Goal: Task Accomplishment & Management: Manage account settings

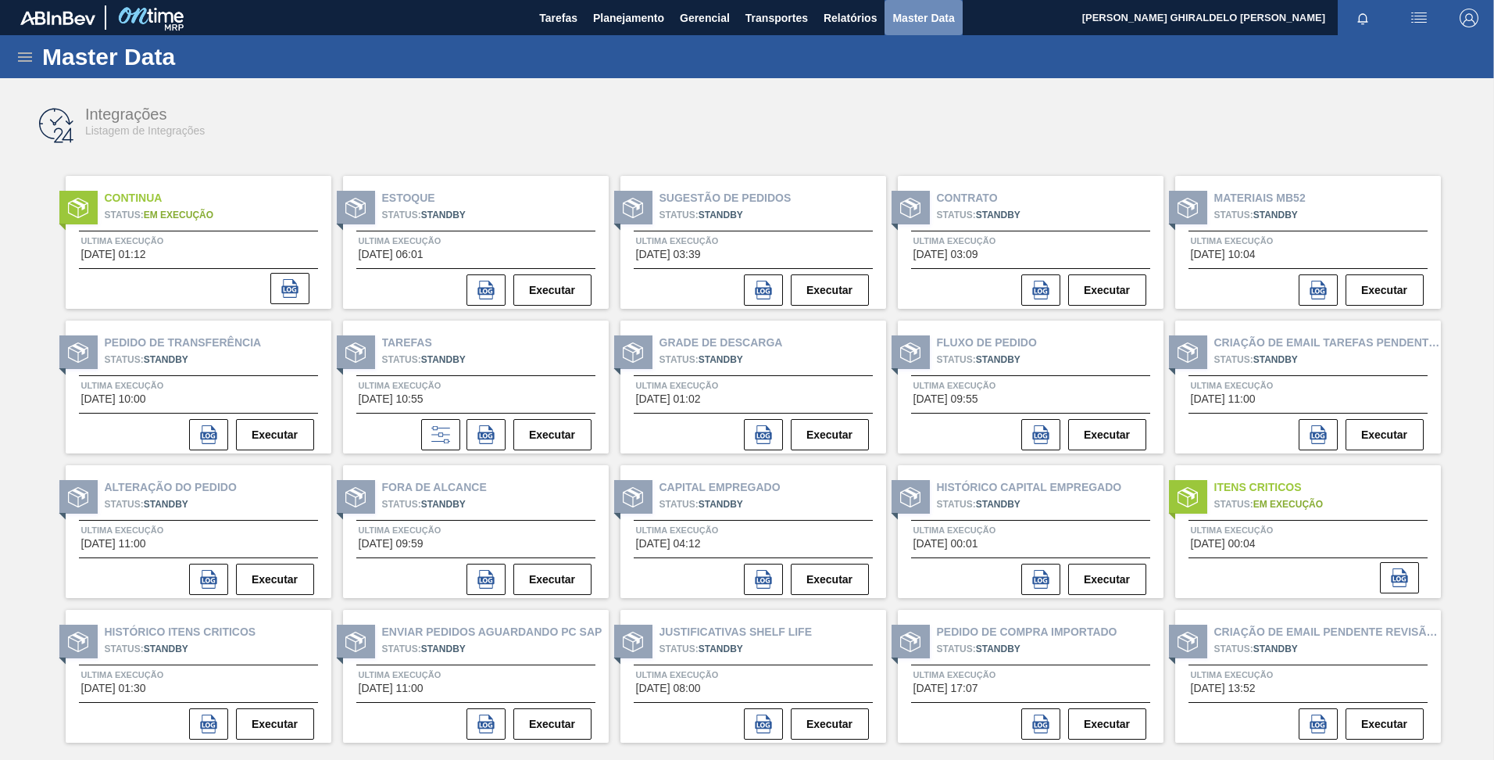
click at [908, 23] on span "Master Data" at bounding box center [923, 18] width 62 height 19
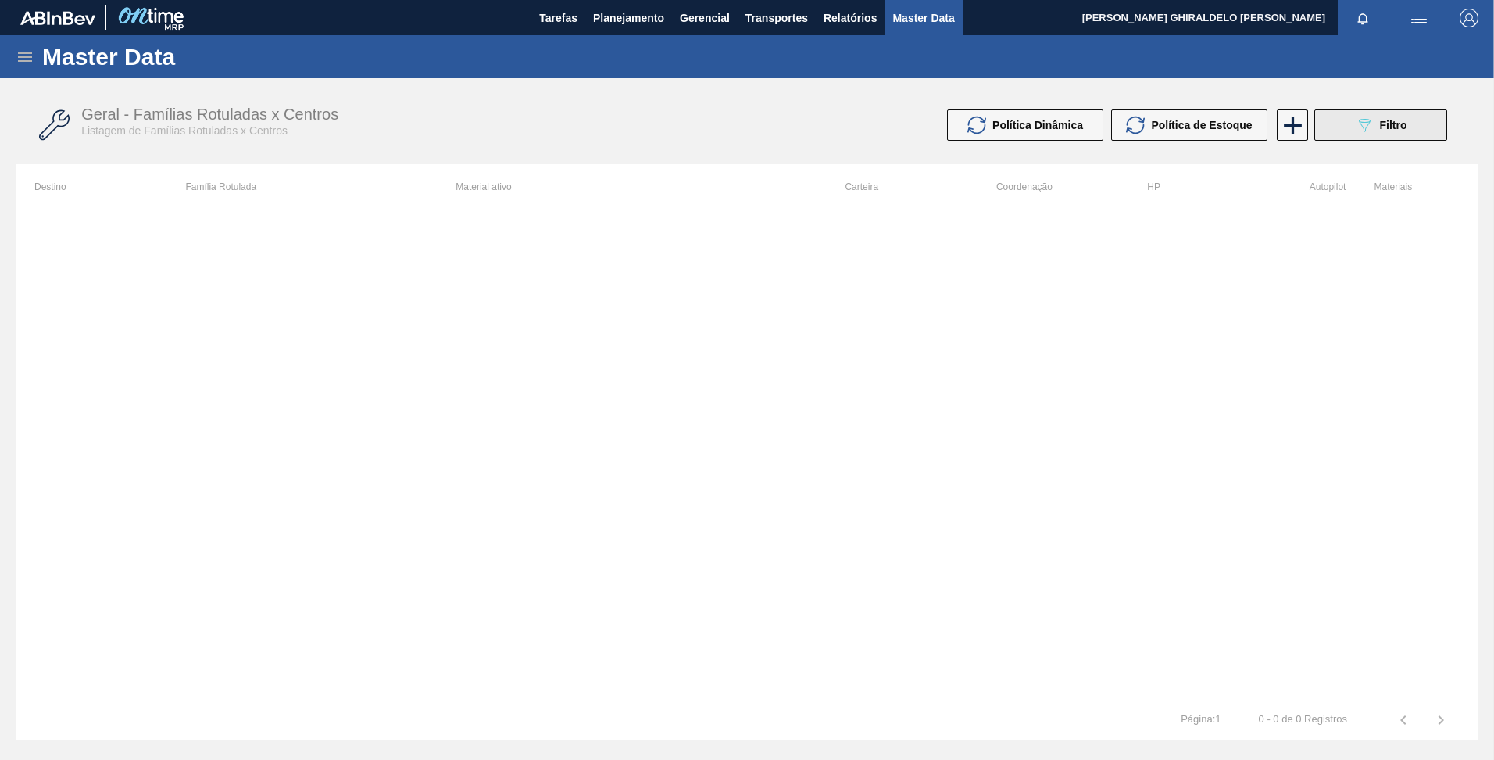
click at [1351, 132] on button "089F7B8B-B2A5-4AFE-B5C0-19BA573D28AC Filtro" at bounding box center [1380, 124] width 133 height 31
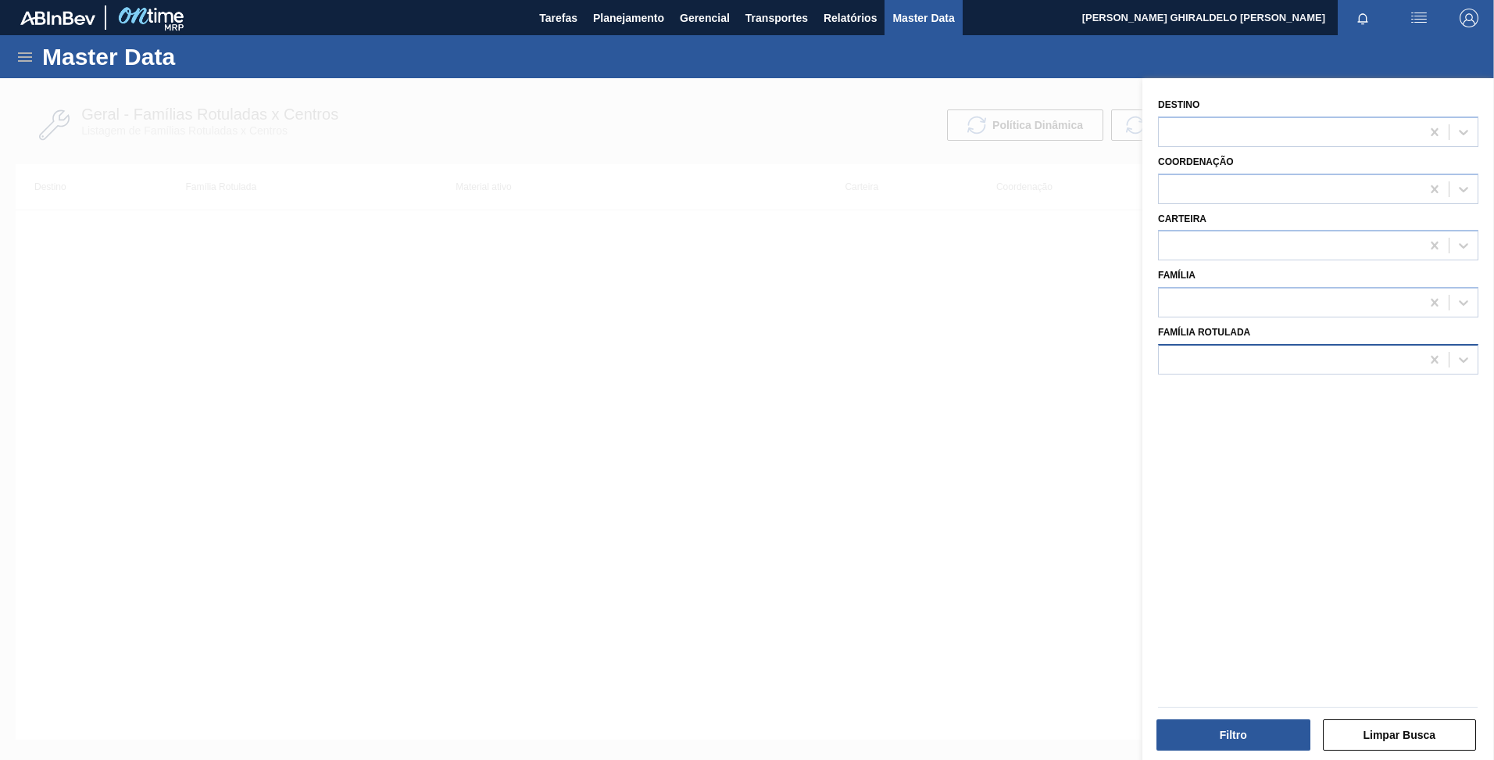
click at [1354, 361] on div at bounding box center [1290, 359] width 262 height 23
drag, startPoint x: 1270, startPoint y: 358, endPoint x: 1083, endPoint y: 352, distance: 186.9
click at [1142, 352] on div "Destino Coordenação Carteira Família Família Rotulada option CAIXA CARTAO CORON…" at bounding box center [1318, 458] width 352 height 760
type Rotulada "corona 330"
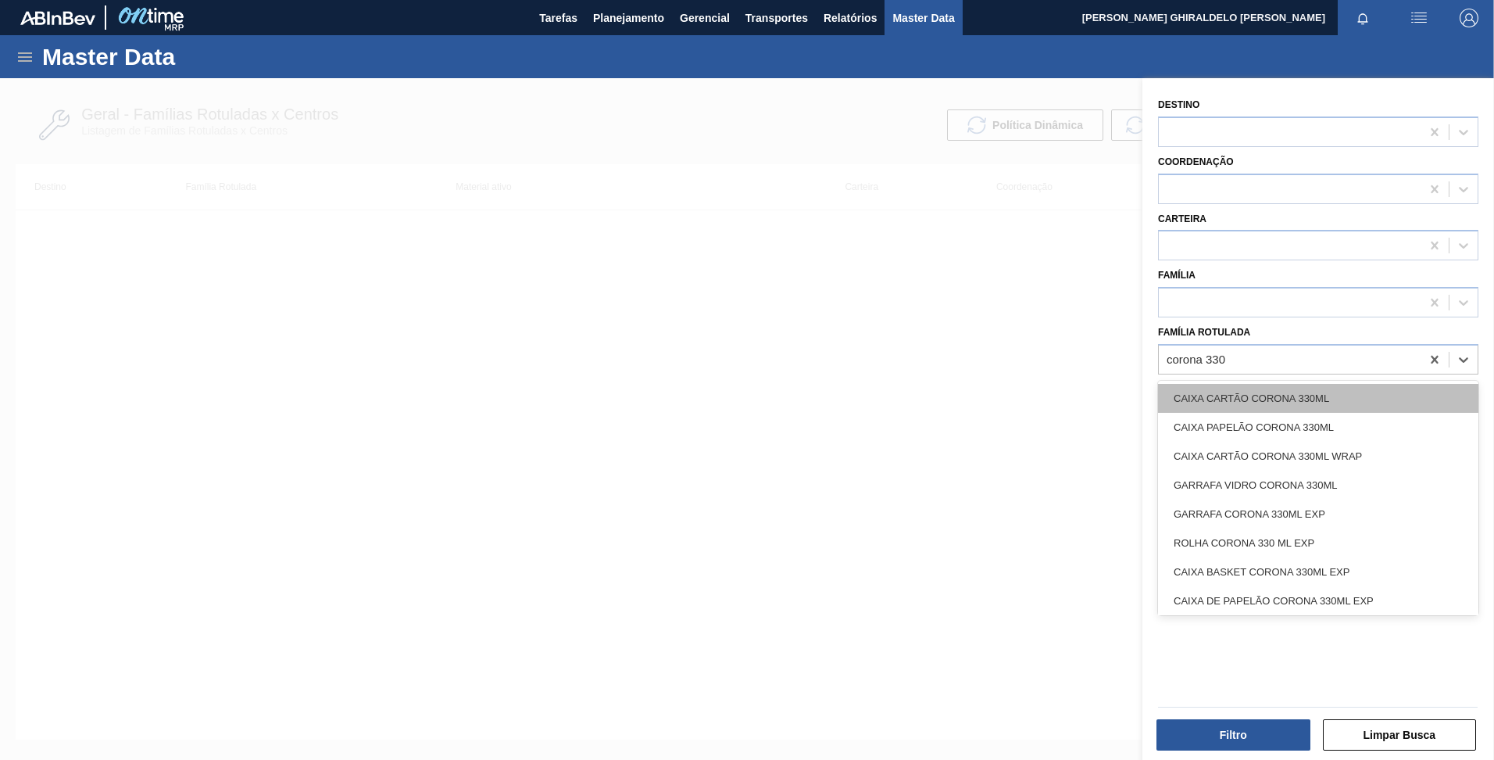
click at [1229, 396] on div "CAIXA CARTÃO CORONA 330ML" at bounding box center [1318, 398] width 320 height 29
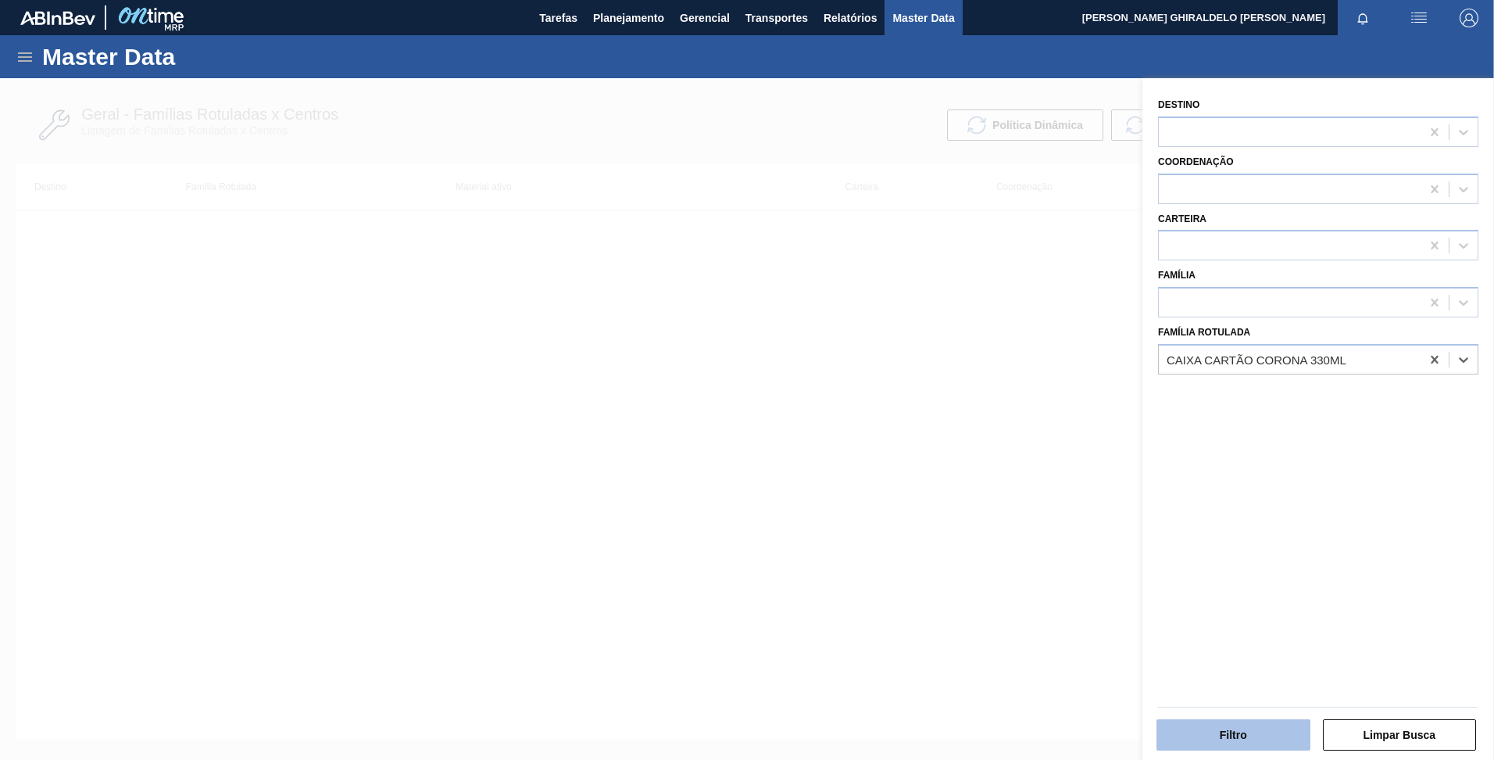
click at [1210, 727] on button "Filtro" at bounding box center [1234, 734] width 154 height 31
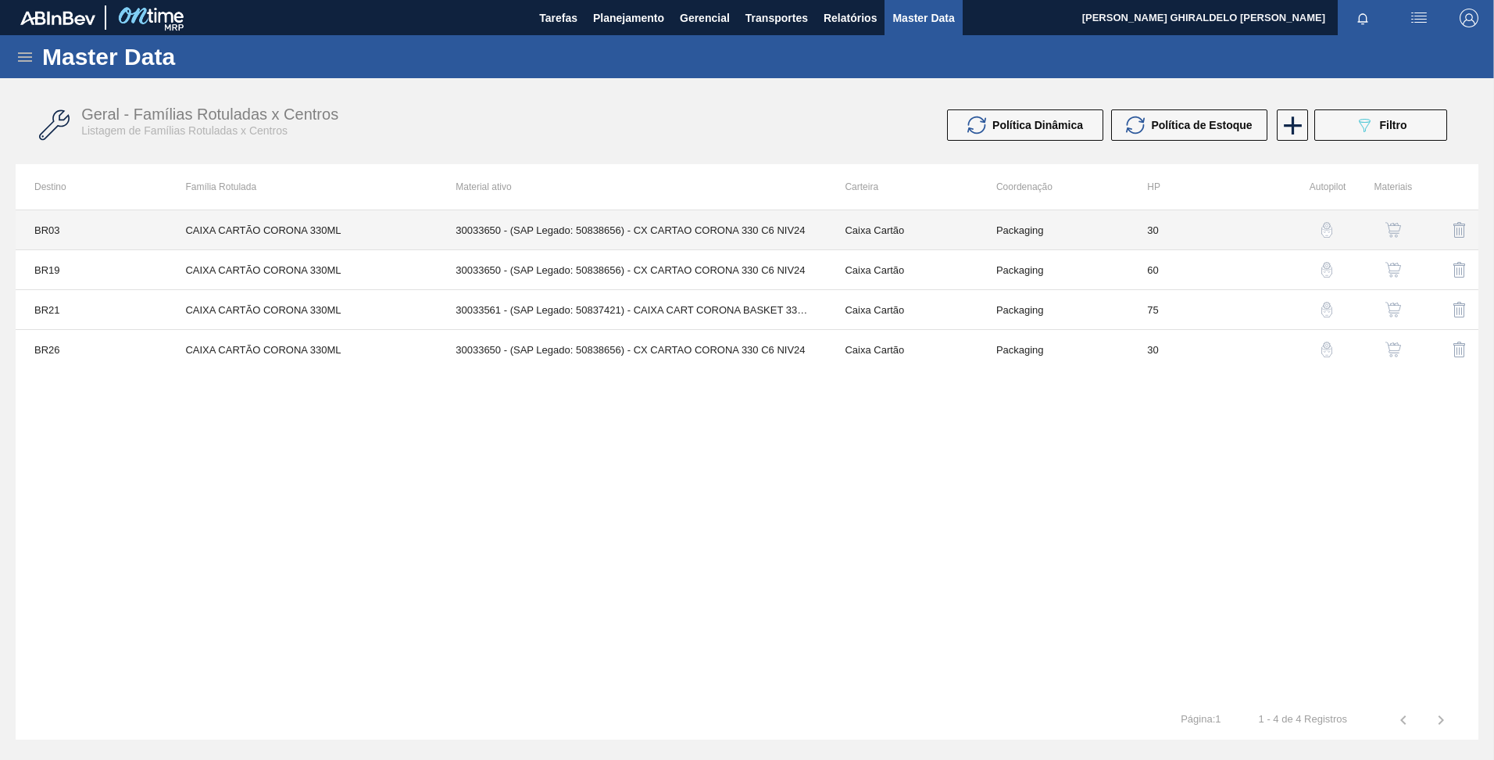
click at [284, 234] on td "CAIXA CARTÃO CORONA 330ML" at bounding box center [301, 230] width 270 height 40
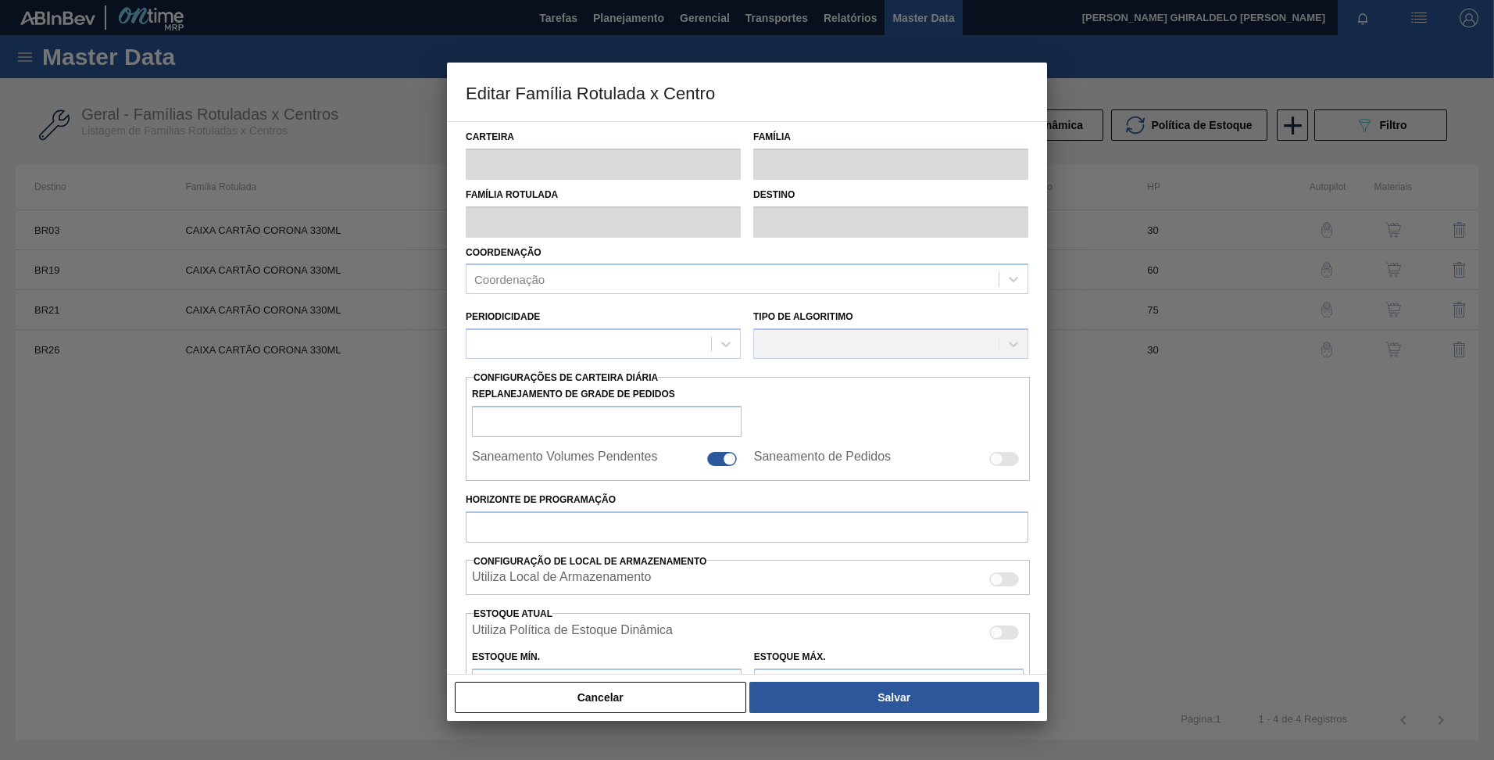
type input "Caixa Cartão"
type input "CAIXA CARTÃO CORONA 330ML"
type input "BR03 - Aquiraz"
type input "30"
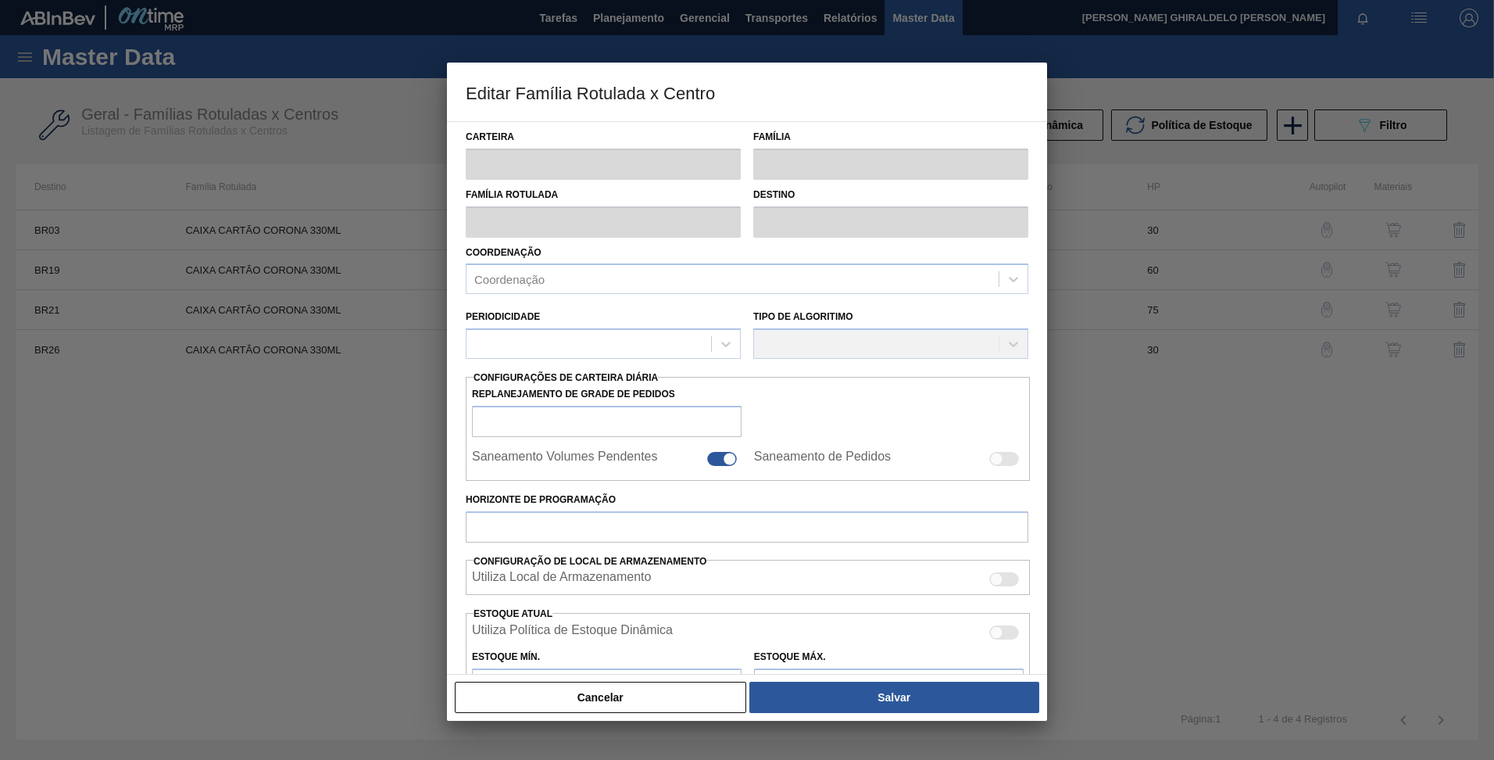
type input "0"
type input "100"
type input "0,000"
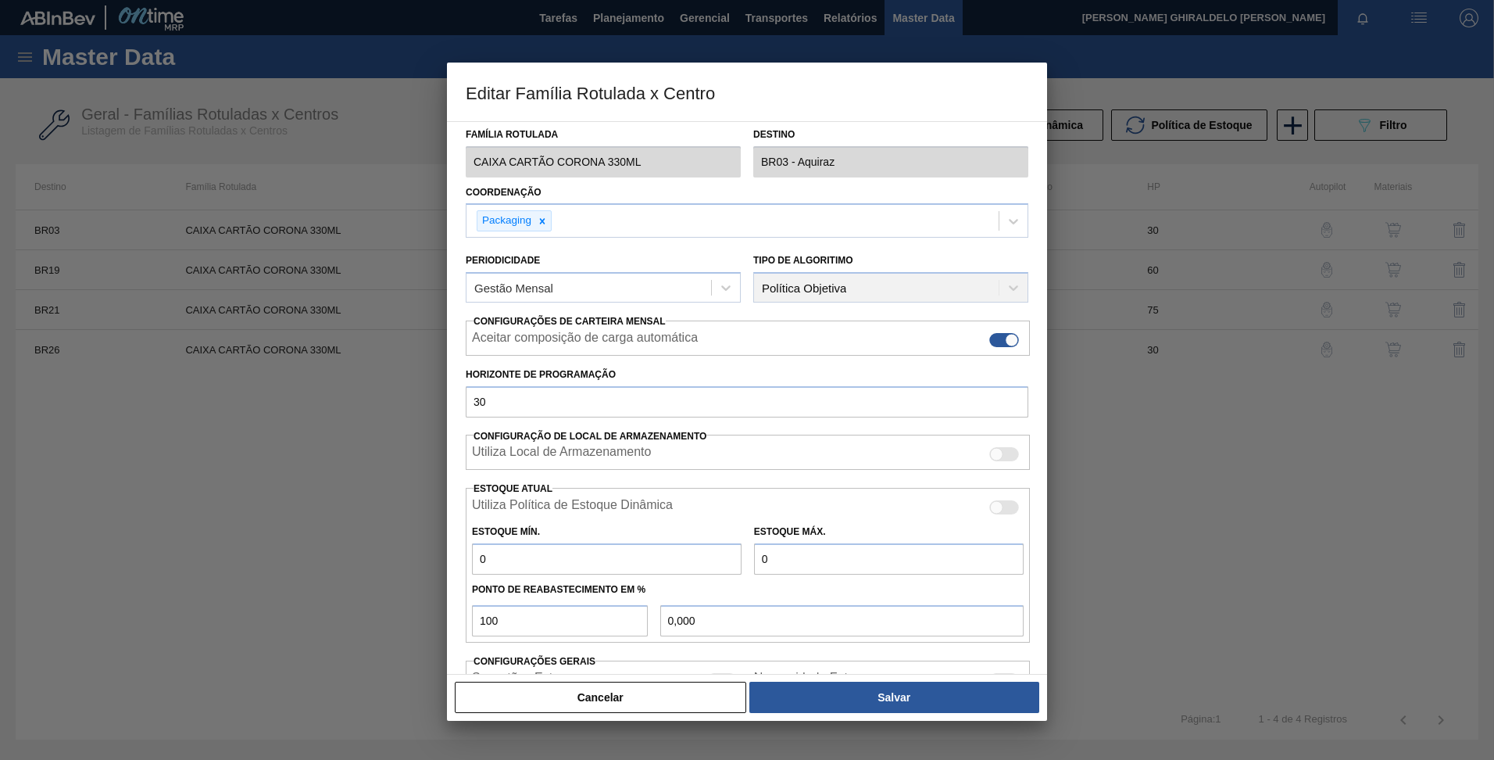
scroll to position [165, 0]
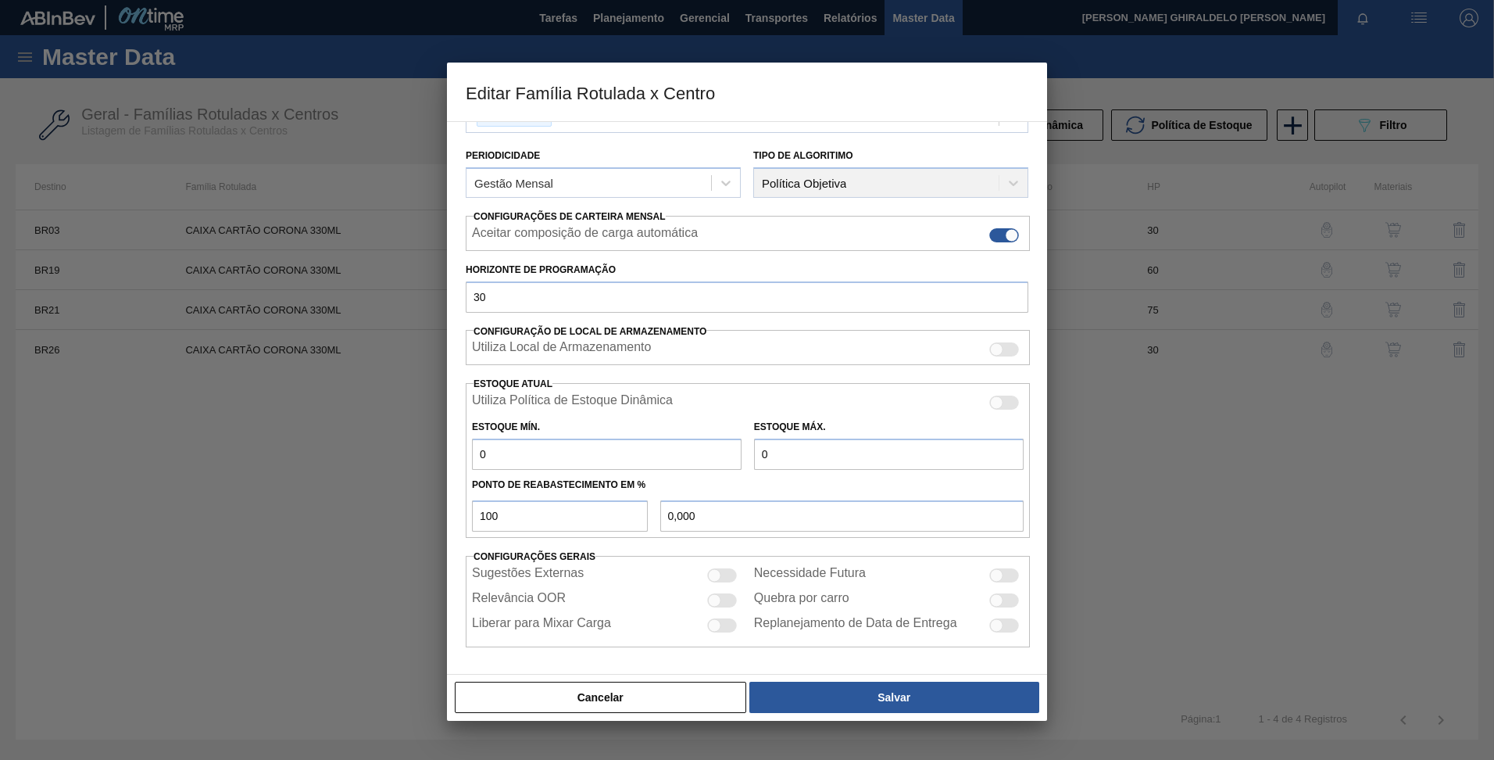
drag, startPoint x: 526, startPoint y: 446, endPoint x: 193, endPoint y: 437, distance: 333.0
click at [371, 449] on div "Editar Família Rotulada x Centro Carteira Caixa Cartão Família Caixa Cartão Fam…" at bounding box center [747, 380] width 1494 height 760
click at [540, 442] on input "0" at bounding box center [607, 453] width 270 height 31
click at [535, 464] on input "0" at bounding box center [607, 453] width 270 height 31
click at [549, 424] on div "Estoque Mín. 0" at bounding box center [607, 443] width 270 height 54
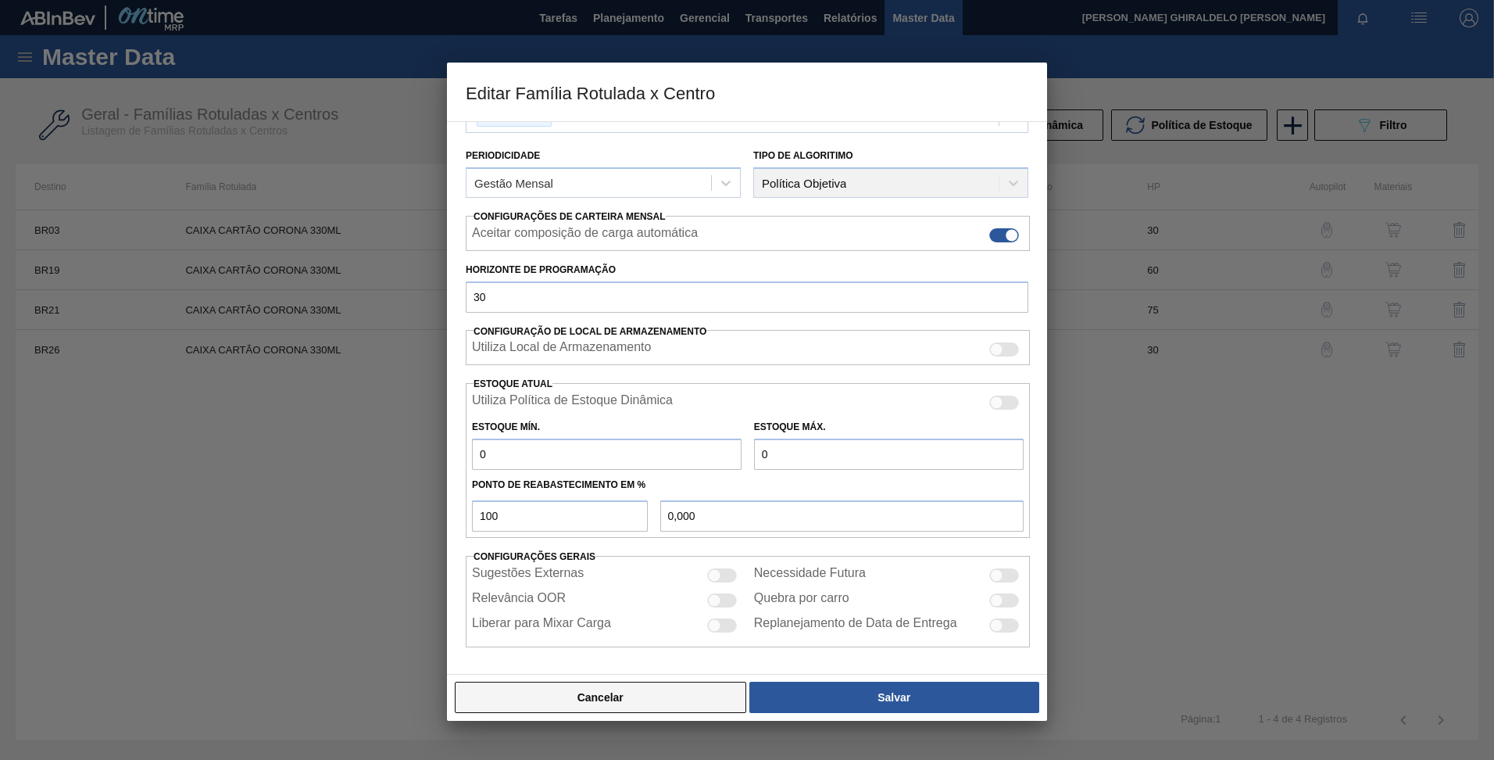
click at [602, 700] on button "Cancelar" at bounding box center [600, 696] width 291 height 31
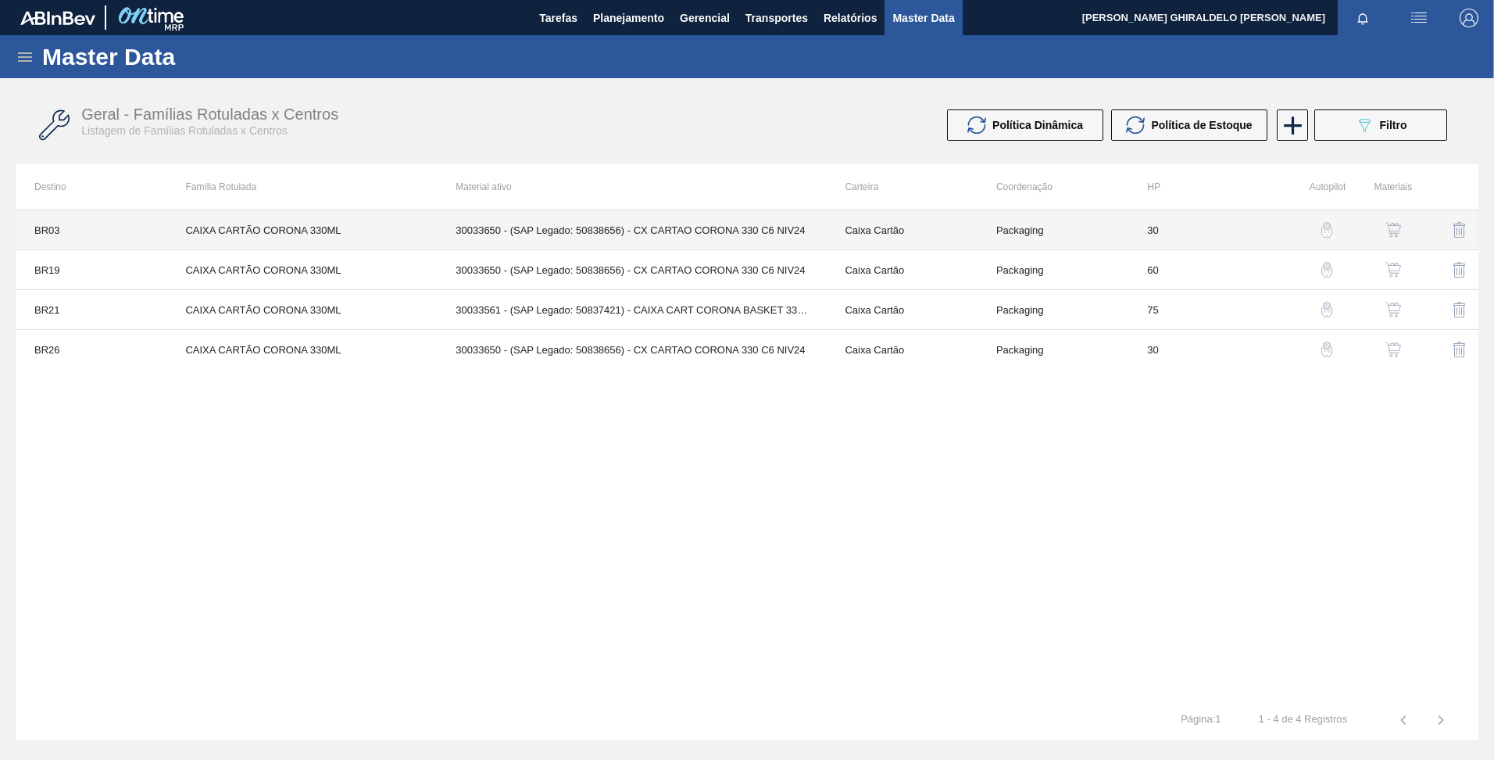
click at [524, 233] on td "30033650 - (SAP Legado: 50838656) - CX CARTAO CORONA 330 C6 NIV24" at bounding box center [631, 230] width 389 height 40
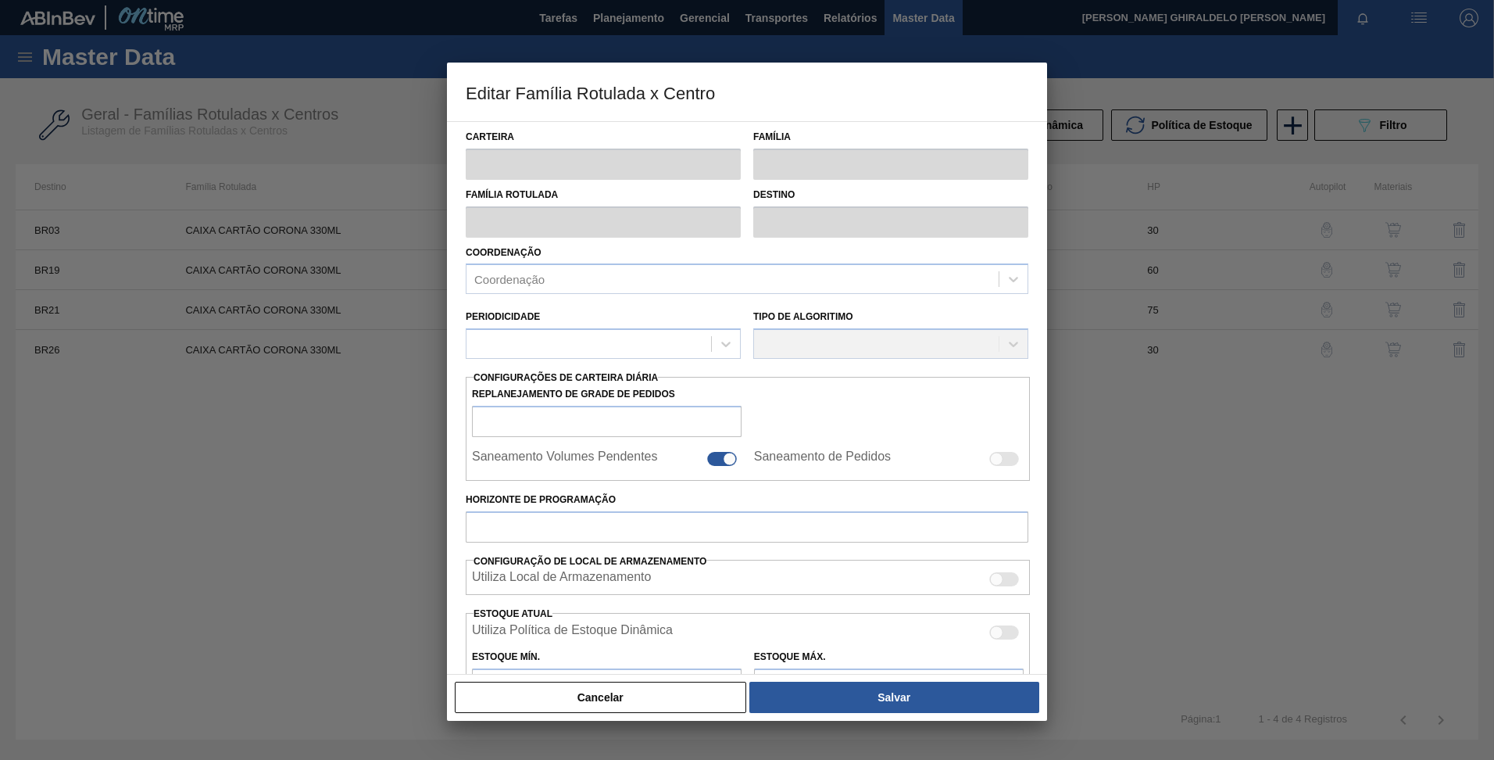
type input "Caixa Cartão"
type input "CAIXA CARTÃO CORONA 330ML"
type input "BR03 - Aquiraz"
type input "30"
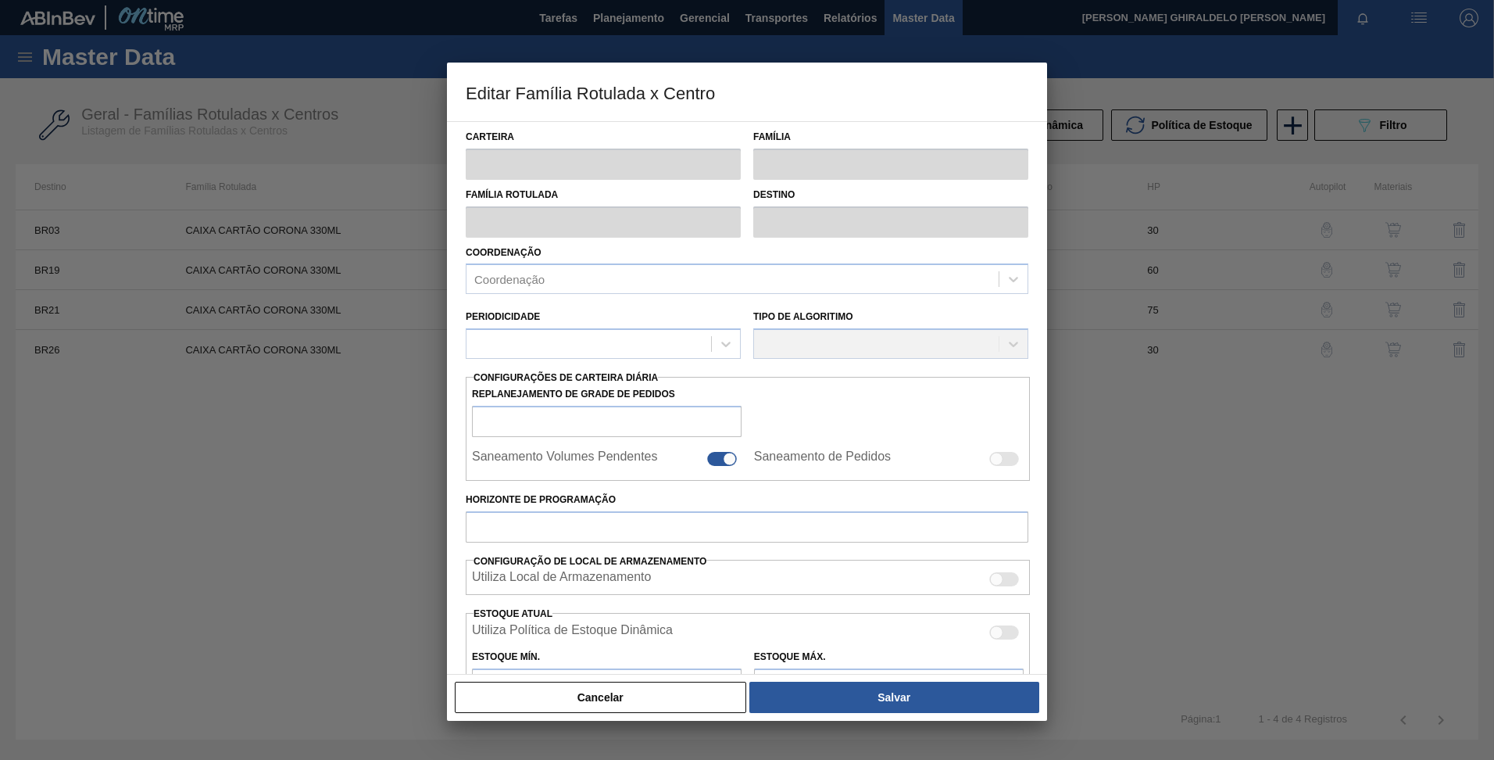
type input "0"
type input "100"
type input "0,000"
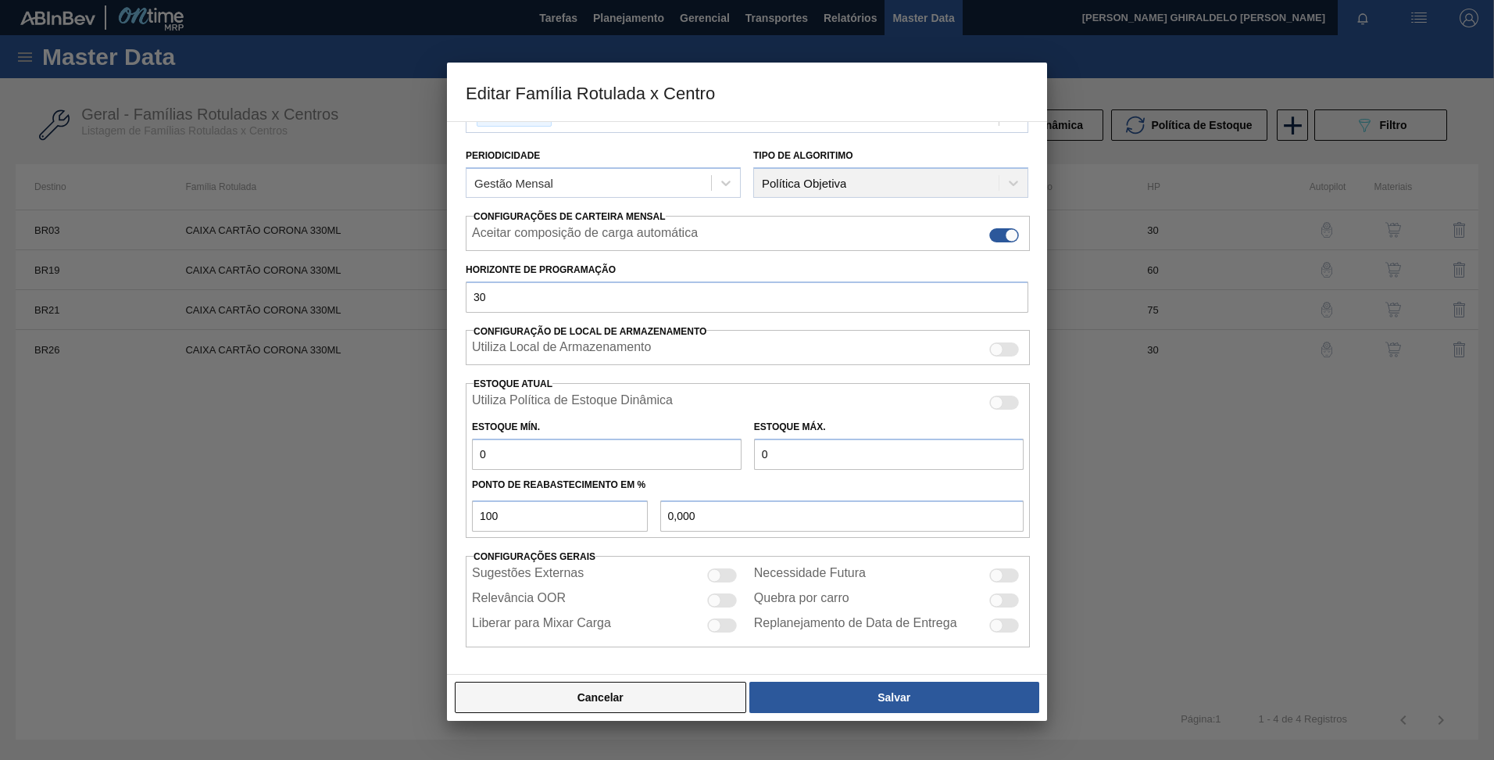
click at [651, 693] on button "Cancelar" at bounding box center [600, 696] width 291 height 31
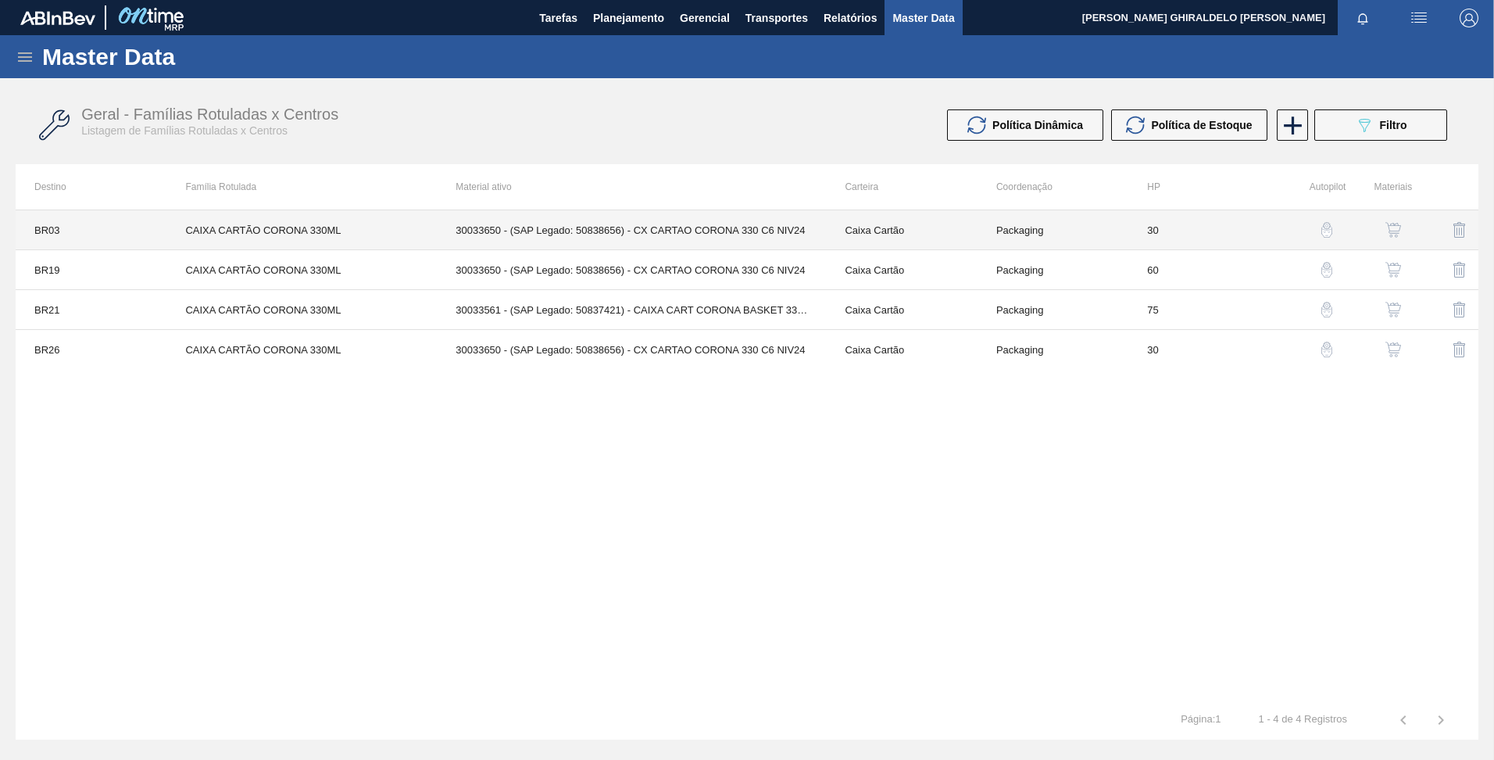
click at [714, 231] on td "30033650 - (SAP Legado: 50838656) - CX CARTAO CORONA 330 C6 NIV24" at bounding box center [631, 230] width 389 height 40
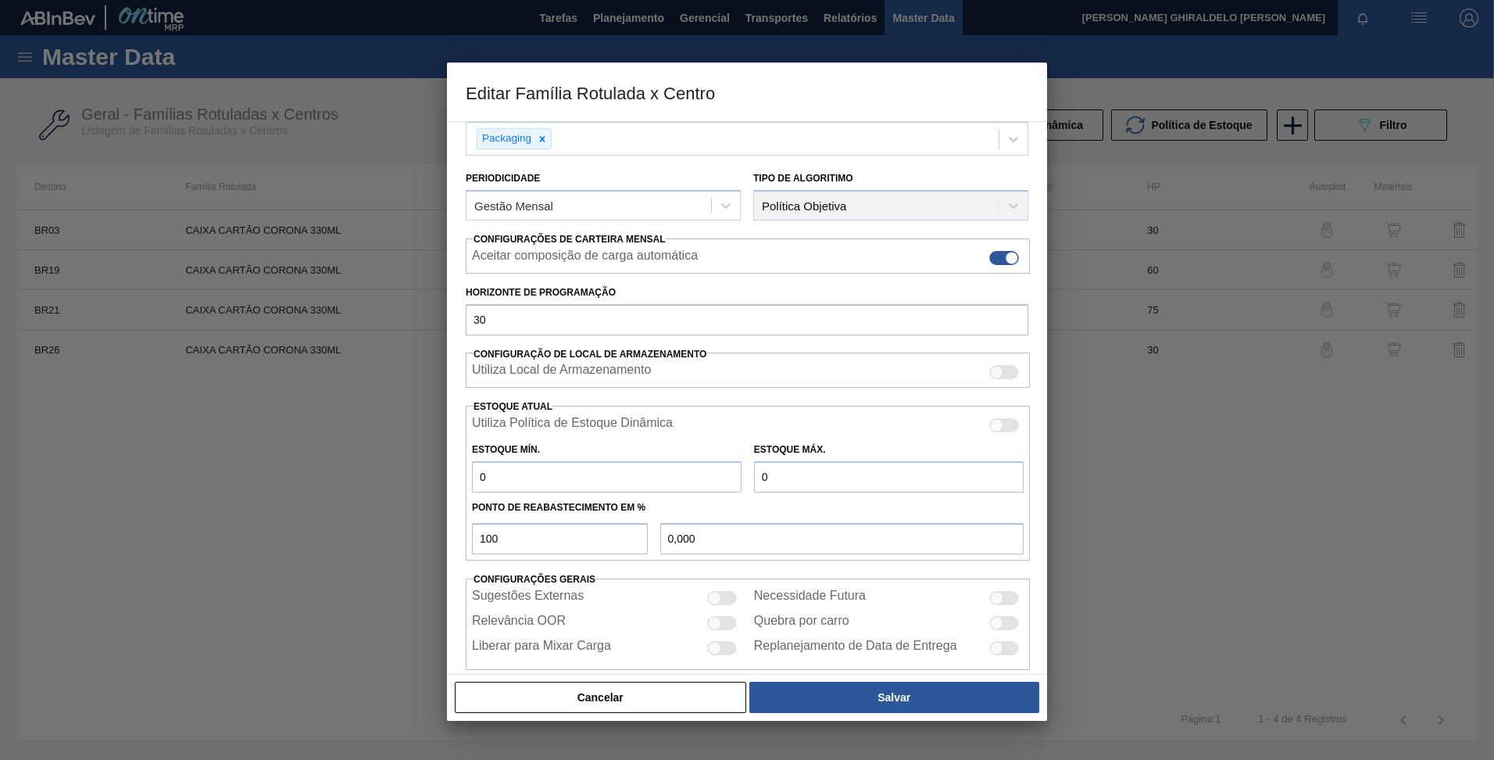
scroll to position [156, 0]
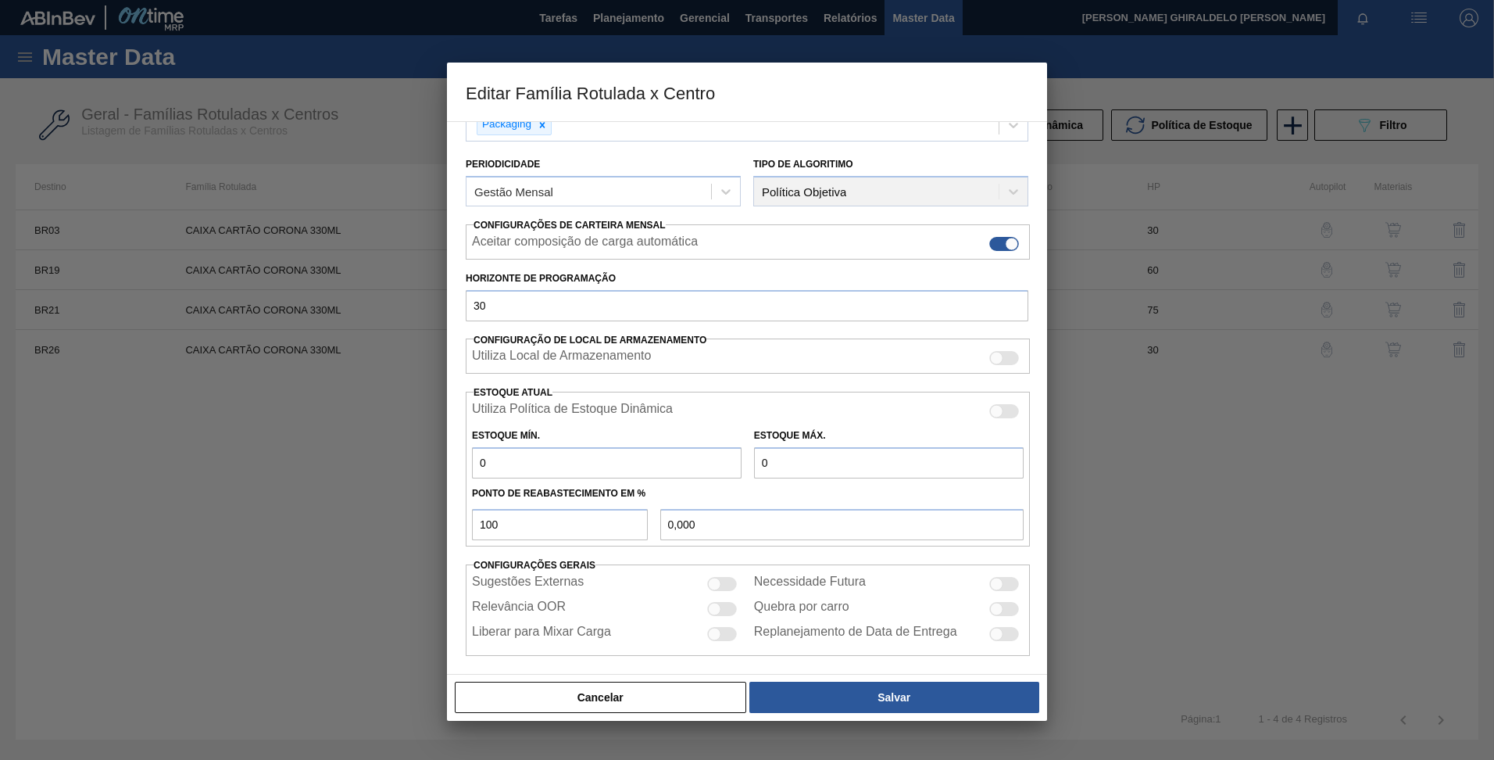
drag, startPoint x: 394, startPoint y: 302, endPoint x: 414, endPoint y: 306, distance: 20.9
click at [394, 302] on div at bounding box center [747, 380] width 1494 height 760
click at [567, 699] on button "Cancelar" at bounding box center [600, 696] width 291 height 31
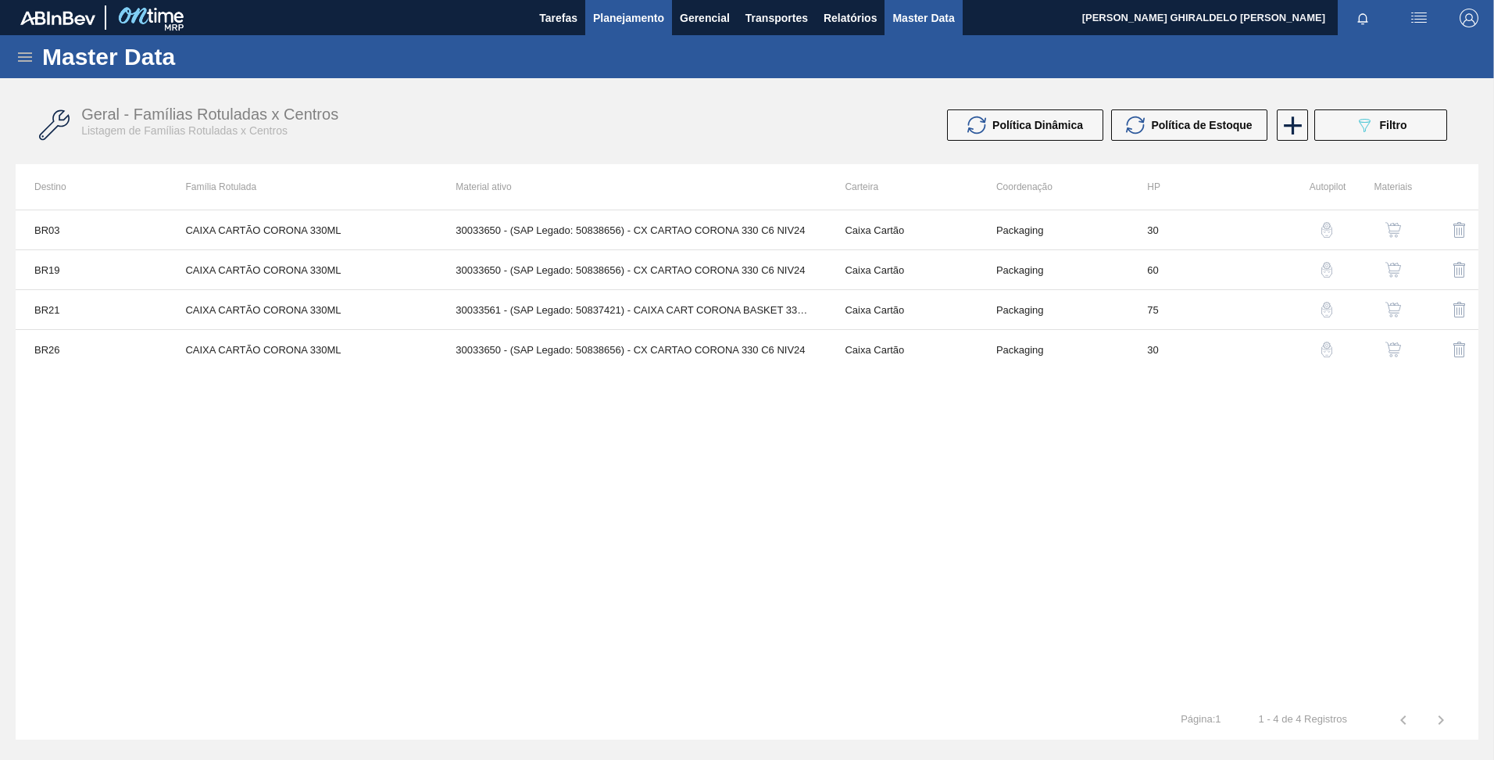
click at [607, 14] on span "Planejamento" at bounding box center [628, 18] width 71 height 19
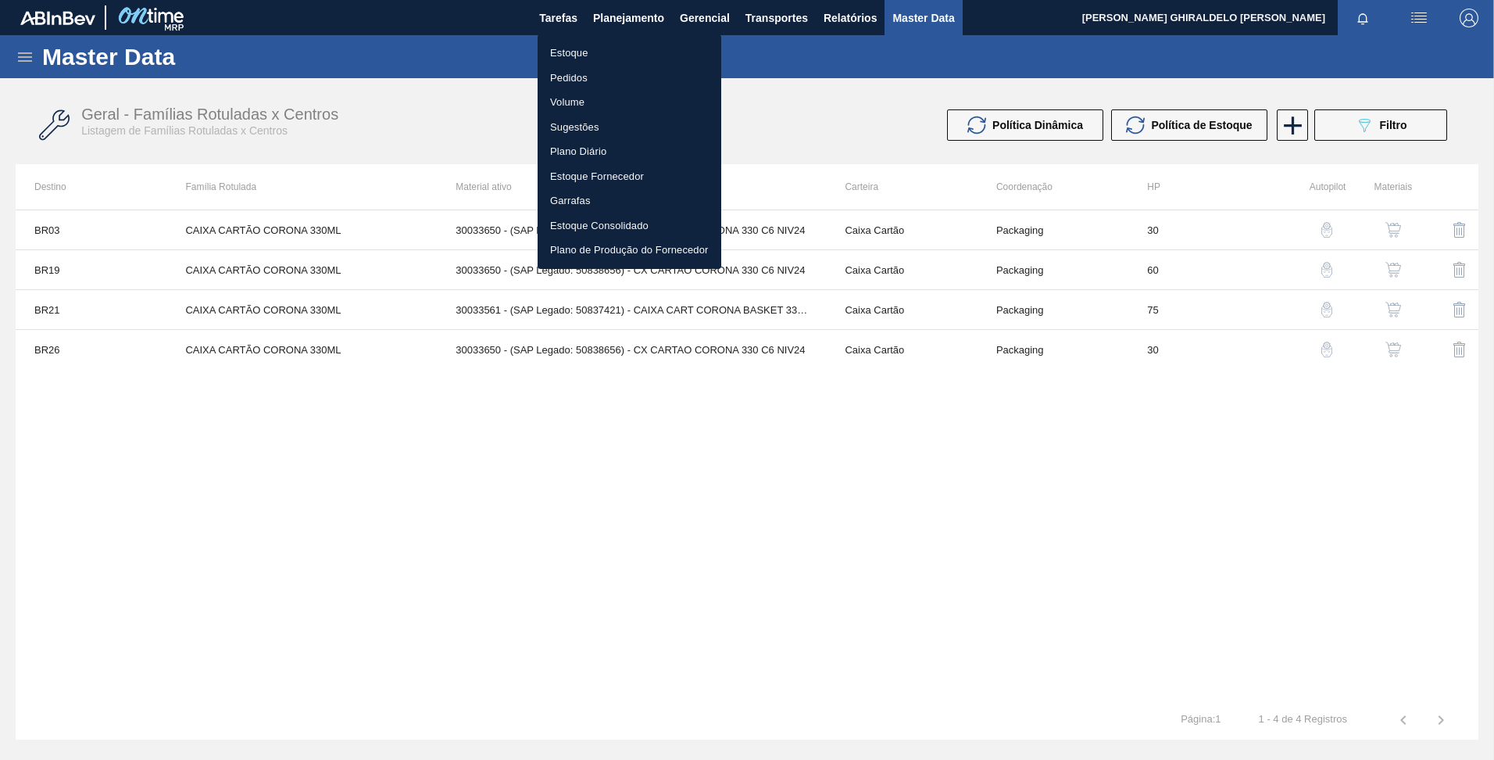
click at [573, 70] on li "Pedidos" at bounding box center [630, 78] width 184 height 25
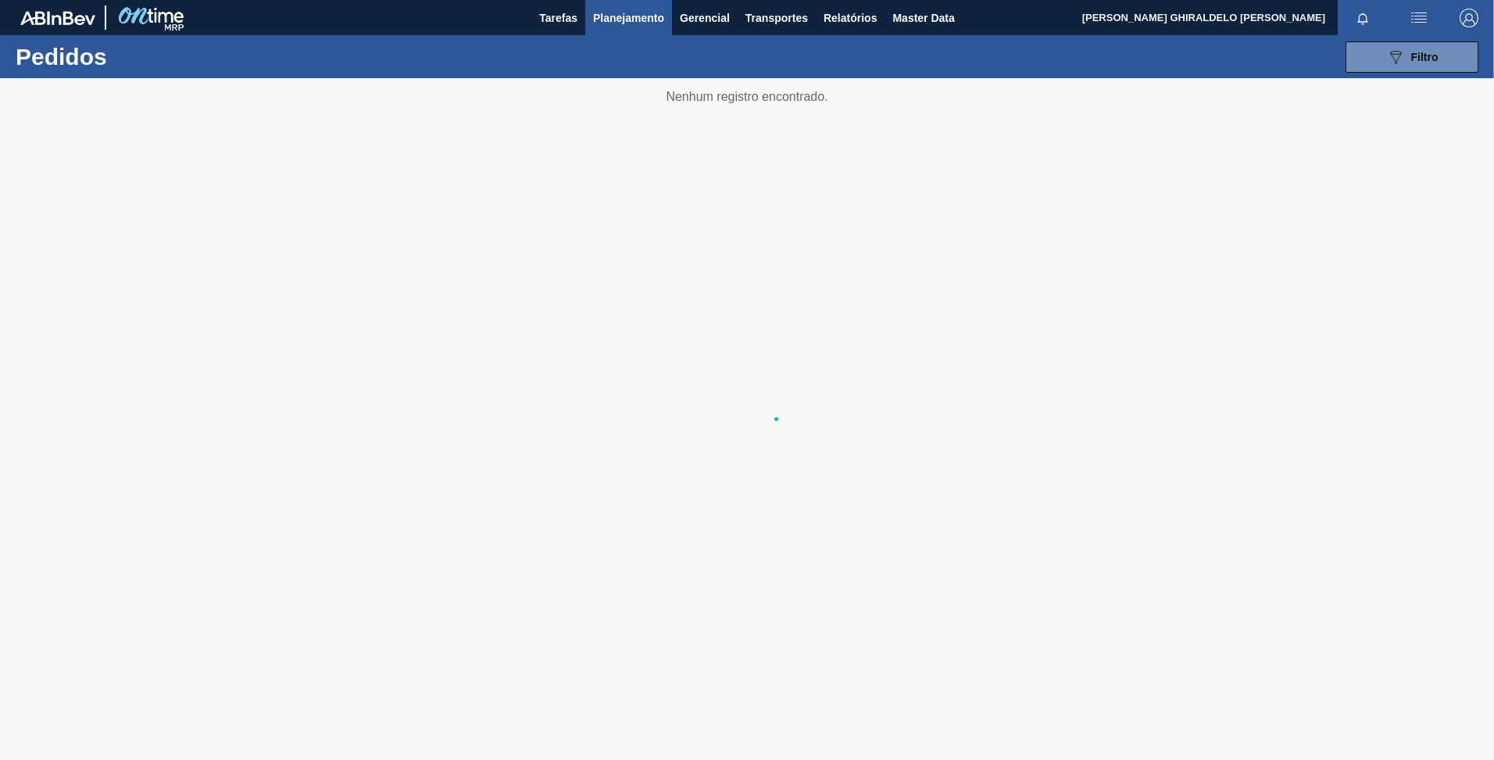
click at [621, 15] on span "Planejamento" at bounding box center [628, 18] width 71 height 19
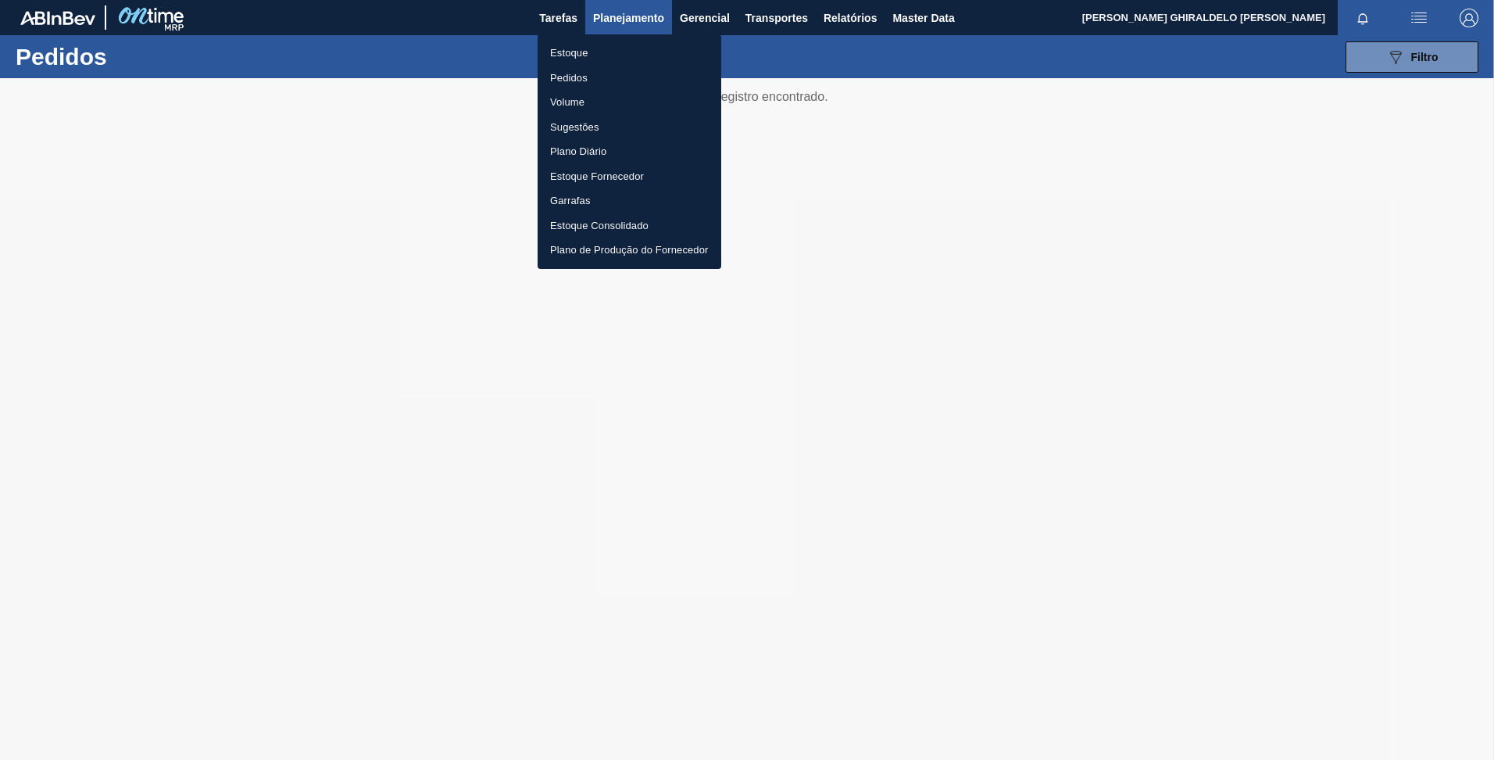
click at [560, 48] on li "Estoque" at bounding box center [630, 53] width 184 height 25
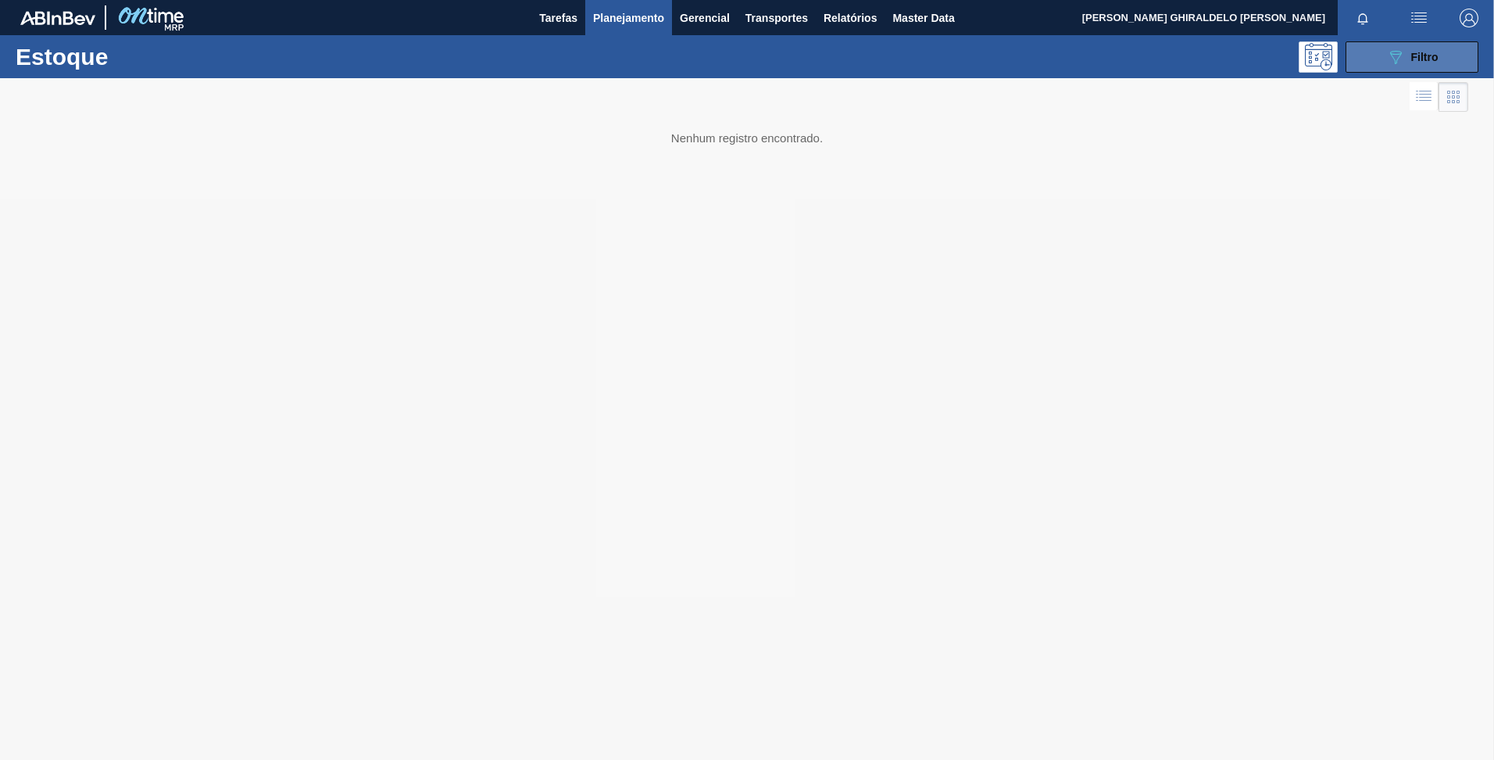
click at [1430, 63] on span "Filtro" at bounding box center [1424, 57] width 27 height 13
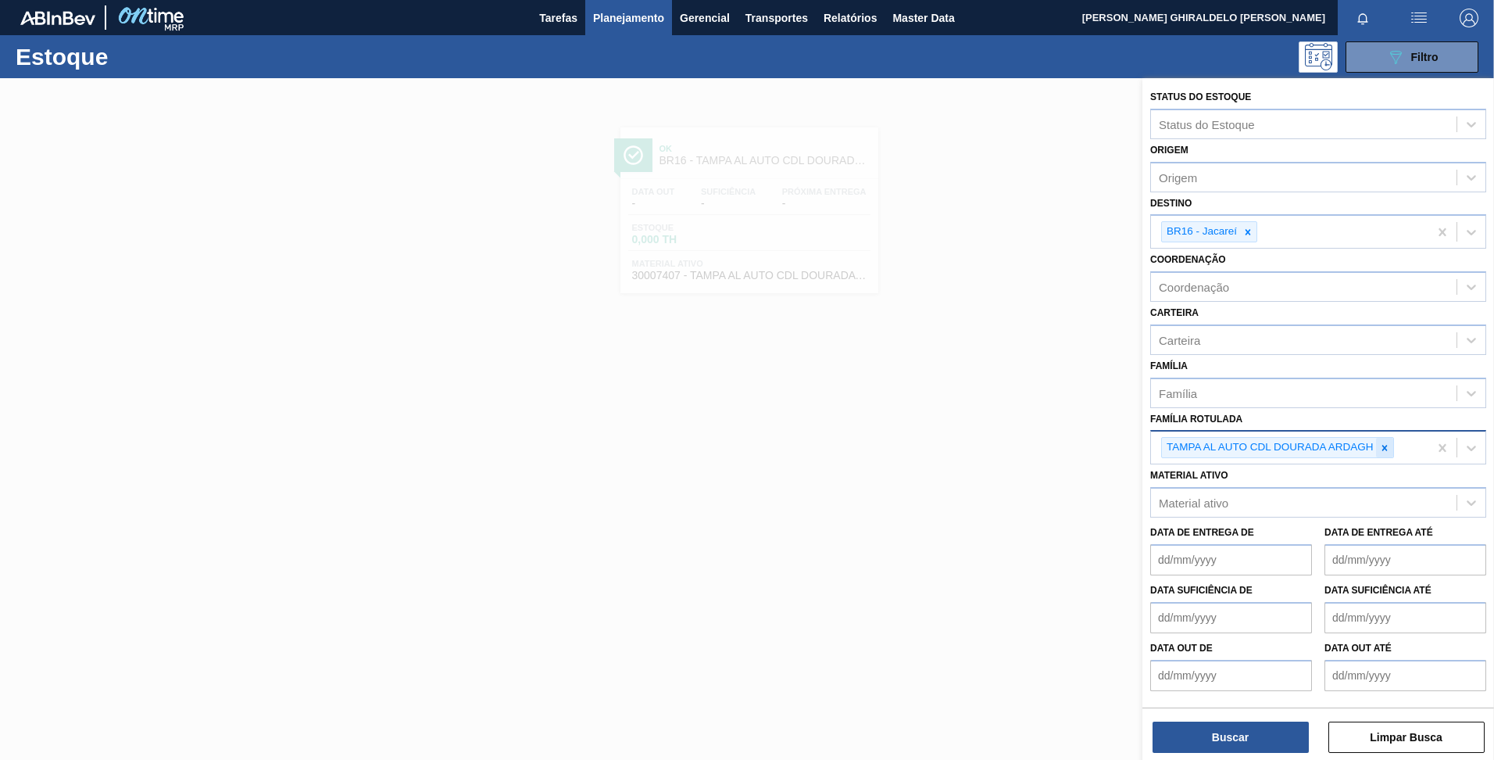
click at [1386, 452] on icon at bounding box center [1384, 447] width 11 height 11
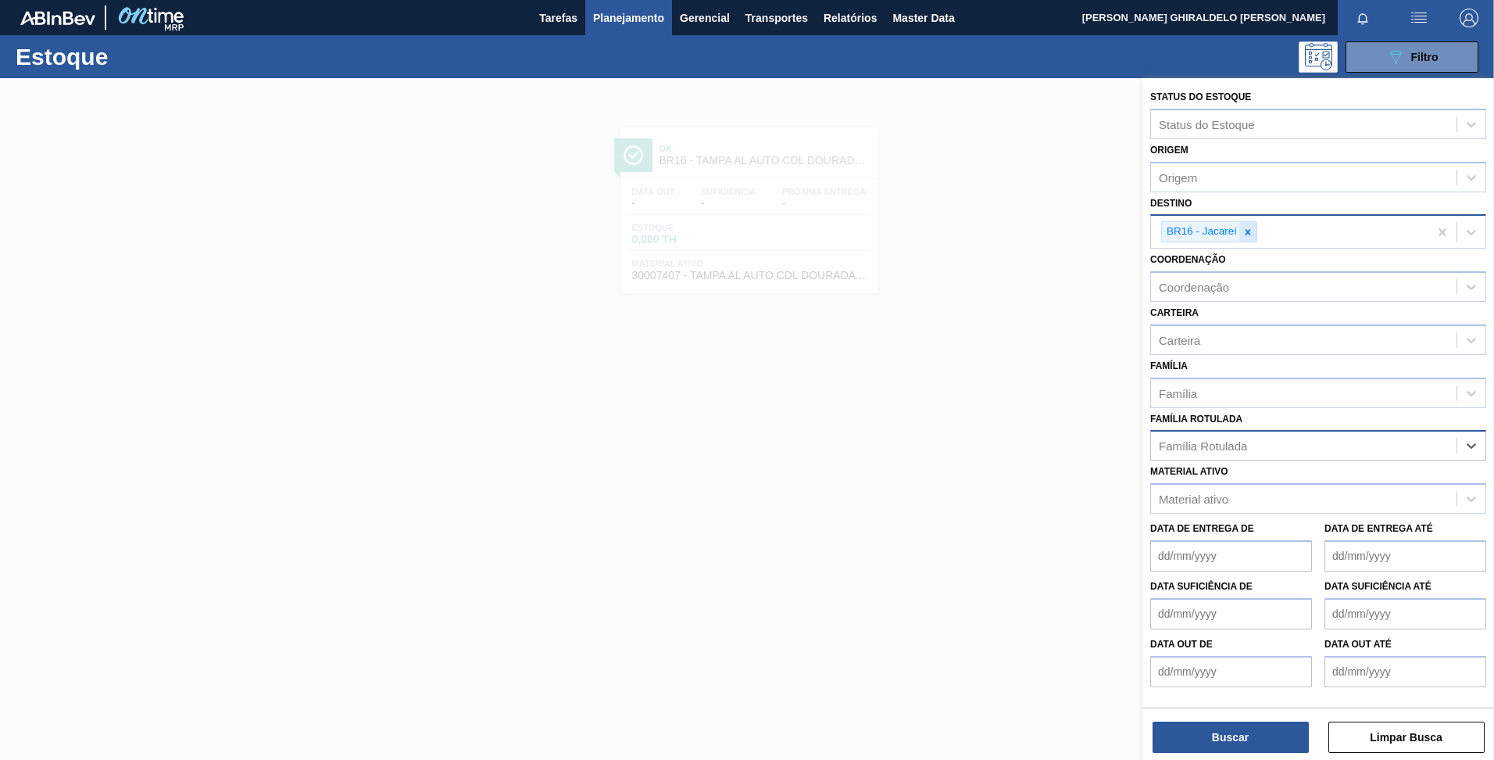
click at [1250, 234] on icon at bounding box center [1248, 231] width 5 height 5
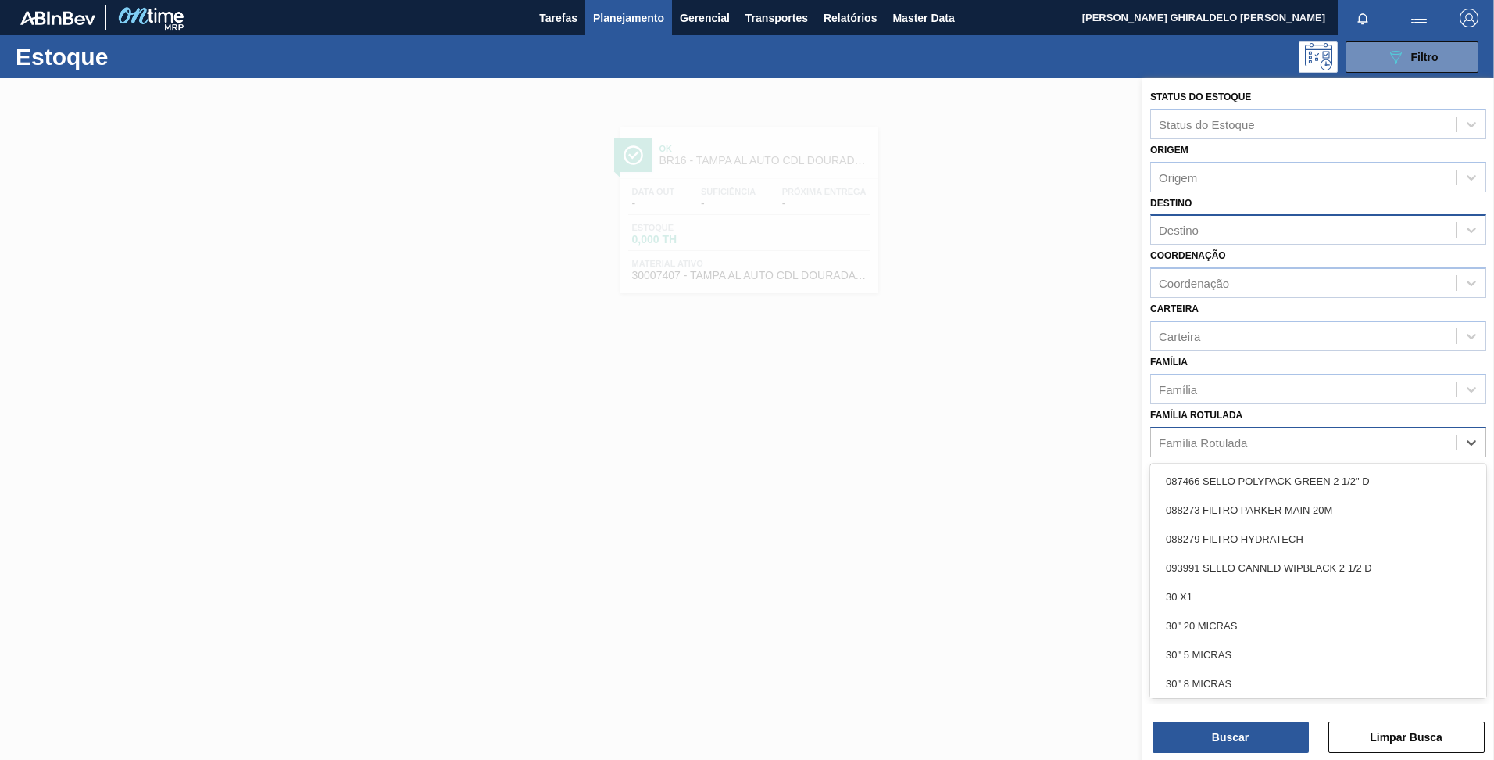
click at [1233, 440] on div "Família Rotulada" at bounding box center [1304, 442] width 306 height 23
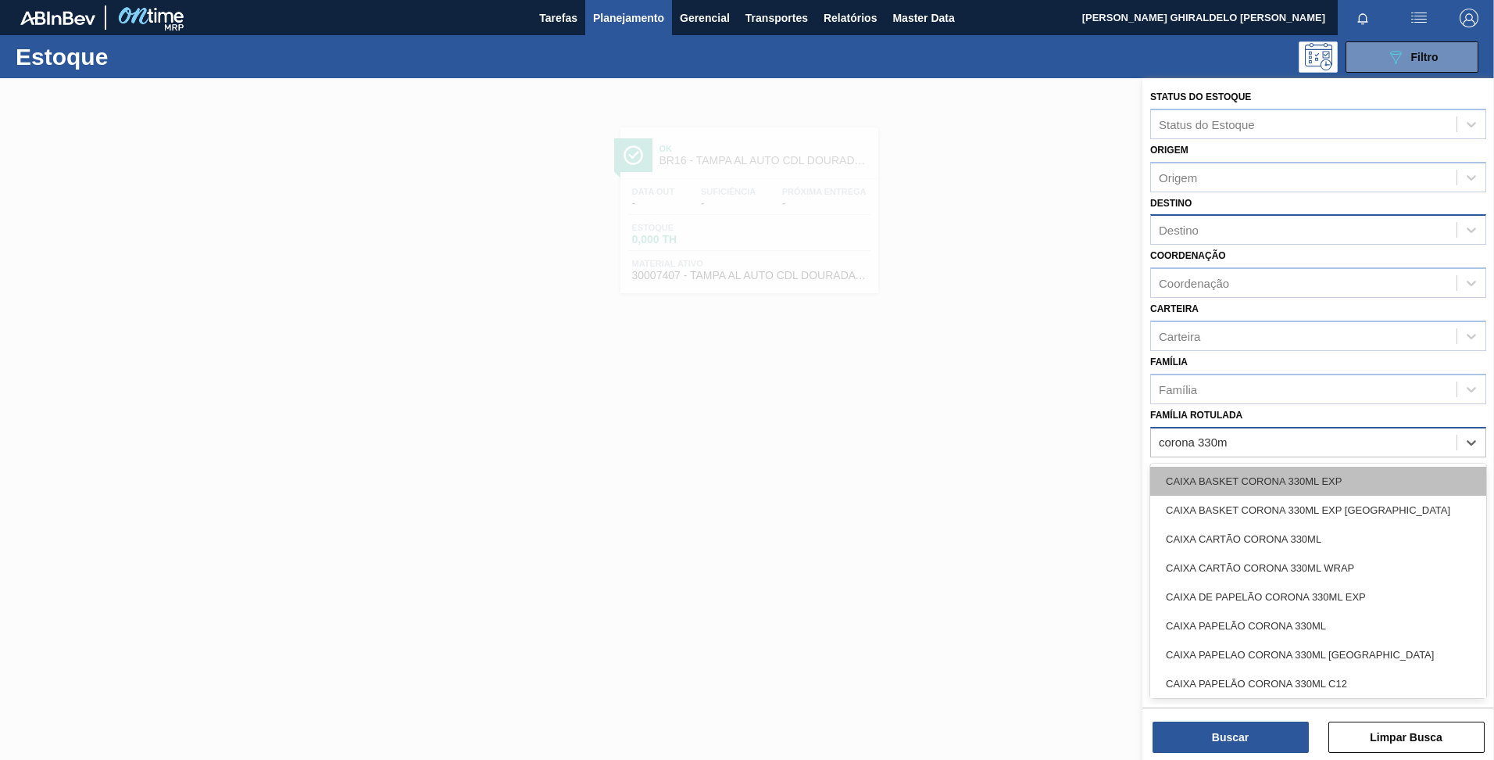
type Rotulada "corona 330ml"
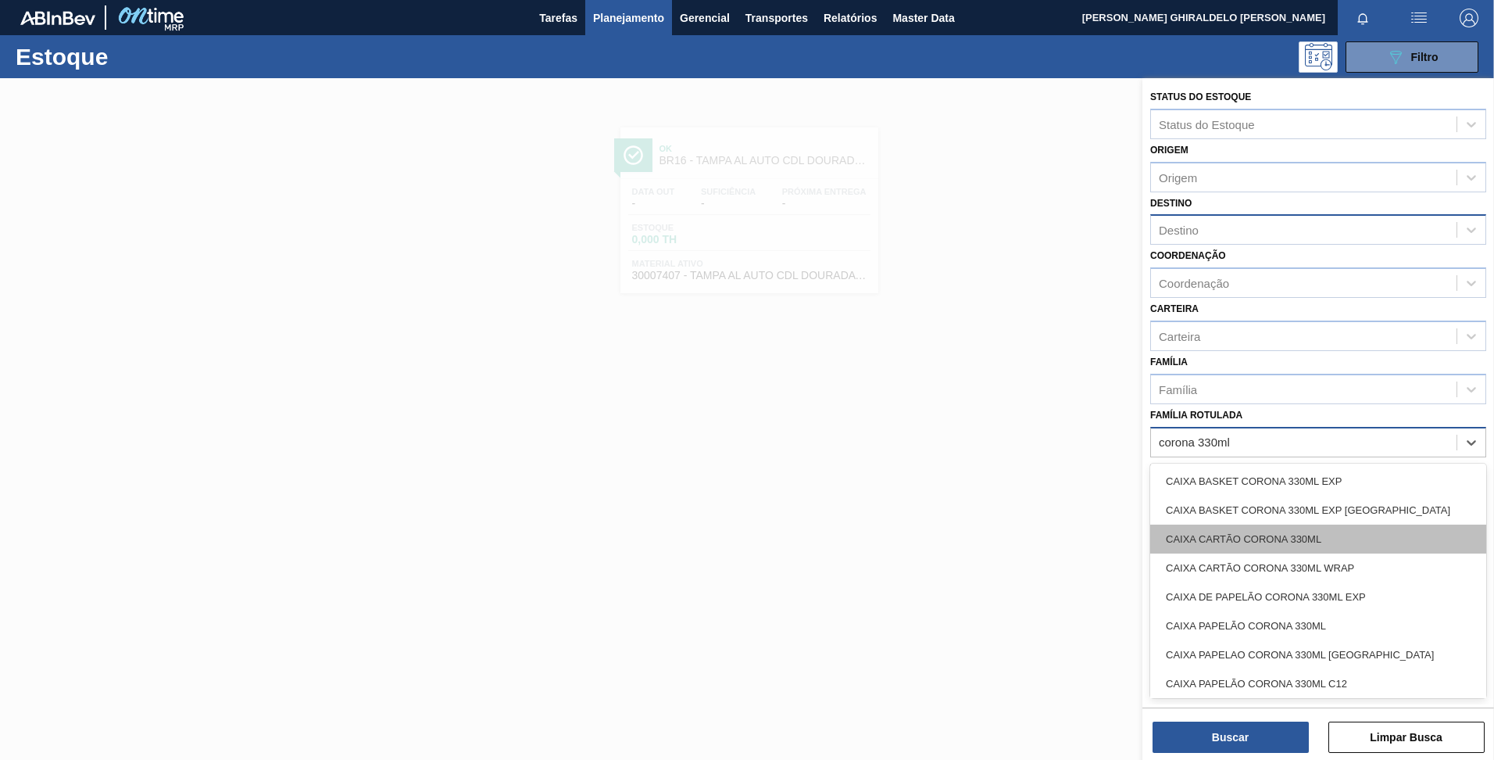
click at [1242, 540] on div "CAIXA CARTÃO CORONA 330ML" at bounding box center [1318, 538] width 336 height 29
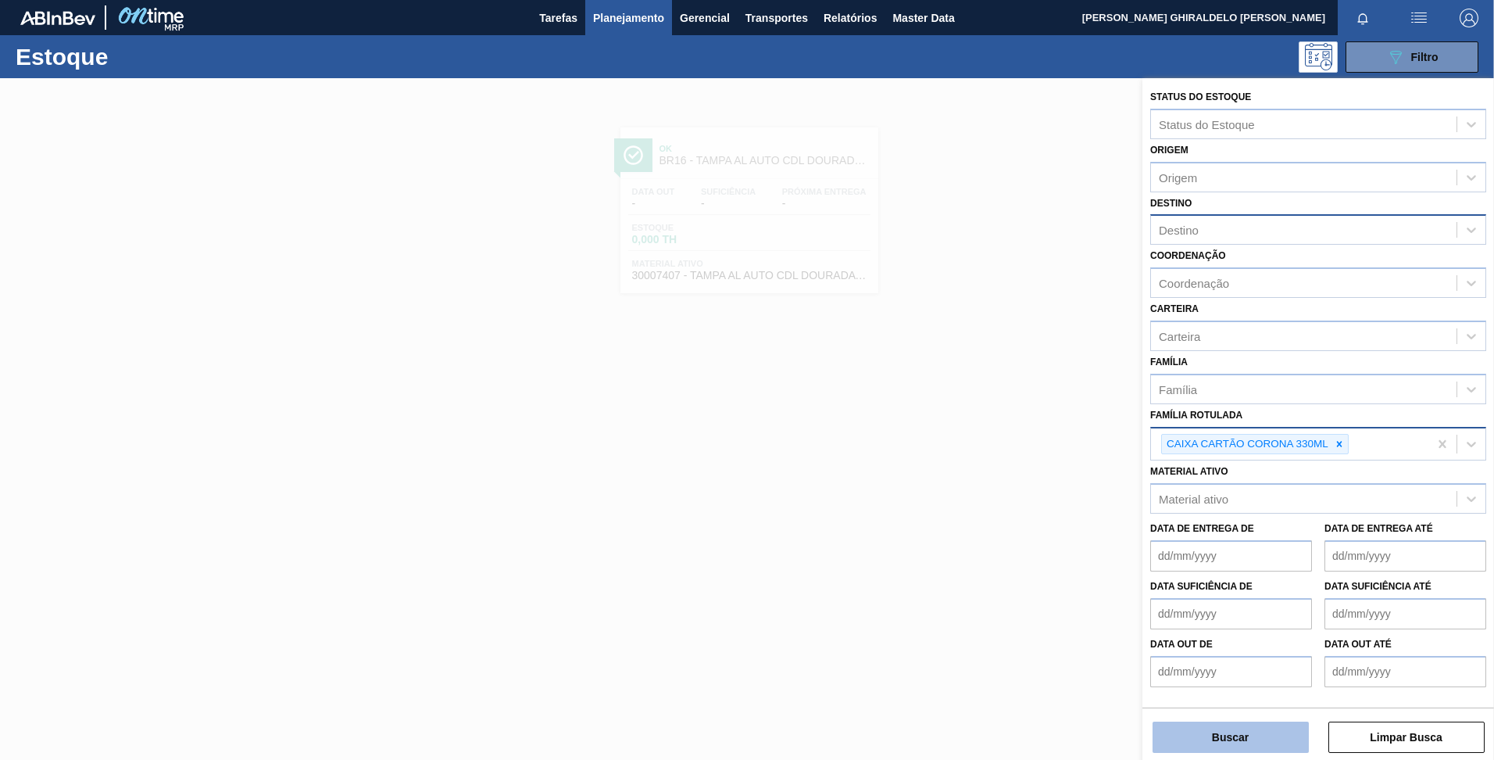
click at [1250, 742] on button "Buscar" at bounding box center [1231, 736] width 156 height 31
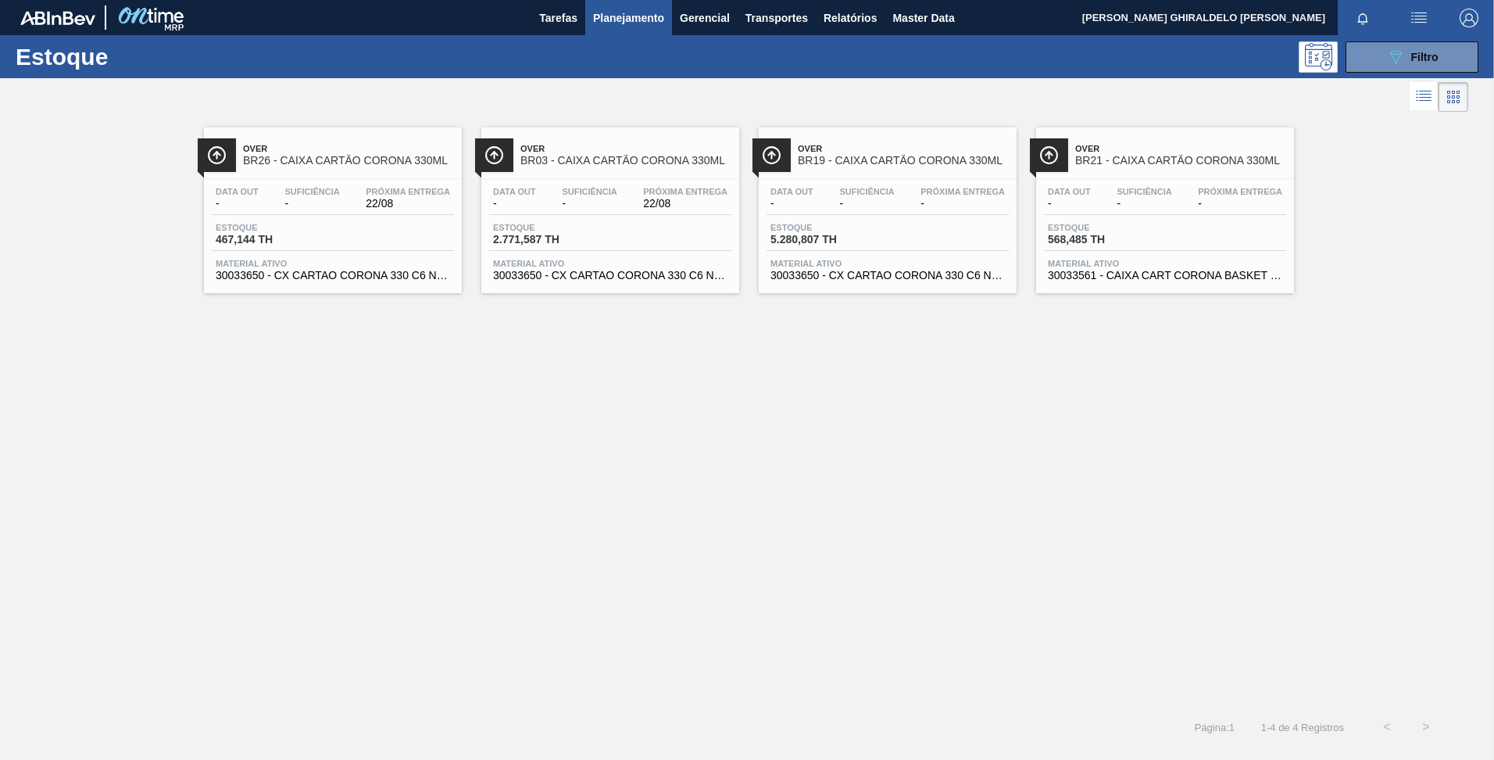
click at [828, 152] on span "Over" at bounding box center [903, 148] width 211 height 9
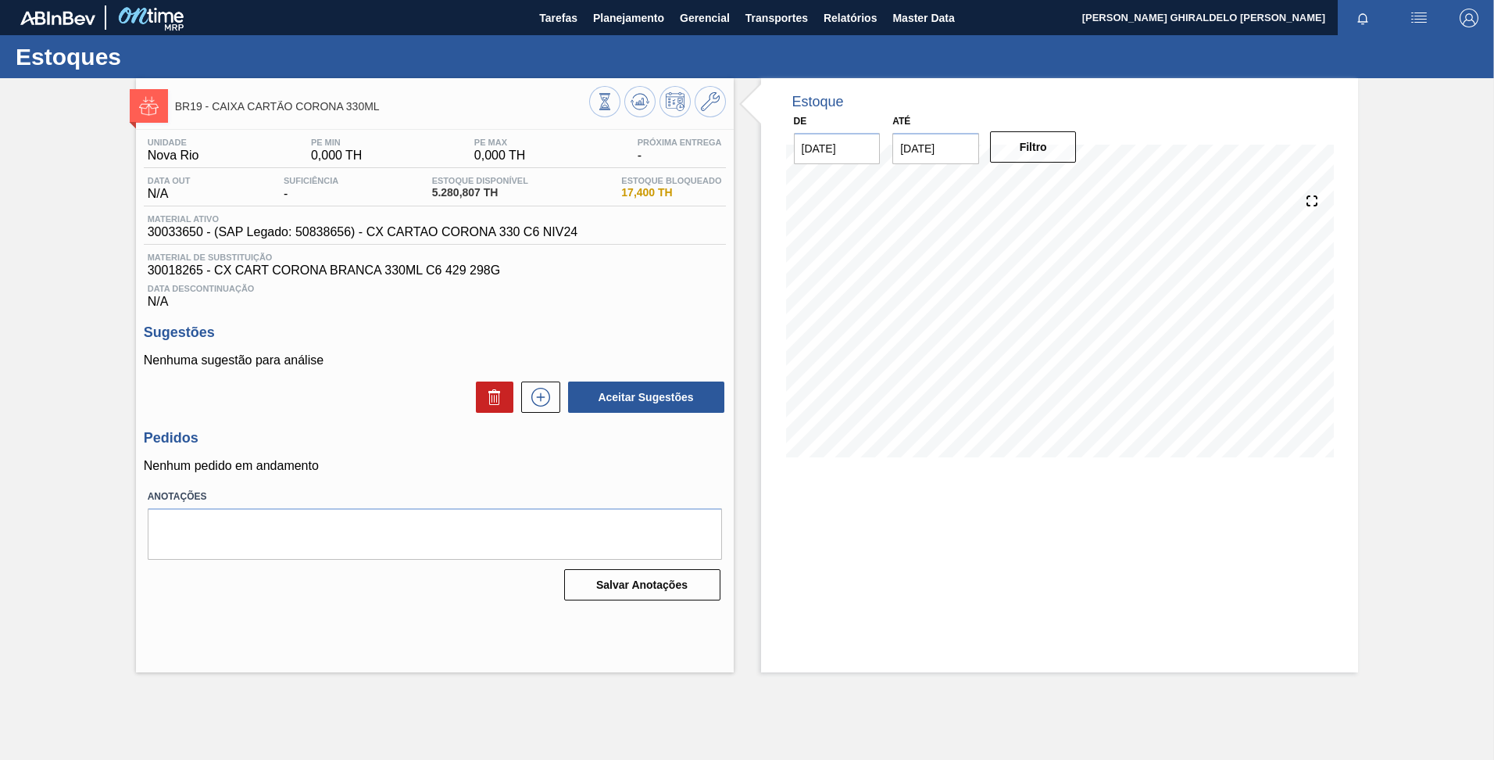
click at [970, 154] on input "05/09/2025" at bounding box center [935, 148] width 87 height 31
click at [1067, 193] on div "dom seg ter qua qui sex sab" at bounding box center [987, 204] width 188 height 25
click at [1066, 189] on button "Next Month" at bounding box center [1067, 186] width 11 height 11
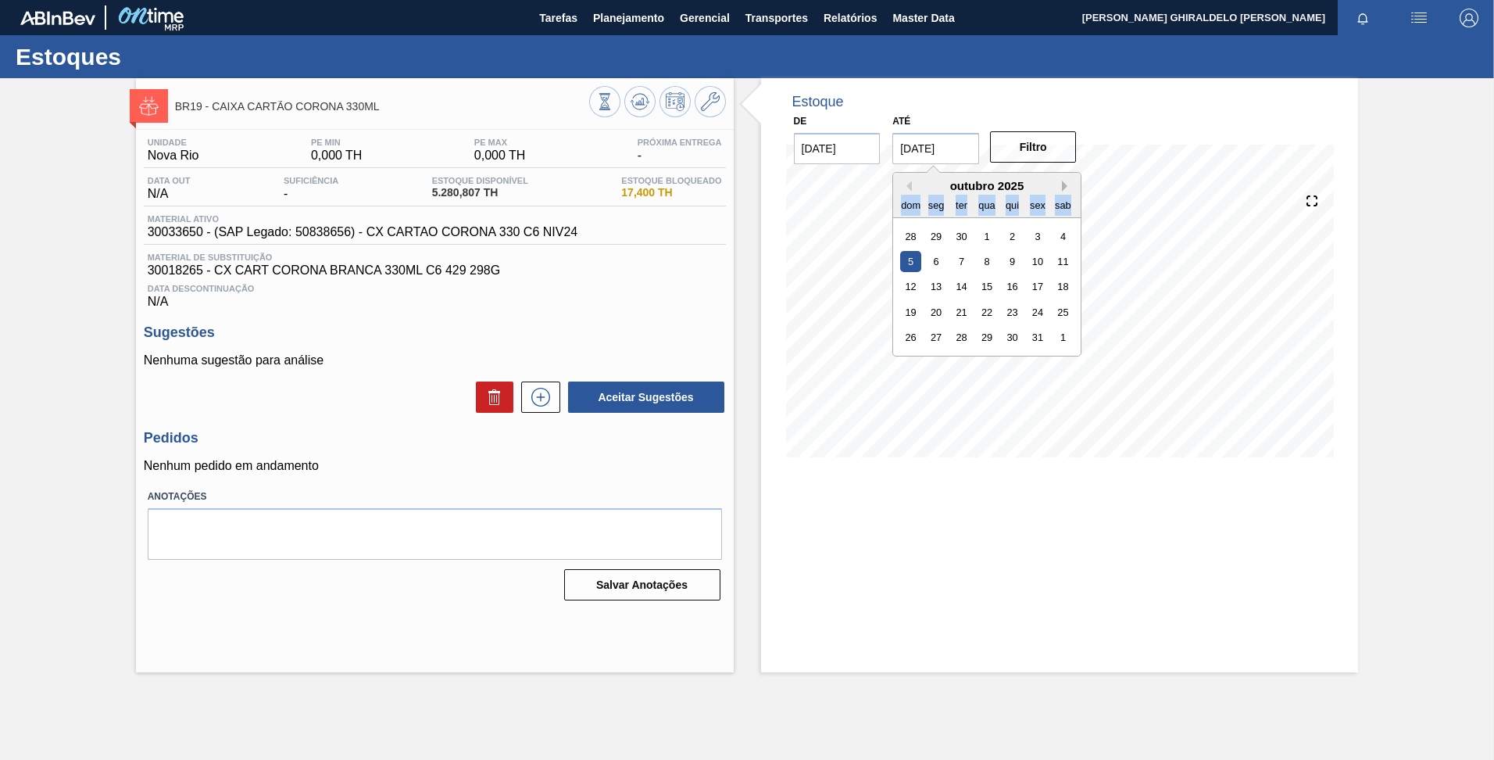
click at [1065, 189] on button "Next Month" at bounding box center [1067, 186] width 11 height 11
drag, startPoint x: 1065, startPoint y: 189, endPoint x: 1068, endPoint y: 202, distance: 12.9
click at [1065, 189] on button "Next Month" at bounding box center [1067, 186] width 11 height 11
click at [1037, 313] on div "26" at bounding box center [1038, 312] width 21 height 21
type input "26/12/2025"
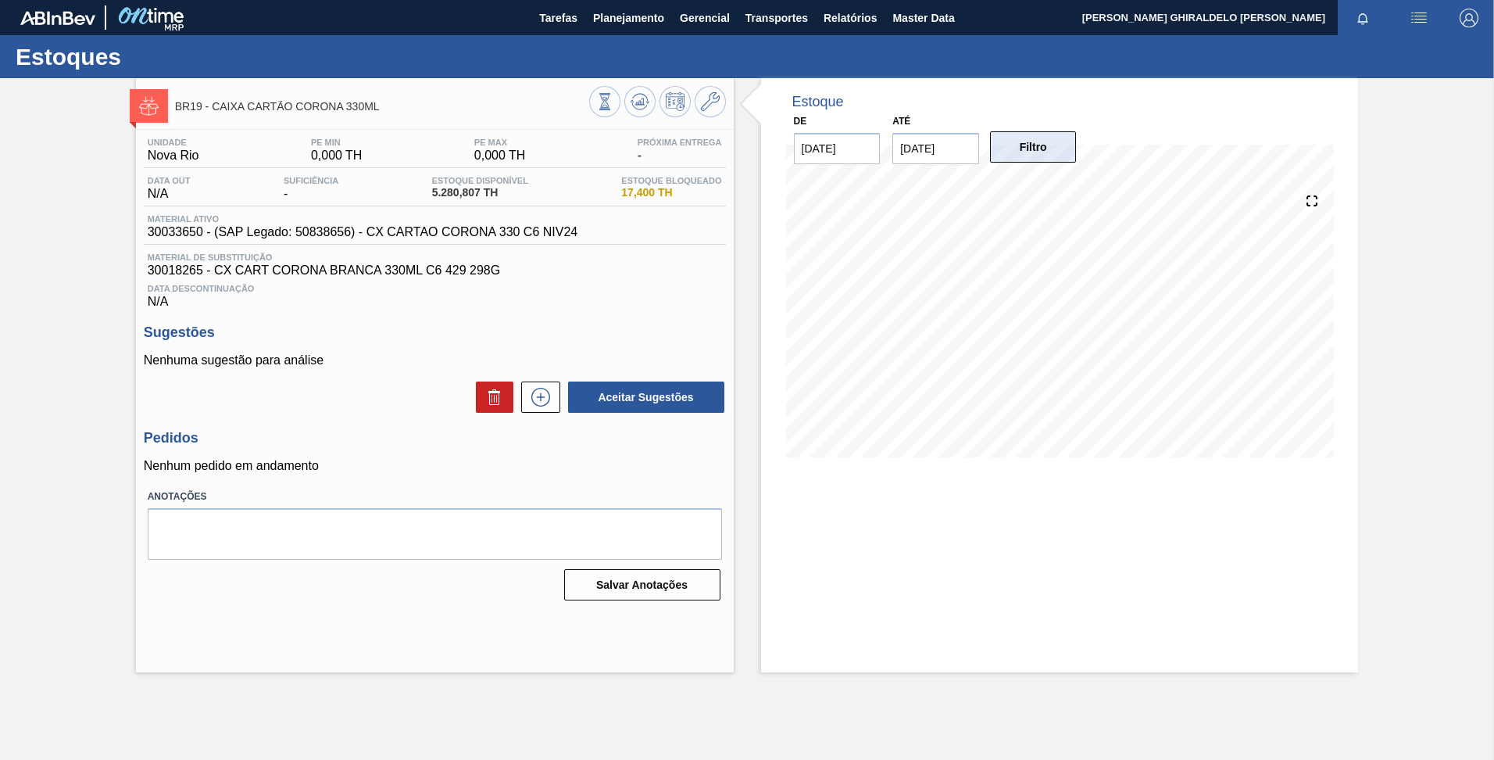
click at [1041, 152] on button "Filtro" at bounding box center [1033, 146] width 87 height 31
click at [1157, 502] on div "Estoque De 22/08/2025 Até 26/12/2025 Filtro 30/09 Projeção de Estoque 1,797.623…" at bounding box center [1060, 375] width 598 height 594
click at [952, 151] on input "26/12/2025" at bounding box center [935, 148] width 87 height 31
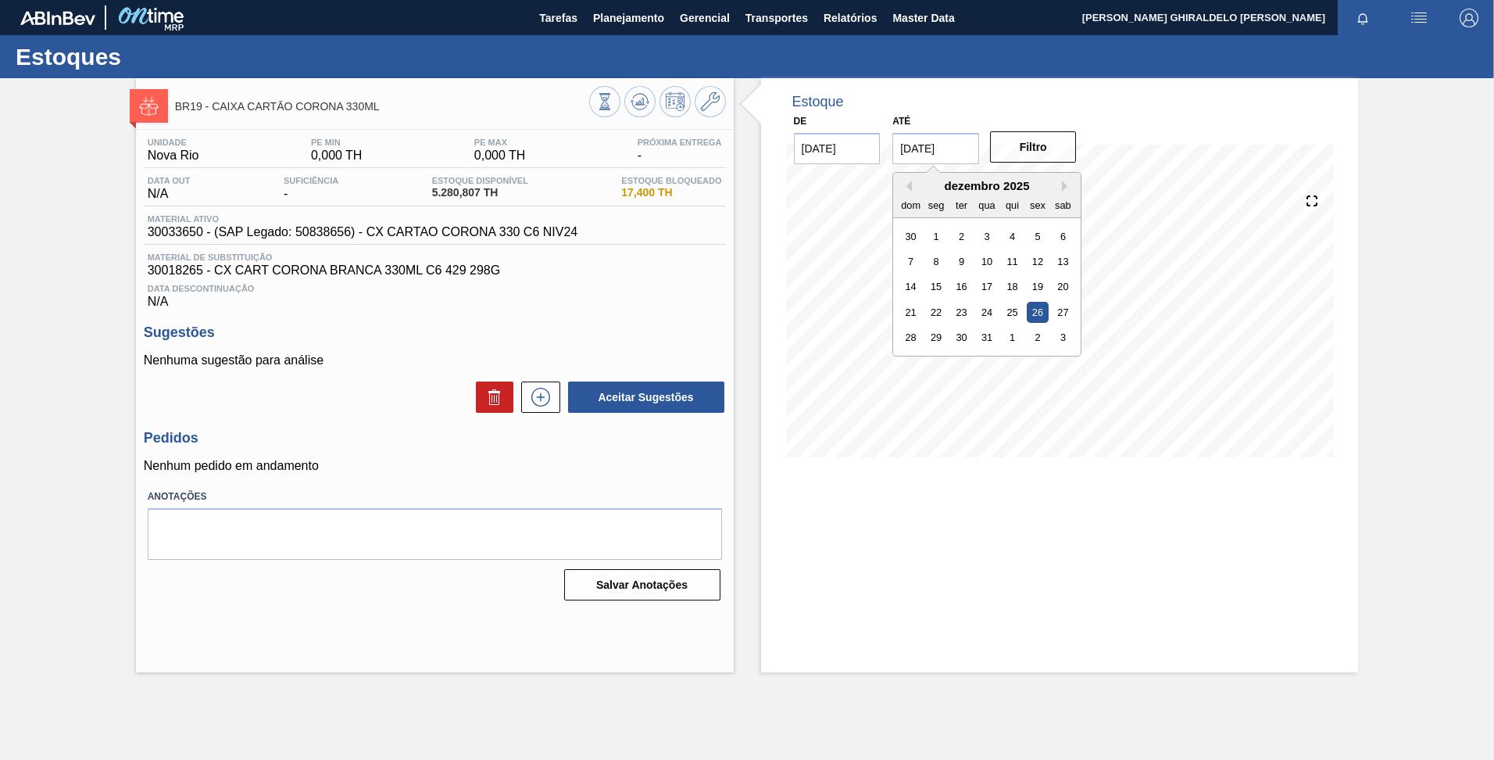
click at [1035, 317] on div "26" at bounding box center [1038, 312] width 21 height 21
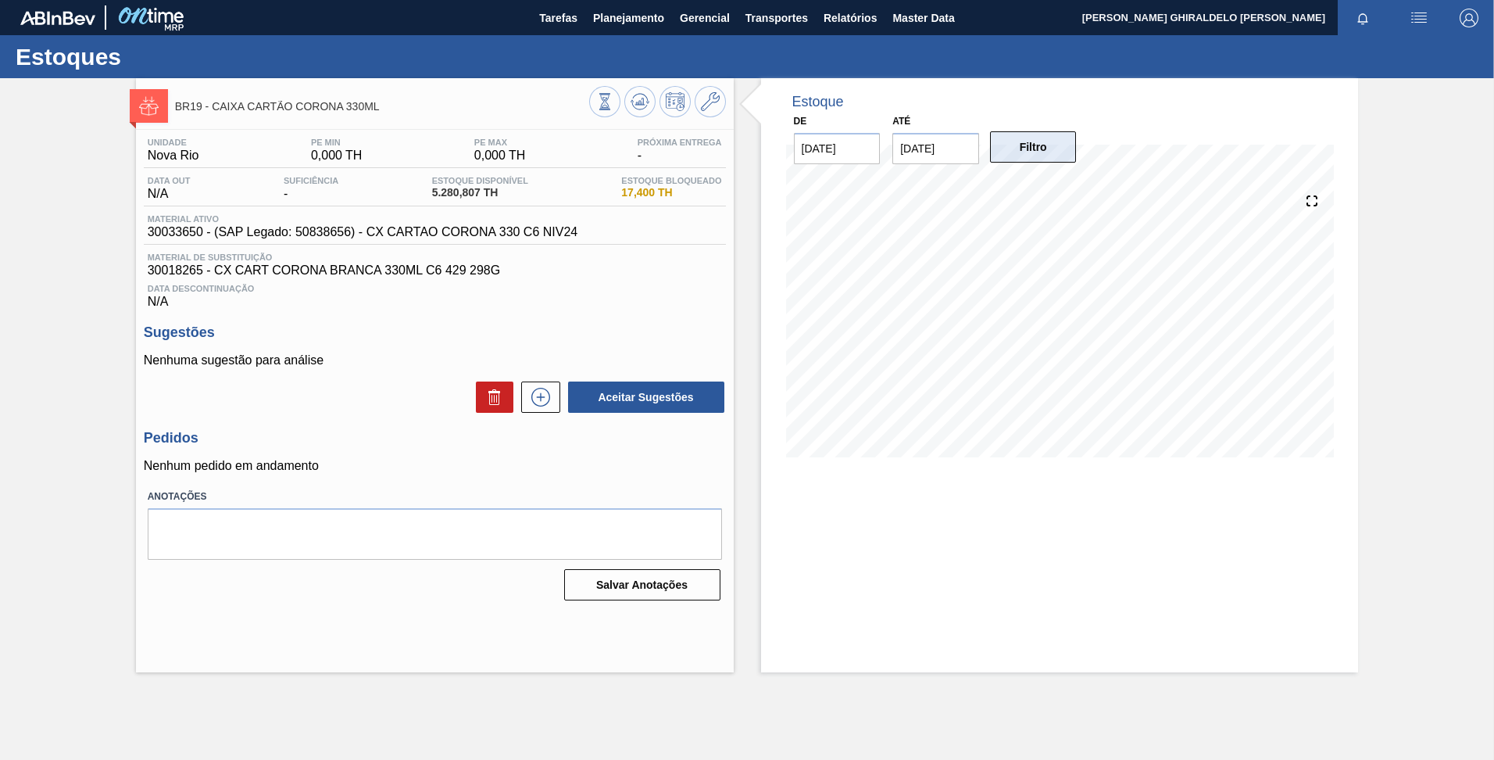
click at [1027, 155] on button "Filtro" at bounding box center [1033, 146] width 87 height 31
click at [613, 94] on icon at bounding box center [604, 101] width 17 height 17
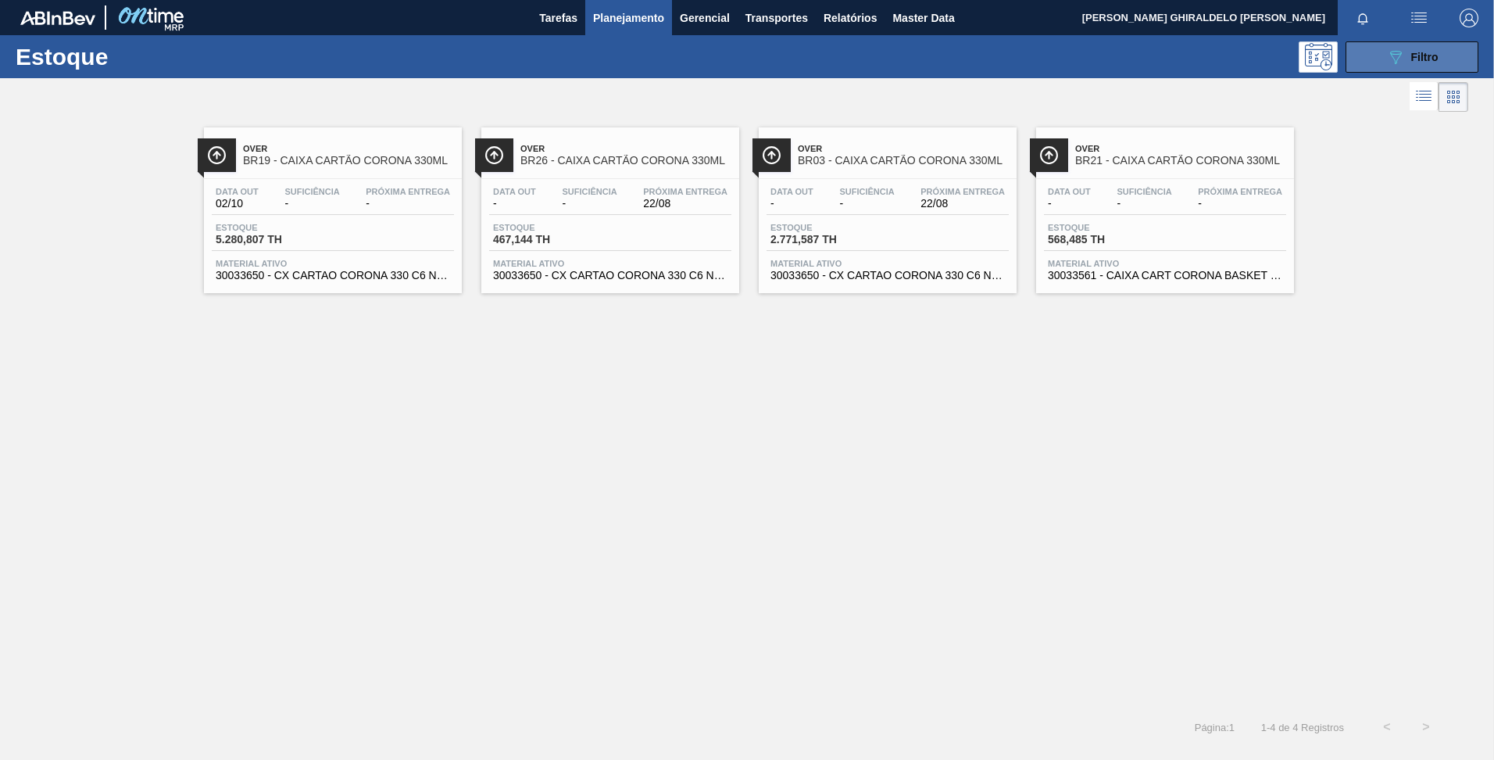
click at [1379, 59] on button "089F7B8B-B2A5-4AFE-B5C0-19BA573D28AC Filtro" at bounding box center [1412, 56] width 133 height 31
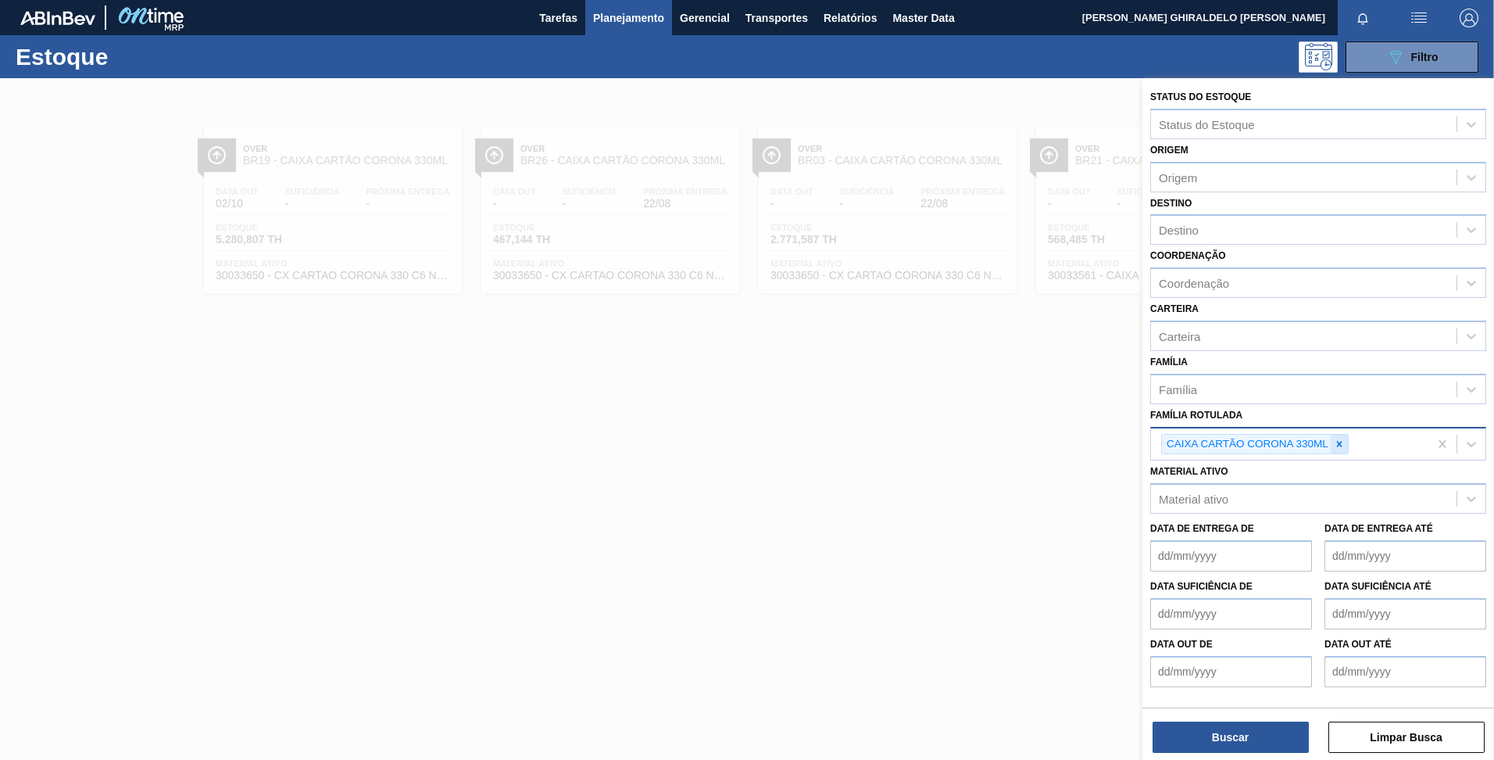
click at [1338, 444] on icon at bounding box center [1339, 443] width 11 height 11
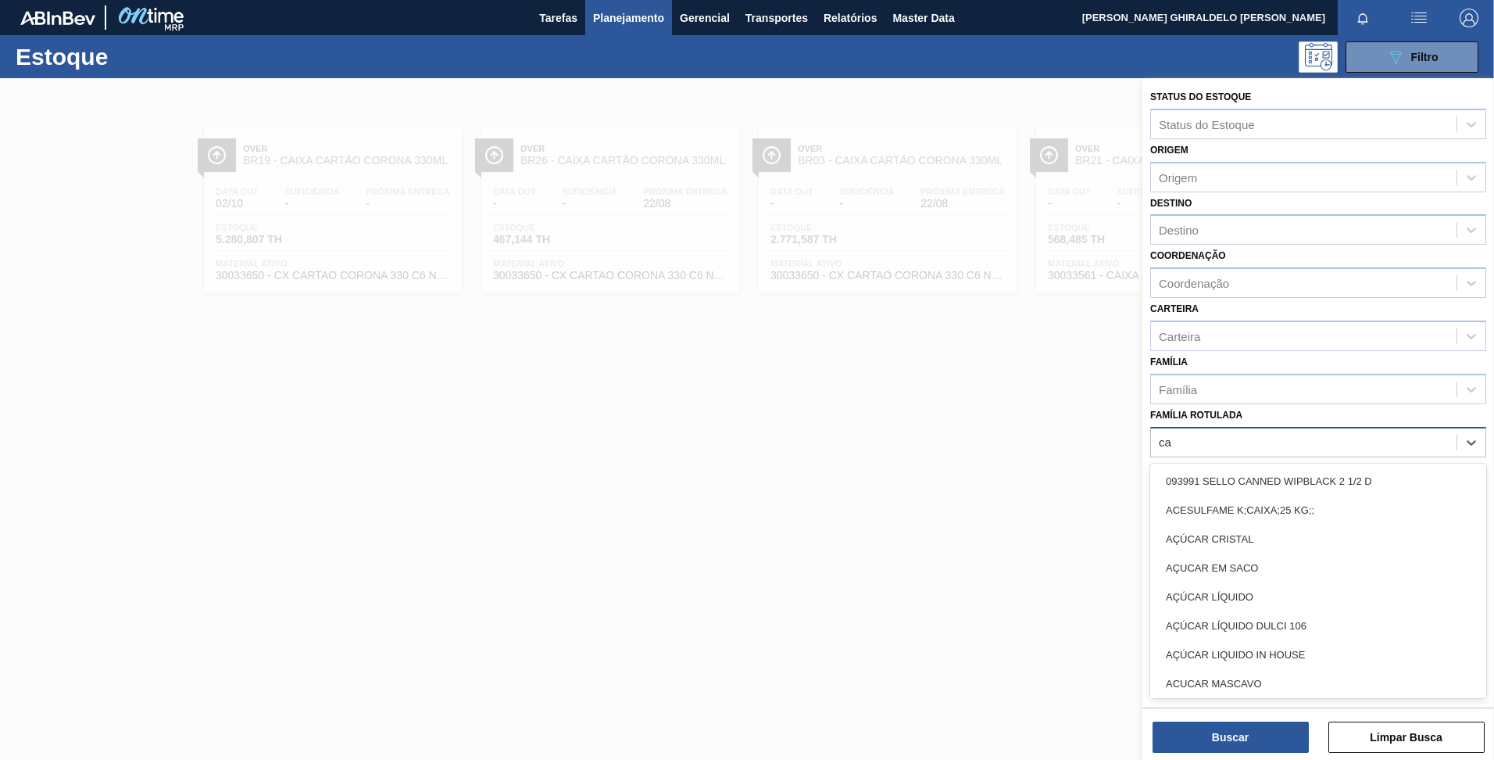
type Rotulada "c"
type Rotulada "coronita"
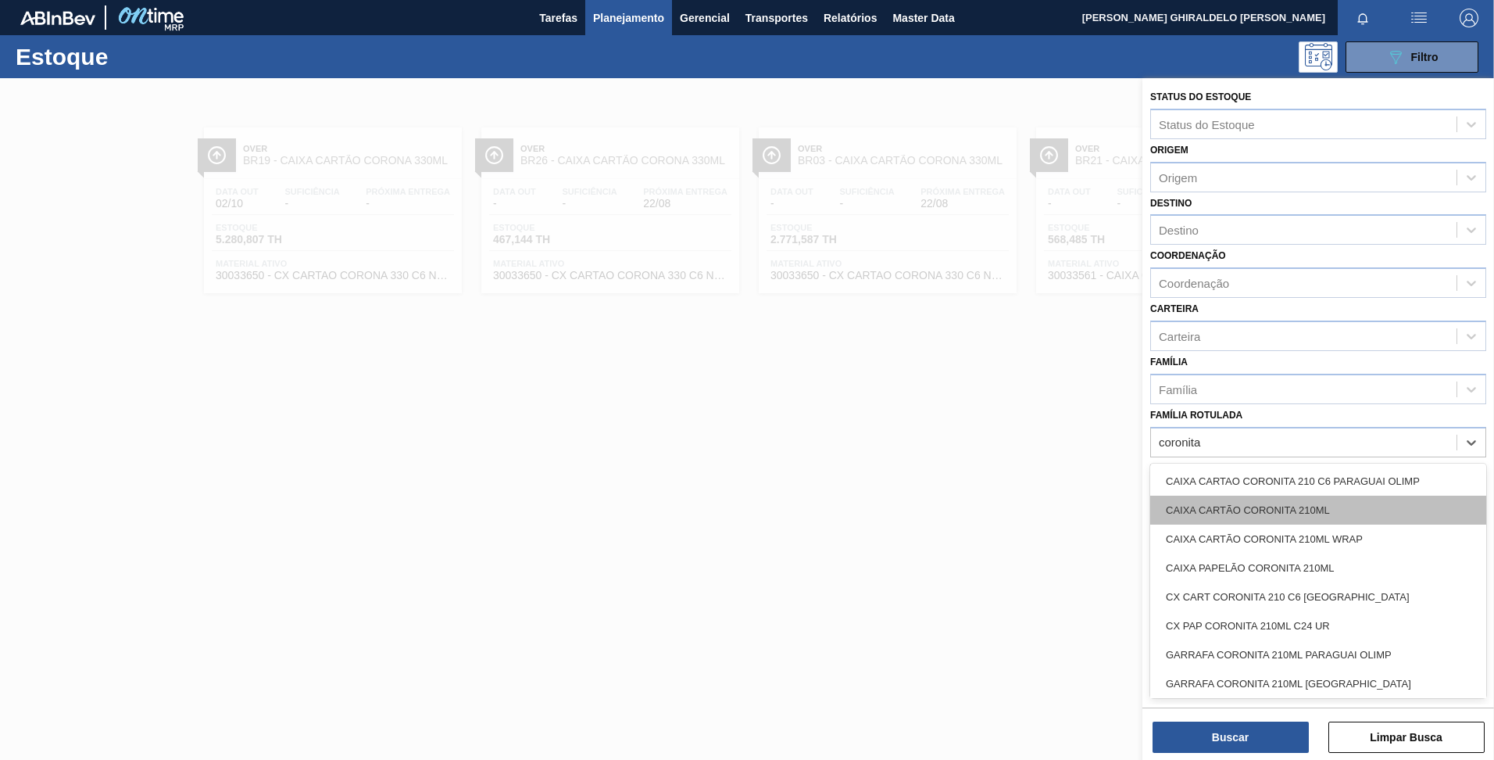
click at [1303, 516] on div "CAIXA CARTÃO CORONITA 210ML" at bounding box center [1318, 509] width 336 height 29
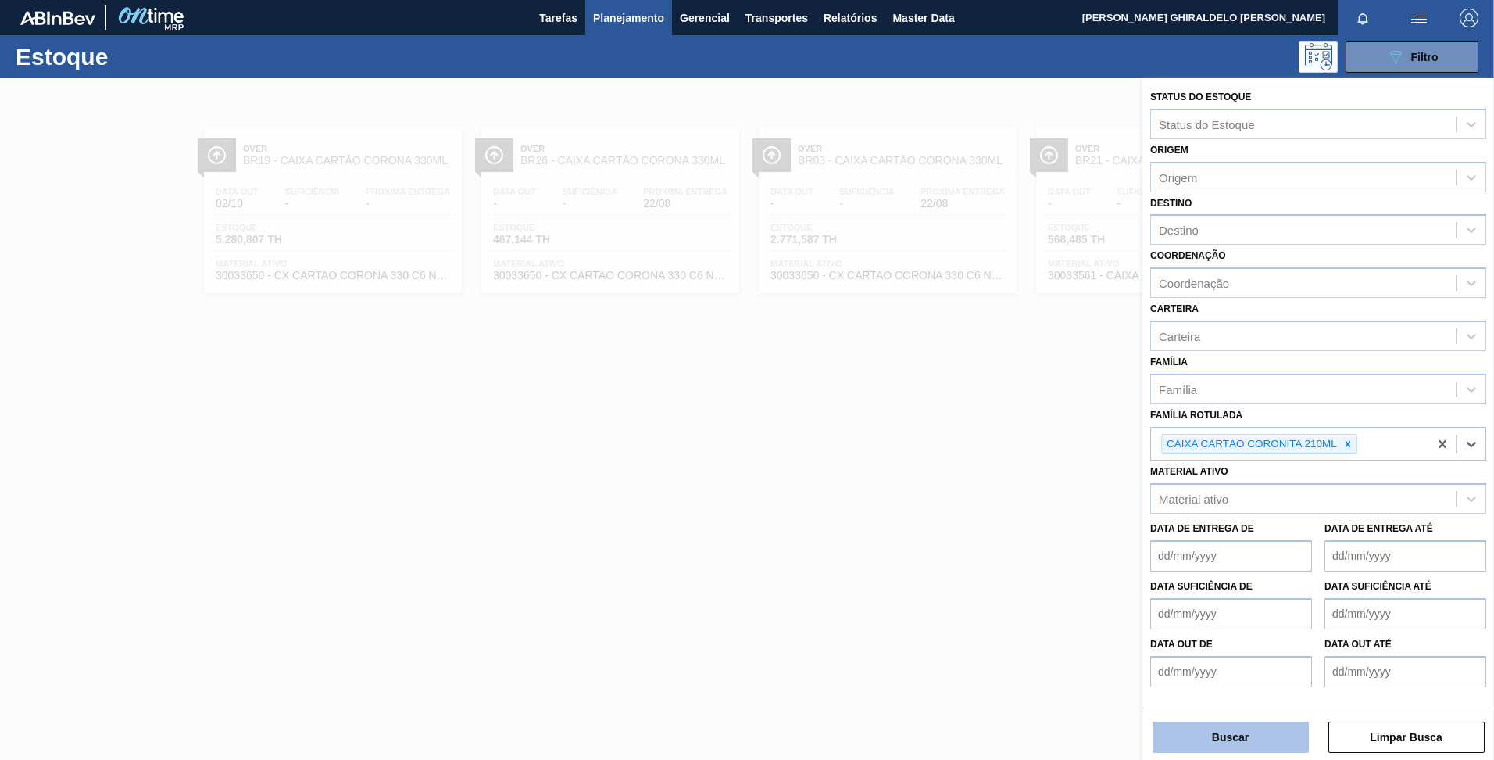
click at [1260, 737] on button "Buscar" at bounding box center [1231, 736] width 156 height 31
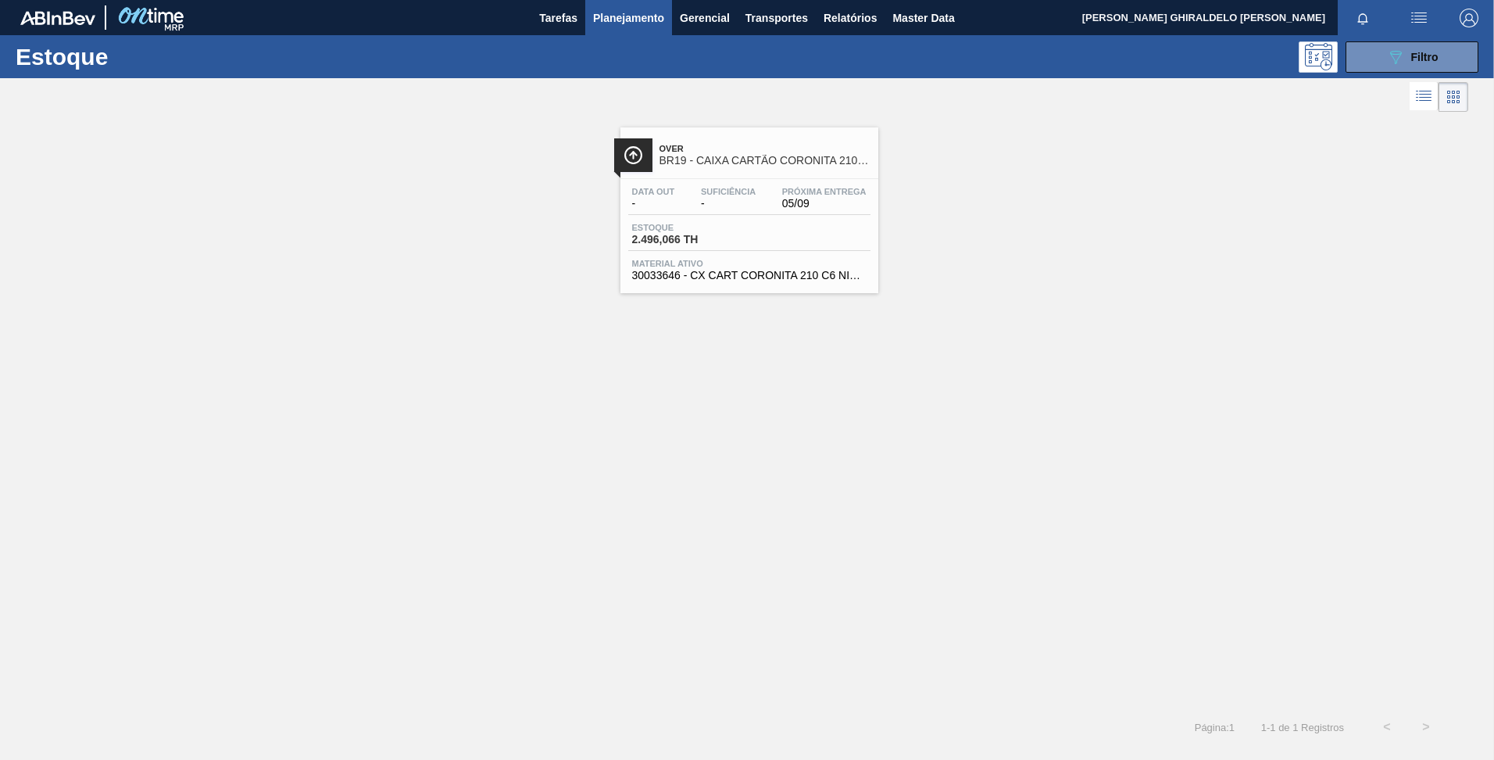
click at [699, 156] on span "BR19 - CAIXA CARTÃO CORONITA 210ML" at bounding box center [765, 161] width 211 height 12
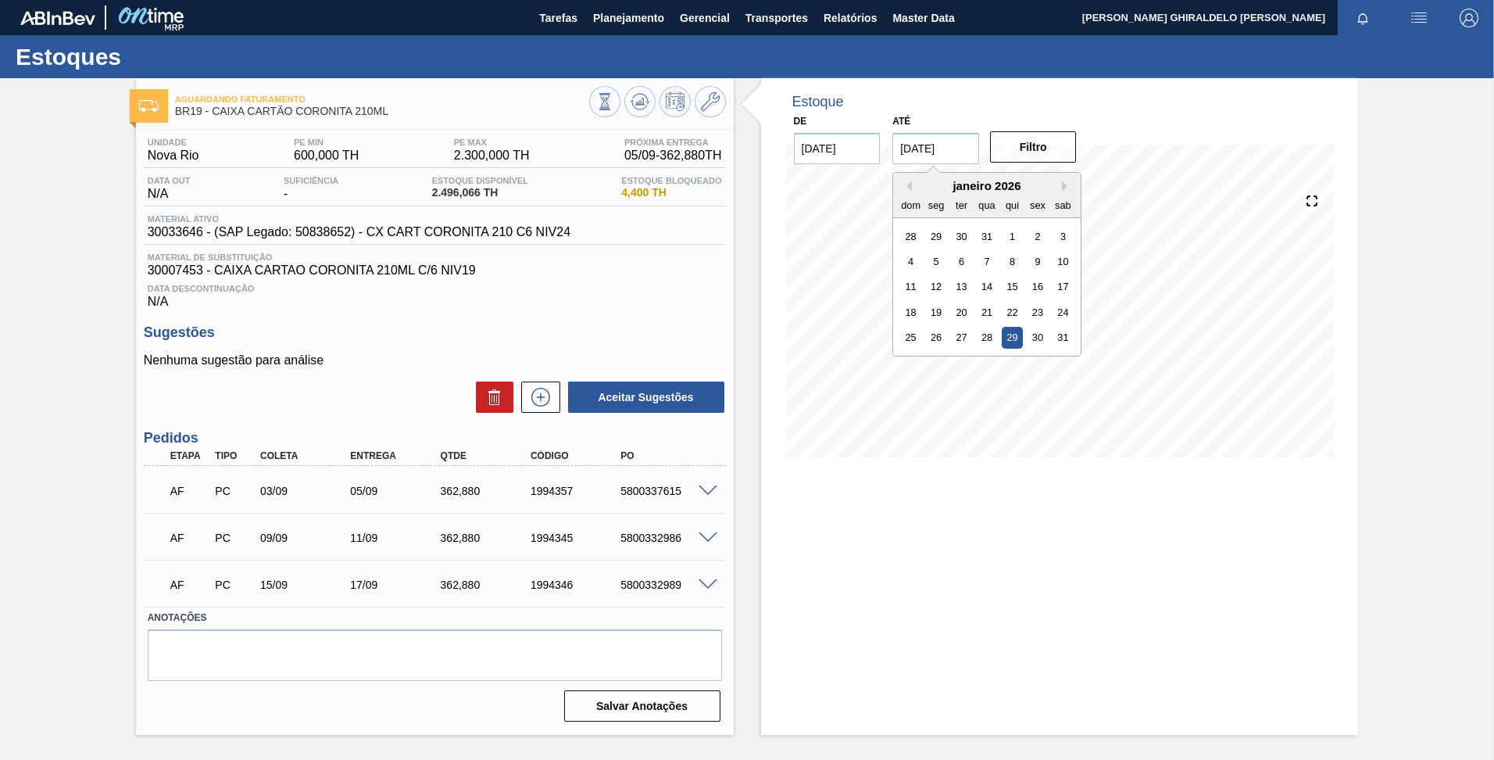
click at [969, 158] on input "29/01/2026" at bounding box center [935, 148] width 87 height 31
click at [1067, 188] on button "Next Month" at bounding box center [1067, 186] width 11 height 11
click at [1038, 316] on div "27" at bounding box center [1038, 312] width 21 height 21
type input "27/02/2026"
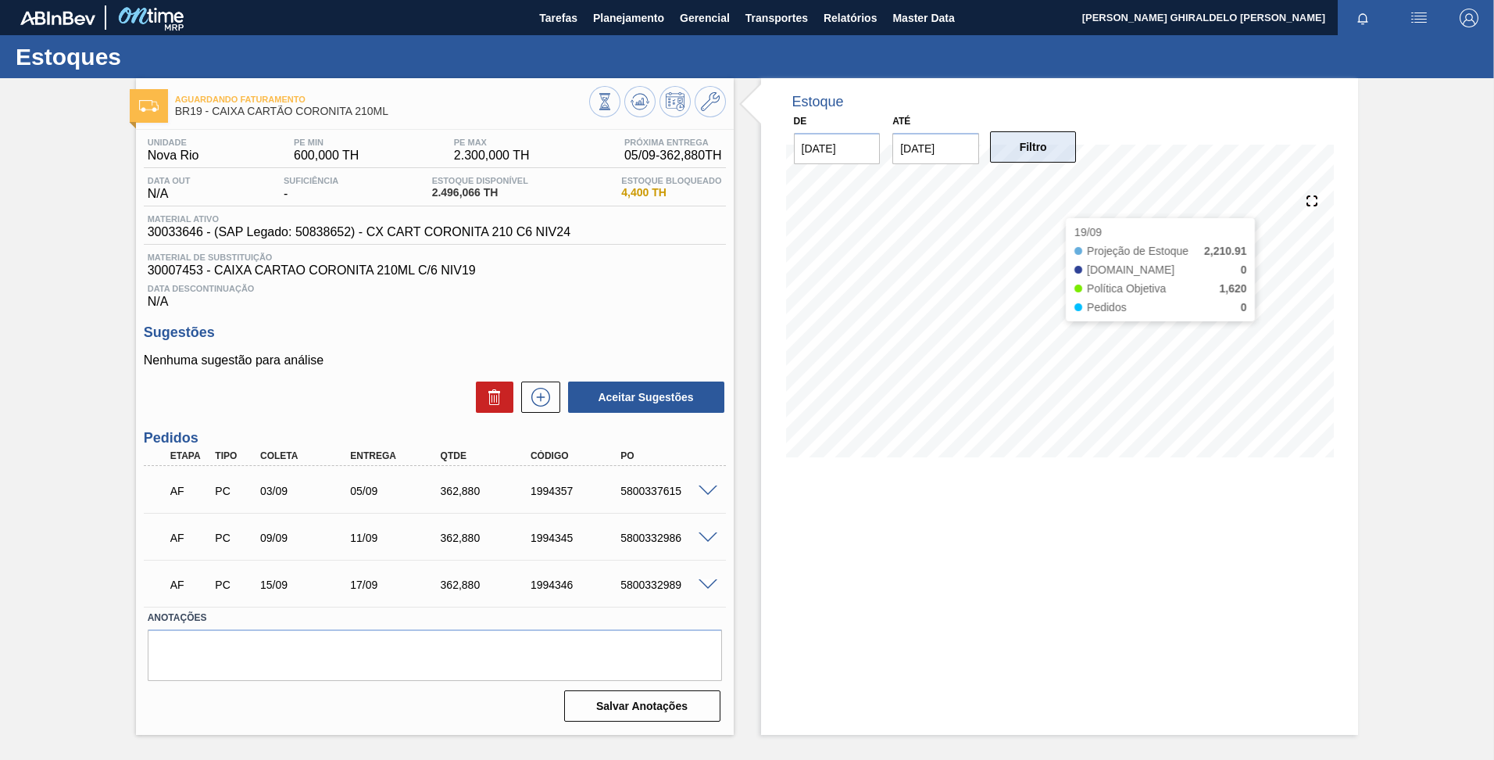
click at [1048, 152] on button "Filtro" at bounding box center [1033, 146] width 87 height 31
click at [1032, 146] on button "Filtro" at bounding box center [1033, 146] width 87 height 31
click at [613, 97] on icon at bounding box center [604, 101] width 17 height 17
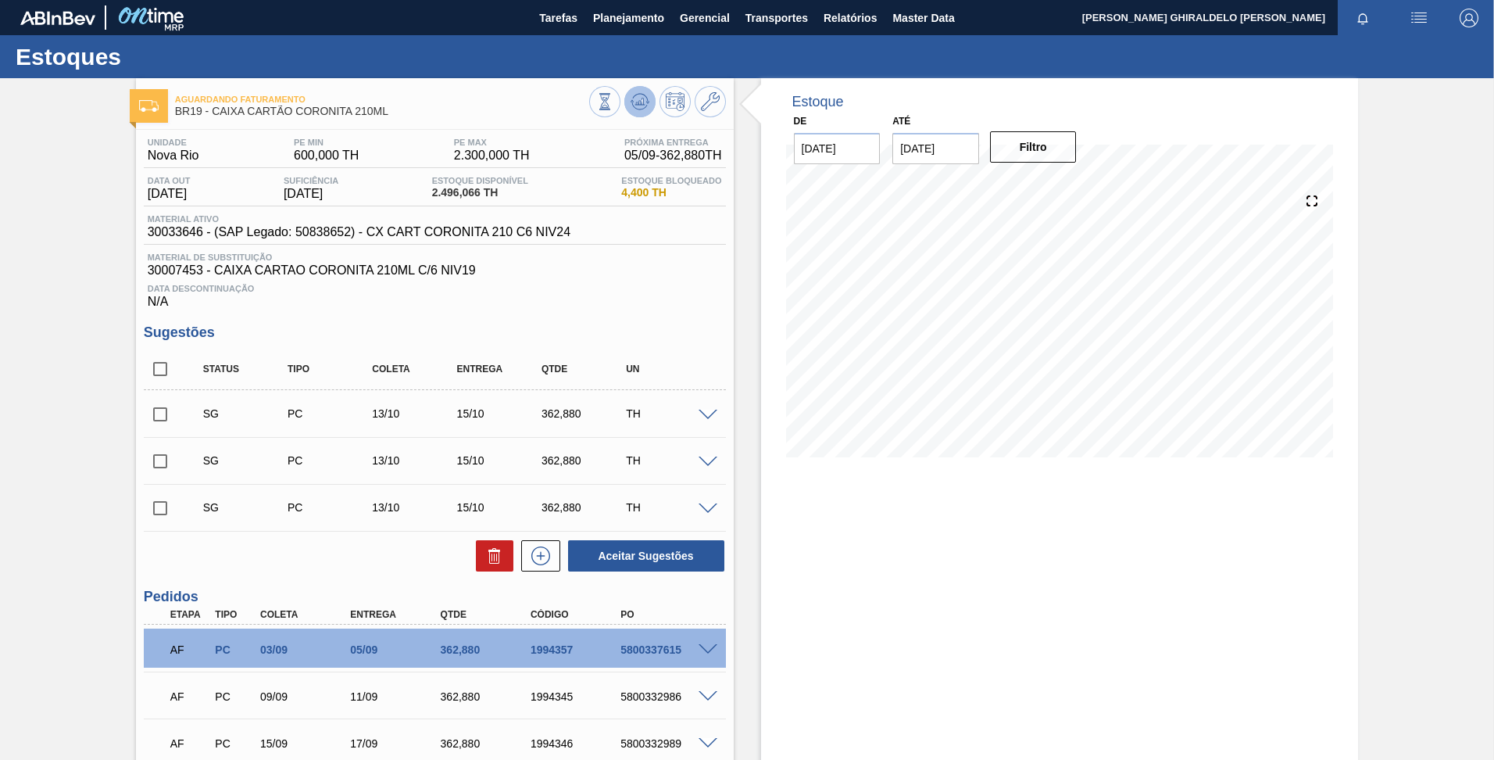
click at [613, 98] on icon at bounding box center [604, 101] width 17 height 17
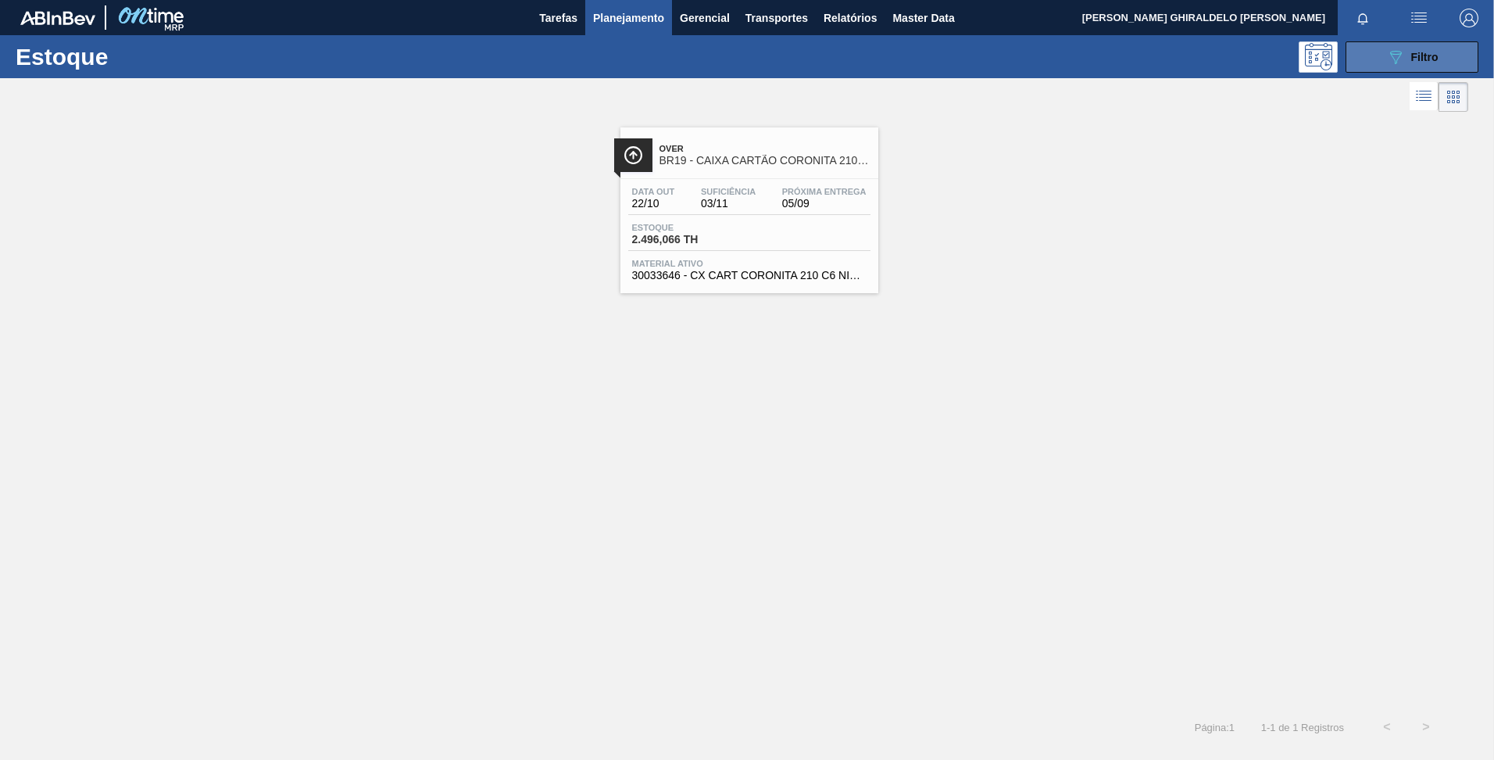
click at [1424, 55] on span "Filtro" at bounding box center [1424, 57] width 27 height 13
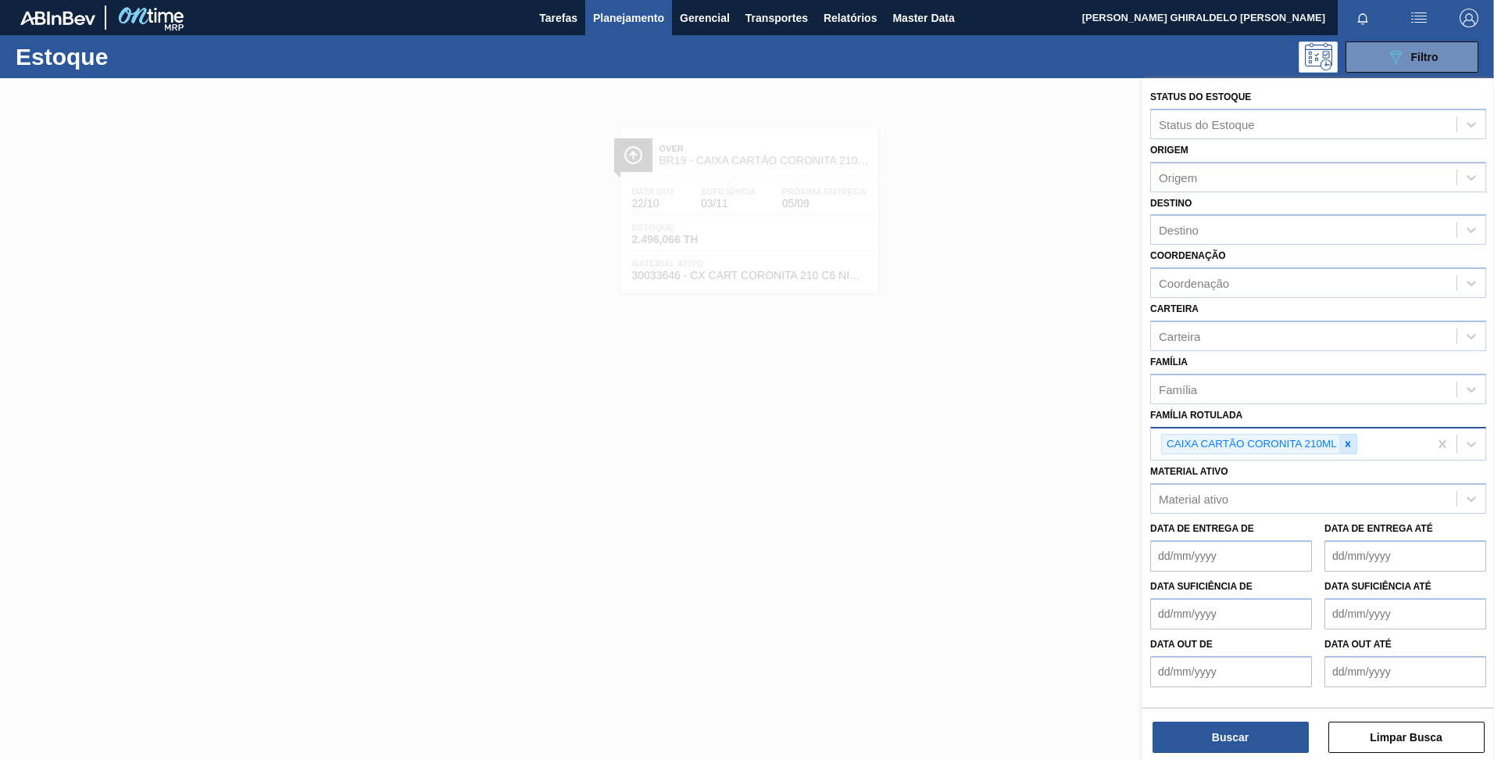
click at [1351, 449] on icon at bounding box center [1348, 443] width 11 height 11
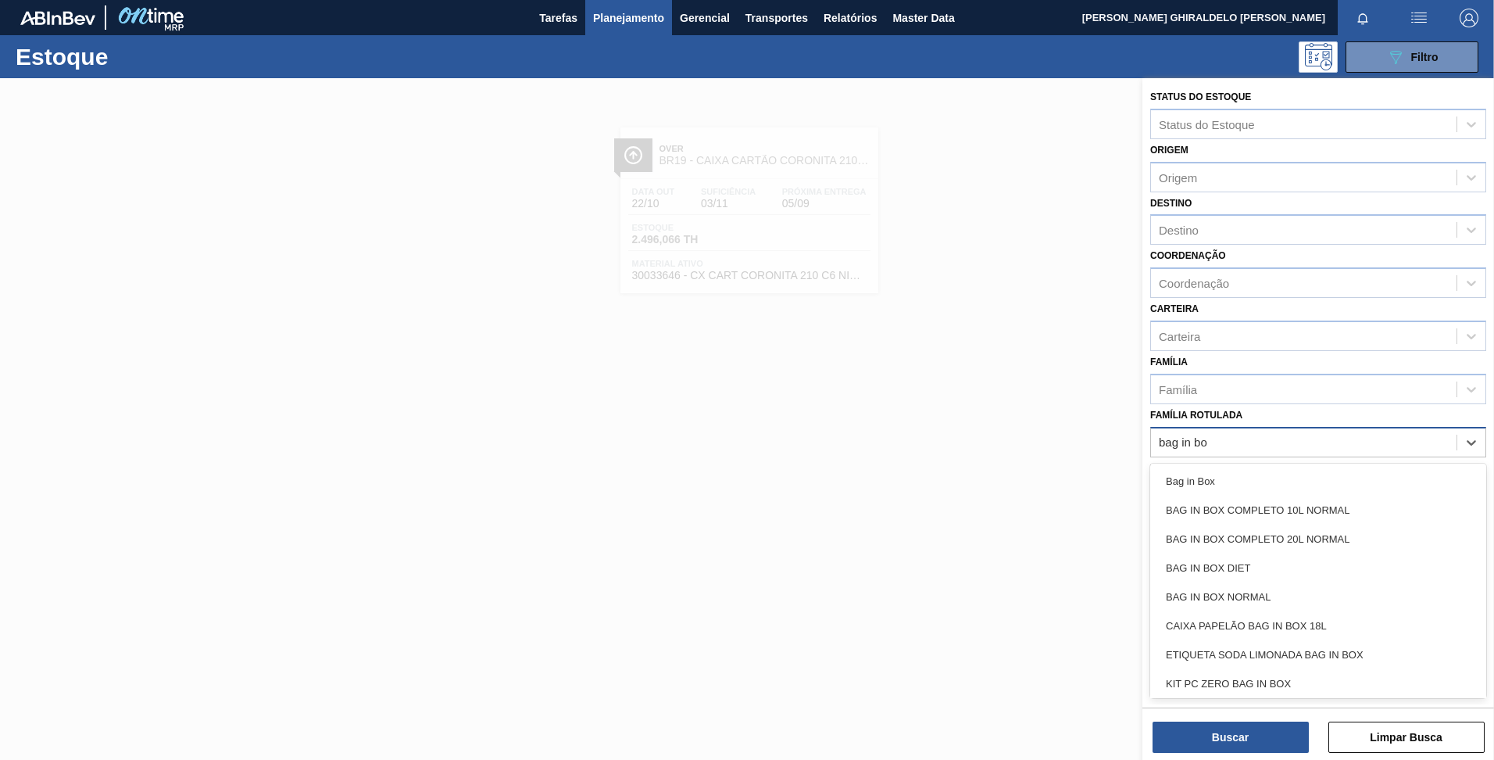
type Rotulada "bag in box"
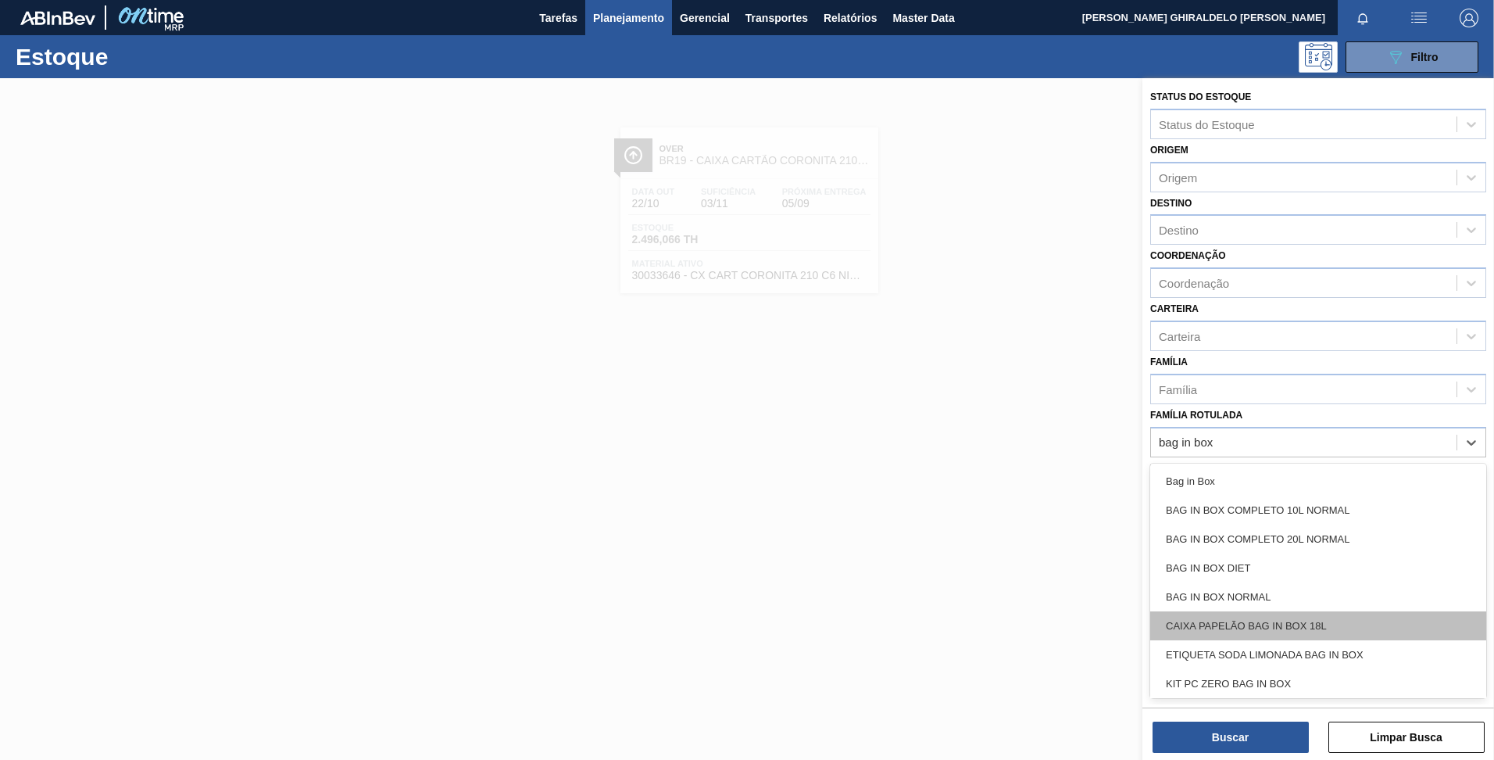
click at [1375, 624] on div "CAIXA PAPELÃO BAG IN BOX 18L" at bounding box center [1318, 625] width 336 height 29
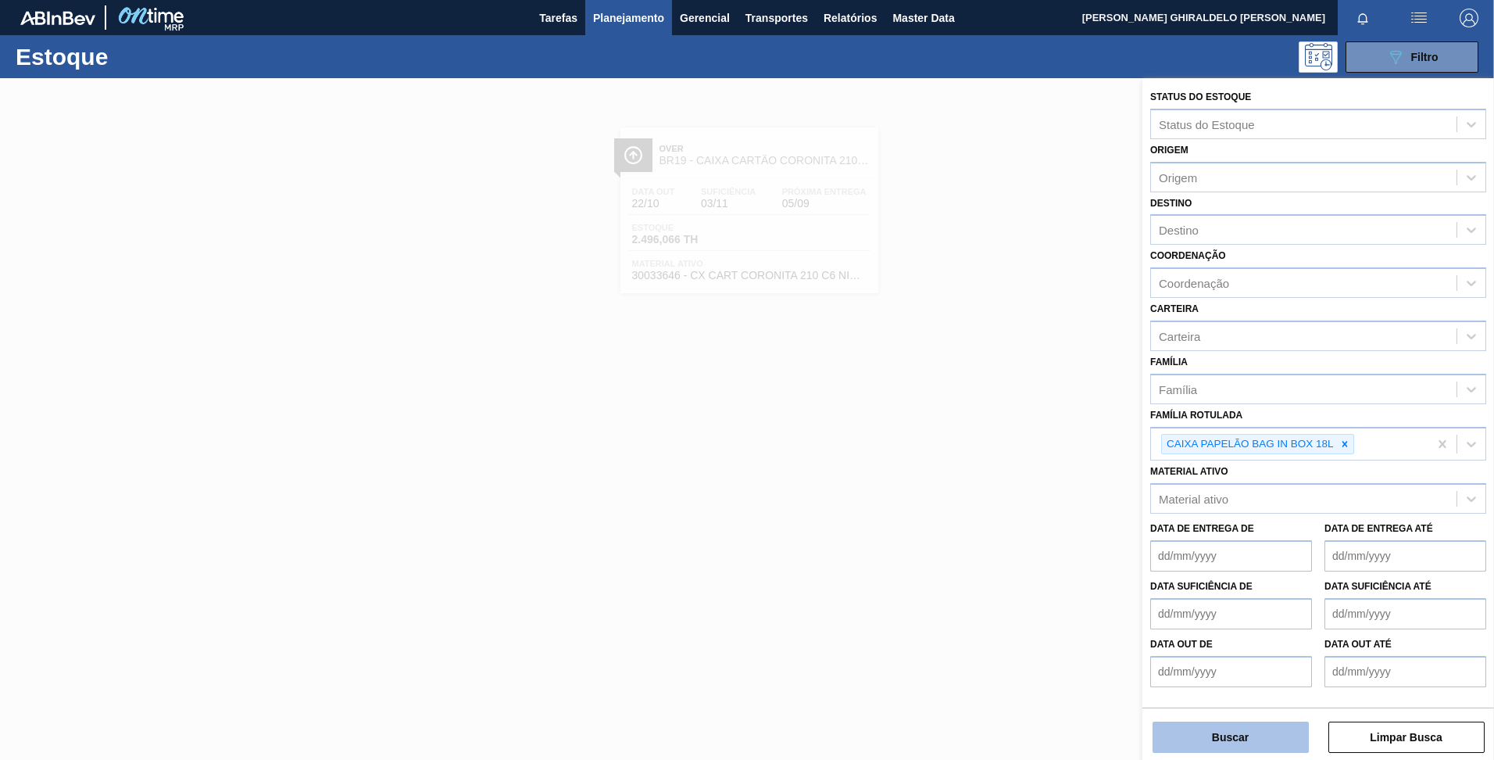
click at [1271, 742] on button "Buscar" at bounding box center [1231, 736] width 156 height 31
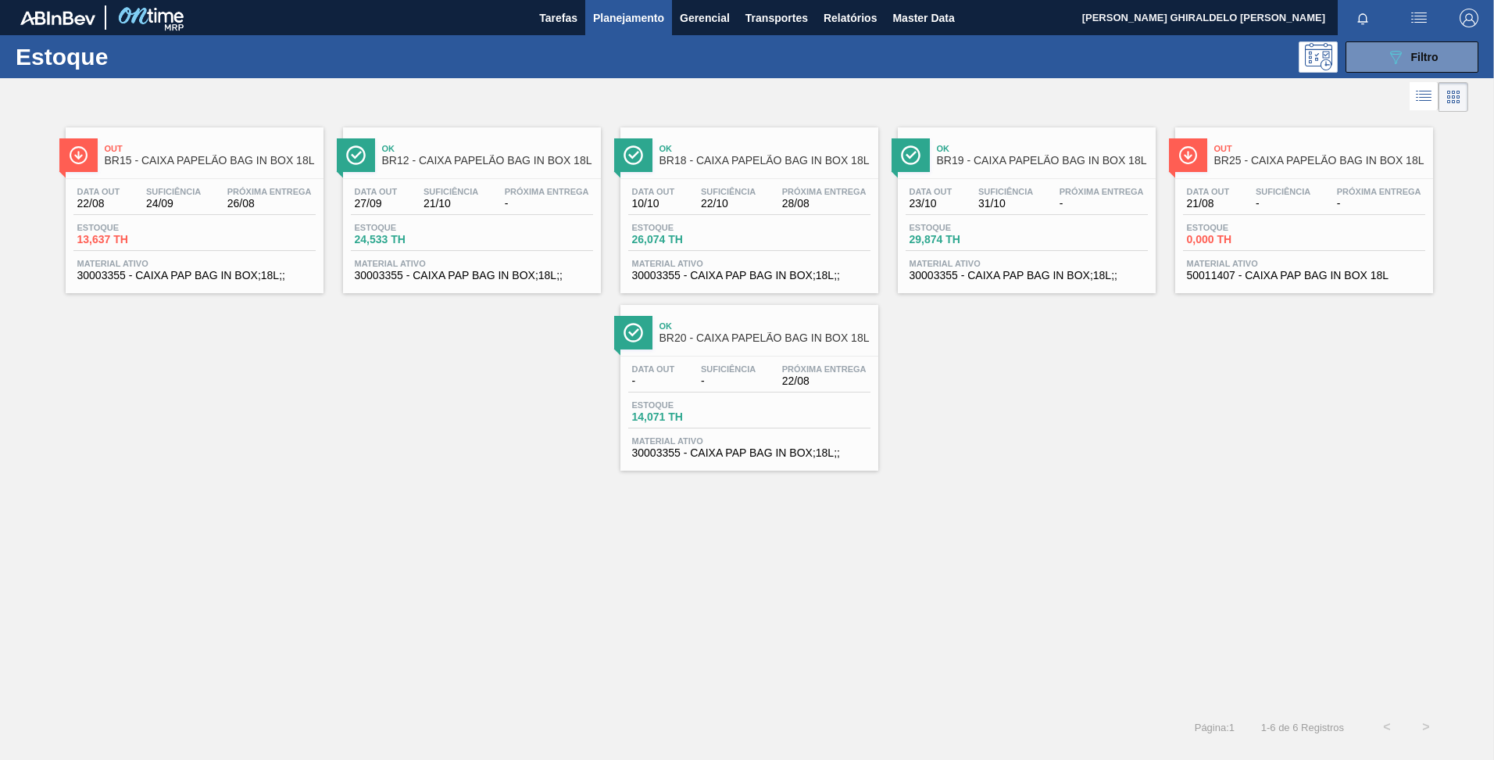
click at [230, 193] on span "Próxima Entrega" at bounding box center [269, 191] width 84 height 9
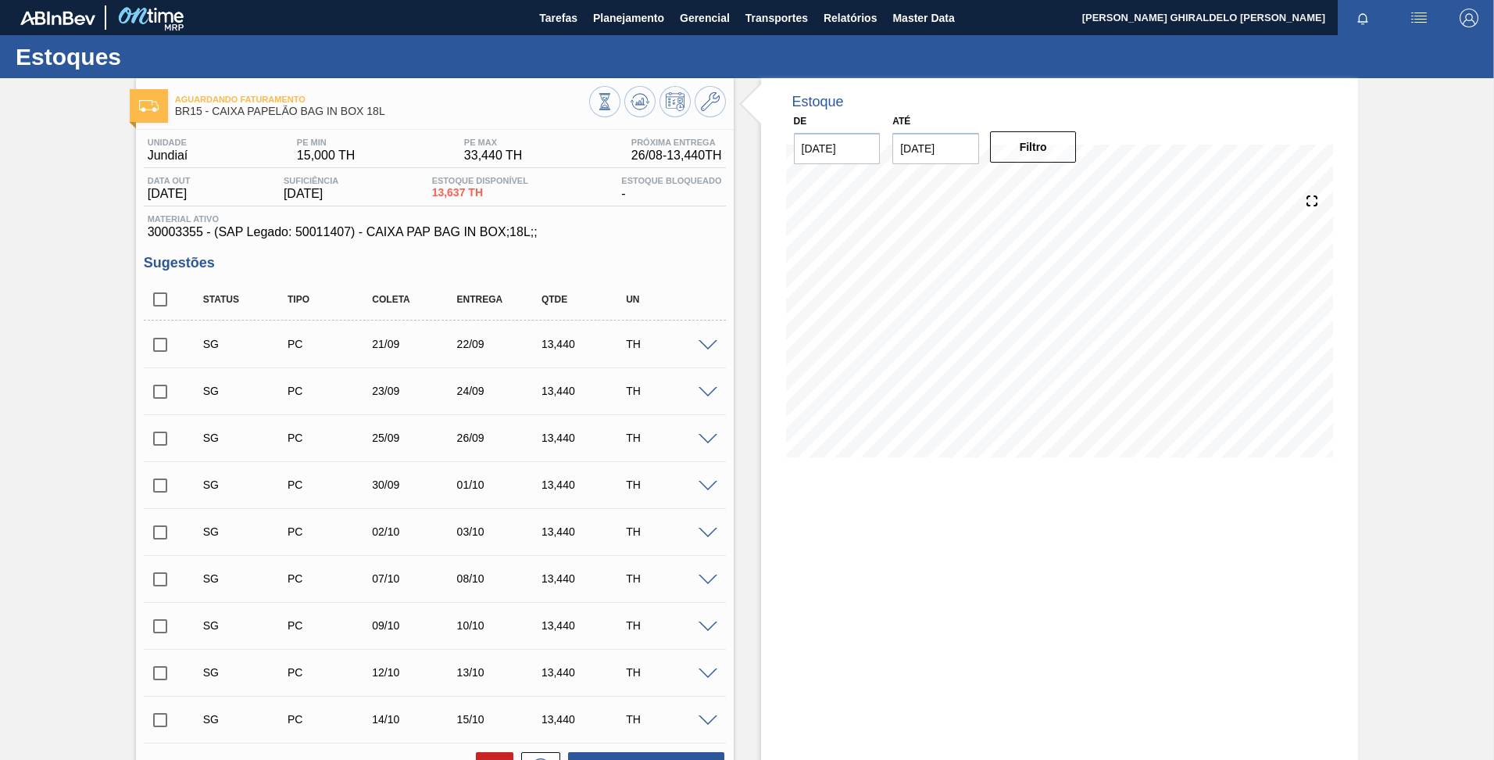
drag, startPoint x: 1224, startPoint y: 461, endPoint x: 1112, endPoint y: 565, distance: 152.6
click at [1106, 561] on div "Estoque De 22/08/2025 Até 27/02/2026 Filtro 06/10 Projeção de Estoque 39.704 Ne…" at bounding box center [1060, 638] width 598 height 1121
click at [642, 104] on icon at bounding box center [640, 101] width 10 height 7
click at [863, 152] on input "22/08/2025" at bounding box center [837, 148] width 87 height 31
click at [964, 182] on button "Next Month" at bounding box center [969, 186] width 11 height 11
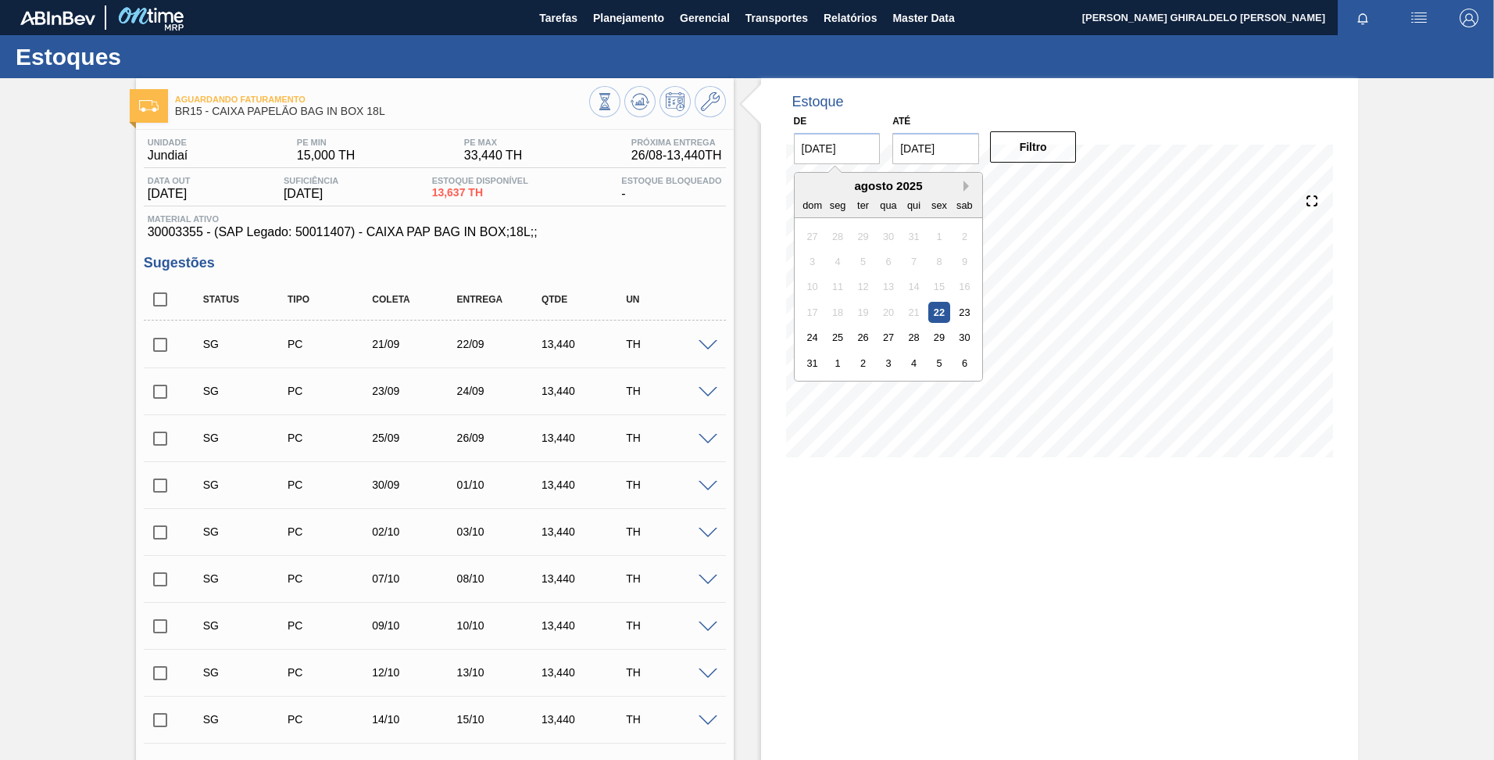
click at [964, 182] on button "Next Month" at bounding box center [969, 186] width 11 height 11
click at [837, 338] on div "24" at bounding box center [837, 337] width 21 height 21
type input "24/11/2025"
click at [916, 152] on input "27/02/2026" at bounding box center [935, 148] width 87 height 31
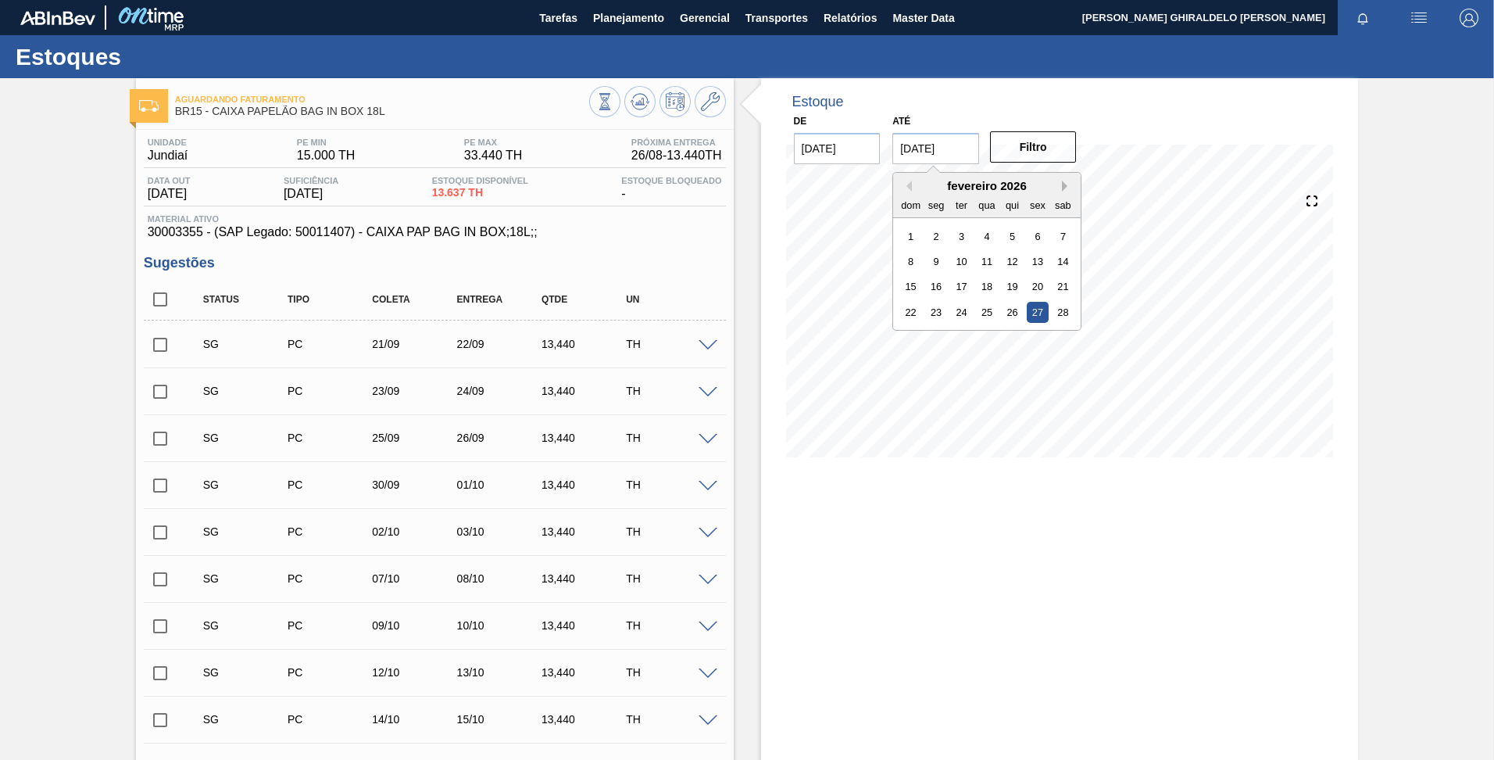
click at [1067, 190] on button "Next Month" at bounding box center [1067, 186] width 11 height 11
click at [907, 188] on button "Previous Month" at bounding box center [906, 186] width 11 height 11
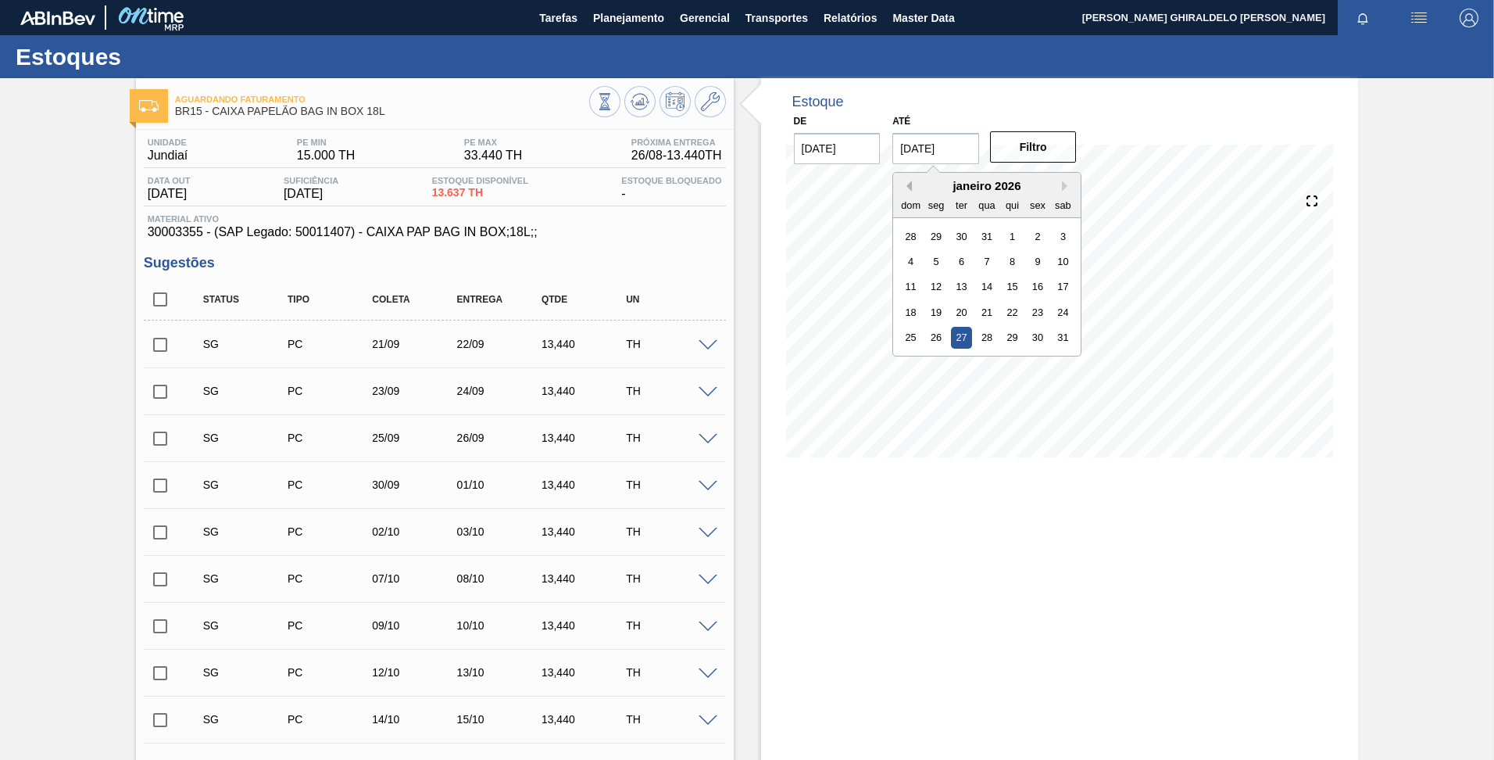
click at [907, 188] on button "Previous Month" at bounding box center [906, 186] width 11 height 11
click at [910, 365] on div "30" at bounding box center [910, 362] width 21 height 21
type input "30/11/2025"
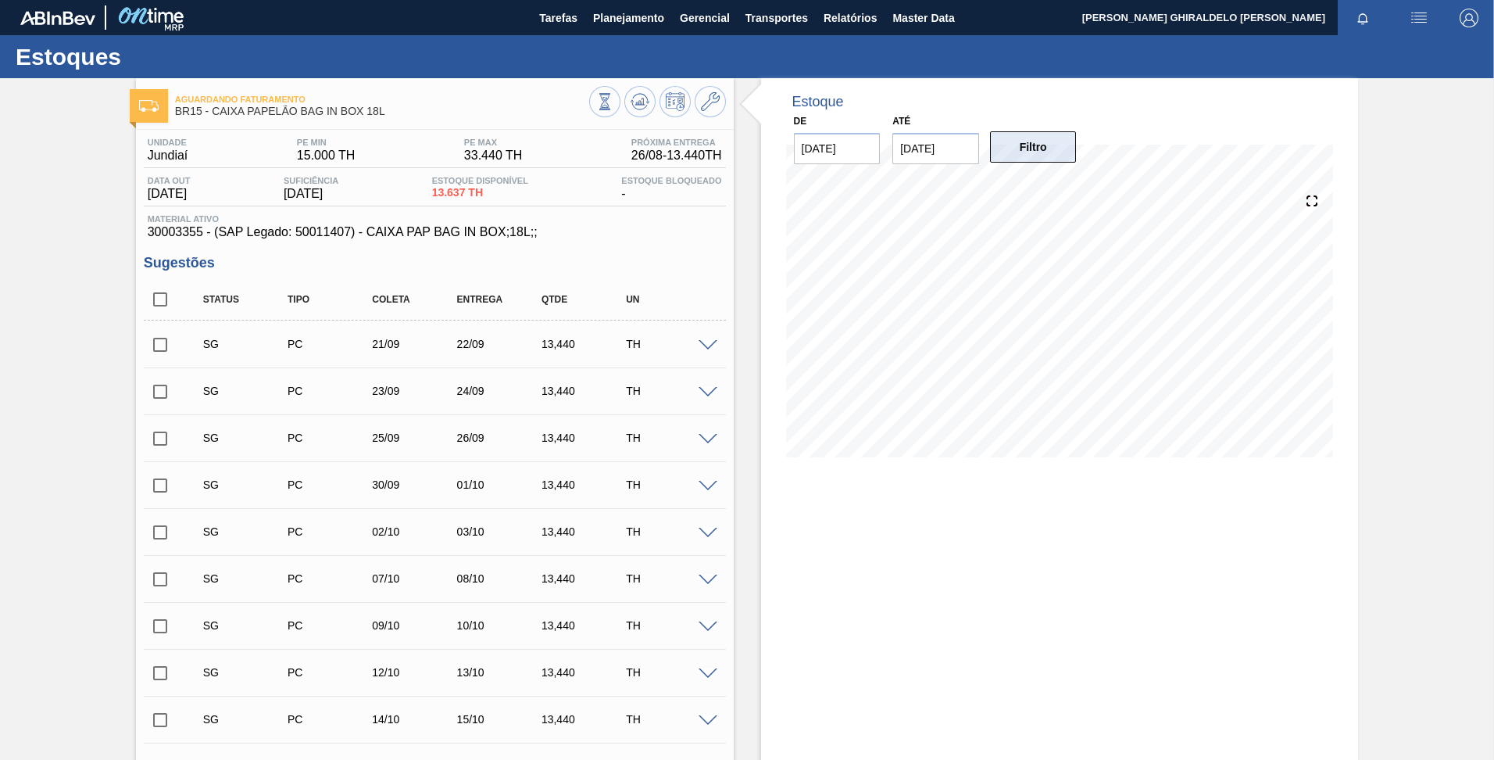
click at [1021, 138] on button "Filtro" at bounding box center [1033, 146] width 87 height 31
click at [1023, 138] on button "Filtro" at bounding box center [1033, 146] width 87 height 31
click at [1030, 152] on button "Filtro" at bounding box center [1033, 146] width 87 height 31
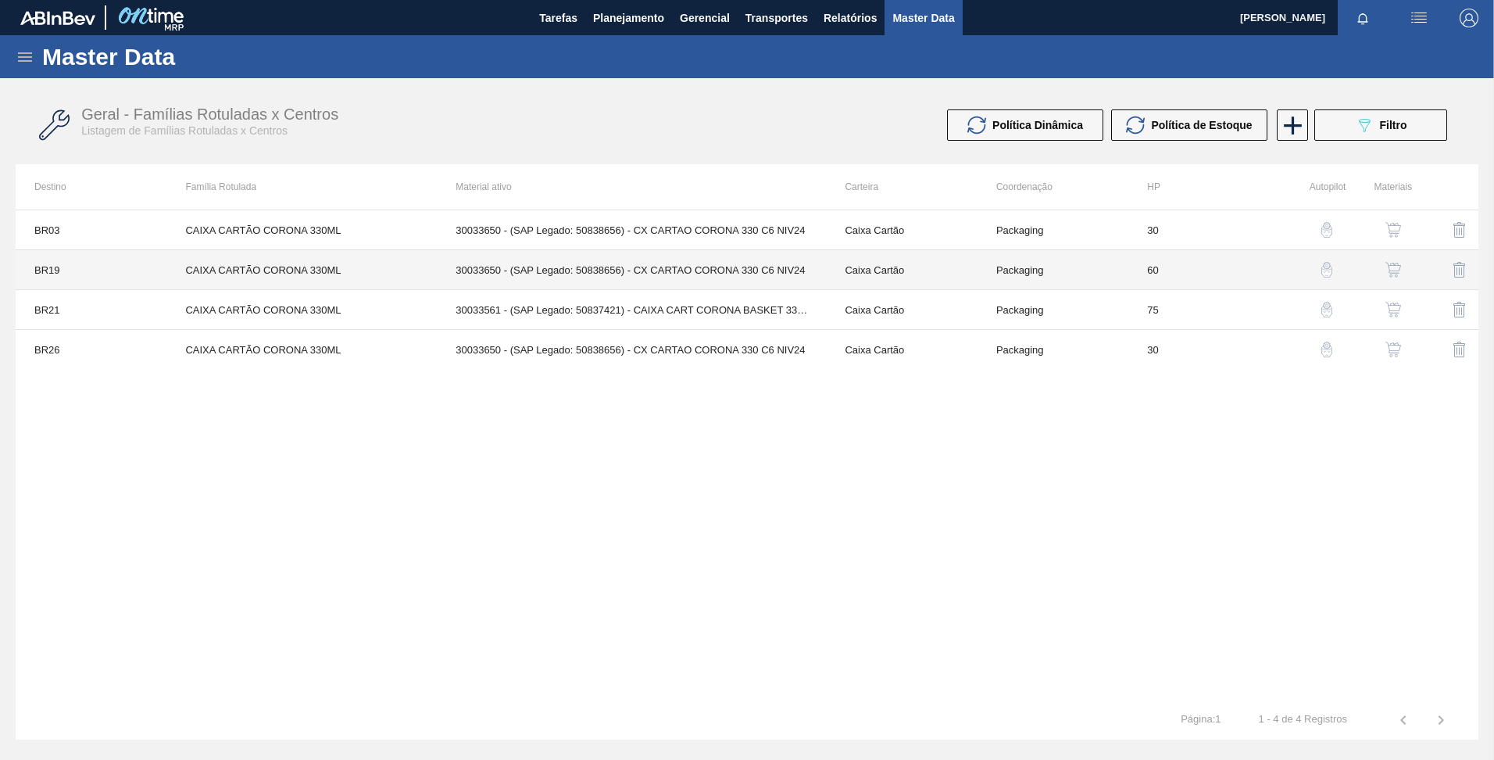
click at [524, 283] on td "30033650 - (SAP Legado: 50838656) - CX CARTAO CORONA 330 C6 NIV24" at bounding box center [631, 270] width 389 height 40
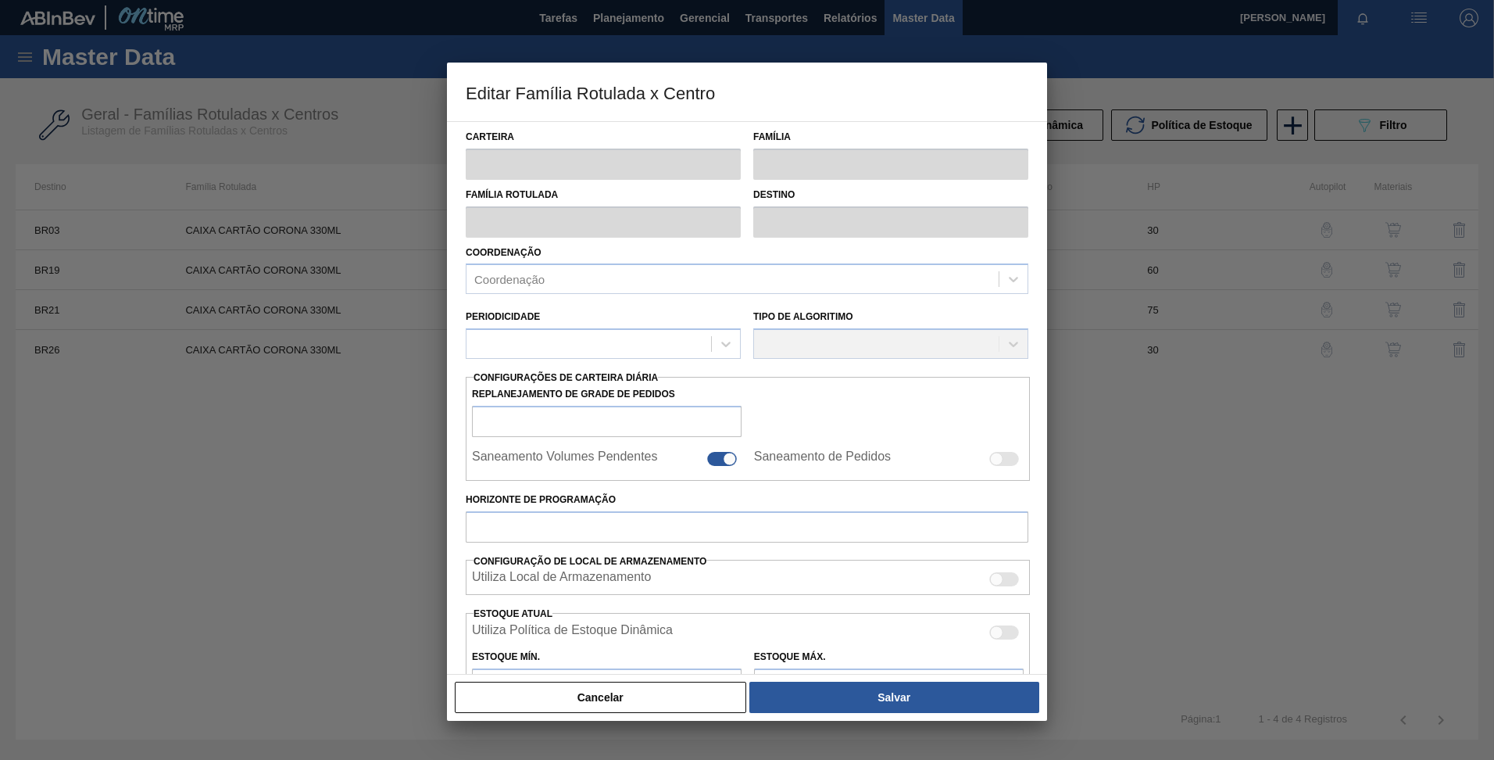
type input "Caixa Cartão"
type input "CAIXA CARTÃO CORONA 330ML"
type input "BR19 - Nova Rio"
type input "60"
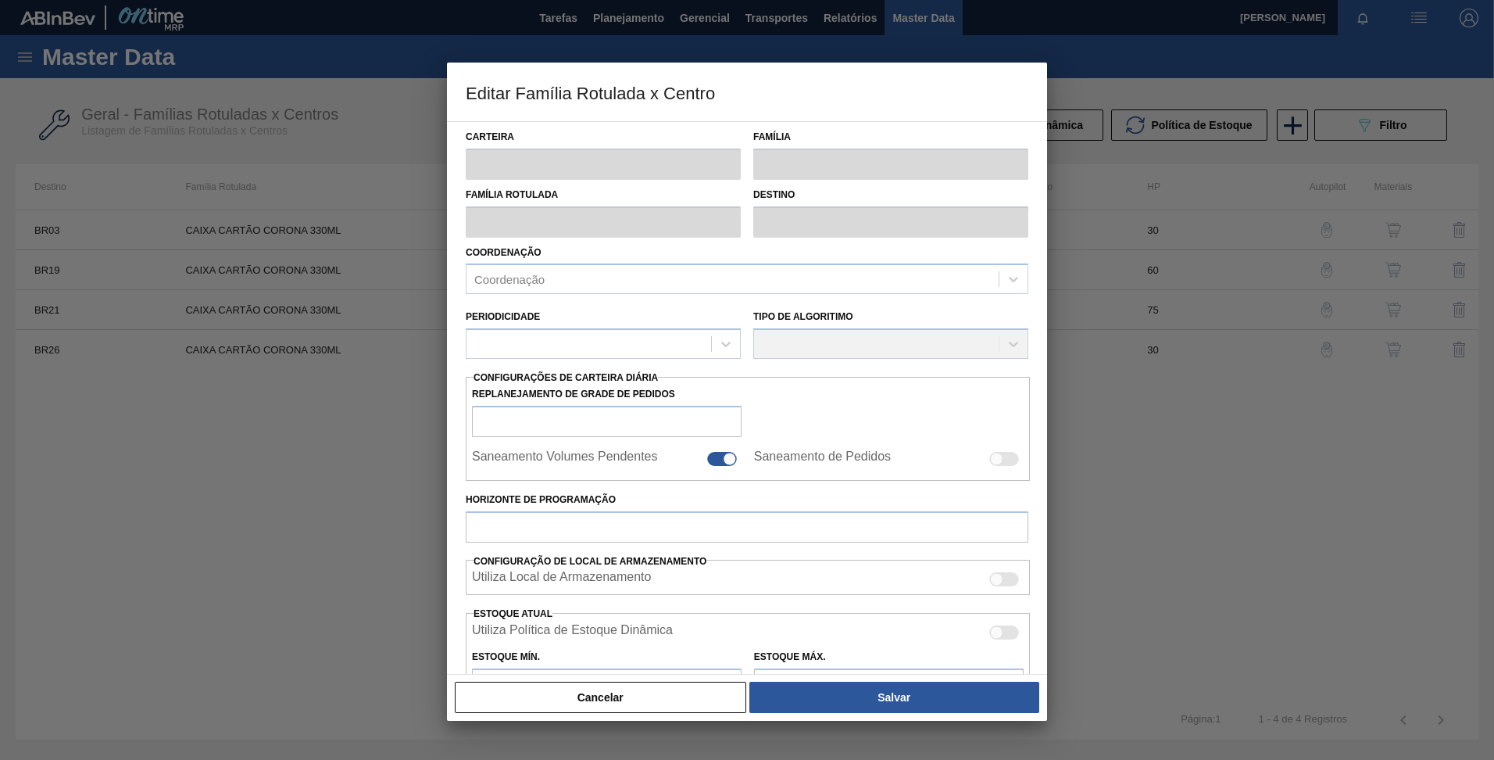
type input "0"
type input "100"
type input "0,000"
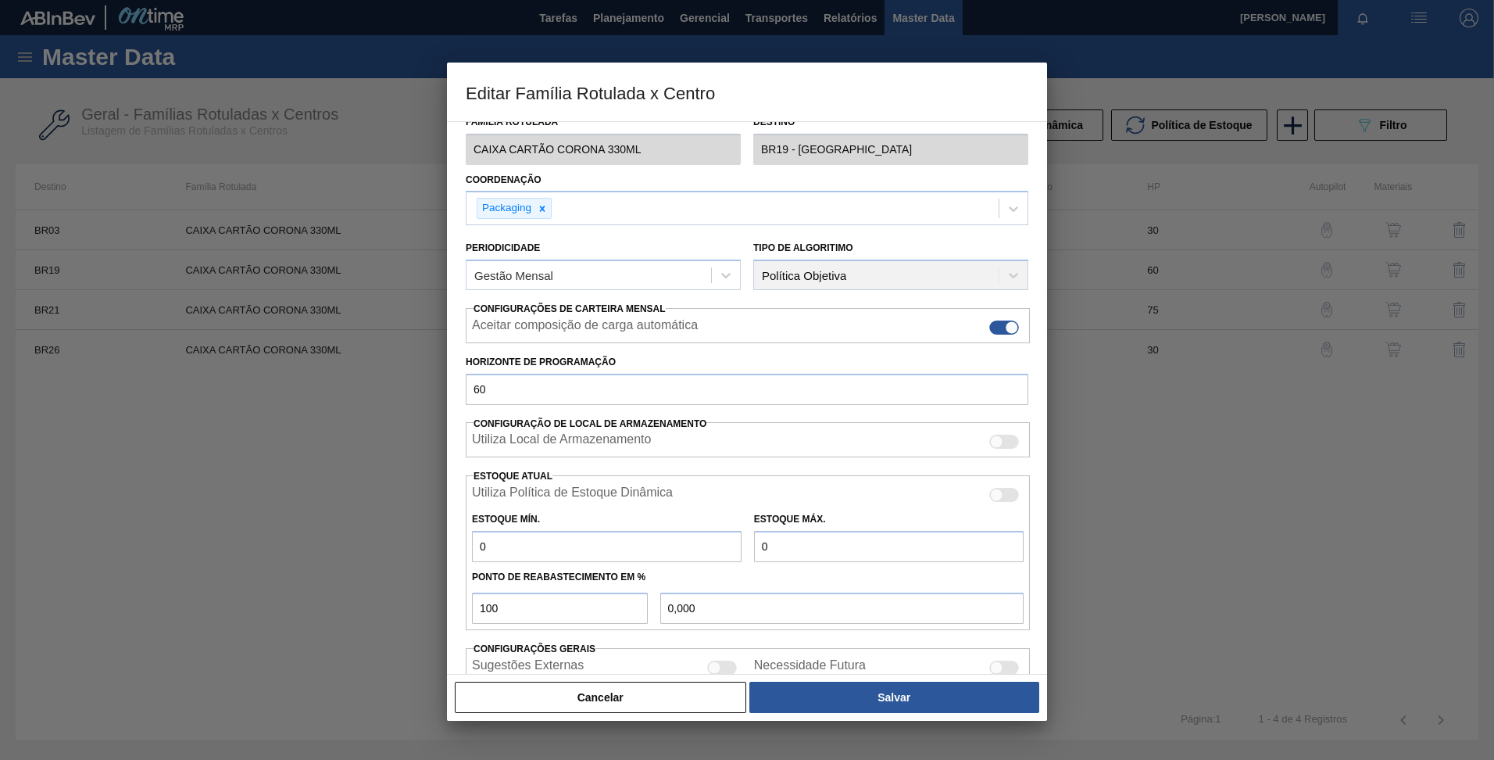
scroll to position [165, 0]
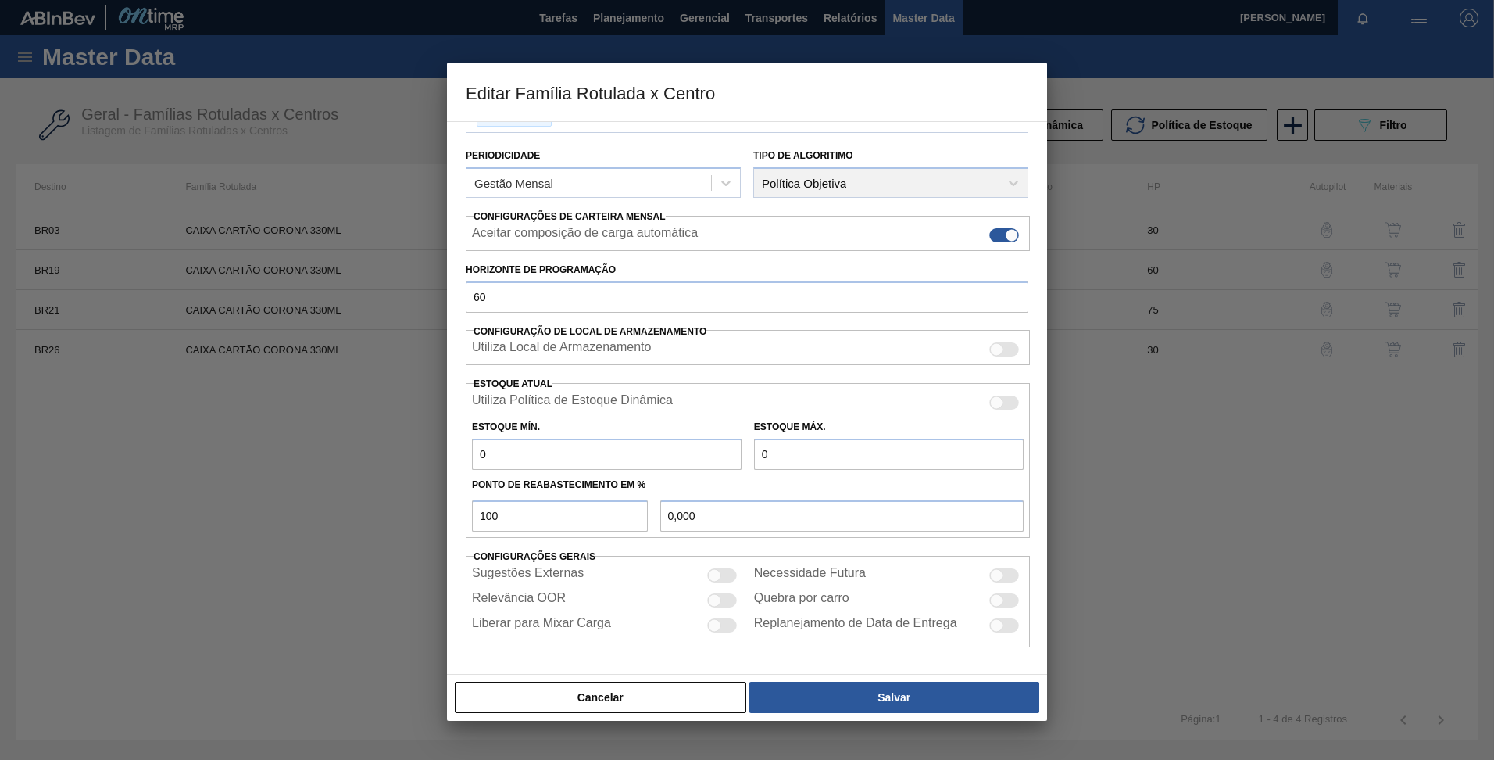
drag, startPoint x: 492, startPoint y: 449, endPoint x: 363, endPoint y: 431, distance: 130.2
click at [369, 432] on div "Editar Família Rotulada x Centro Carteira Caixa Cartão Família Caixa Cartão Fam…" at bounding box center [747, 380] width 1494 height 760
type input "1"
type input "1,000"
type input "15"
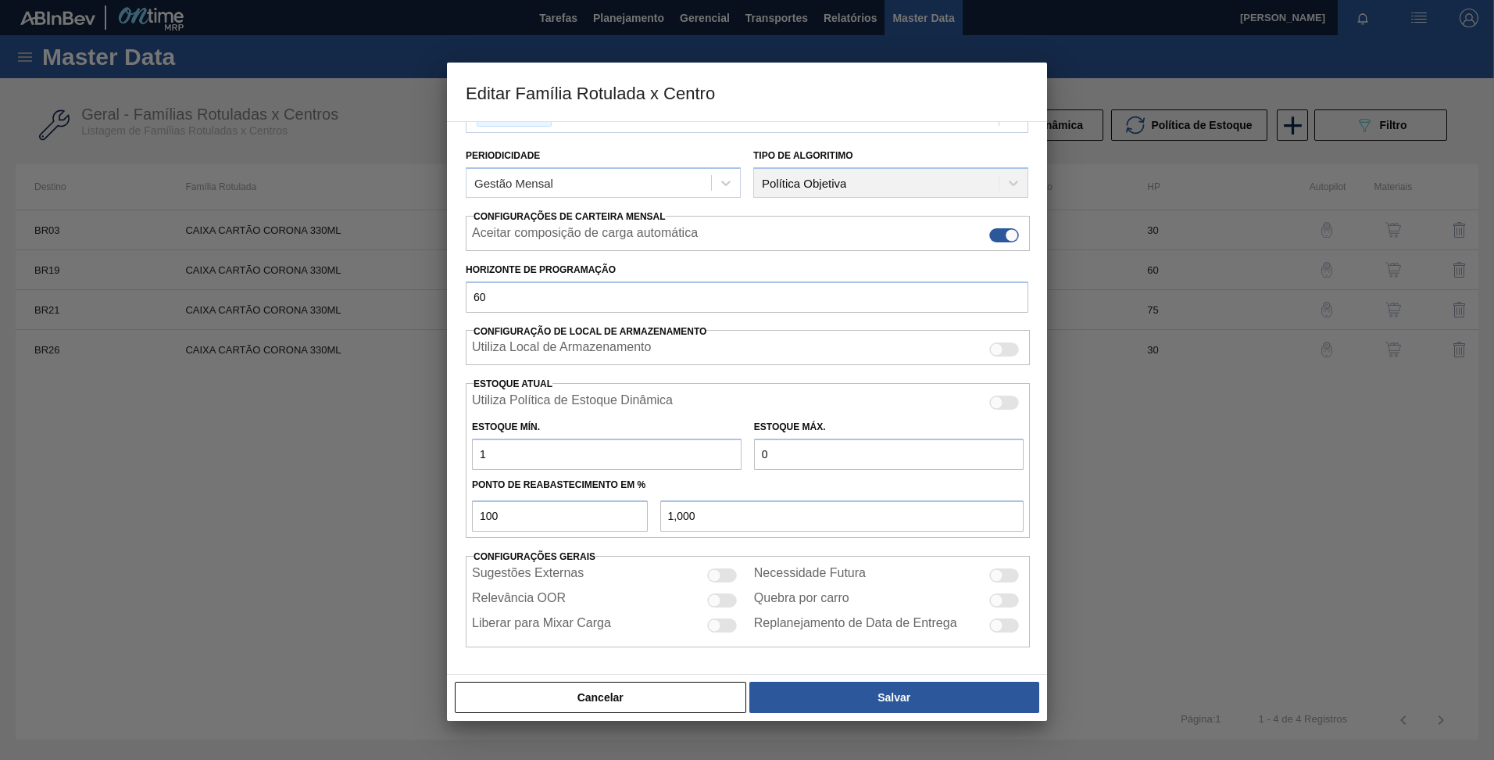
type input "15,000"
type input "156"
type input "156,000"
type input "1.568"
type input "1.568,000"
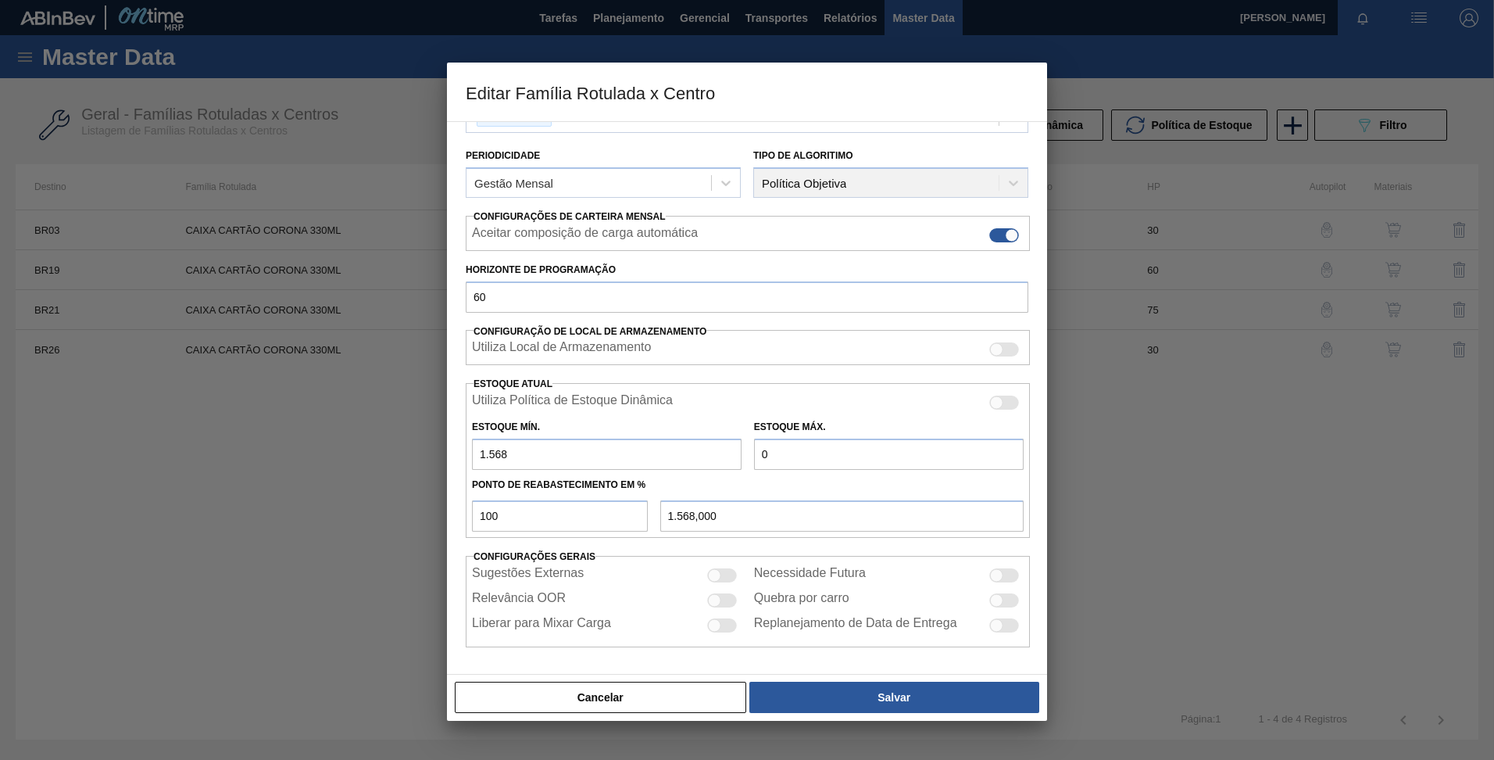
type input "1.568"
click at [794, 455] on input "0" at bounding box center [889, 453] width 270 height 31
type input "4"
type input "4,000"
type input "43"
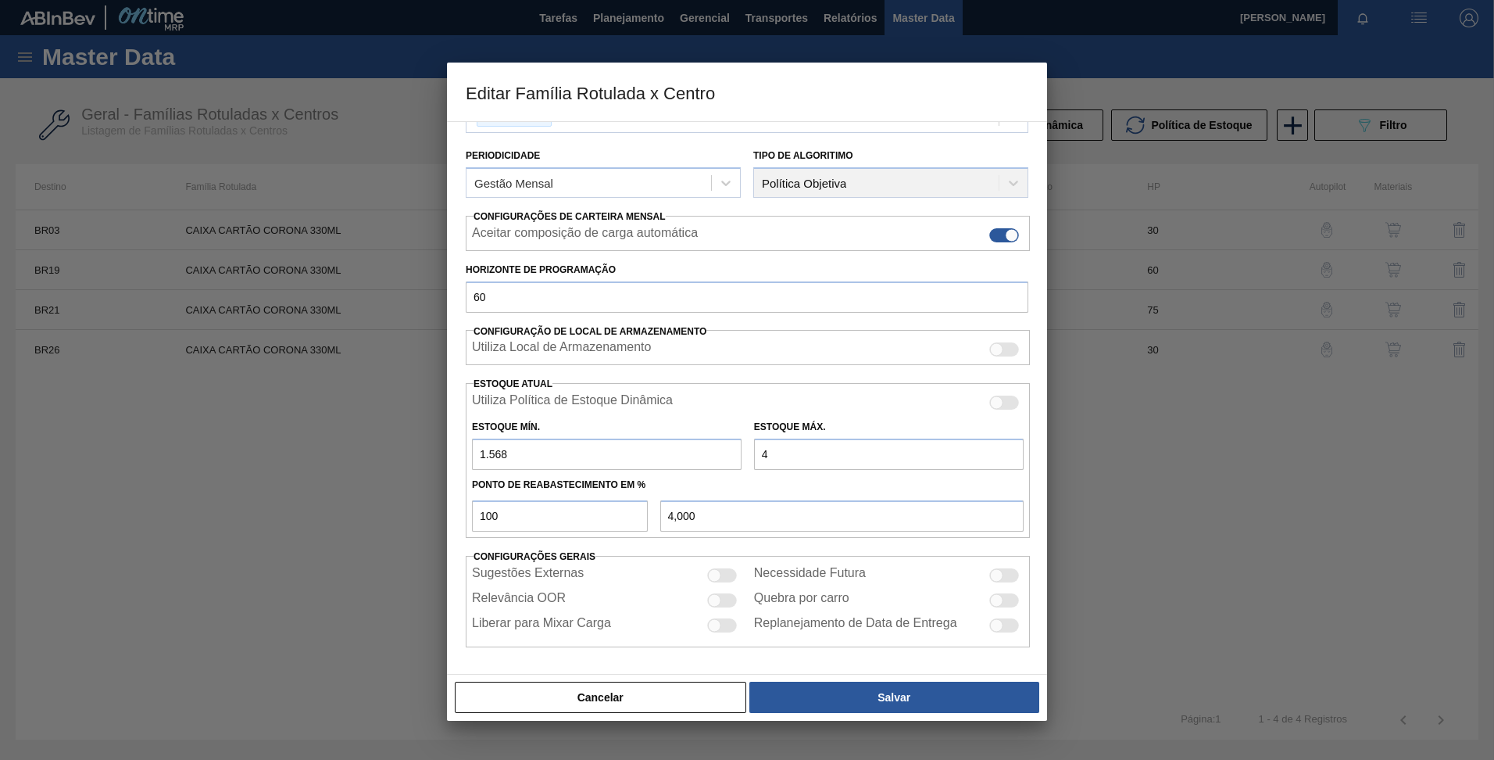
type input "43,000"
type input "4"
type input "4,000"
type input "47"
type input "47,000"
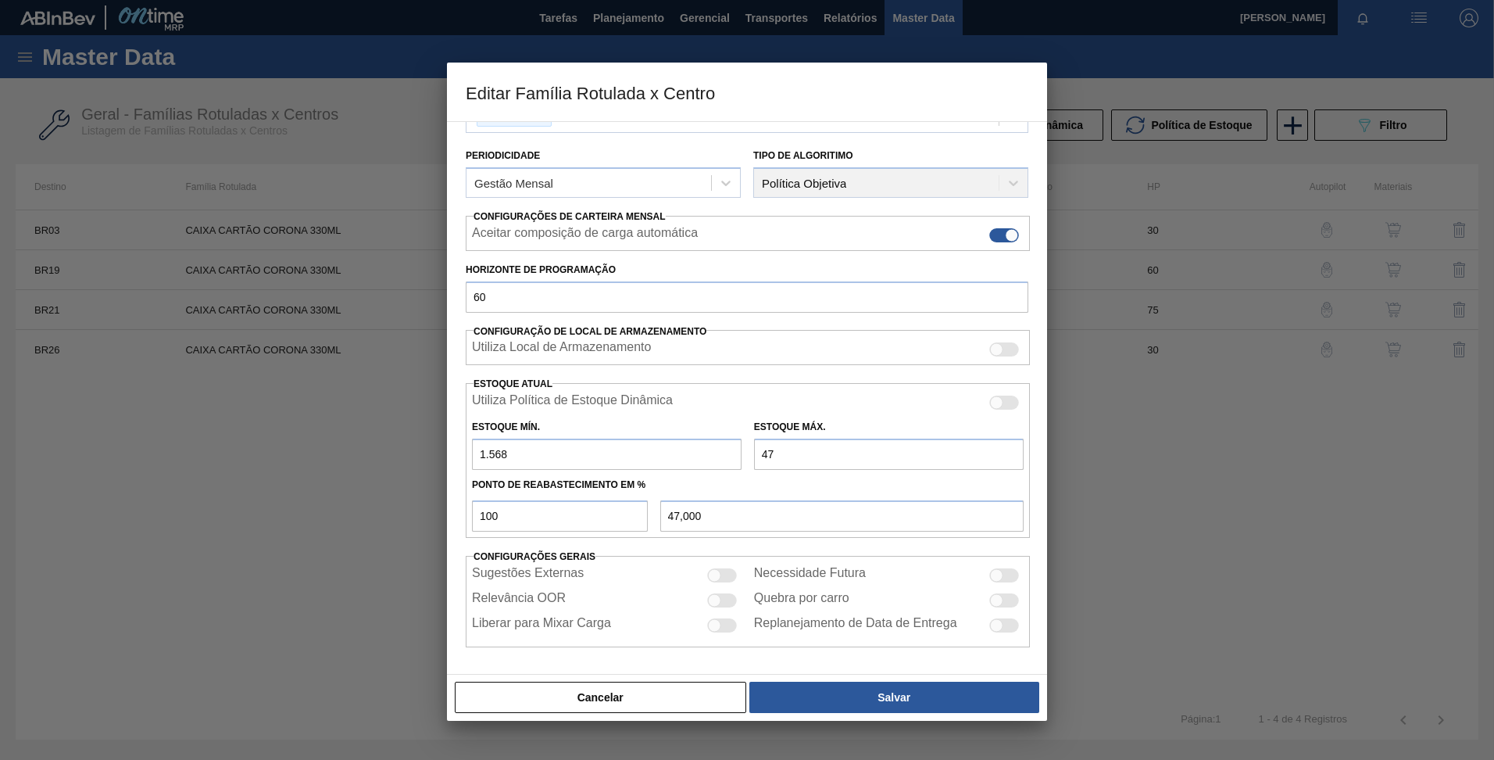
type input "472"
type input "472,000"
type input "4.723"
type input "4.723,000"
type input "4.723"
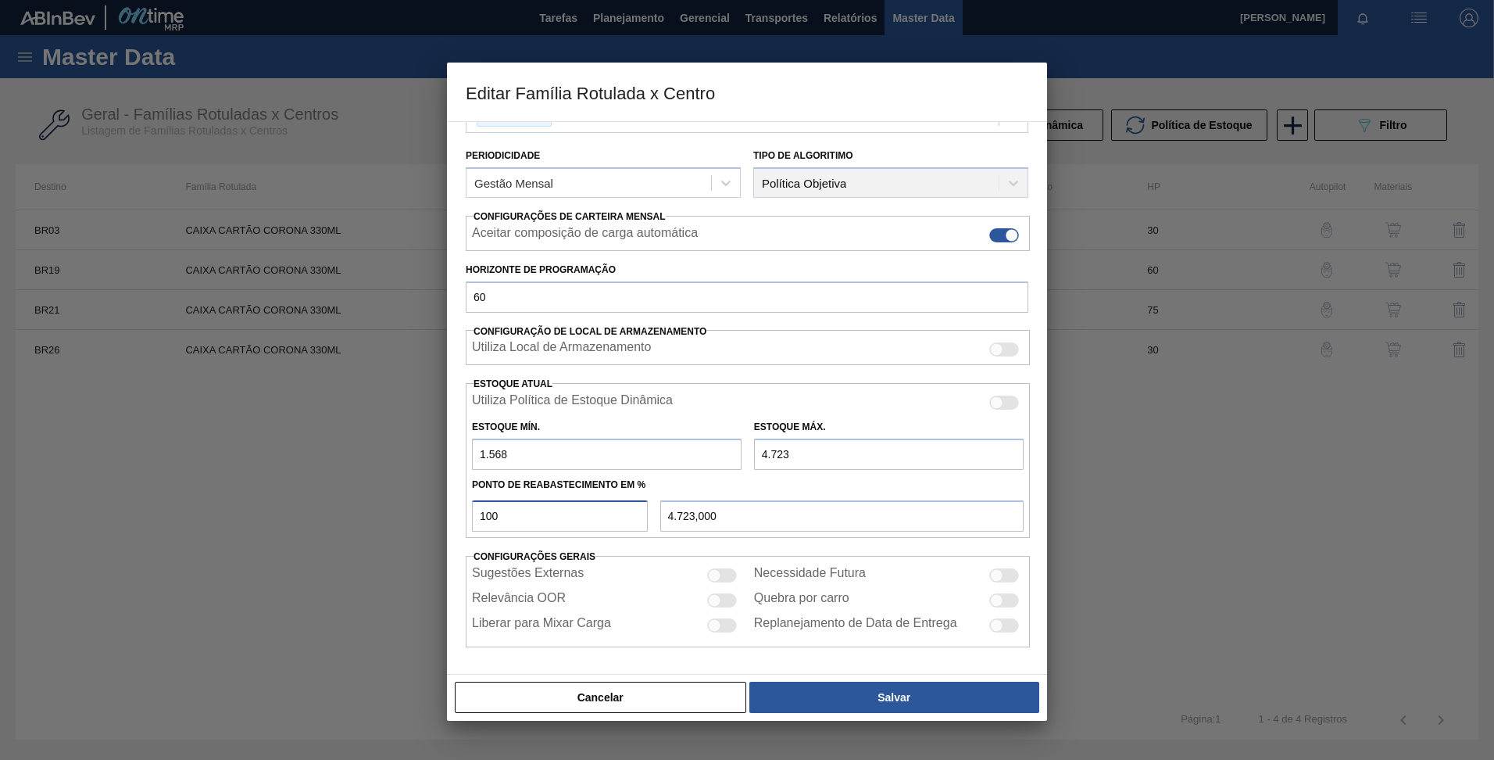
drag, startPoint x: 511, startPoint y: 508, endPoint x: 371, endPoint y: 492, distance: 140.8
click at [371, 492] on div "Editar Família Rotulada x Centro Carteira Caixa Cartão Família Caixa Cartão Fam…" at bounding box center [747, 380] width 1494 height 760
type input "4"
type input "1.694,200"
type input "40"
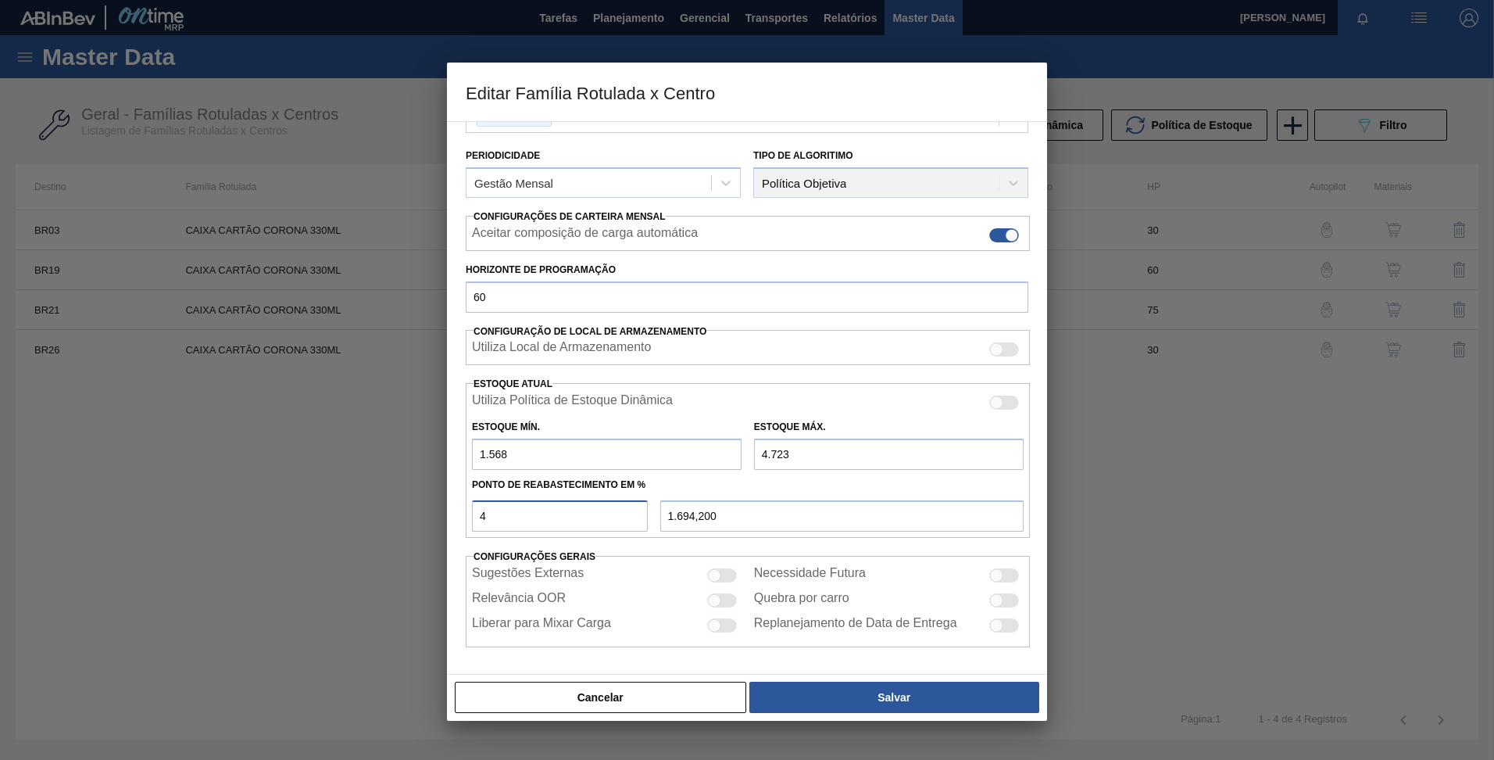
type input "2.830,000"
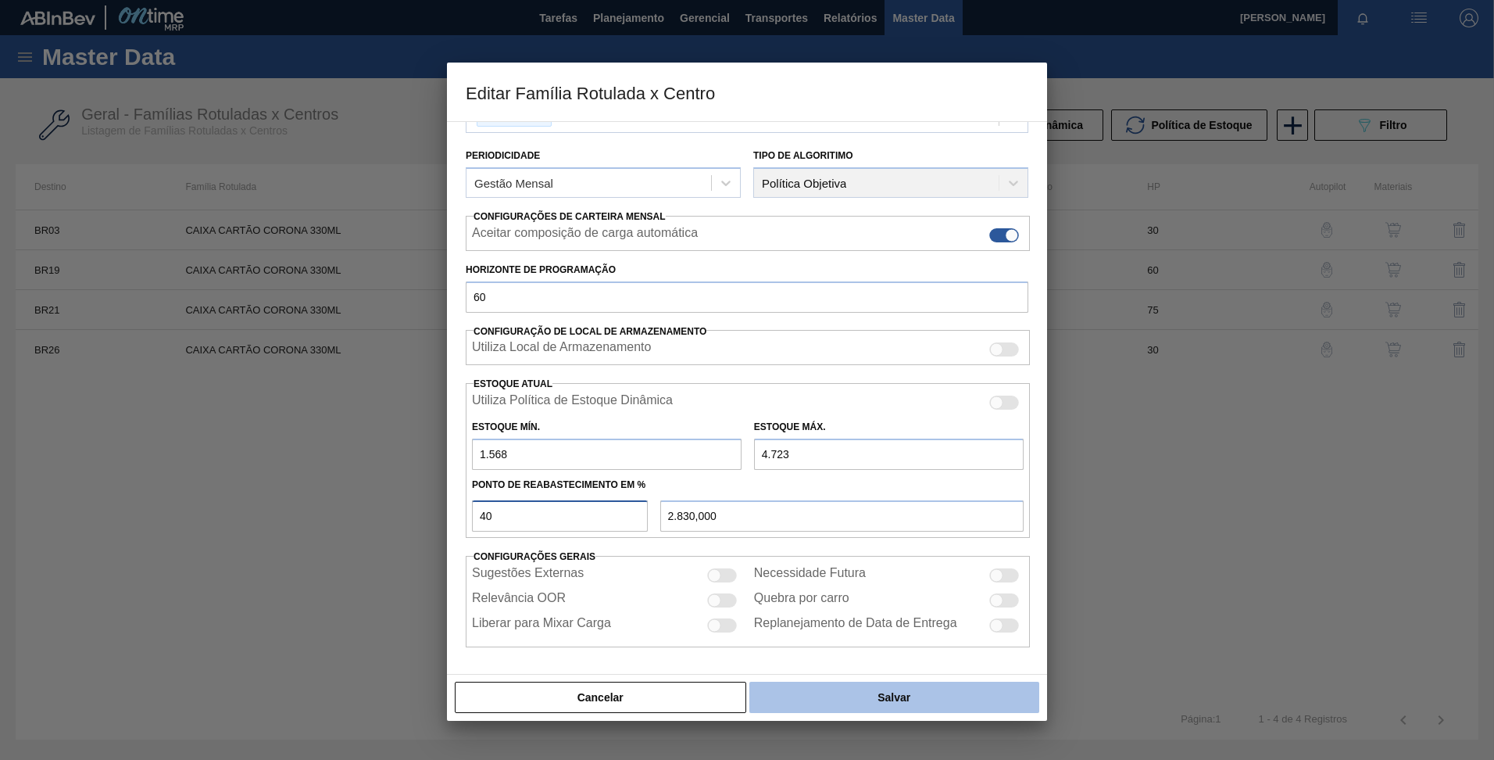
type input "40"
click at [849, 700] on button "Salvar" at bounding box center [894, 696] width 290 height 31
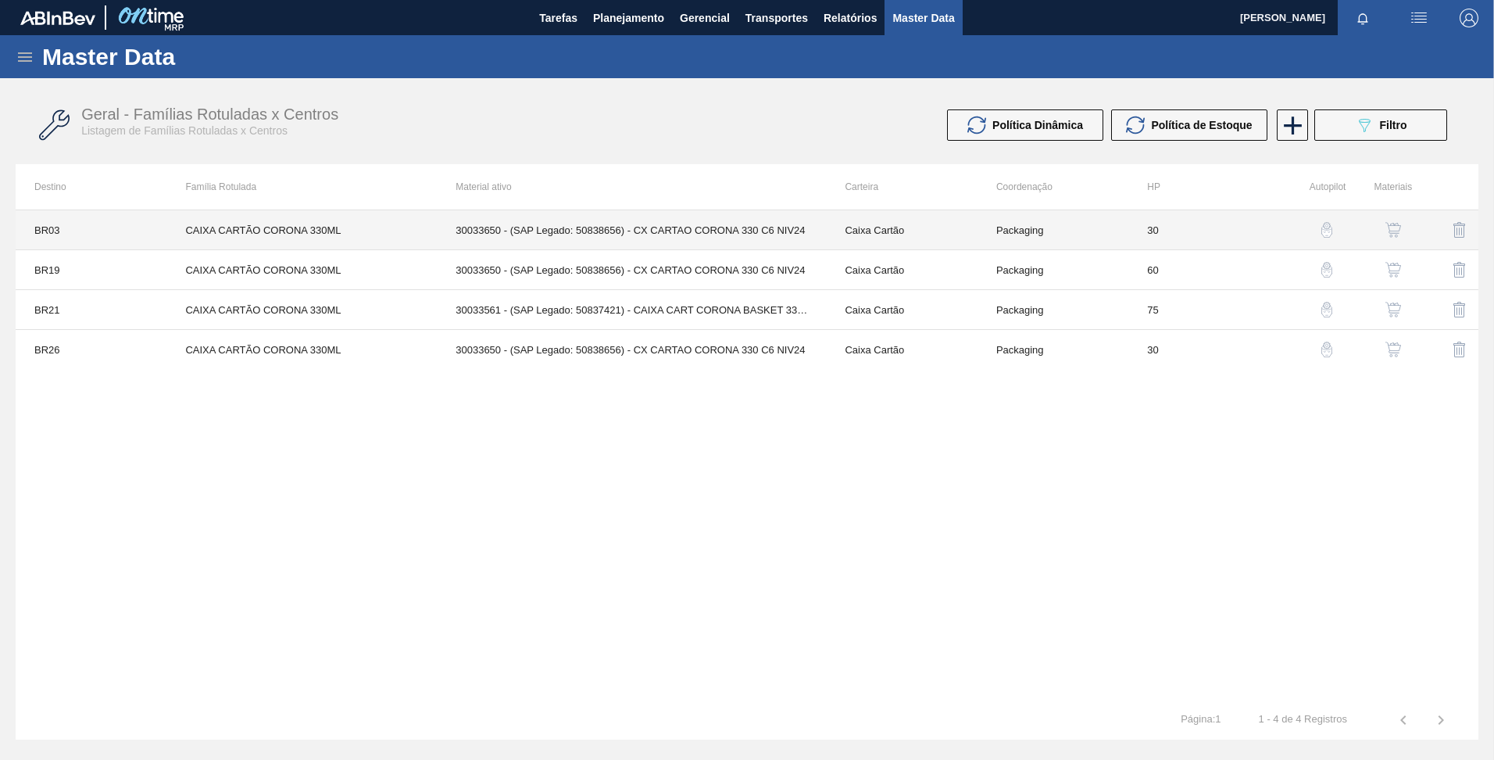
click at [503, 231] on td "30033650 - (SAP Legado: 50838656) - CX CARTAO CORONA 330 C6 NIV24" at bounding box center [631, 230] width 389 height 40
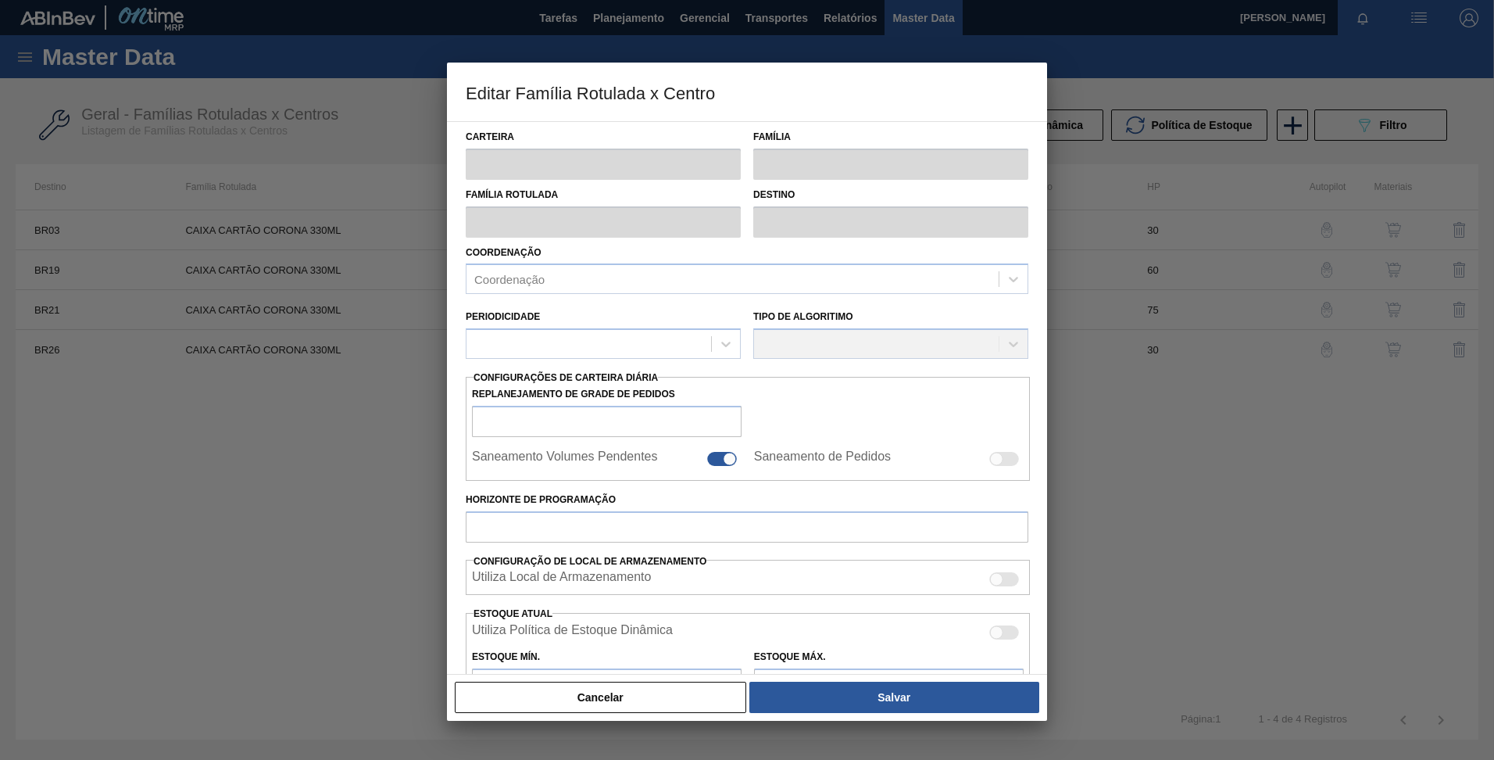
type input "Caixa Cartão"
type input "CAIXA CARTÃO CORONA 330ML"
type input "BR03 - Aquiraz"
type input "30"
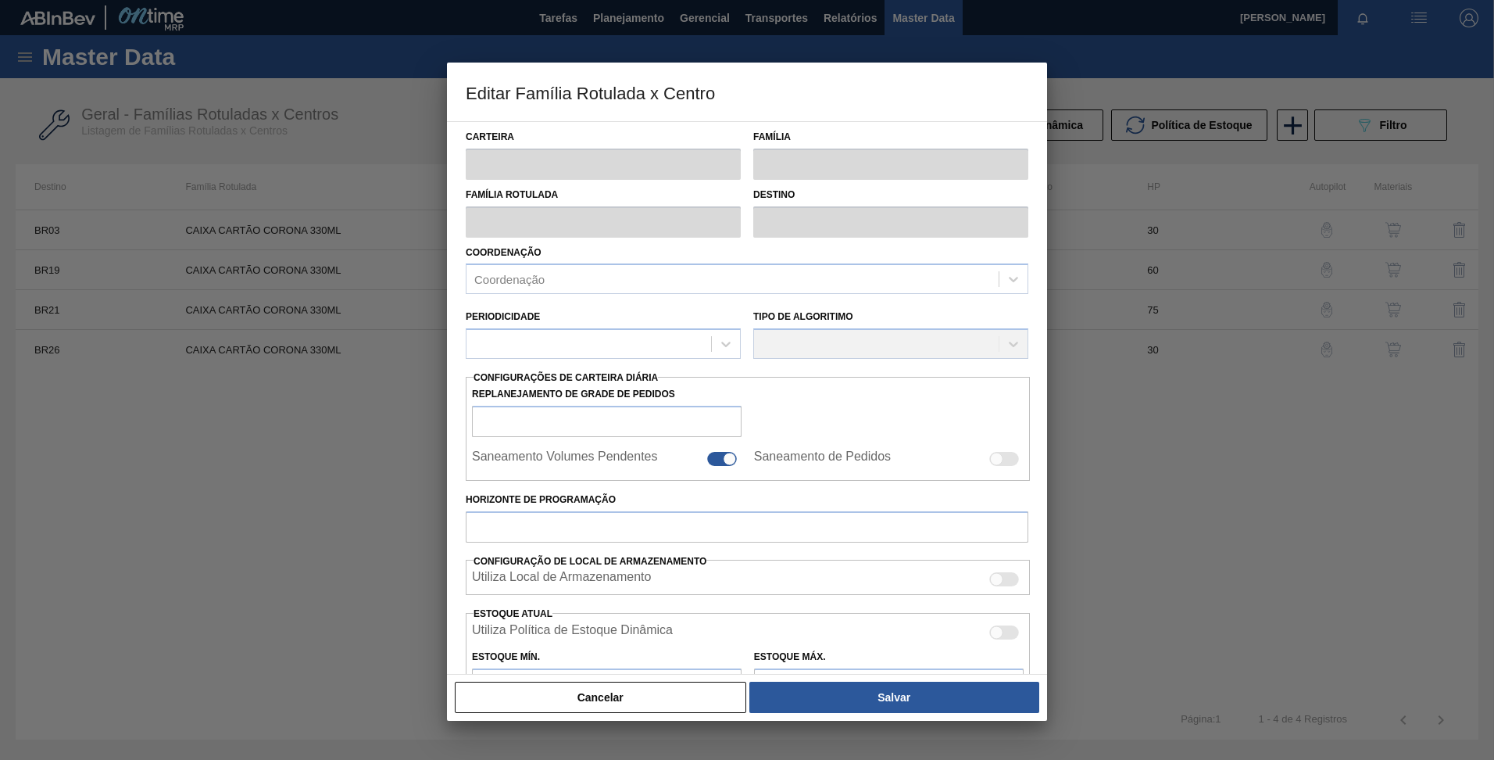
type input "0"
type input "100"
type input "0,000"
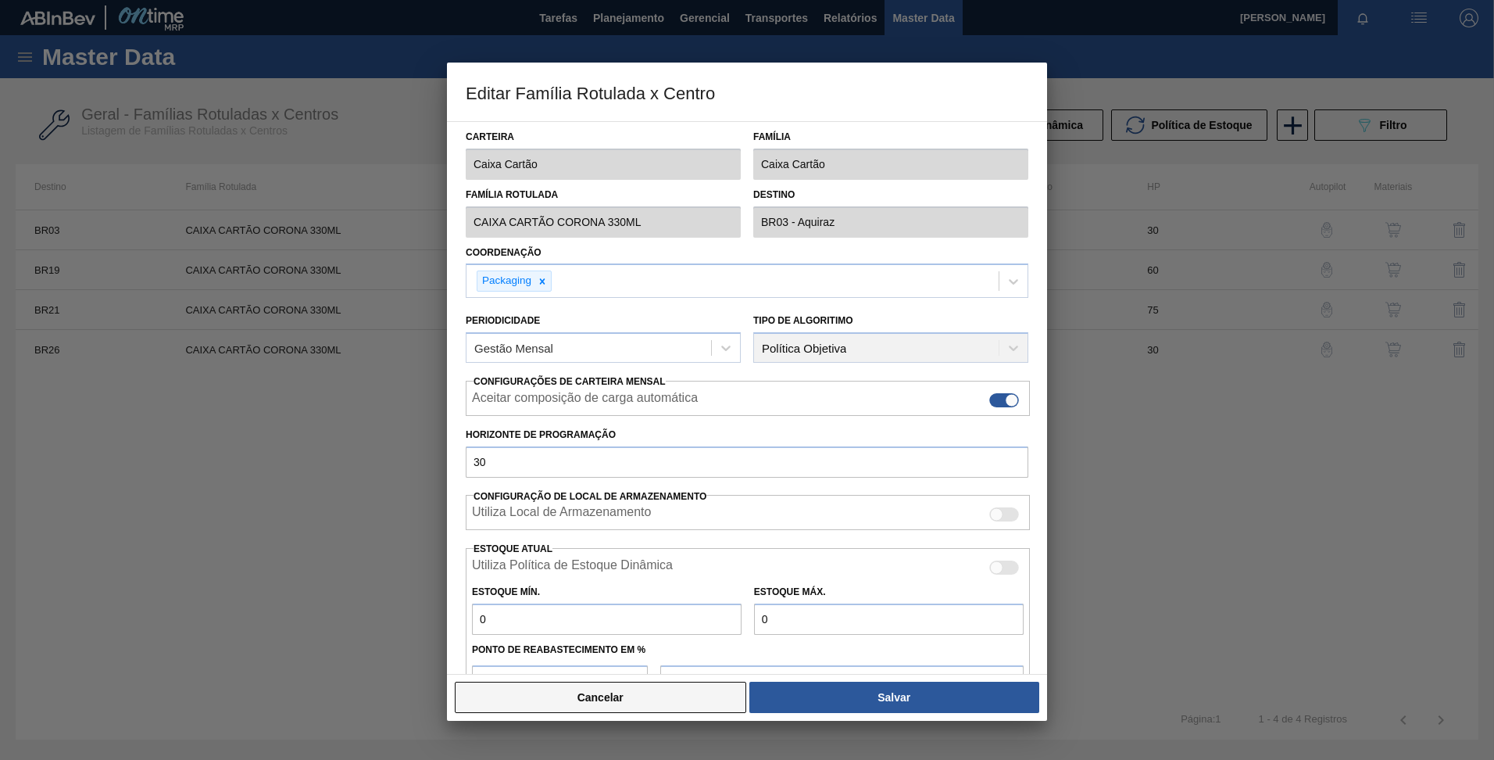
click at [662, 696] on button "Cancelar" at bounding box center [600, 696] width 291 height 31
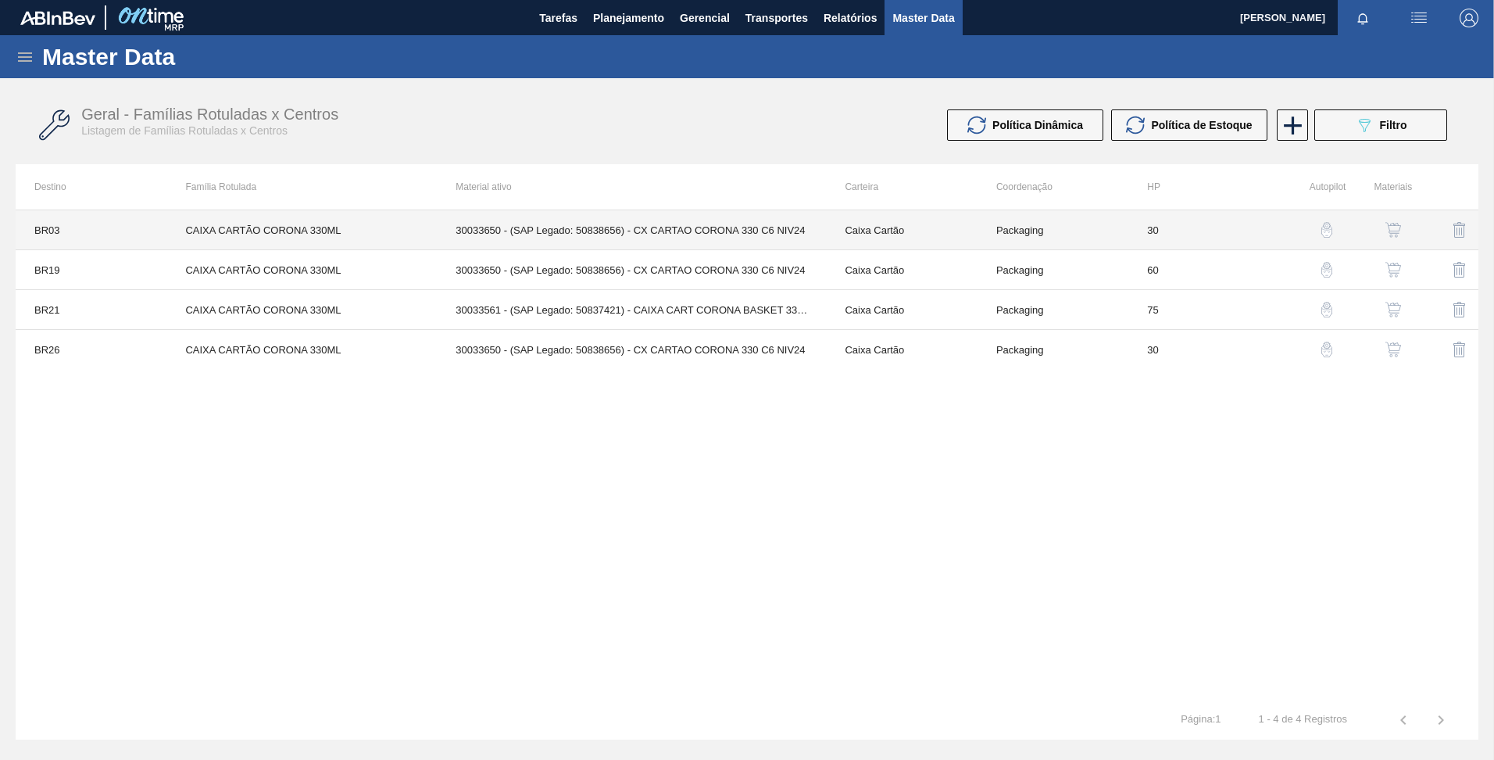
click at [395, 227] on td "CAIXA CARTÃO CORONA 330ML" at bounding box center [301, 230] width 270 height 40
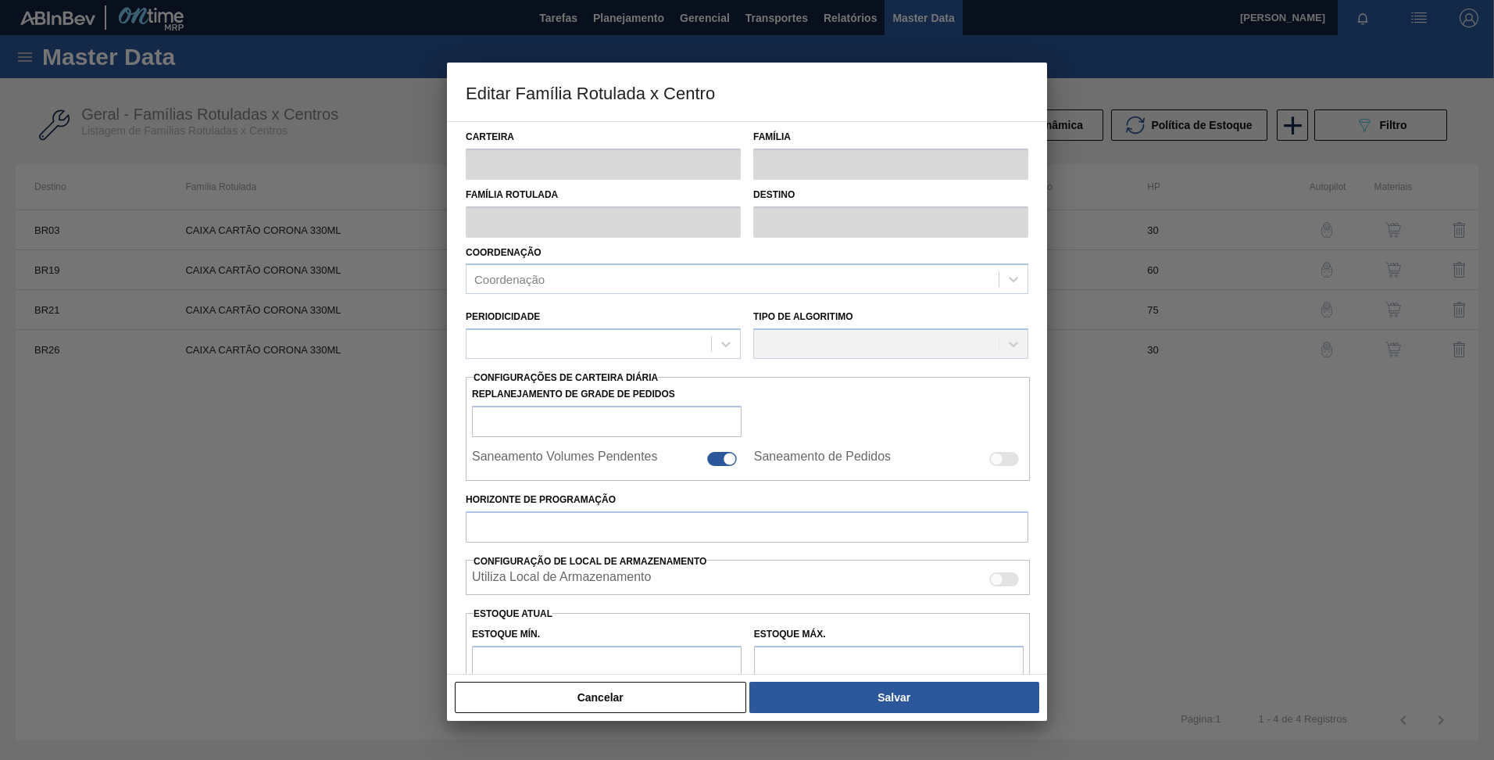
type input "Caixa Cartão"
type input "CAIXA CARTÃO CORONA 330ML"
type input "BR03 - Aquiraz"
type input "30"
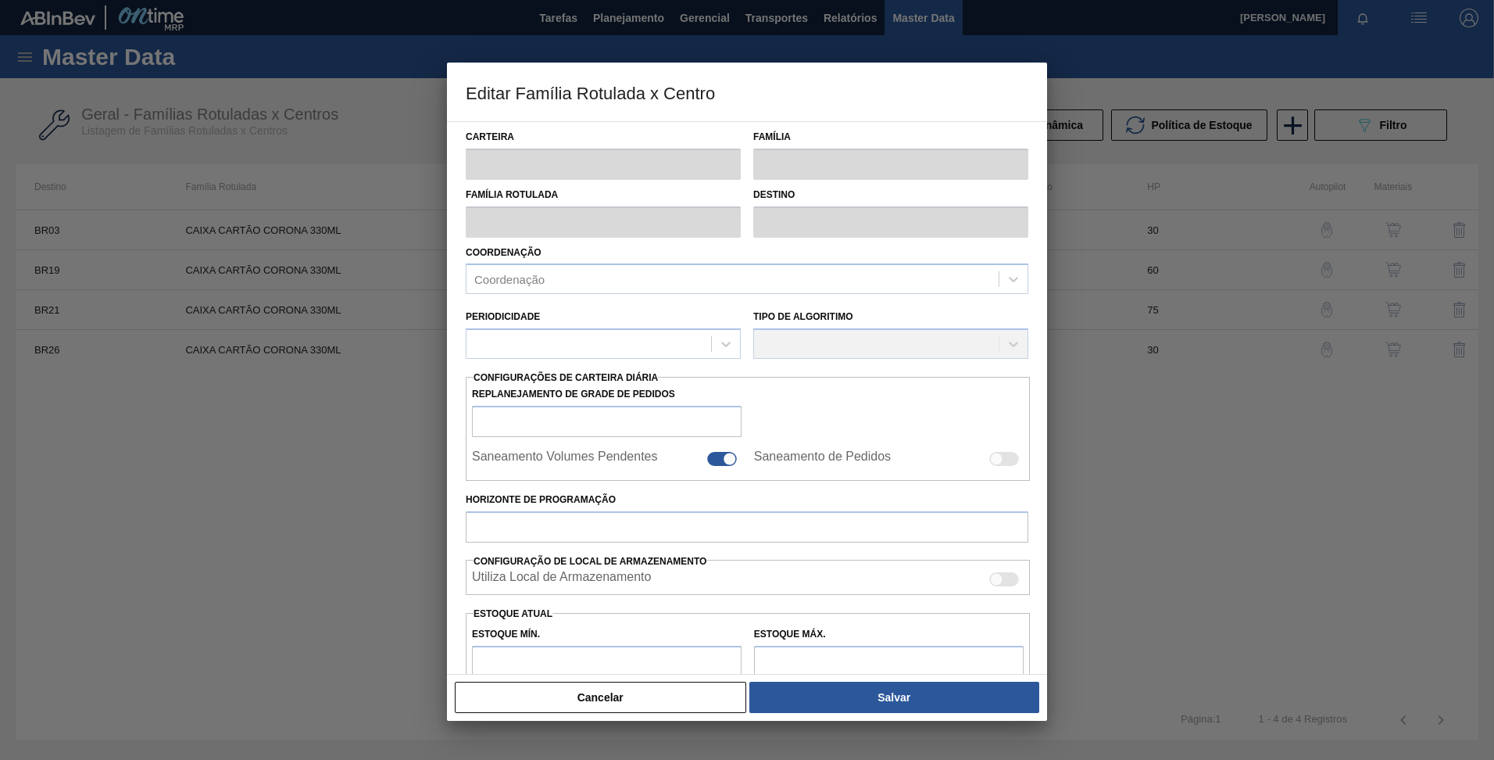
type input "0"
type input "100"
type input "0,000"
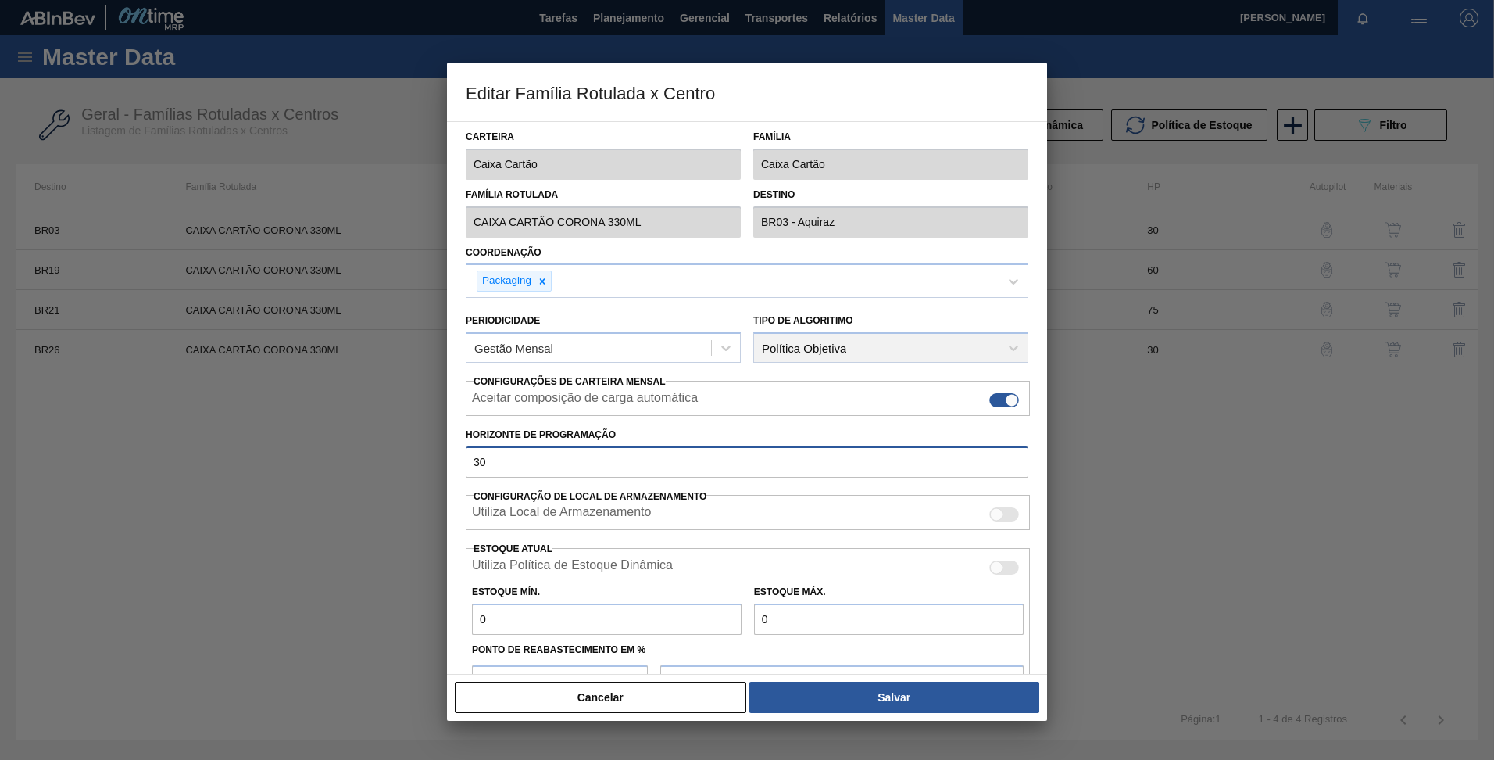
drag, startPoint x: 531, startPoint y: 464, endPoint x: 417, endPoint y: 459, distance: 114.2
click at [417, 459] on div "Editar Família Rotulada x Centro Carteira Caixa Cartão Família Caixa Cartão Fam…" at bounding box center [747, 380] width 1494 height 760
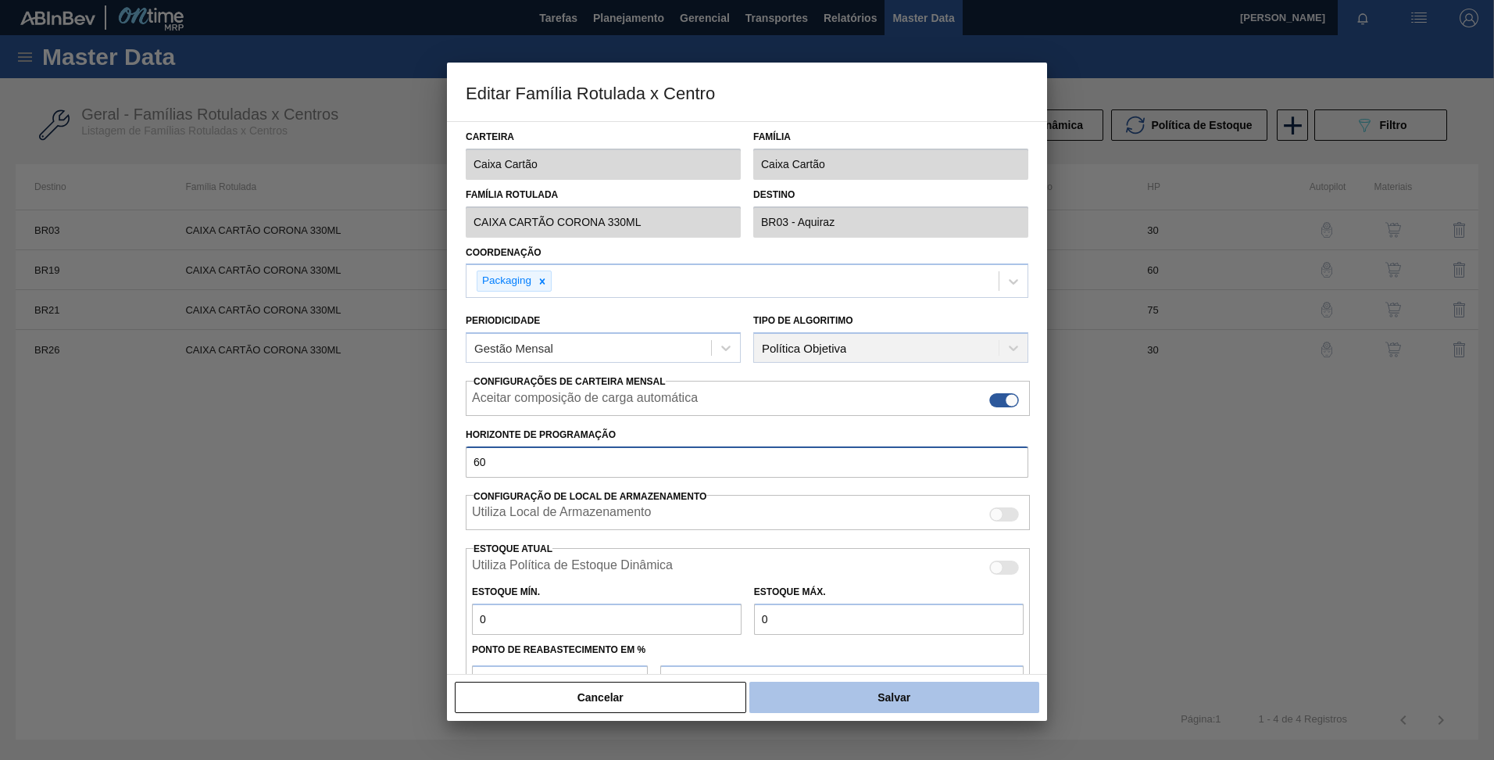
type input "60"
click at [849, 692] on button "Salvar" at bounding box center [894, 696] width 290 height 31
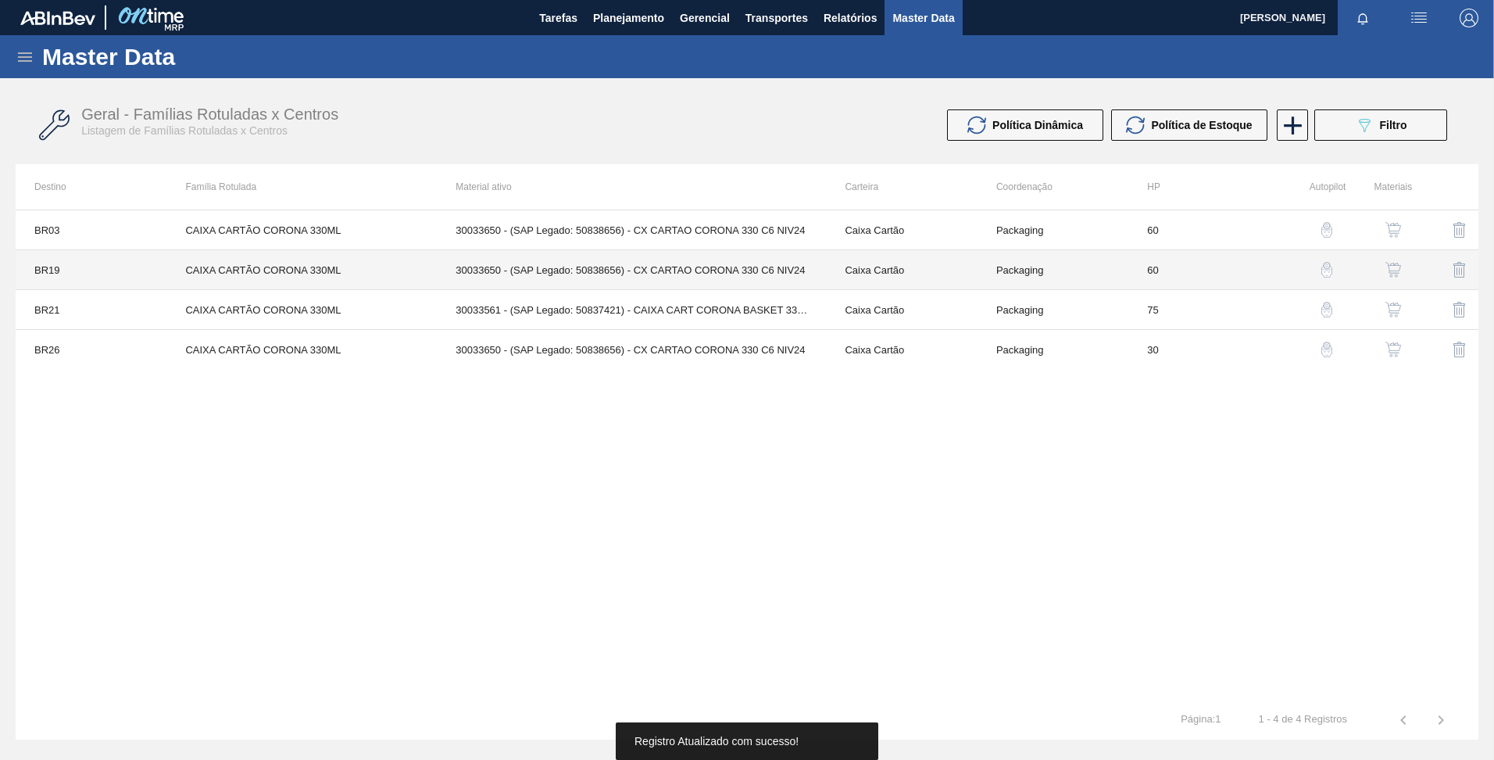
click at [316, 277] on td "CAIXA CARTÃO CORONA 330ML" at bounding box center [301, 270] width 270 height 40
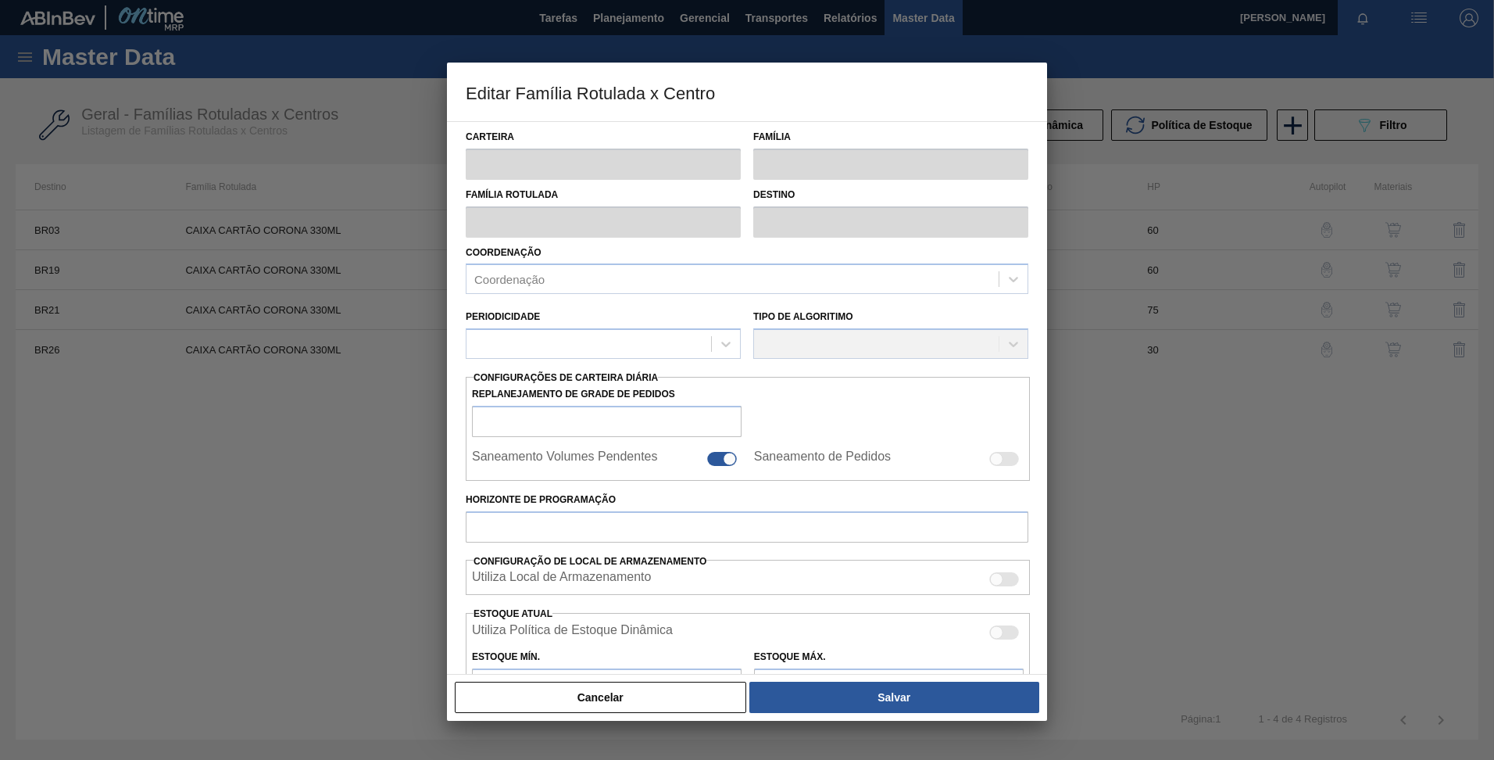
type input "Caixa Cartão"
type input "CAIXA CARTÃO CORONA 330ML"
type input "BR19 - Nova Rio"
type input "60"
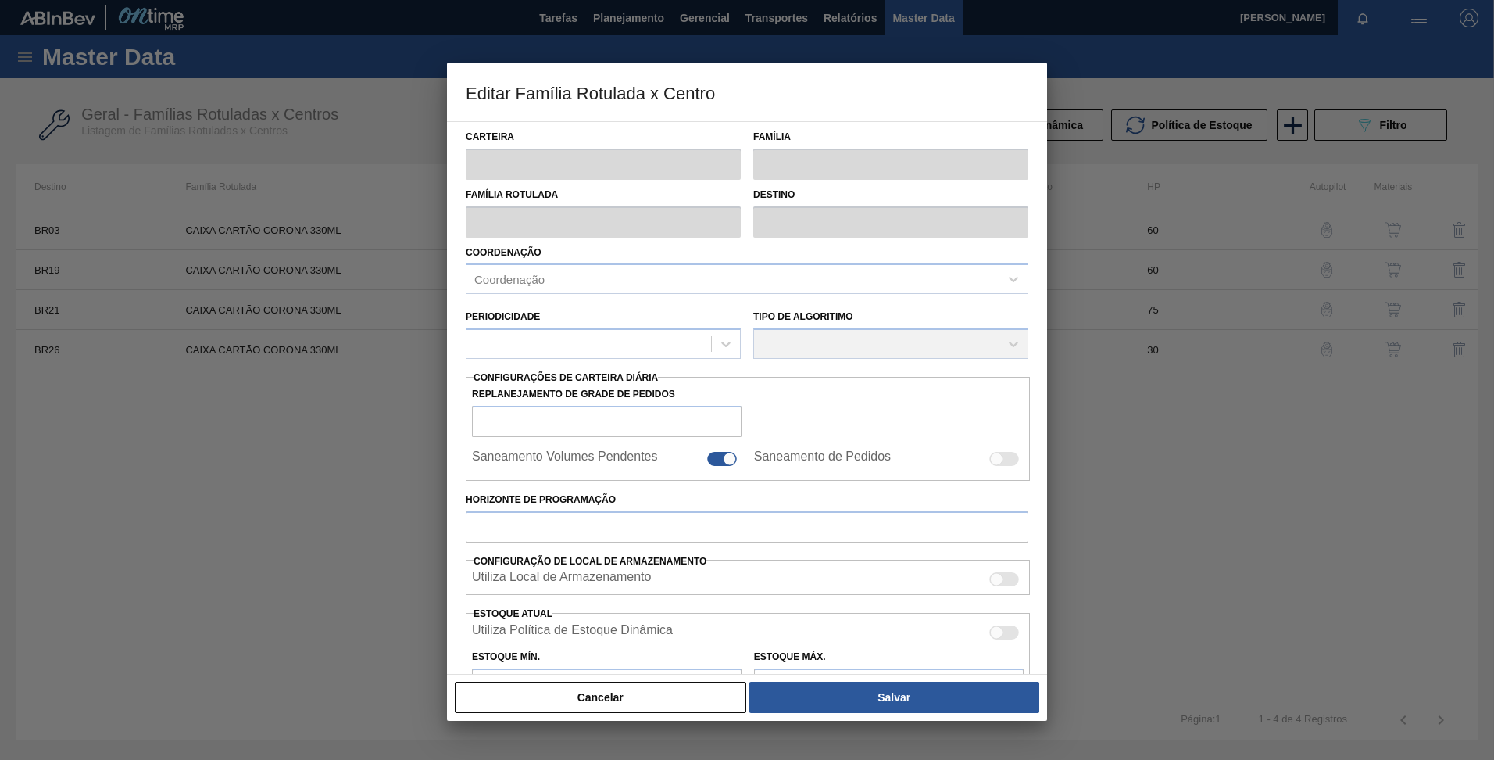
type input "1.568"
type input "4.723"
type input "40"
type input "2.830,000"
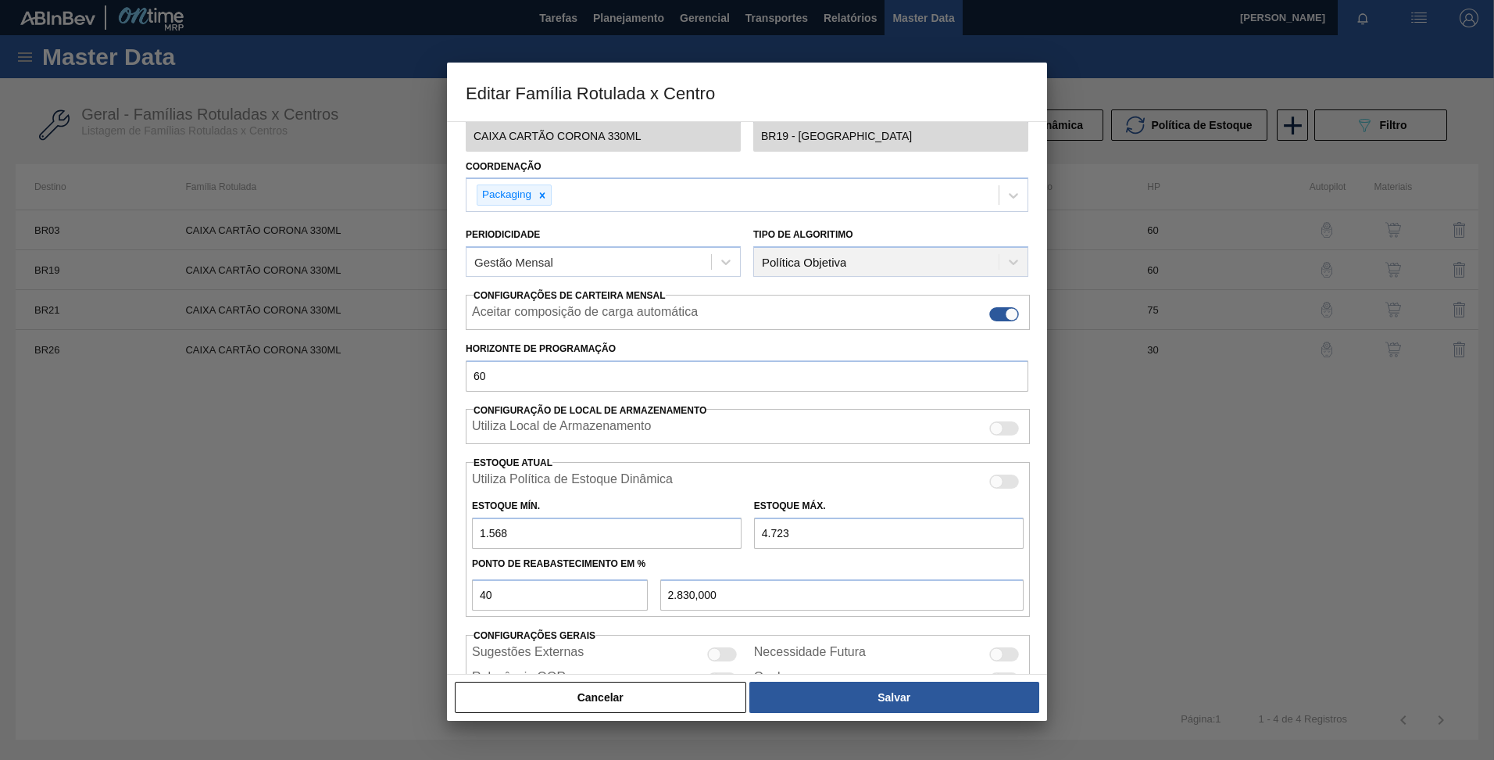
scroll to position [0, 0]
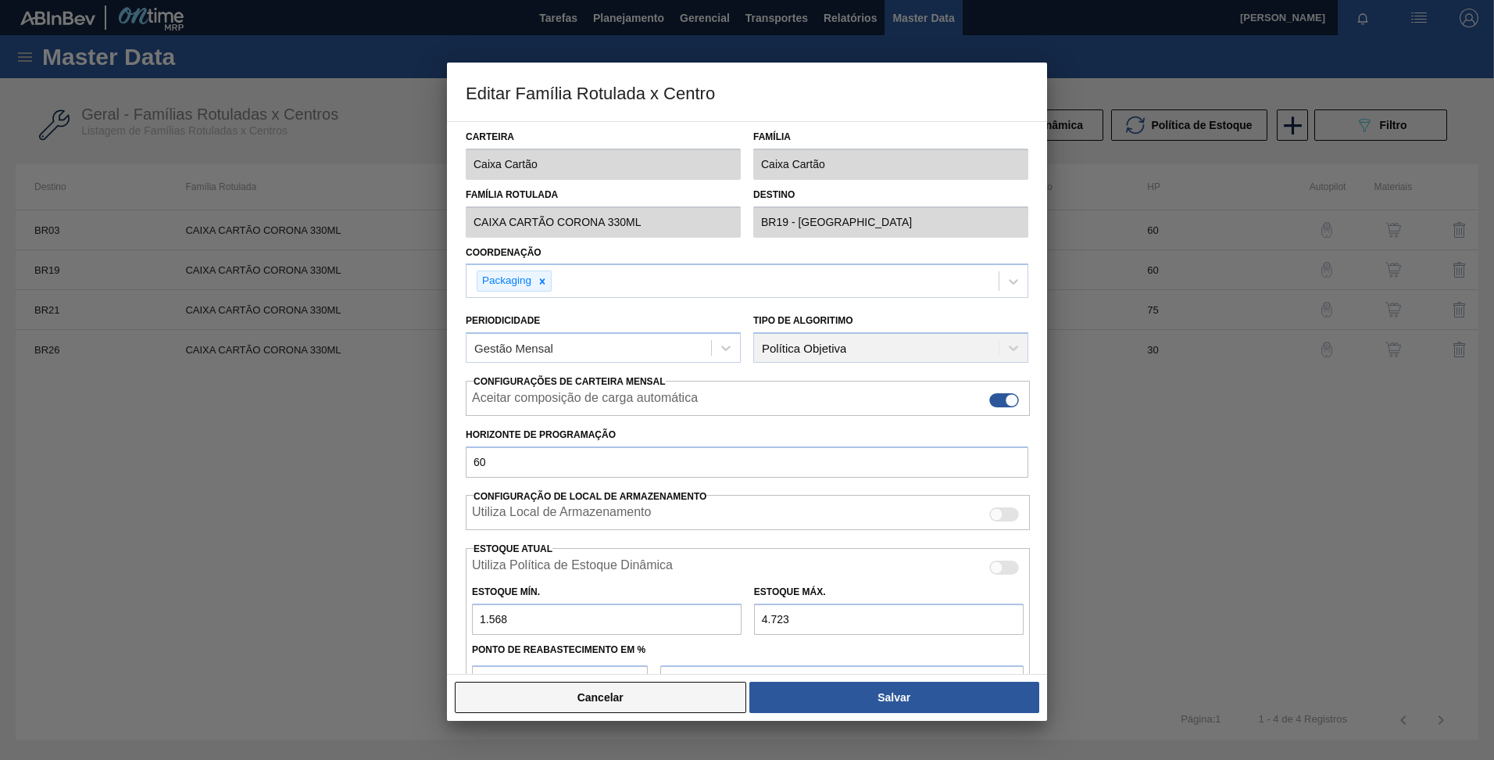
click at [687, 697] on button "Cancelar" at bounding box center [600, 696] width 291 height 31
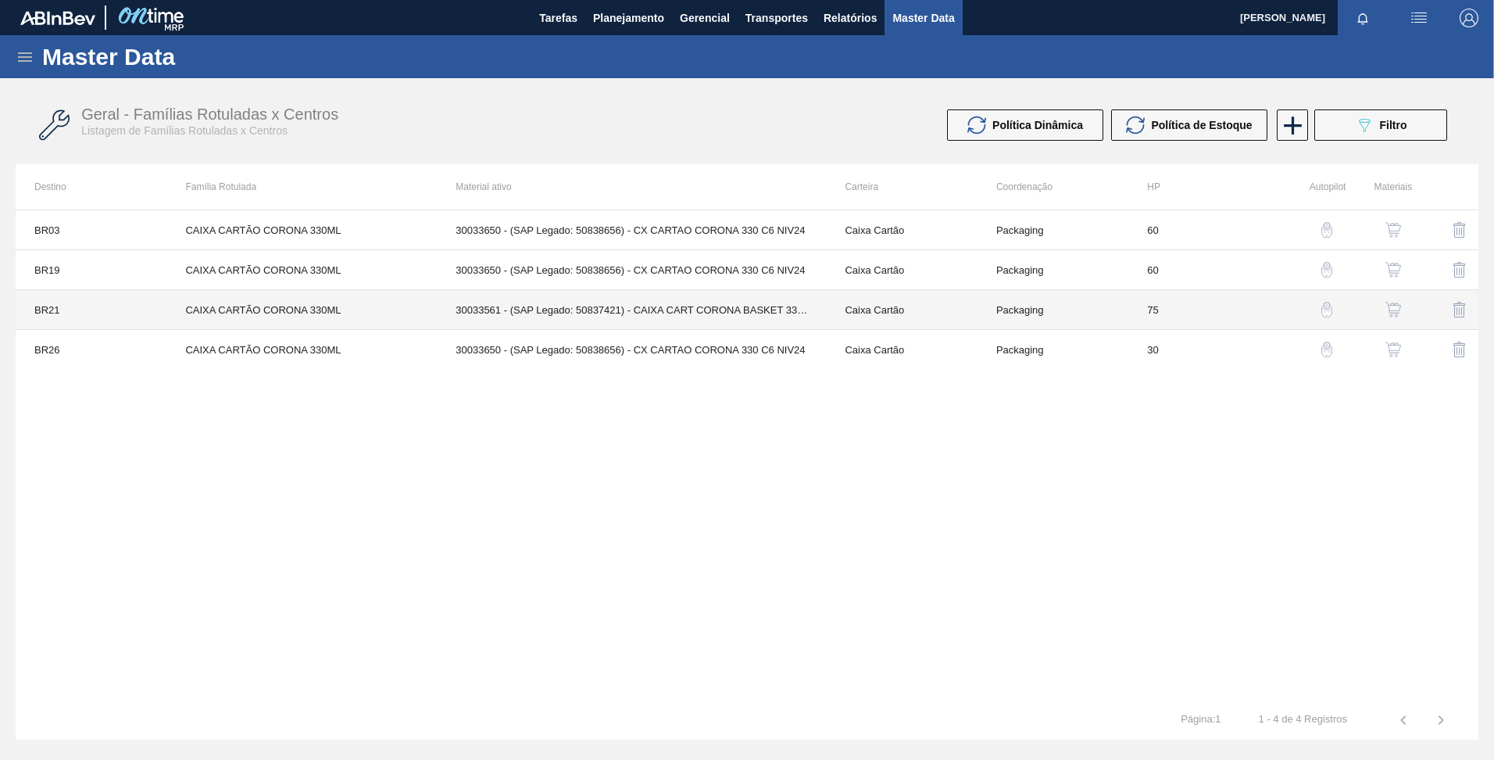
click at [381, 311] on td "CAIXA CARTÃO CORONA 330ML" at bounding box center [301, 310] width 270 height 40
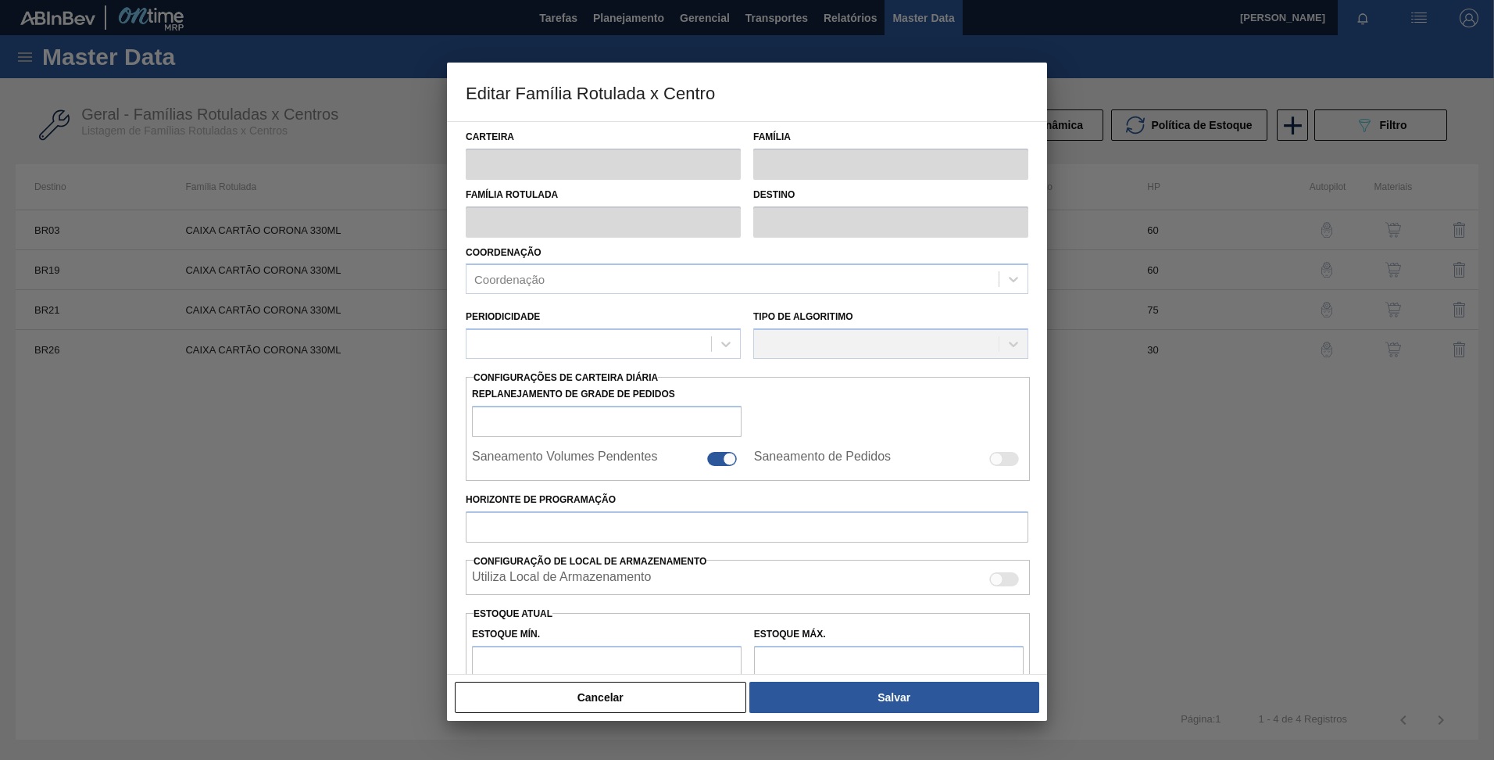
type input "Caixa Cartão"
type input "CAIXA CARTÃO CORONA 330ML"
type input "BR21 - Lages"
type input "75"
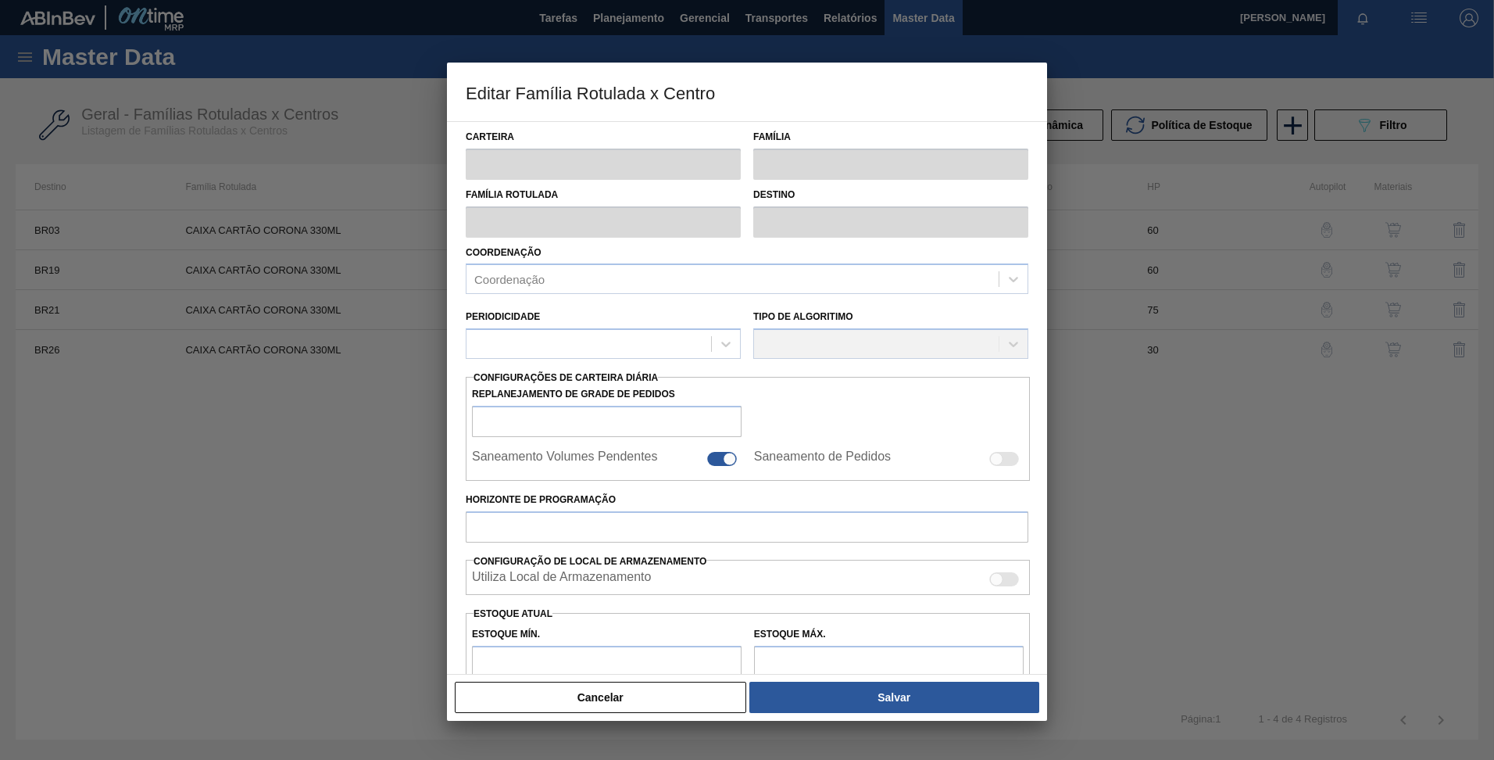
type input "0"
type input "100"
type input "0,000"
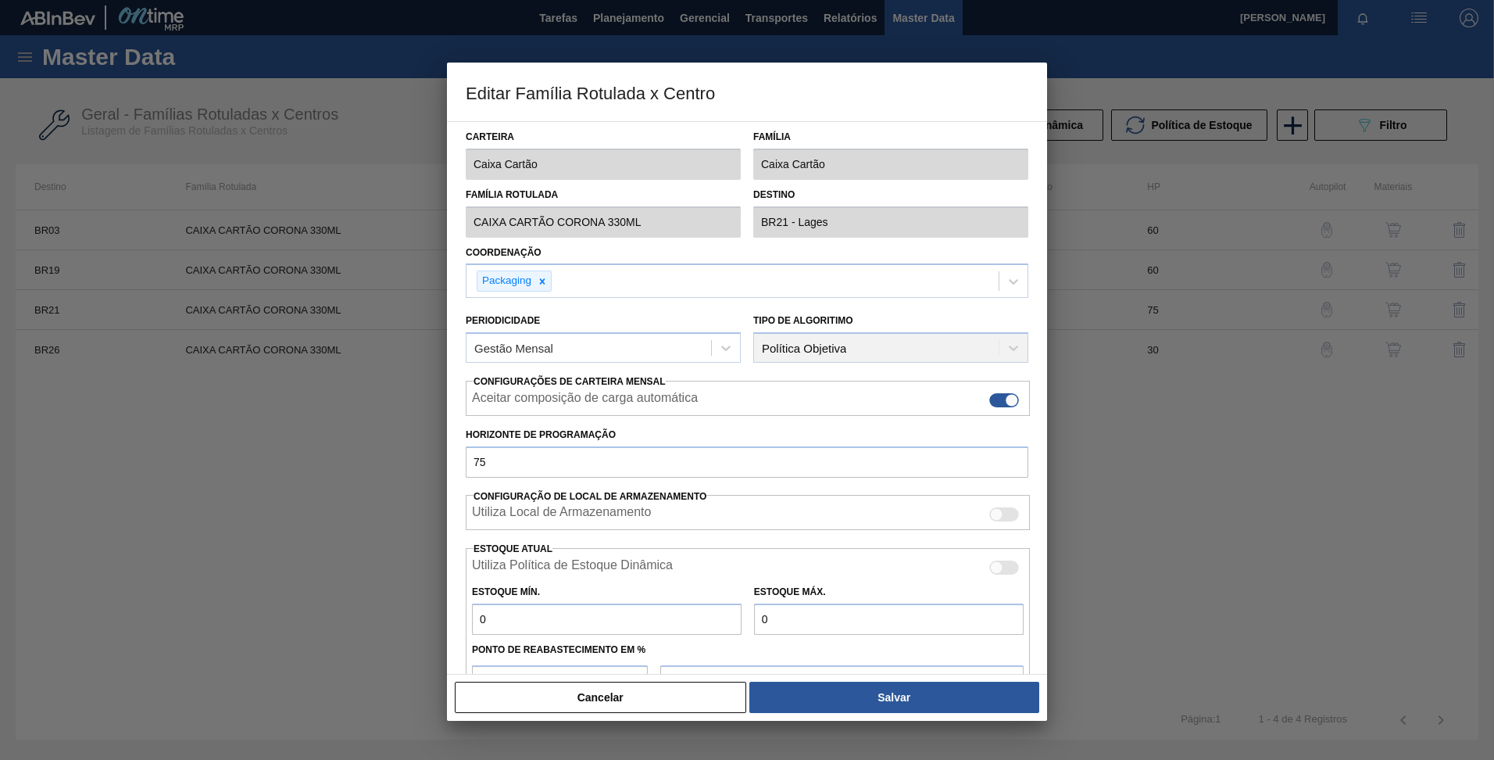
click at [619, 717] on div "Cancelar Salvar" at bounding box center [747, 697] width 600 height 47
click at [600, 706] on button "Cancelar" at bounding box center [600, 696] width 291 height 31
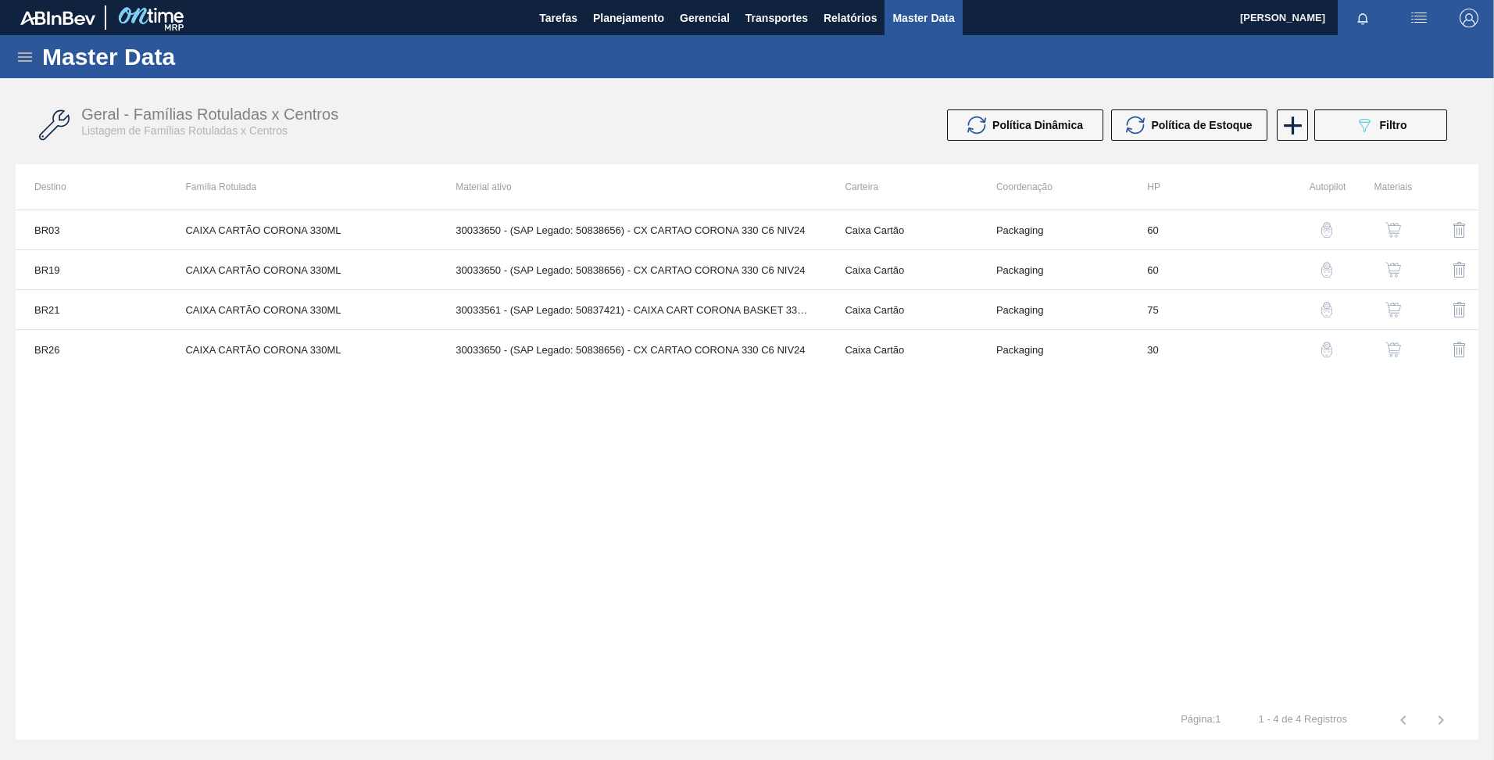
click at [299, 359] on td "CAIXA CARTÃO CORONA 330ML" at bounding box center [301, 350] width 270 height 40
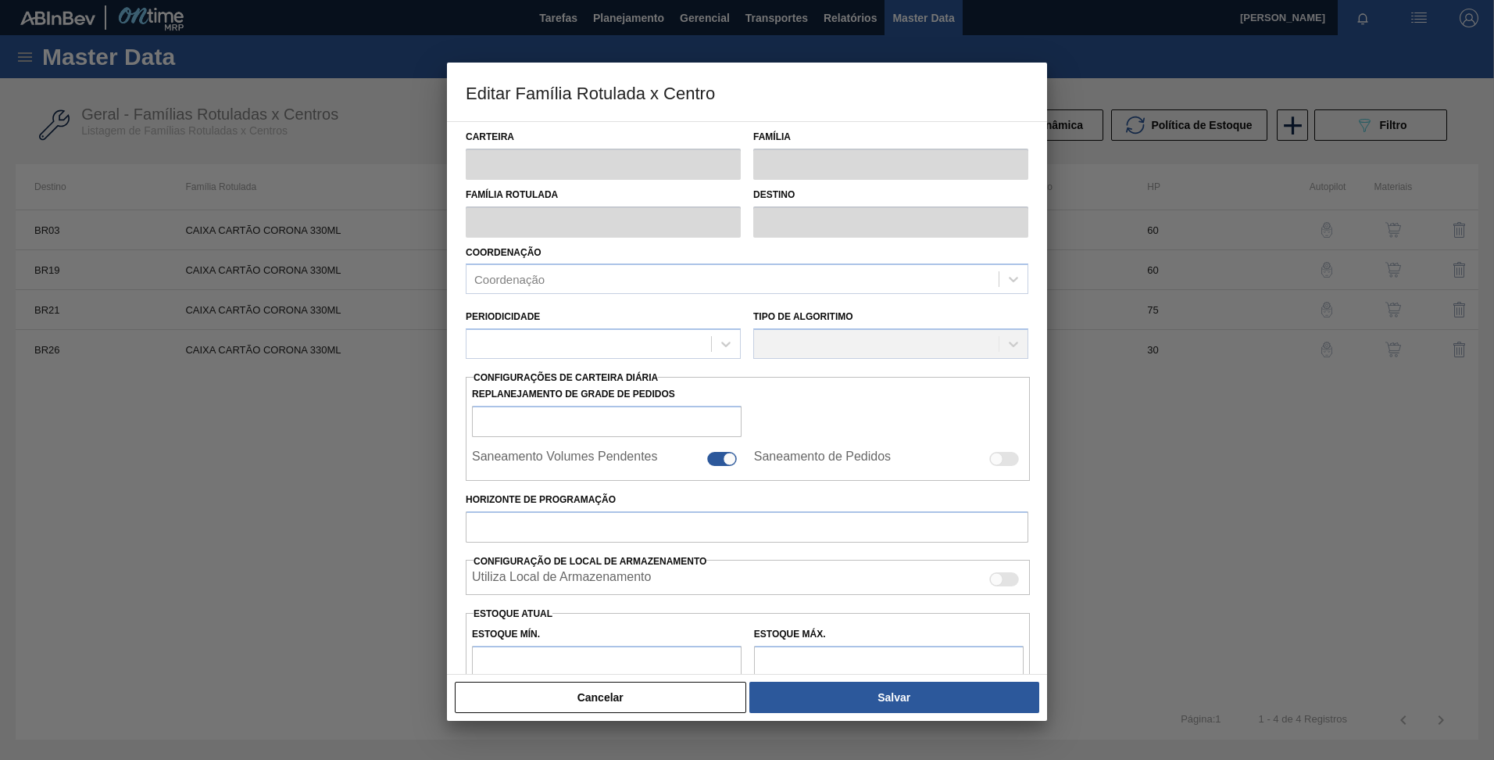
type input "Caixa Cartão"
type input "CAIXA CARTÃO CORONA 330ML"
type input "BR26 - Uberlândia"
type input "30"
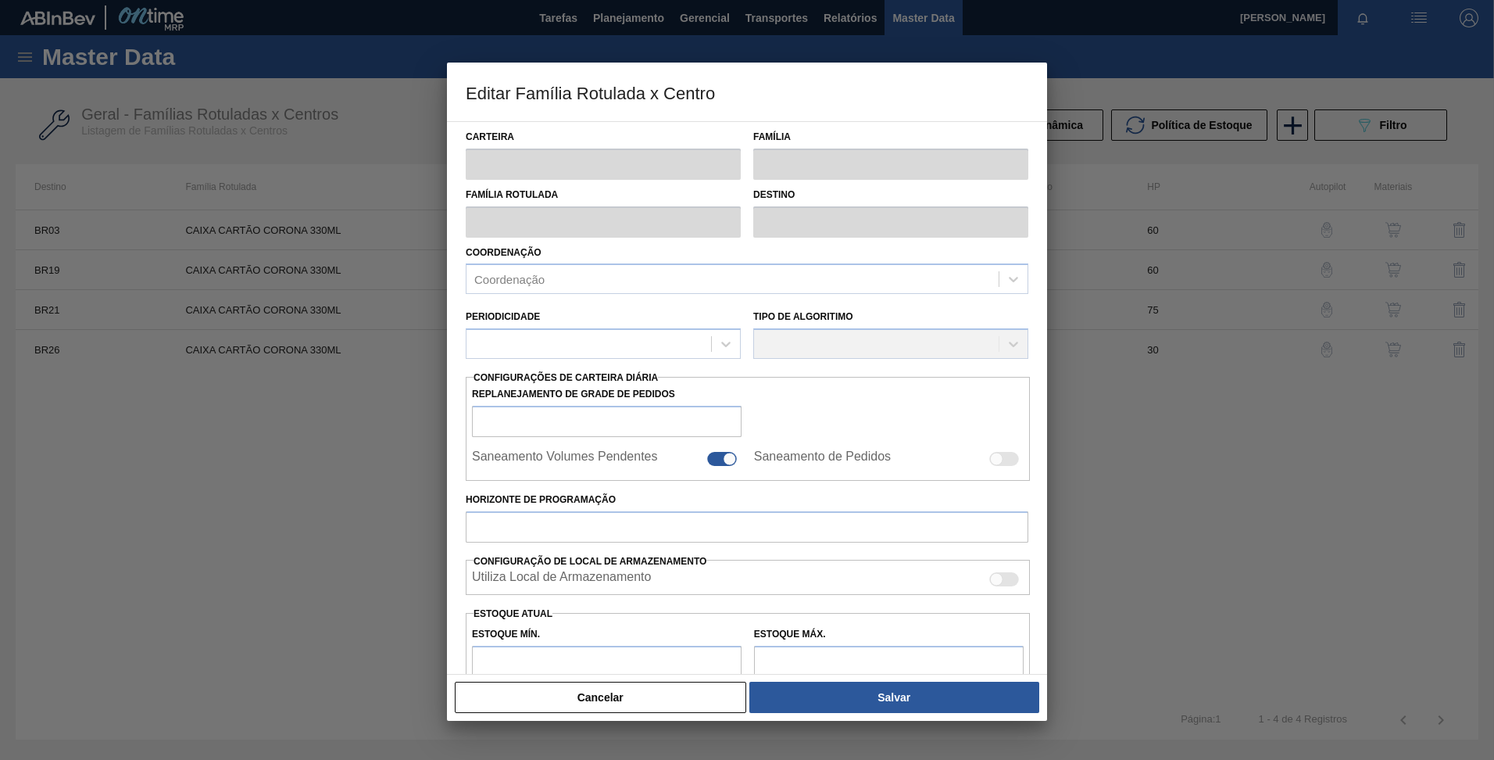
type input "0"
type input "100"
type input "0,000"
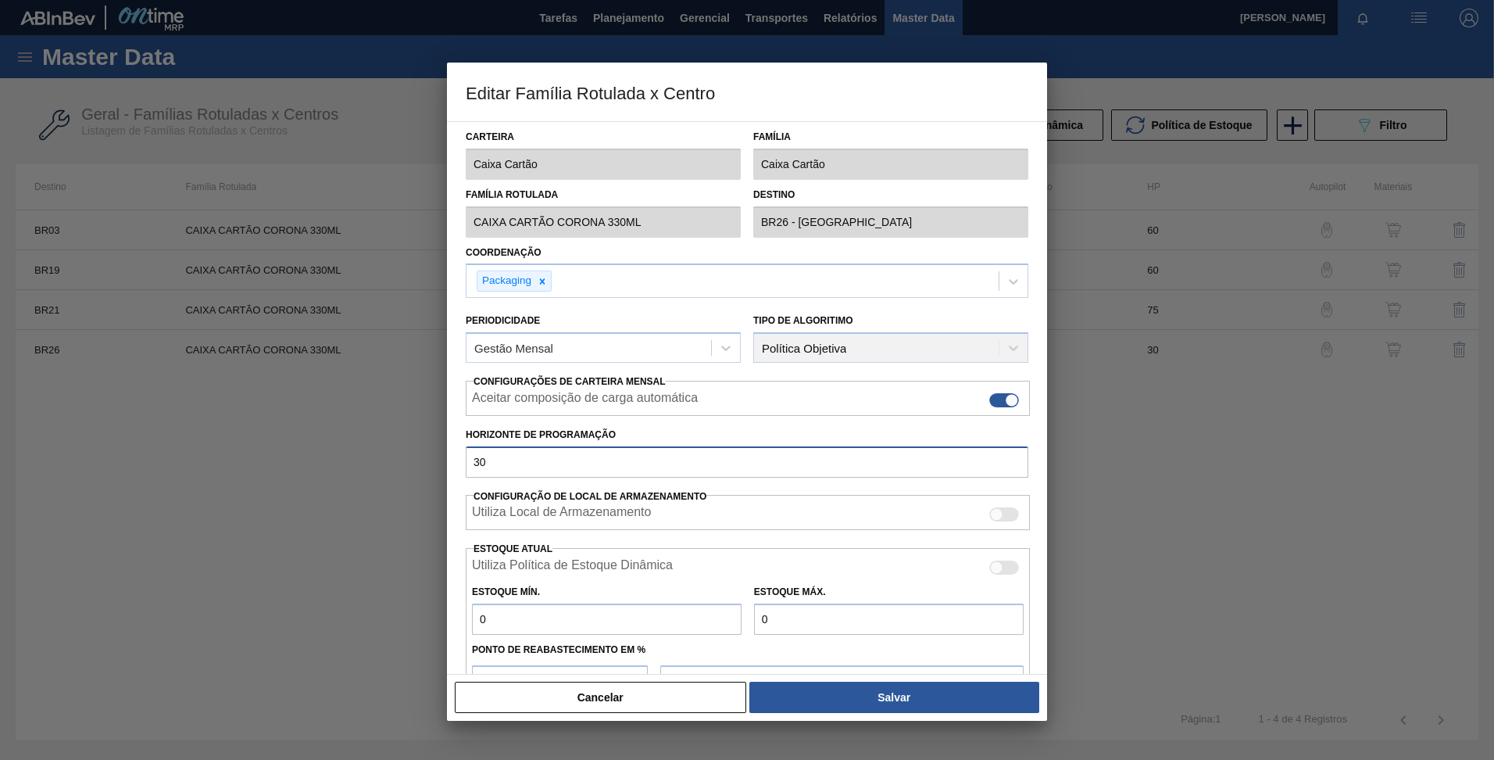
drag, startPoint x: 538, startPoint y: 456, endPoint x: 235, endPoint y: 435, distance: 303.9
click at [243, 437] on div "Editar Família Rotulada x Centro Carteira Caixa Cartão Família Caixa Cartão Fam…" at bounding box center [747, 380] width 1494 height 760
type input "60"
click at [792, 681] on div "Cancelar Salvar" at bounding box center [747, 697] width 588 height 34
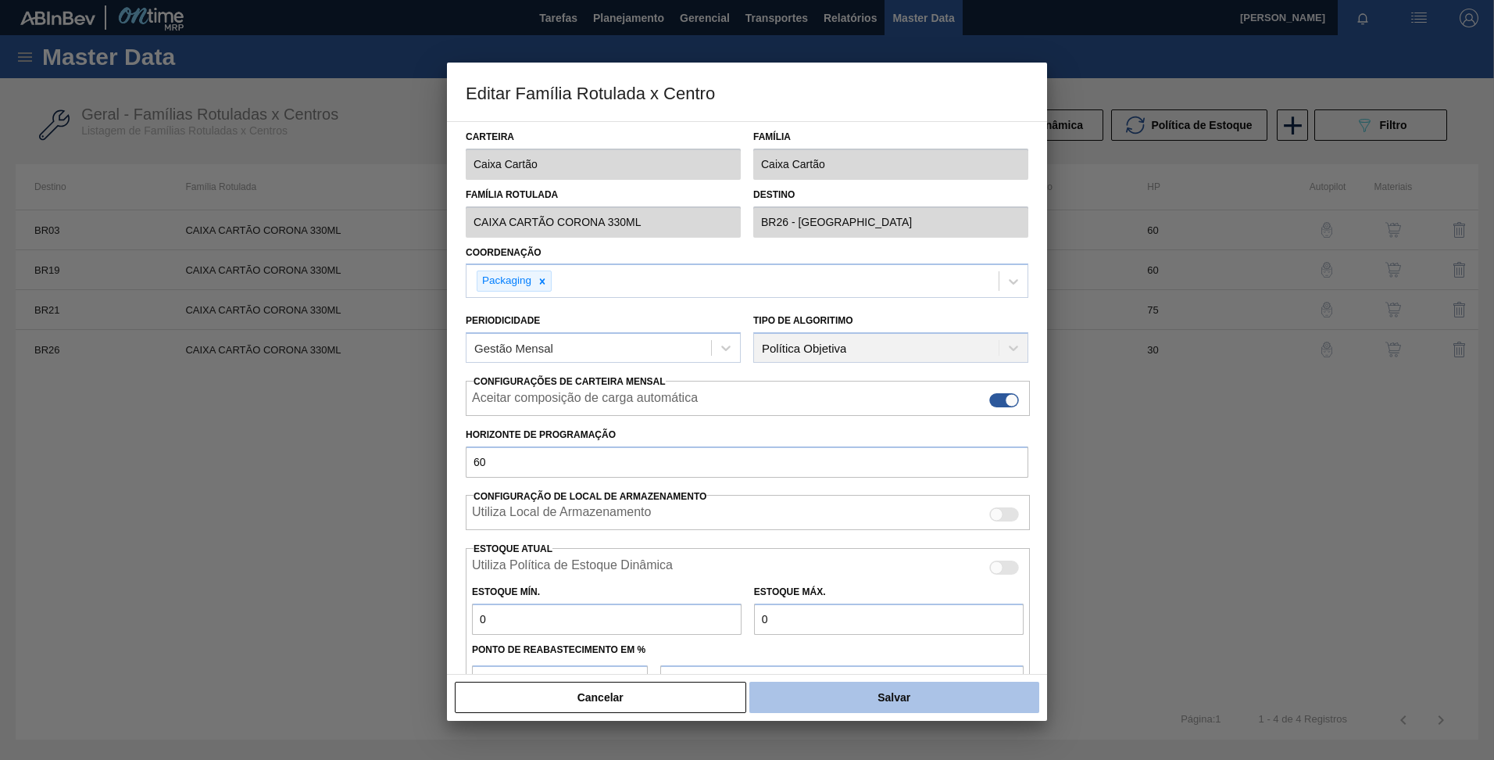
click at [801, 699] on button "Salvar" at bounding box center [894, 696] width 290 height 31
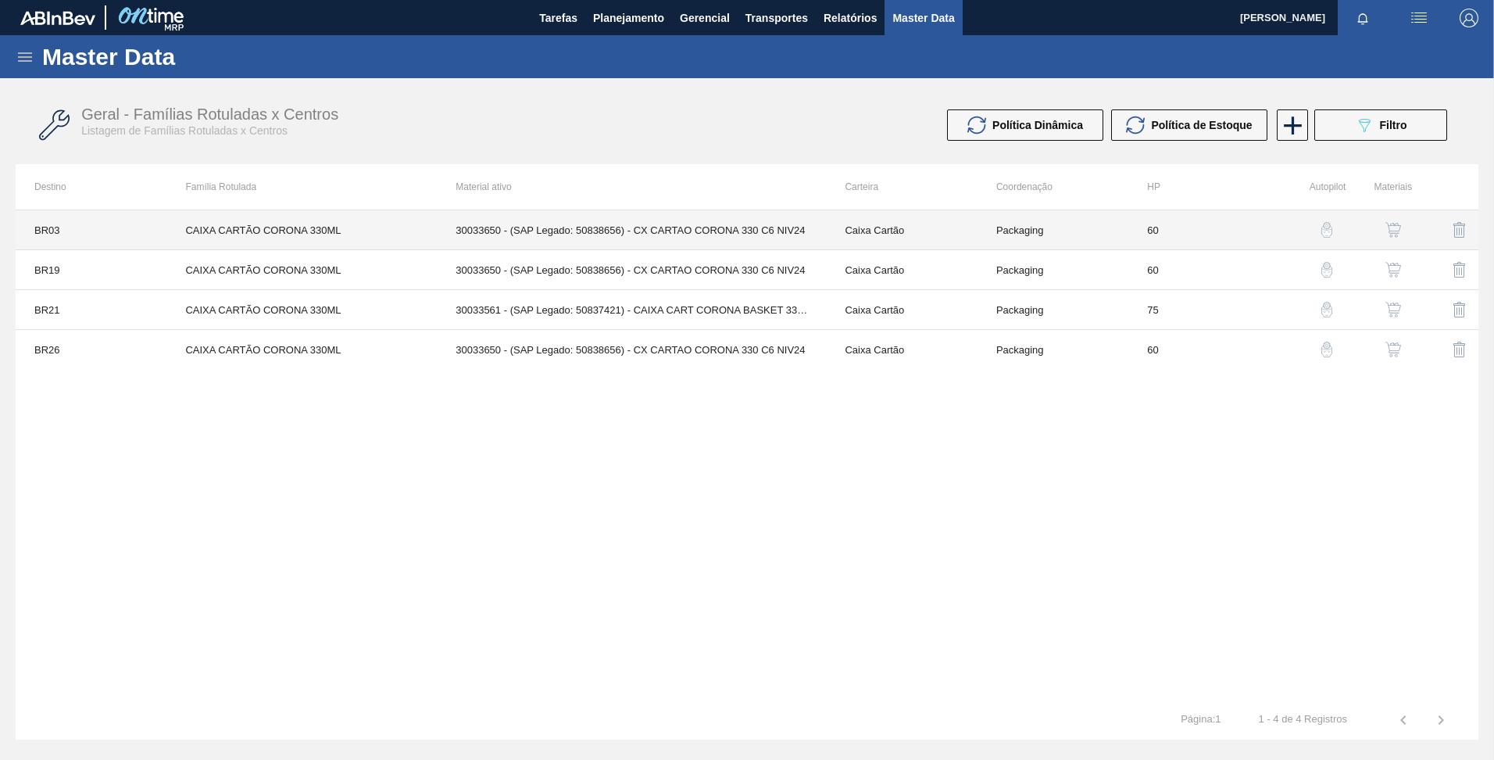
click at [524, 228] on td "30033650 - (SAP Legado: 50838656) - CX CARTAO CORONA 330 C6 NIV24" at bounding box center [631, 230] width 389 height 40
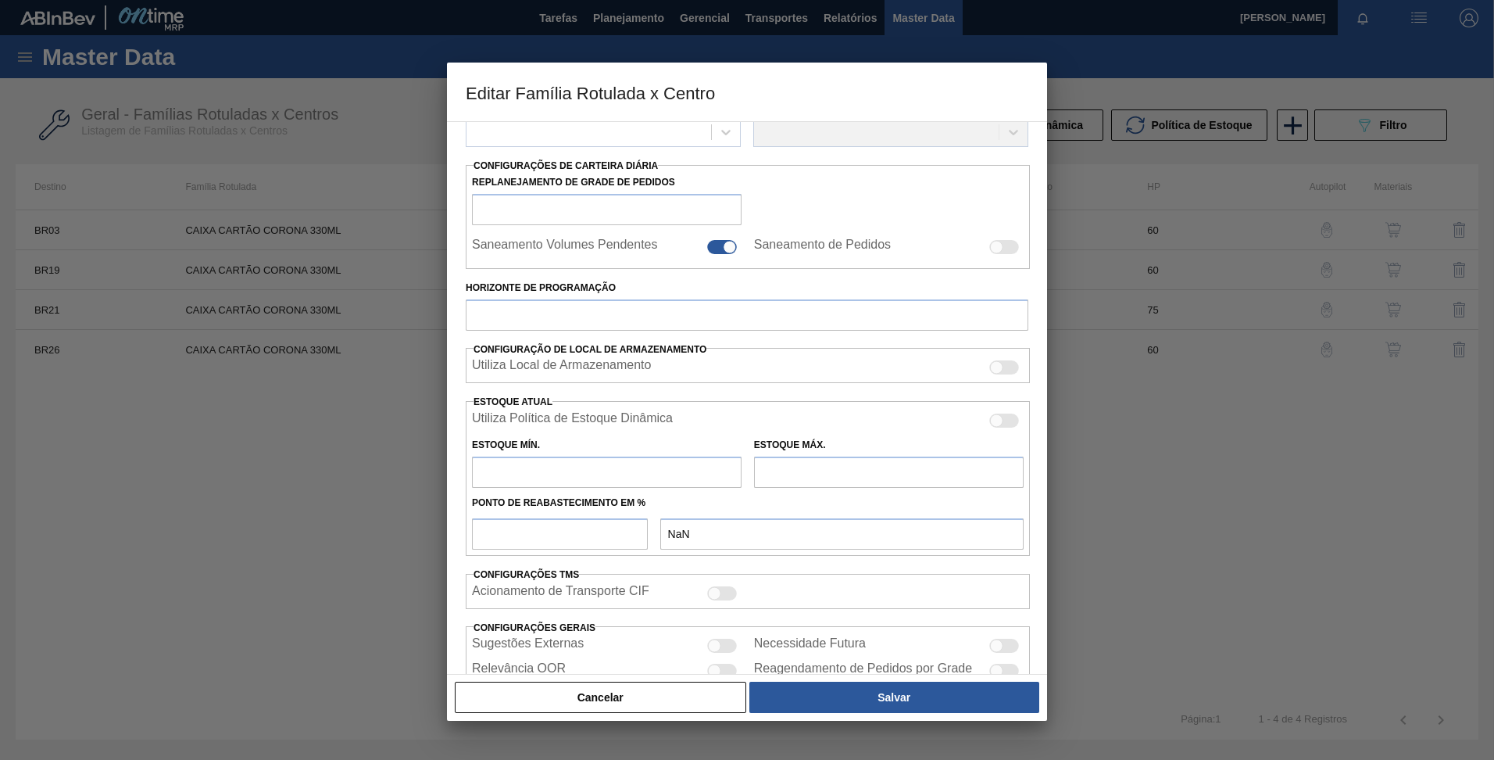
scroll to position [234, 0]
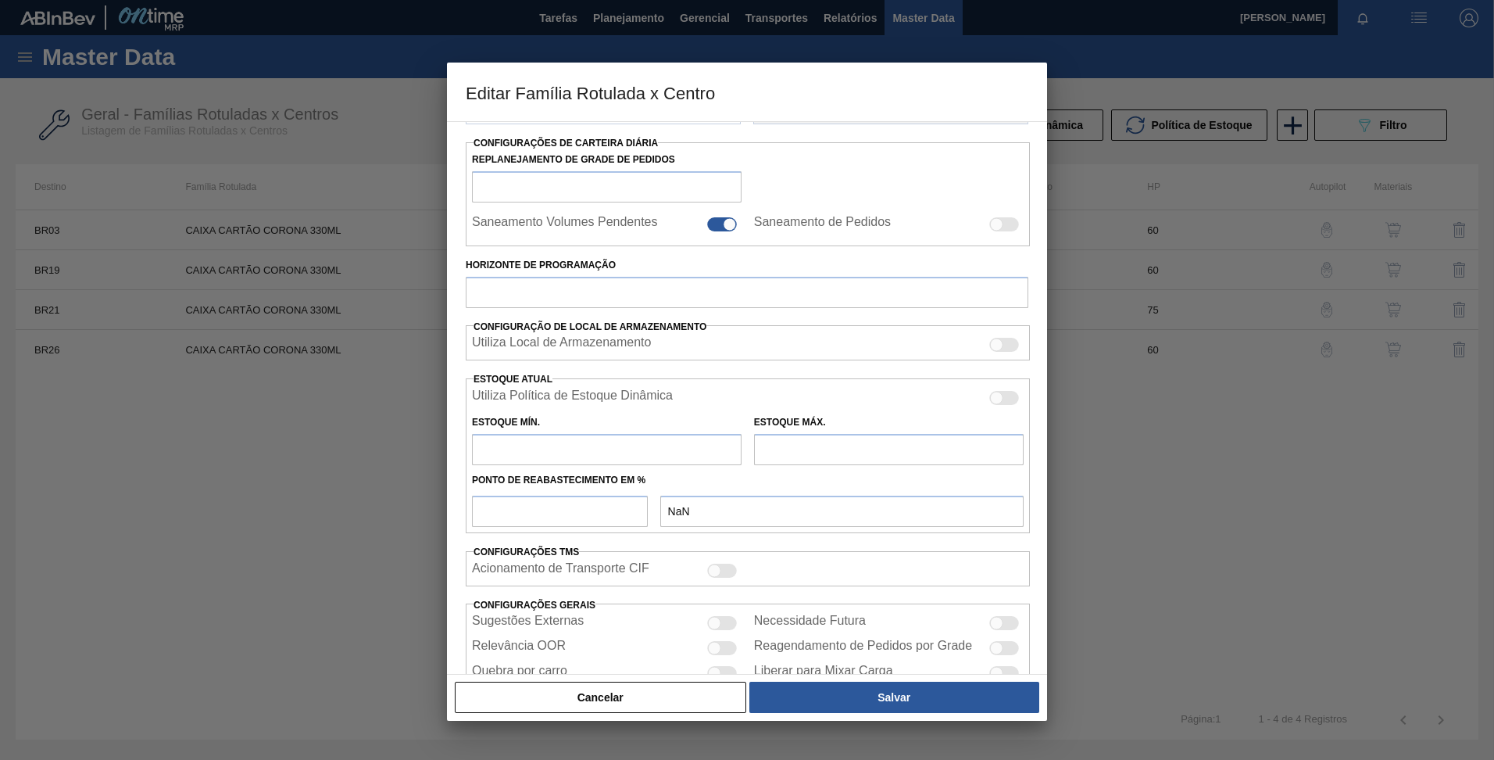
click at [528, 445] on input "text" at bounding box center [607, 449] width 270 height 31
type input "Caixa Cartão"
type input "CAIXA CARTÃO CORONA 330ML"
type input "BR03 - Aquiraz"
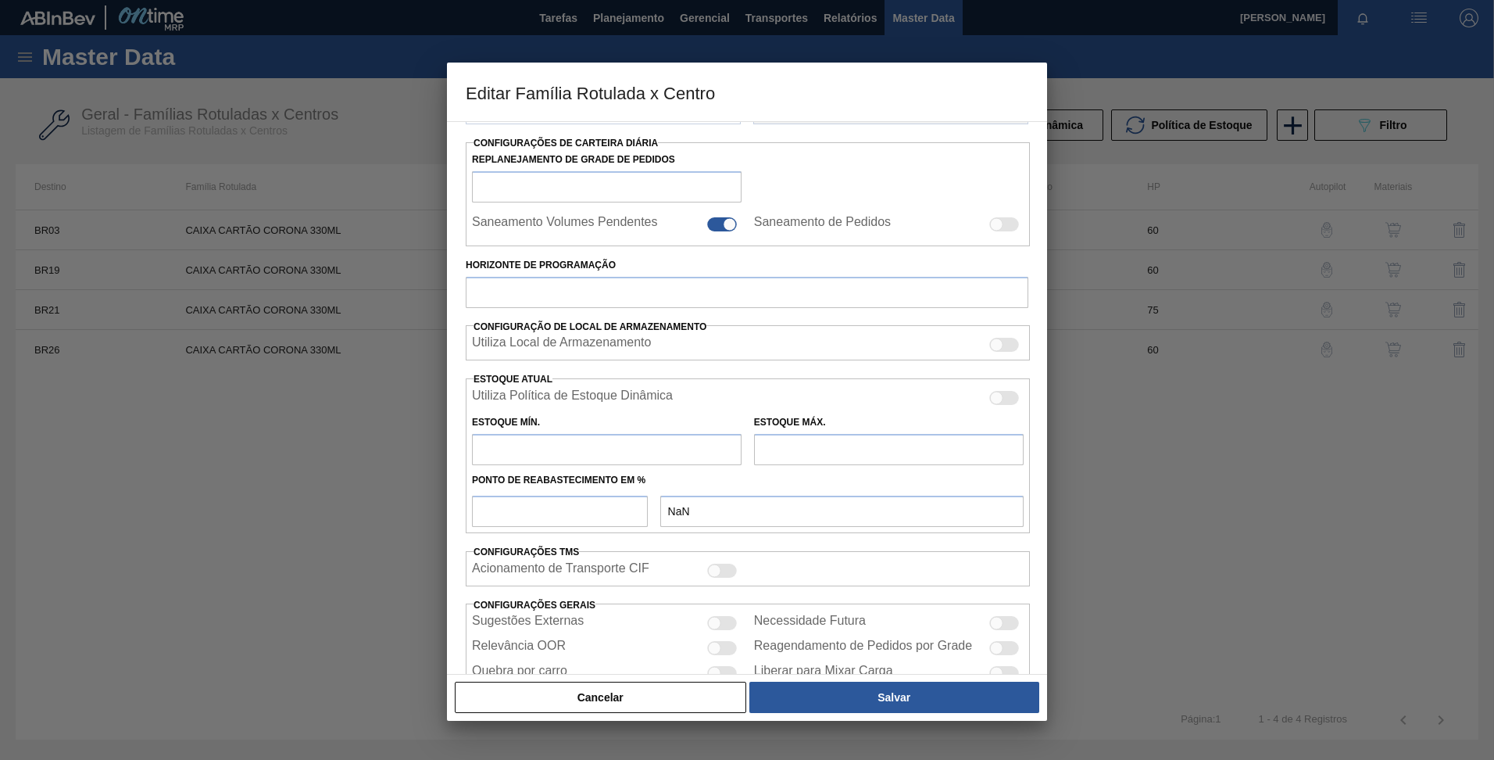
type input "60"
type input "0"
type input "100"
type input "0,000"
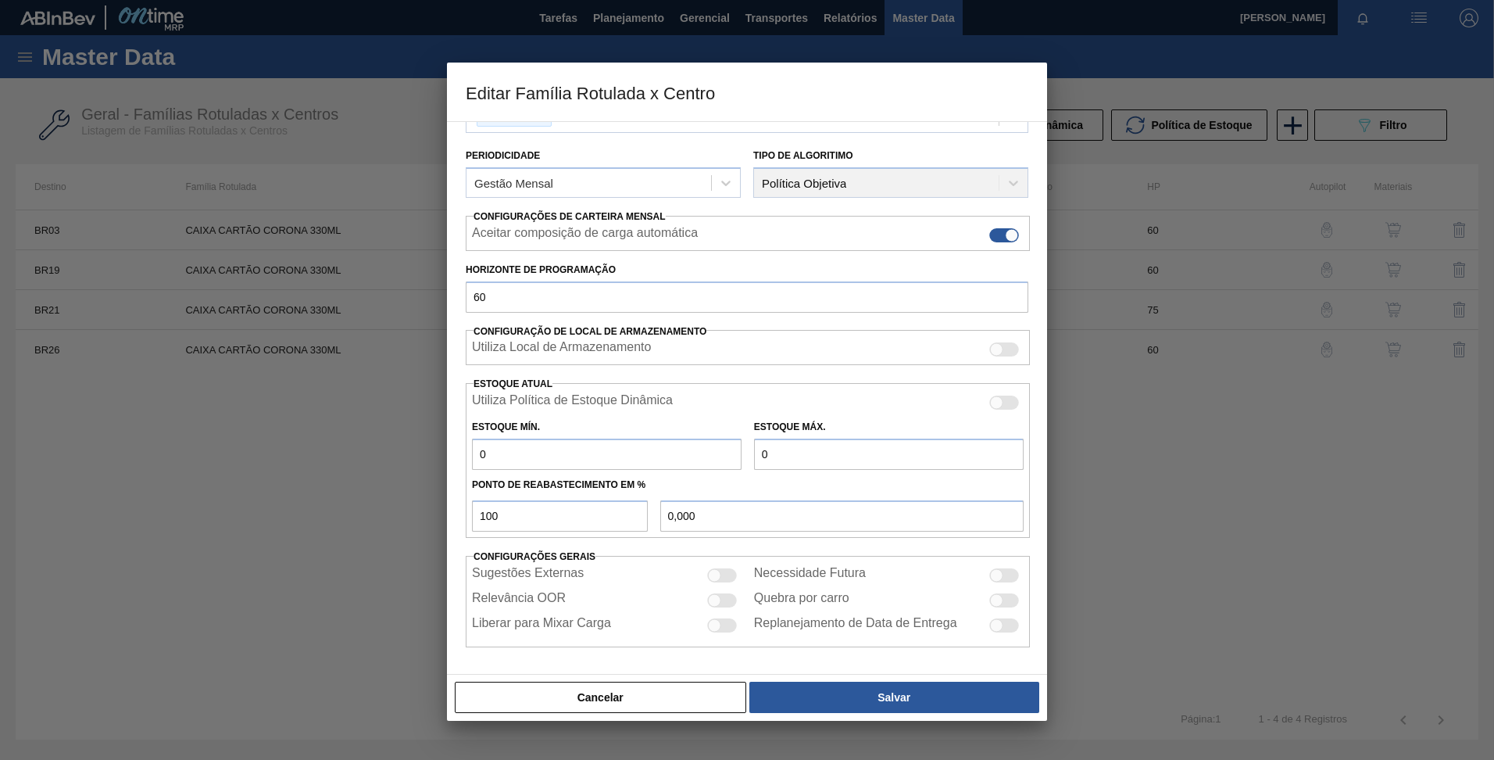
scroll to position [165, 0]
type input "1"
type input "1,000"
type input "12"
type input "12,000"
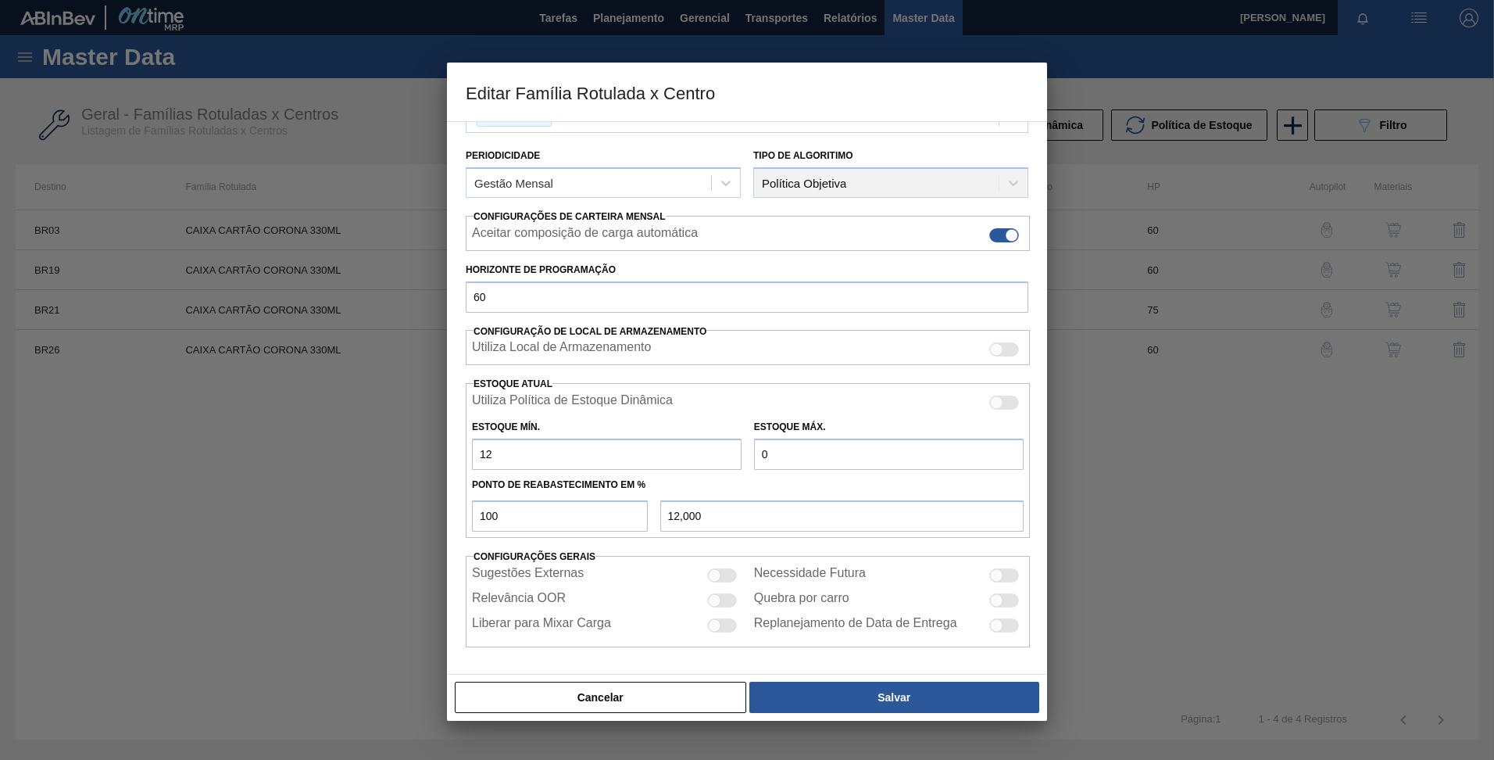
type input "123"
type input "123,000"
type input "12"
type input "12,000"
type input "127"
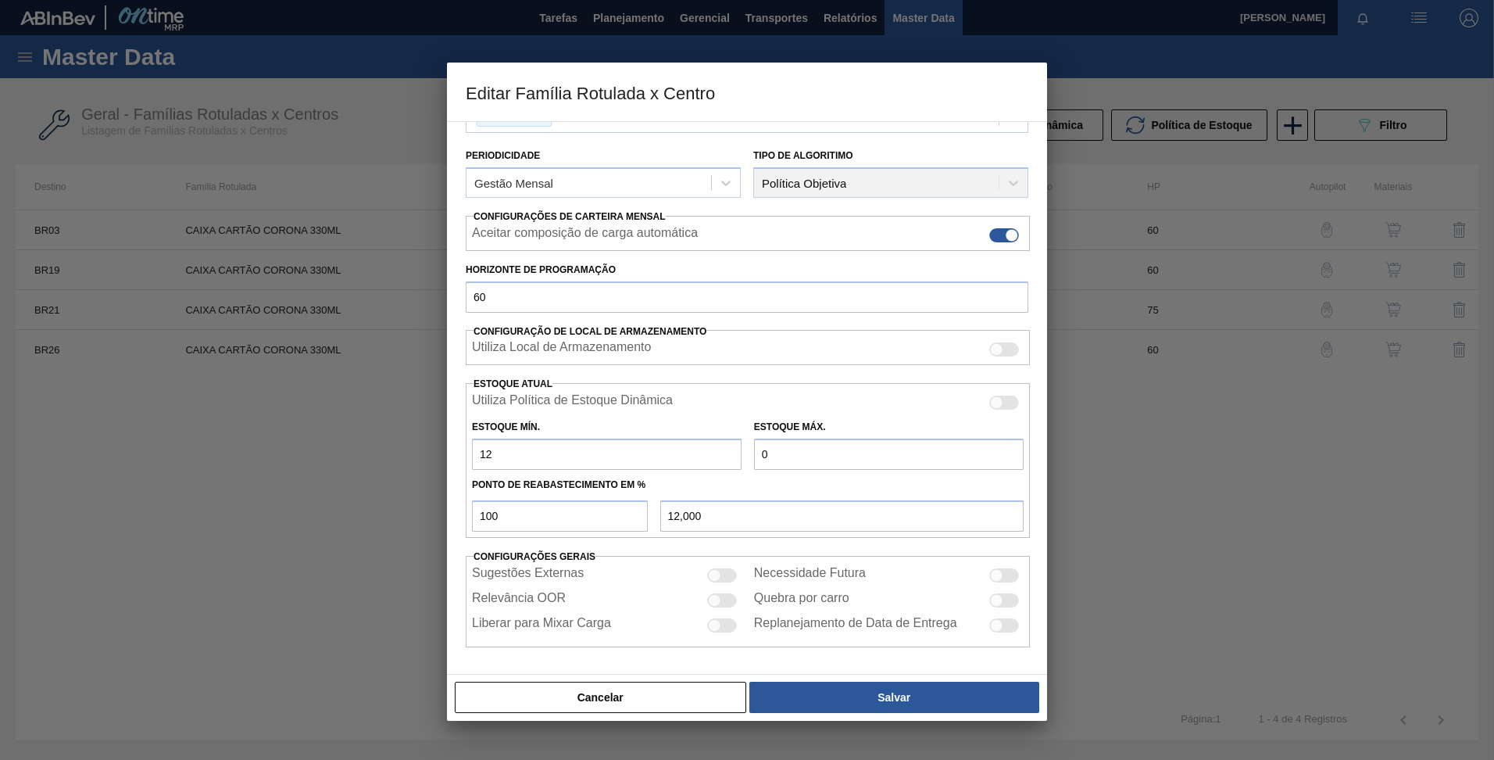
type input "127,000"
type input "1.274"
type input "1.274,000"
type input "1.274"
click at [872, 442] on input "0" at bounding box center [889, 453] width 270 height 31
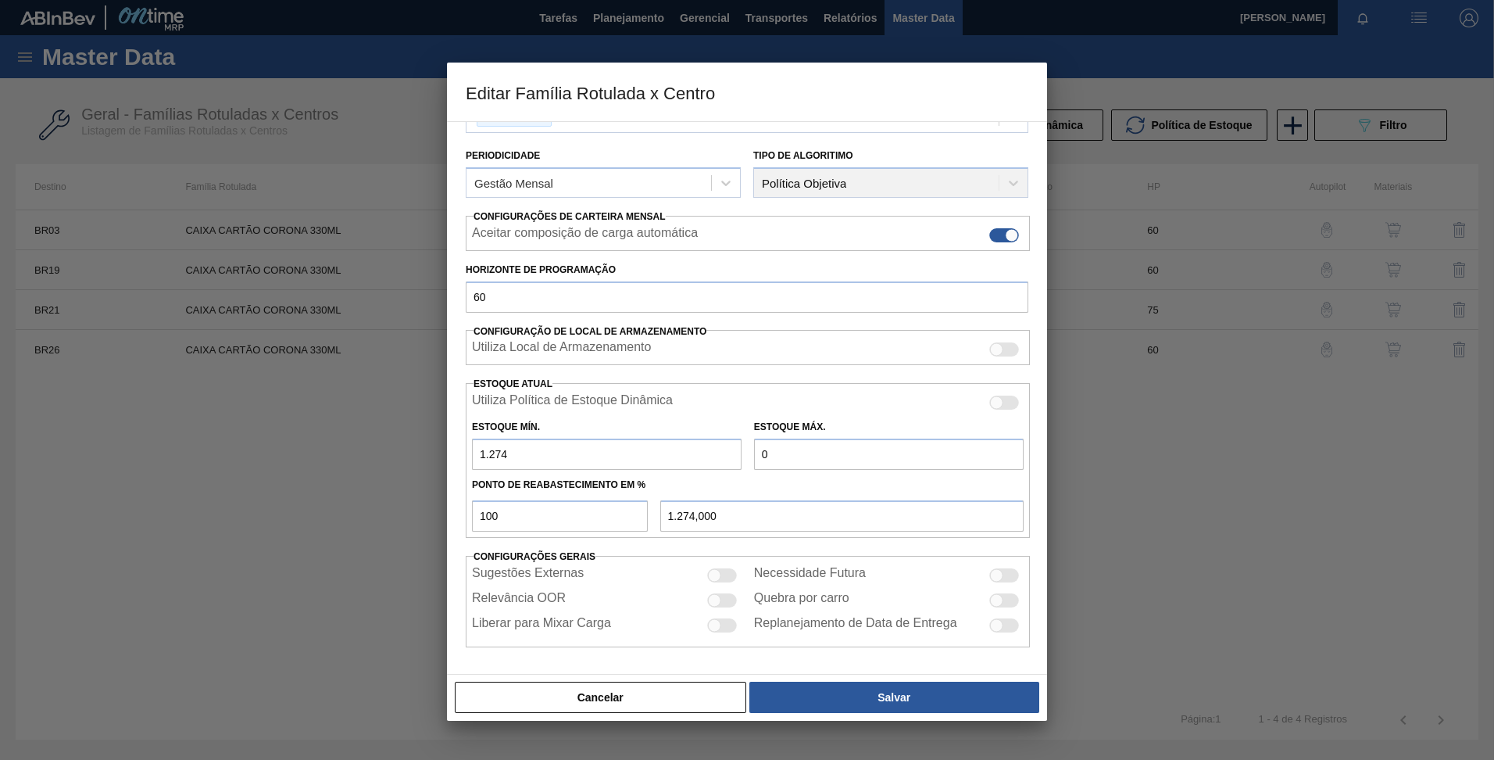
type input "2"
type input "2,000"
type input "1.274,000"
type input "3"
type input "3,000"
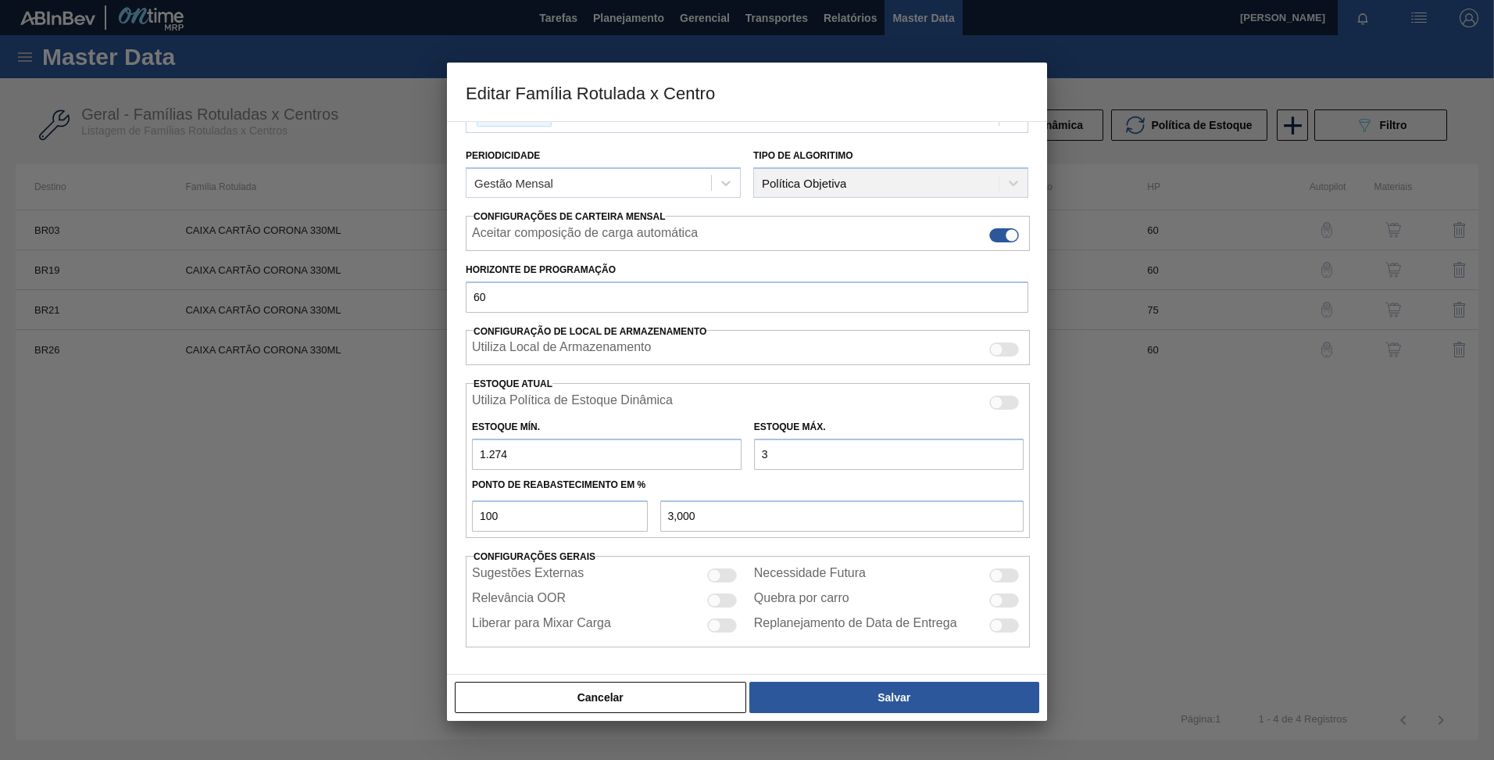
type input "36"
type input "36,000"
type input "368"
type input "368,000"
type input "3.683"
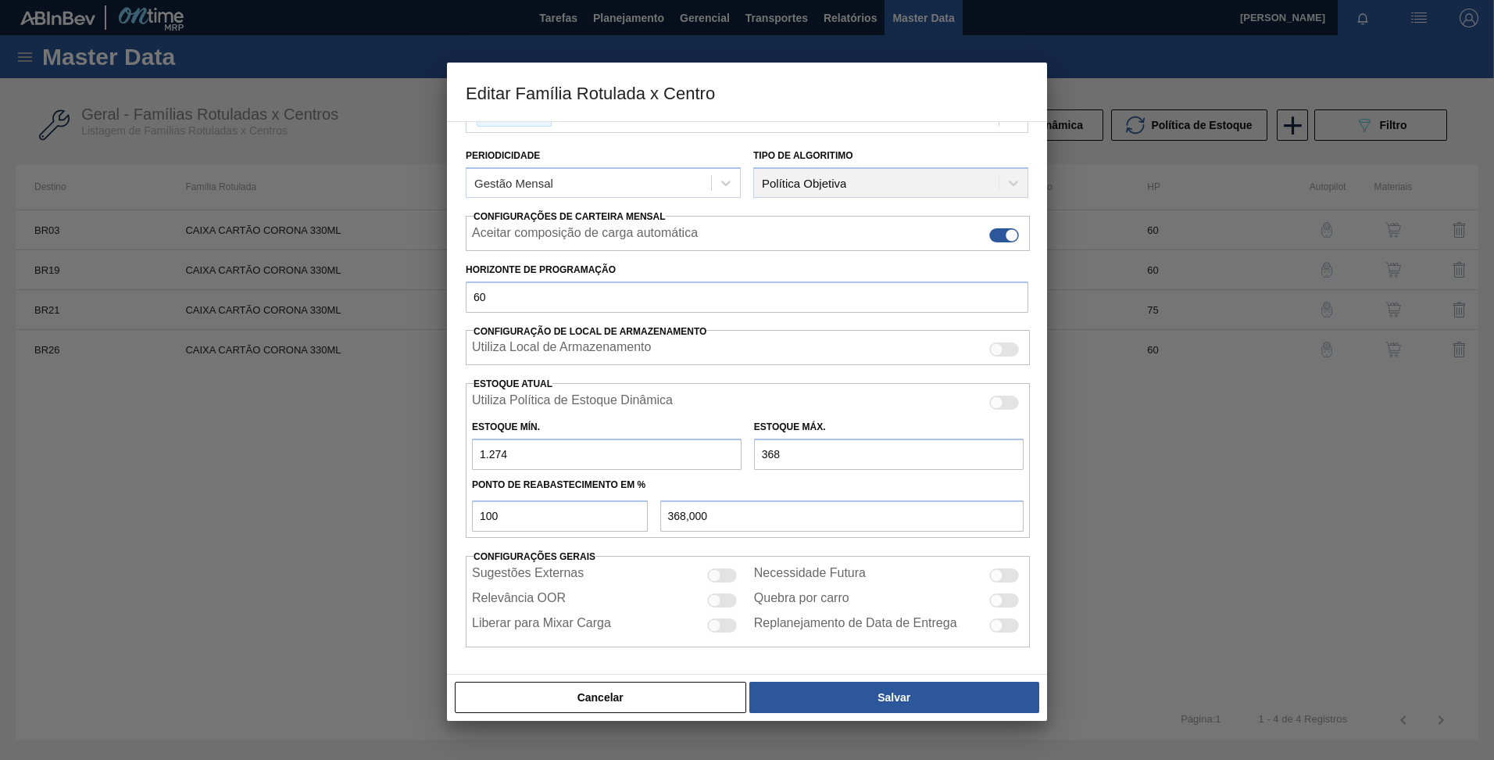
type input "3.683,000"
type input "3.683"
drag, startPoint x: 497, startPoint y: 517, endPoint x: 425, endPoint y: 506, distance: 72.8
click at [445, 510] on div "Editar Família Rotulada x Centro Carteira Caixa Cartão Família Caixa Cartão Fam…" at bounding box center [747, 380] width 1494 height 760
type input "4"
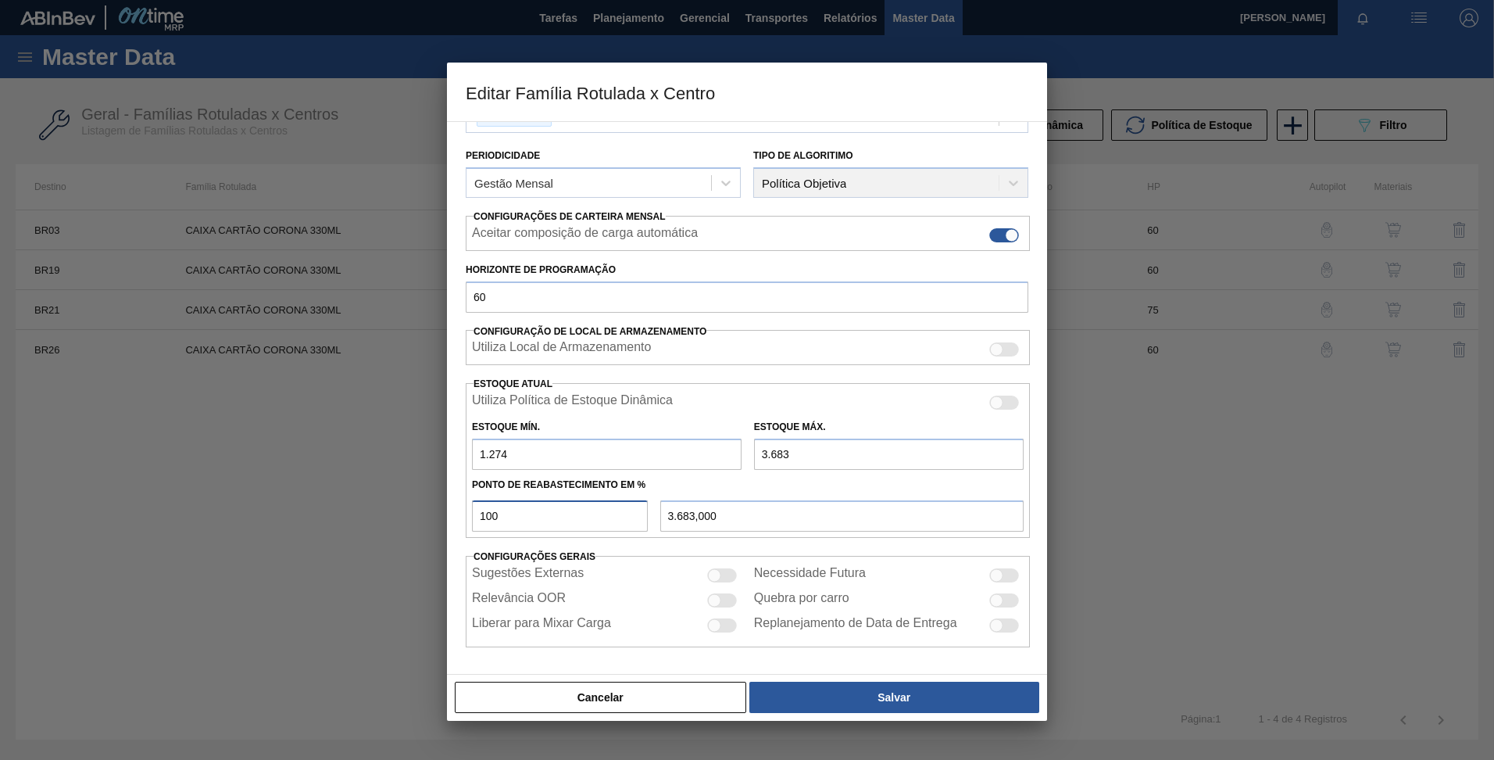
type input "1.370,360"
type input "40"
type input "2.237,600"
type input "40"
click at [747, 481] on div "Ponto de Reabastecimento em %" at bounding box center [748, 485] width 564 height 23
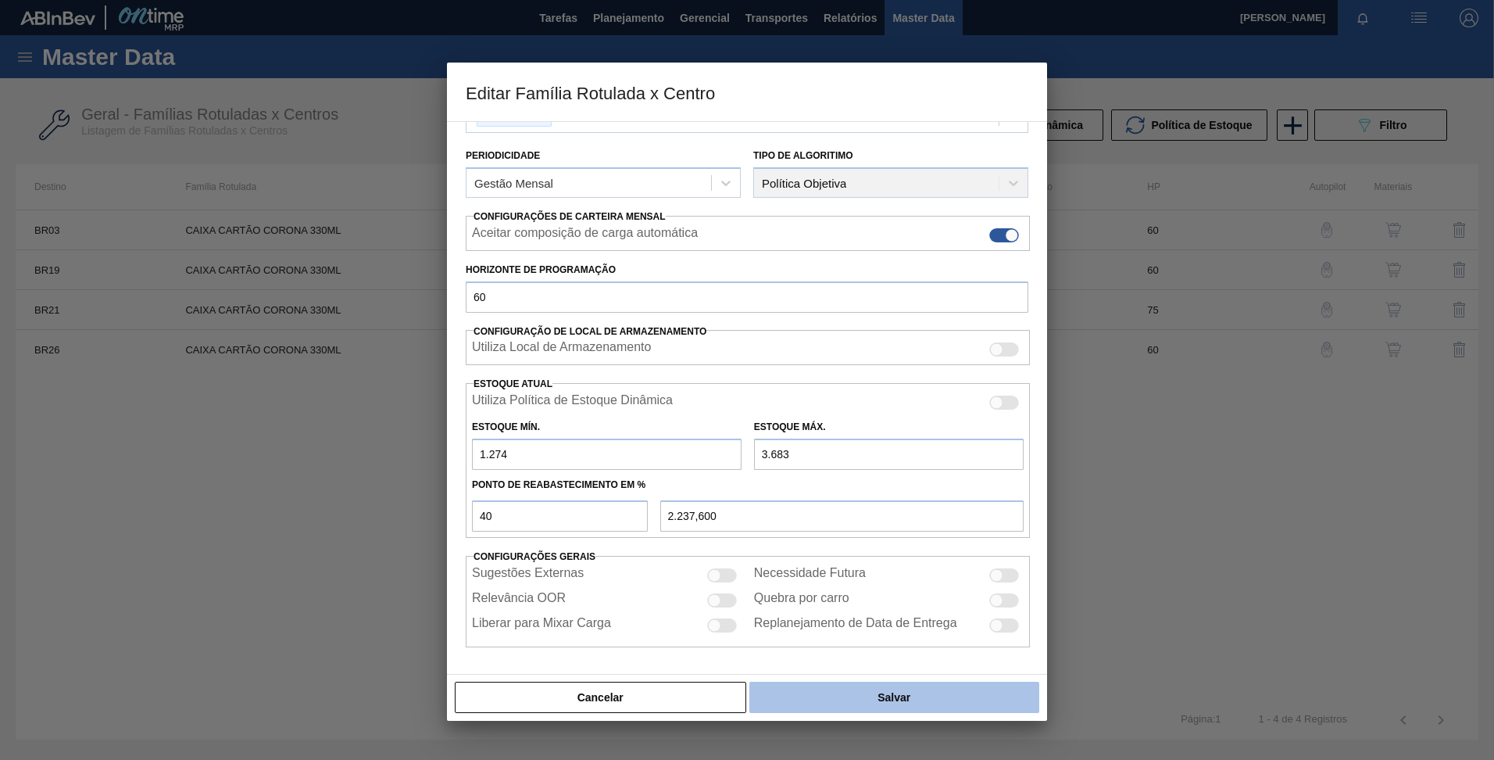
click at [867, 692] on button "Salvar" at bounding box center [894, 696] width 290 height 31
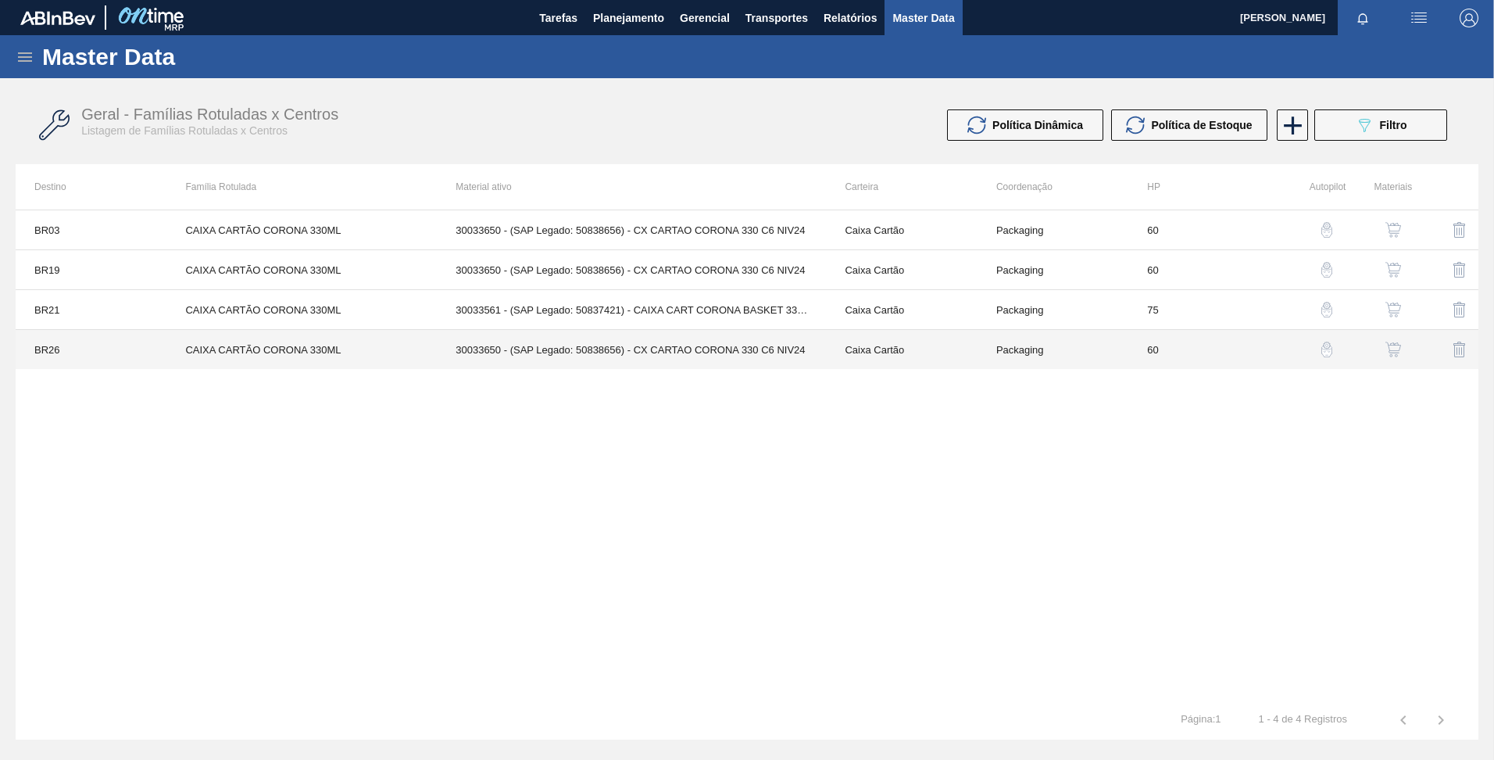
click at [221, 350] on td "CAIXA CARTÃO CORONA 330ML" at bounding box center [301, 350] width 270 height 40
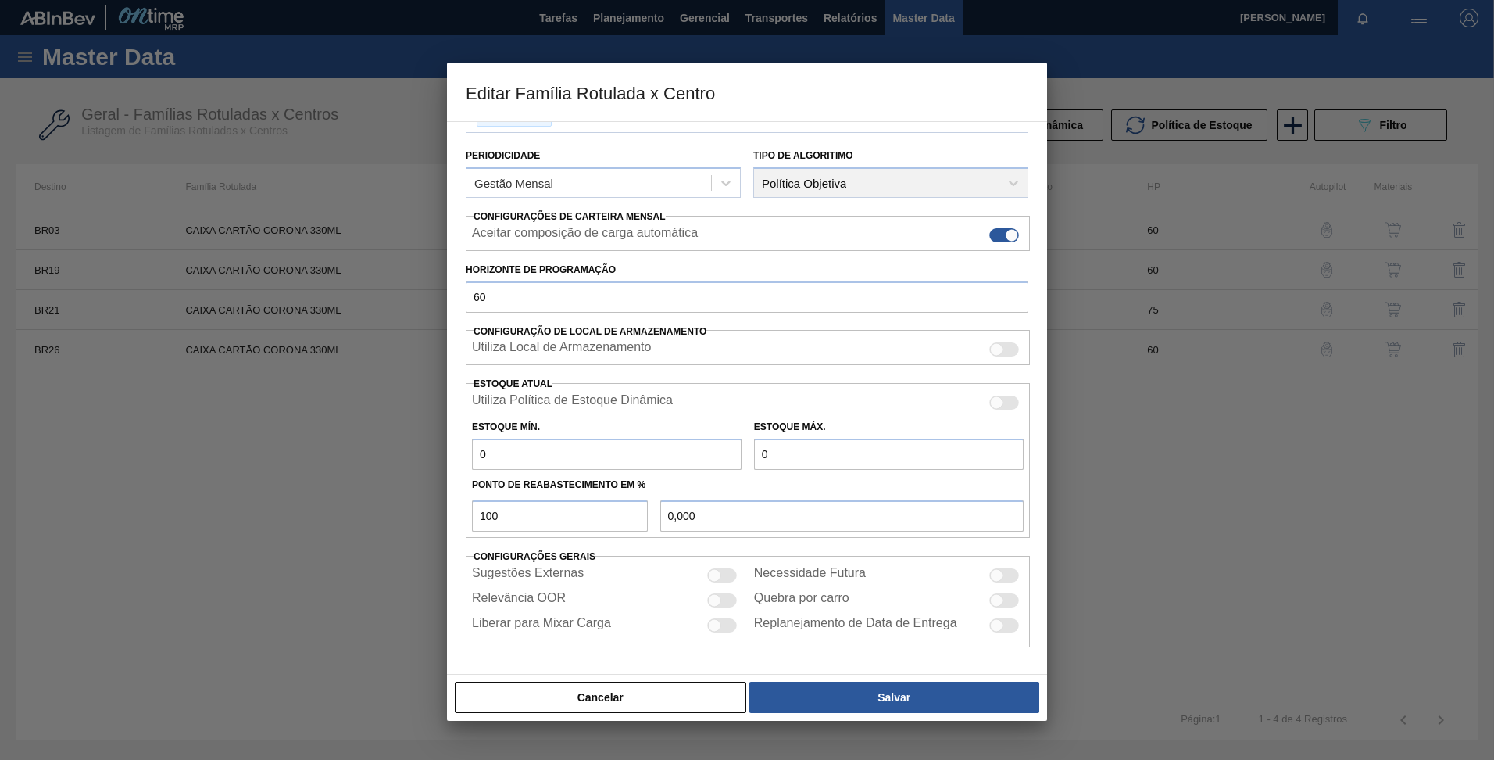
drag, startPoint x: 546, startPoint y: 467, endPoint x: 356, endPoint y: 451, distance: 191.3
click at [364, 454] on div "Editar Família Rotulada x Centro Carteira Caixa Cartão Família Caixa Cartão Fam…" at bounding box center [747, 380] width 1494 height 760
type input "7"
type input "7,000"
type input "72"
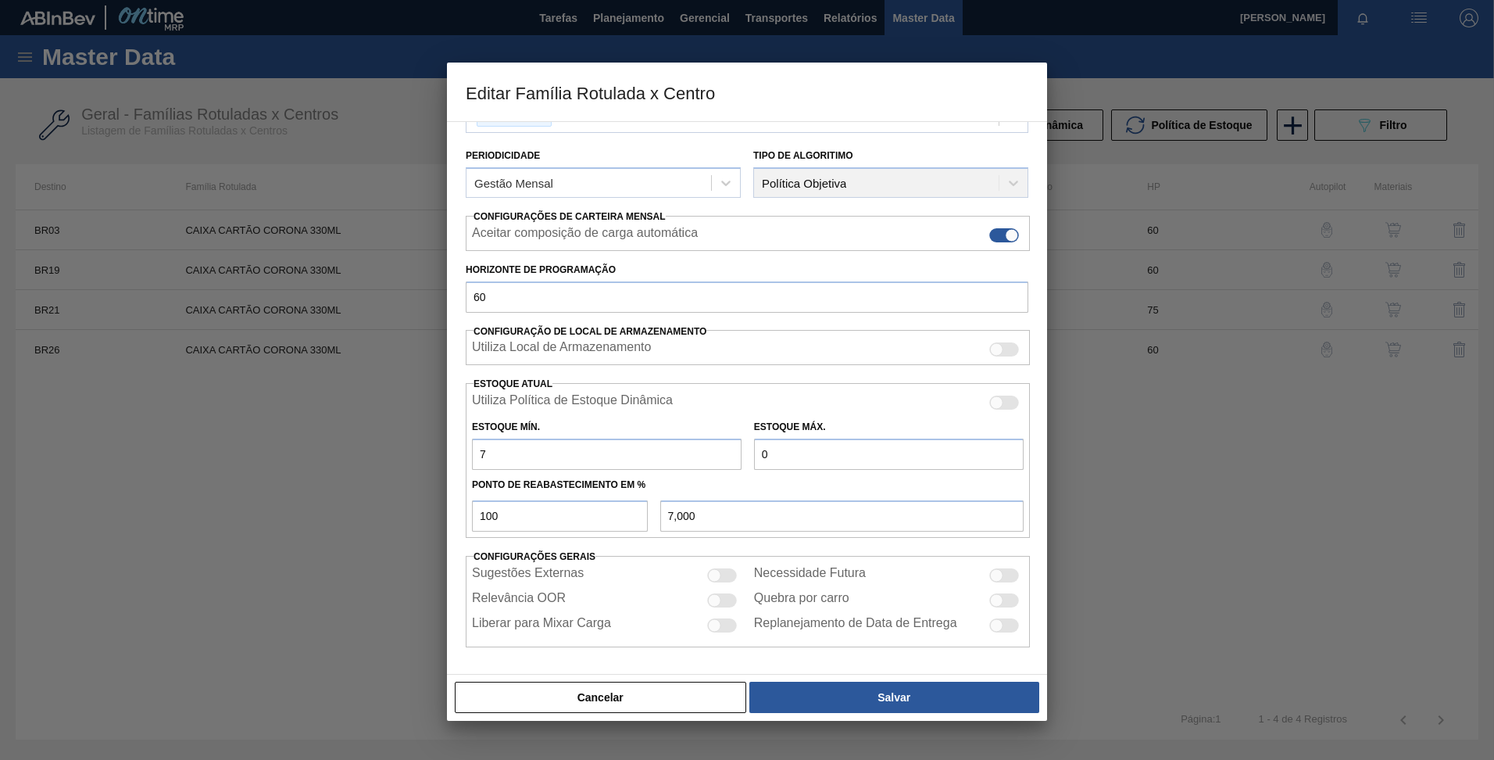
type input "72,000"
type input "723"
type input "723,000"
type input "723"
drag, startPoint x: 803, startPoint y: 451, endPoint x: 693, endPoint y: 431, distance: 112.0
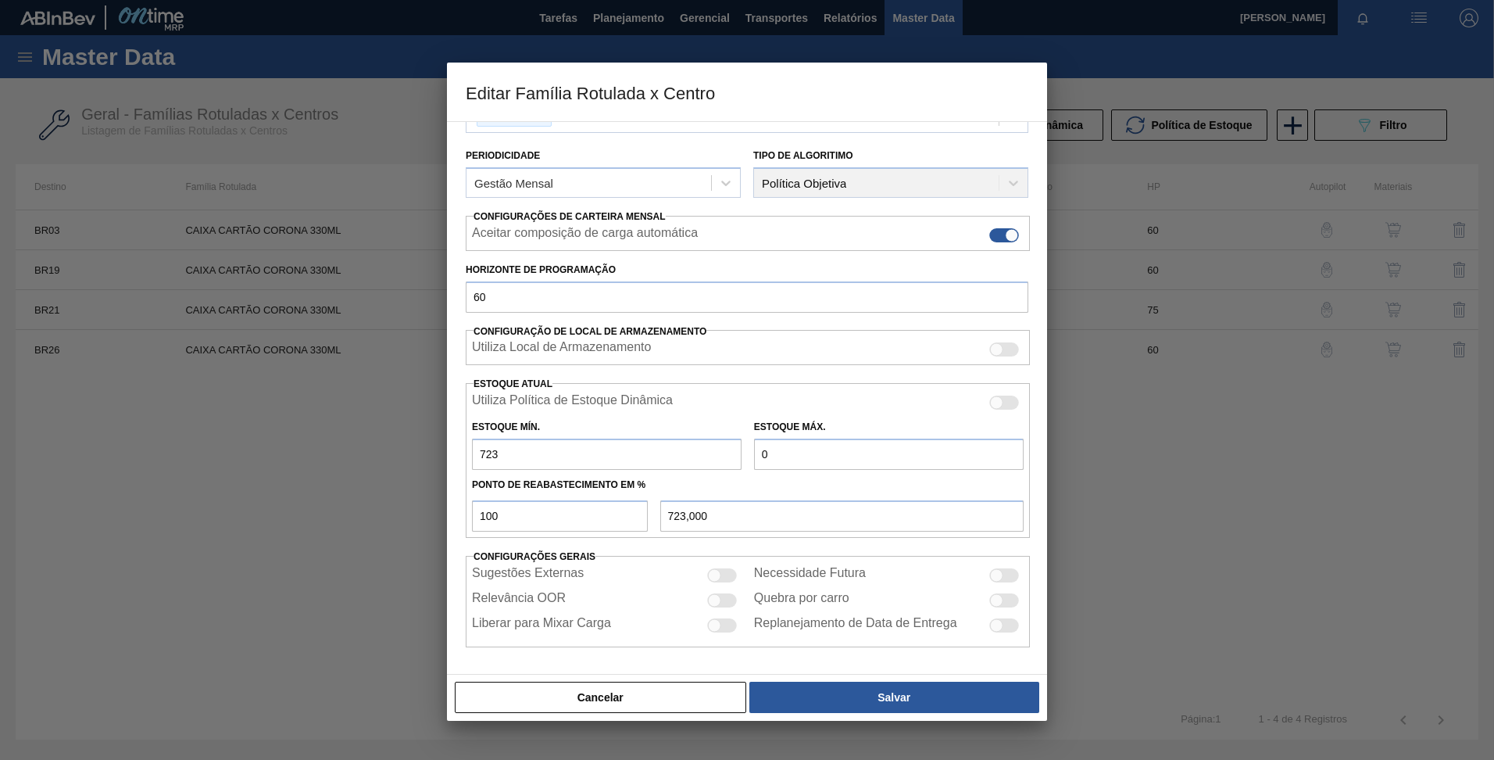
click at [693, 431] on div "Estoque Mín. 723 Estoque Máx. 0" at bounding box center [748, 441] width 564 height 58
type input "1"
type input "1,000"
type input "14"
type input "14,000"
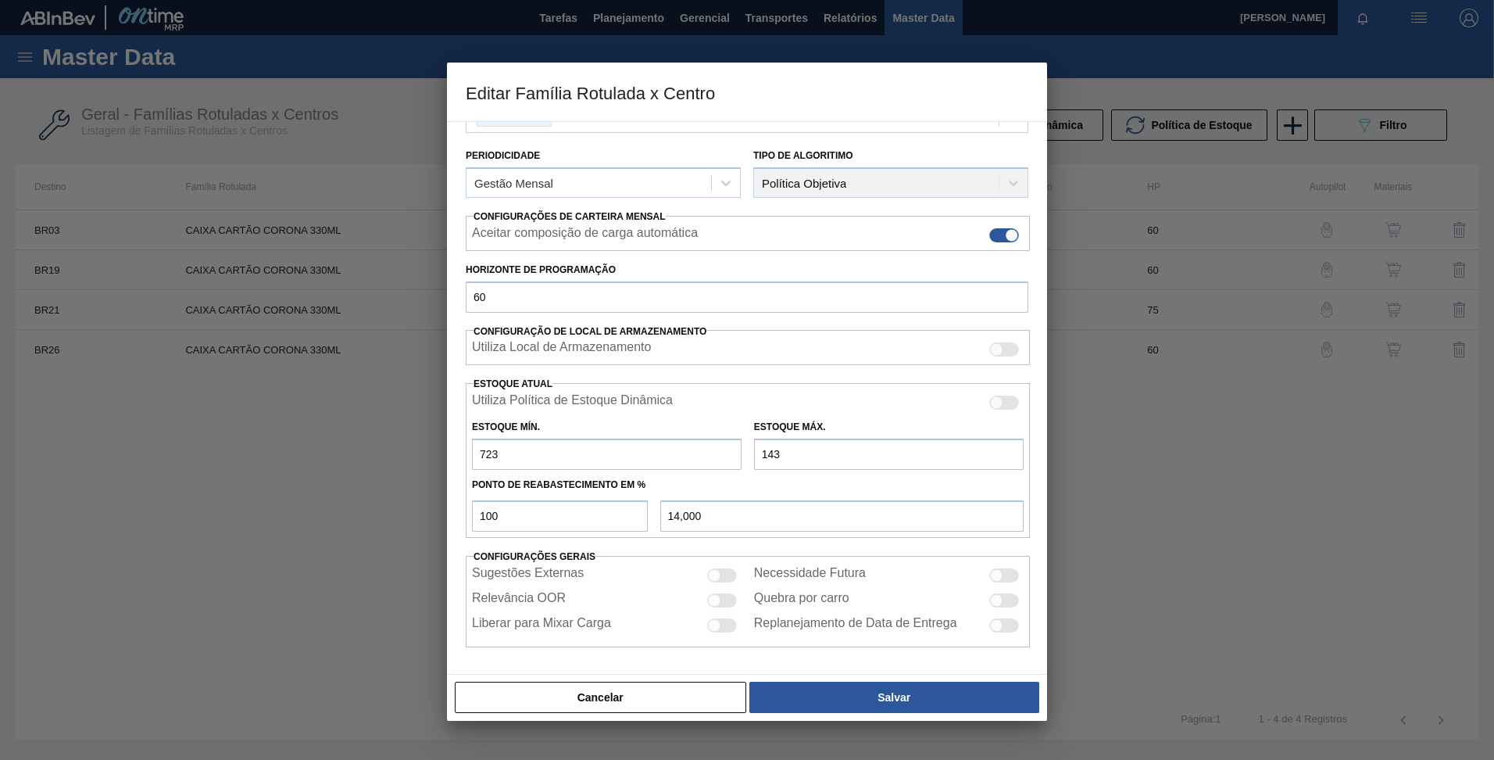
type input "1.432"
type input "1.432,000"
drag, startPoint x: 798, startPoint y: 456, endPoint x: 777, endPoint y: 452, distance: 21.3
click at [777, 452] on input "1.432" at bounding box center [889, 453] width 270 height 31
click at [775, 452] on input "1.432" at bounding box center [889, 453] width 270 height 31
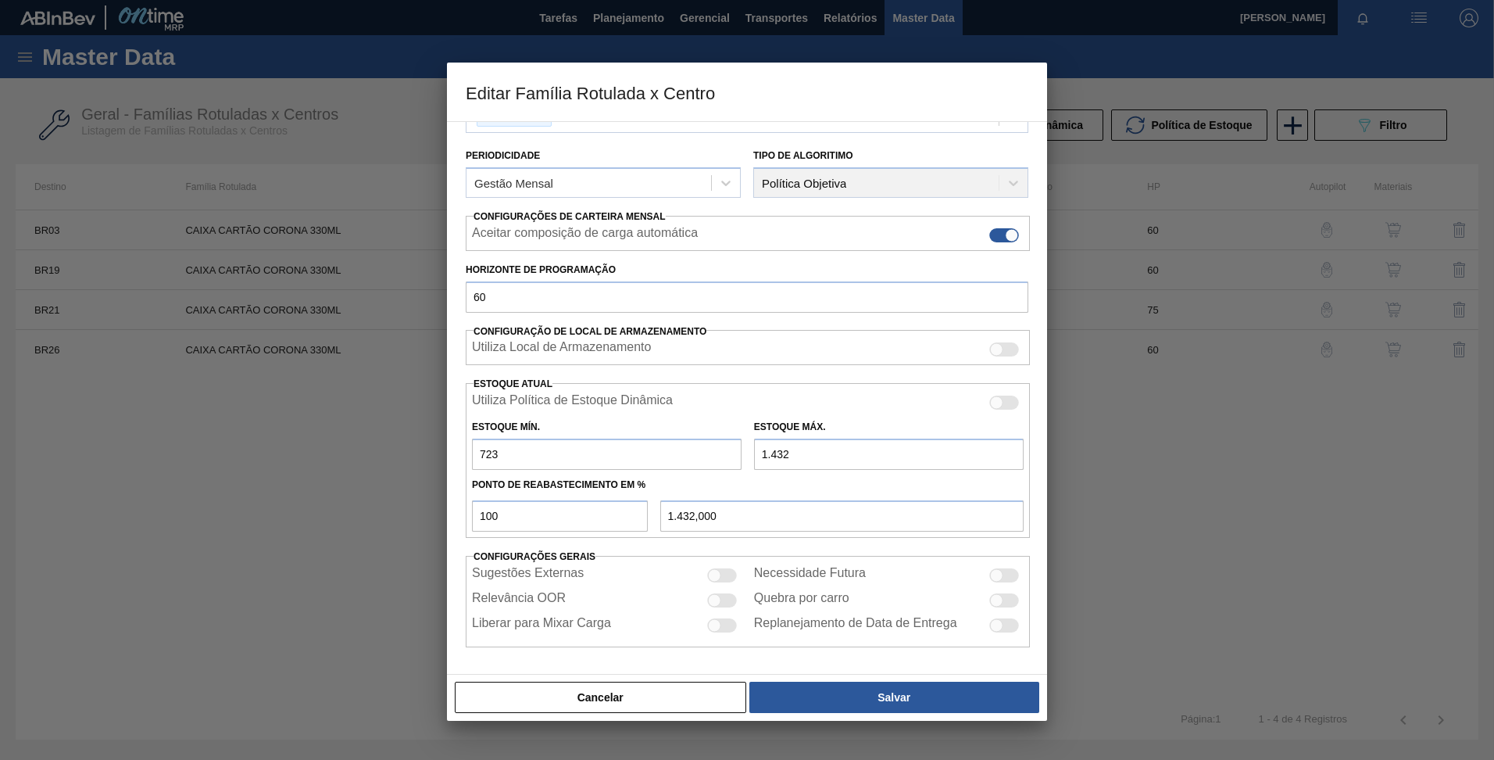
type input "132"
type input "132,000"
type input "1.322"
type input "1.322,000"
type input "1.322"
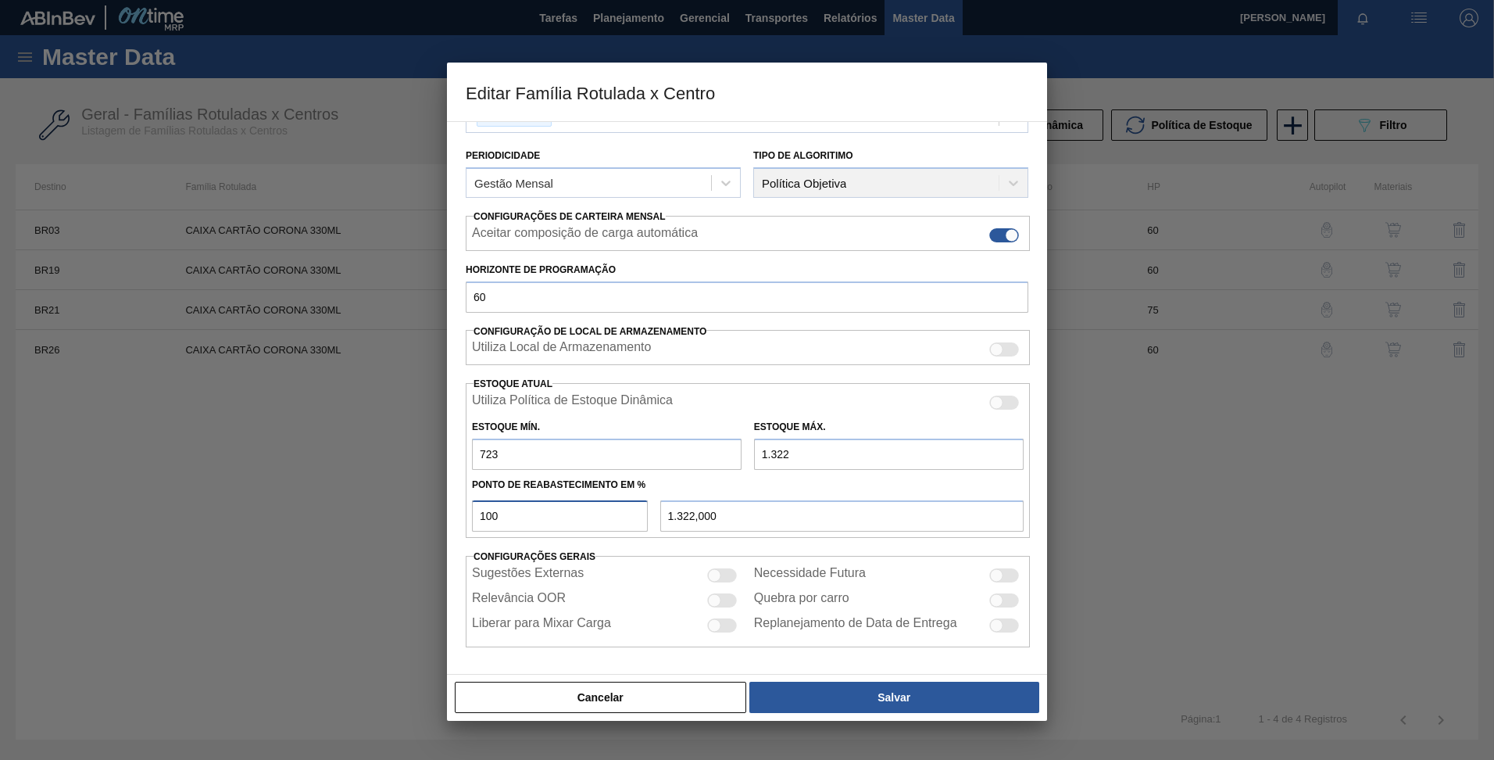
drag, startPoint x: 517, startPoint y: 510, endPoint x: 337, endPoint y: 496, distance: 180.2
click at [365, 496] on div "Editar Família Rotulada x Centro Carteira Caixa Cartão Família Caixa Cartão Fam…" at bounding box center [747, 380] width 1494 height 760
type input "4"
type input "746,960"
type input "40"
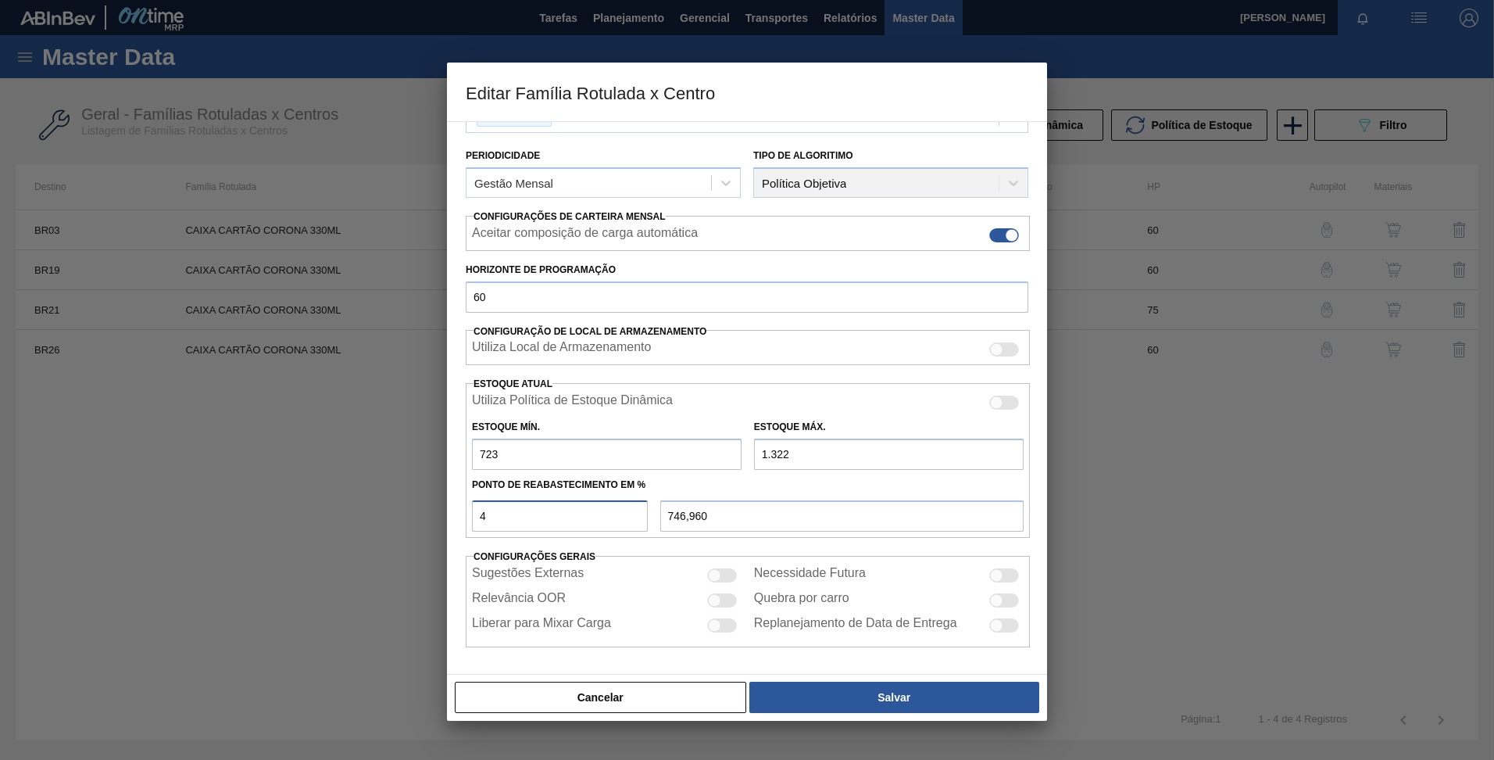
type input "962,600"
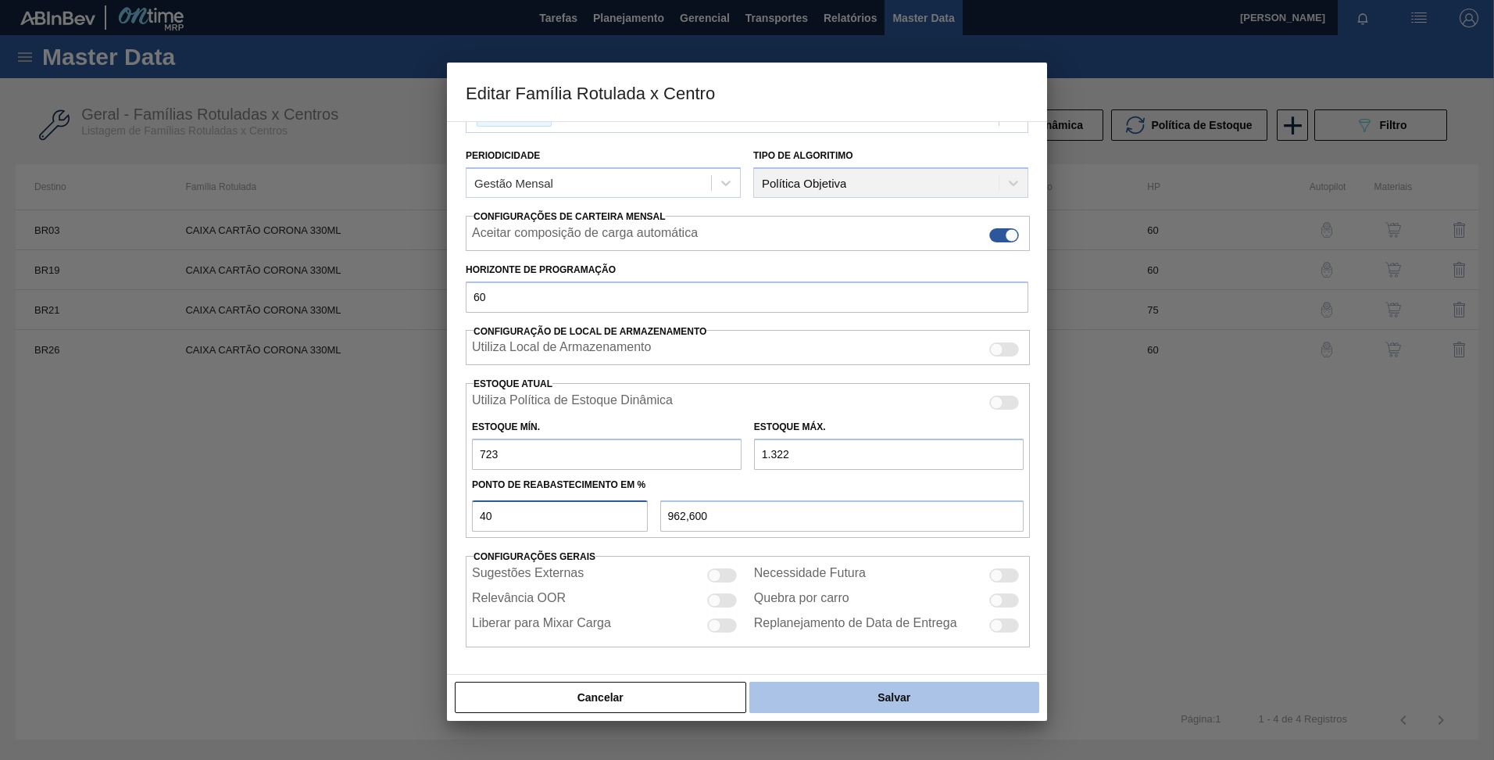
type input "40"
click at [898, 693] on button "Salvar" at bounding box center [894, 696] width 290 height 31
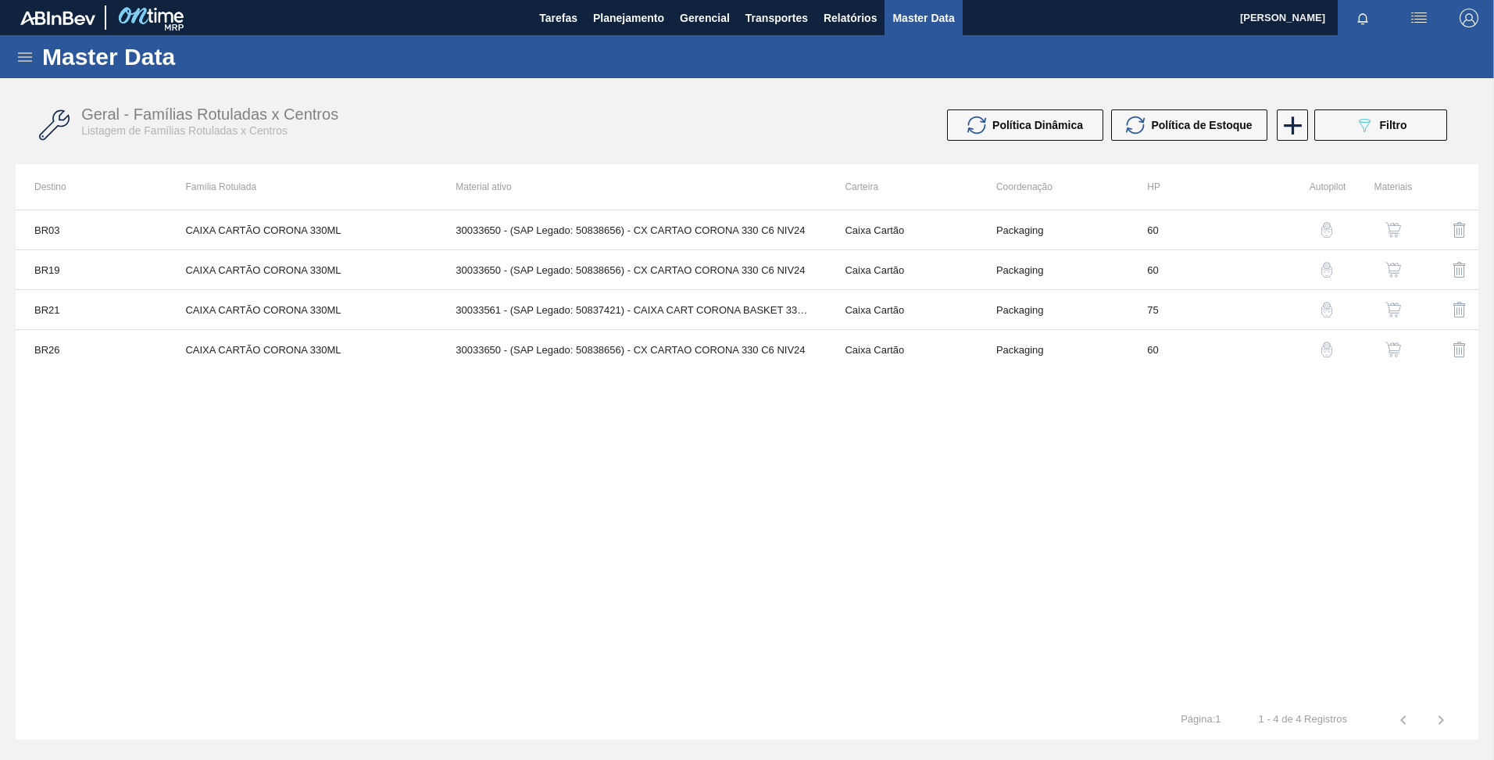
click at [1354, 107] on div "Geral - Famílias Rotuladas x Centros Listagem de Famílias Rotuladas x Centros P…" at bounding box center [747, 125] width 1463 height 59
click at [1364, 120] on icon at bounding box center [1365, 125] width 12 height 13
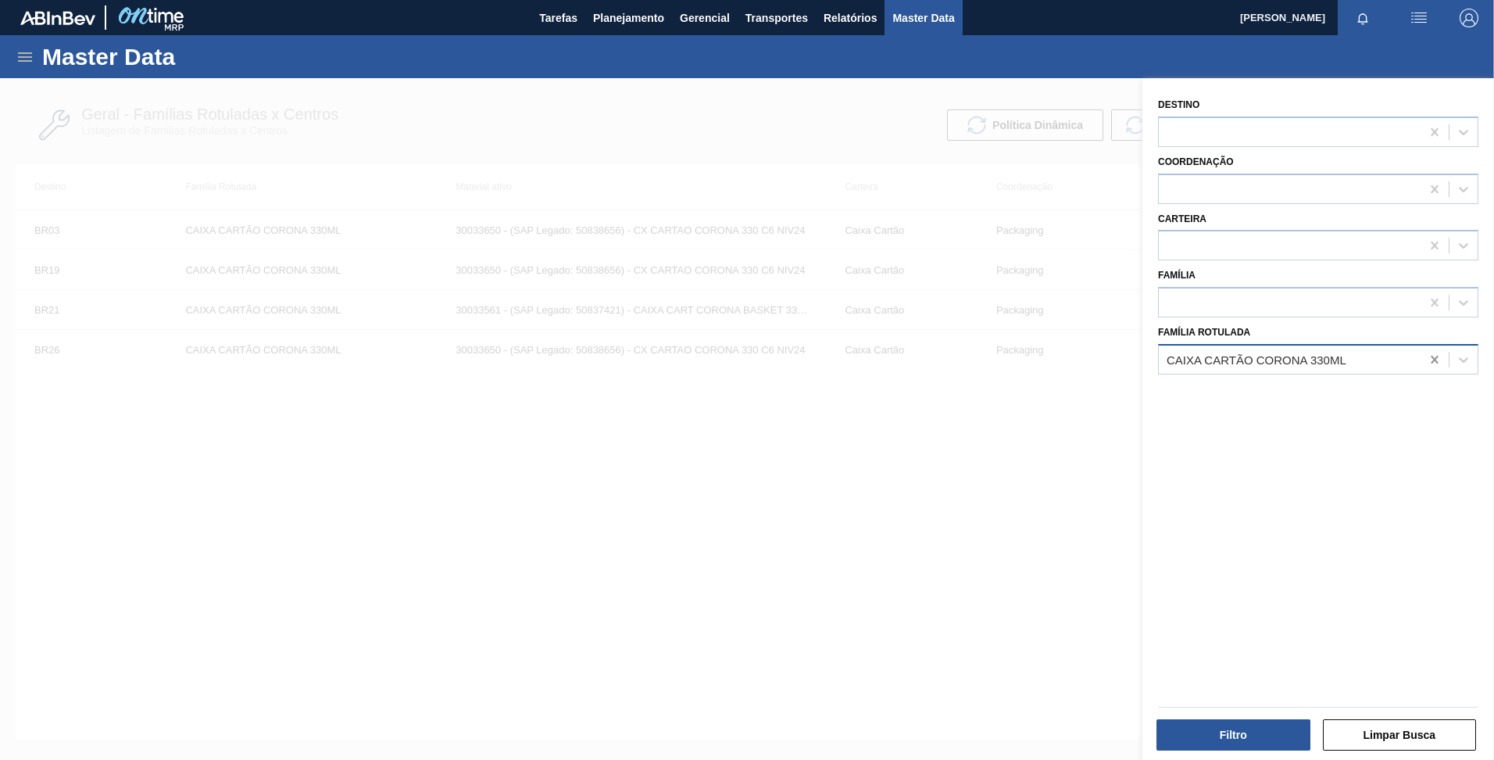
click at [1431, 356] on icon at bounding box center [1434, 360] width 7 height 8
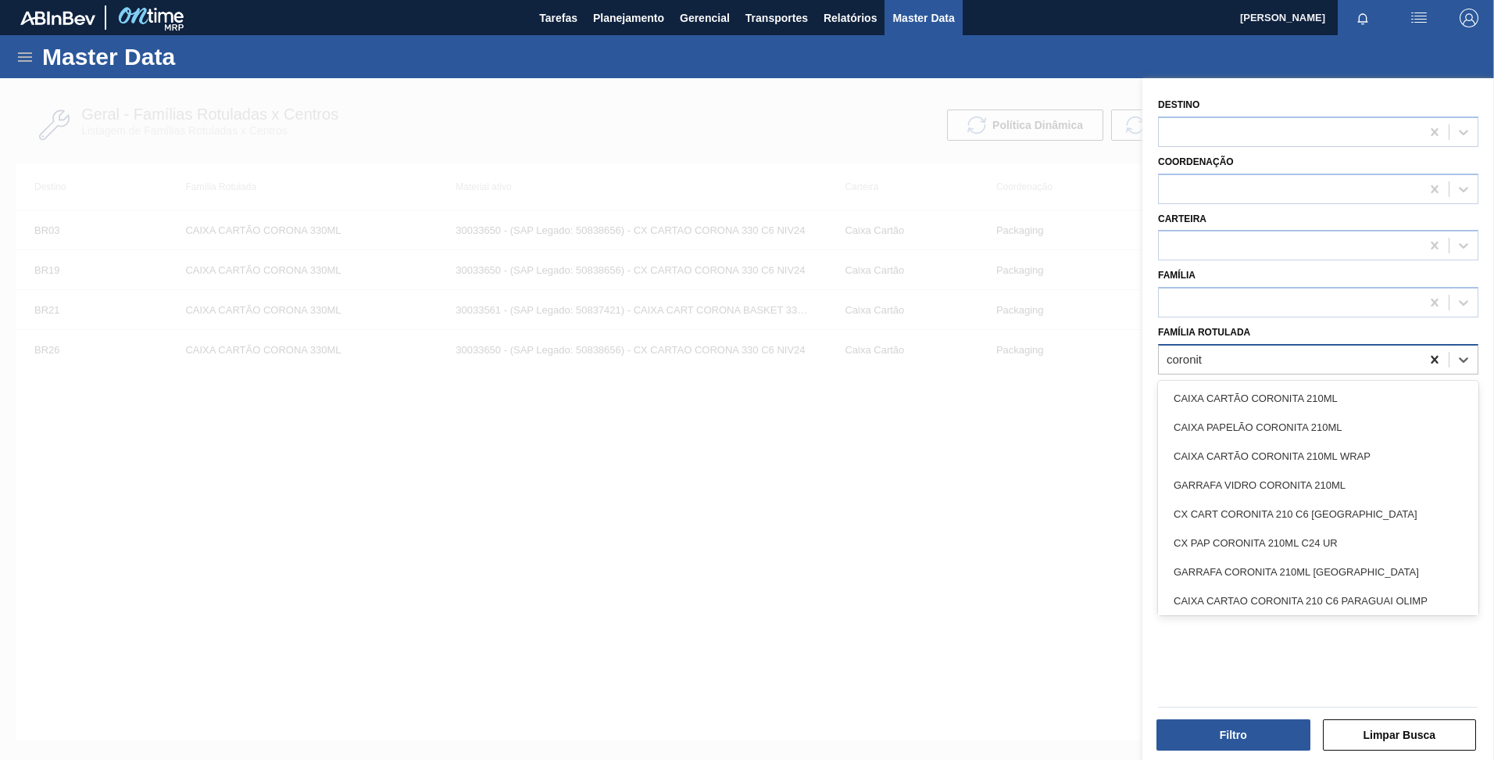
type Rotulada "coronita"
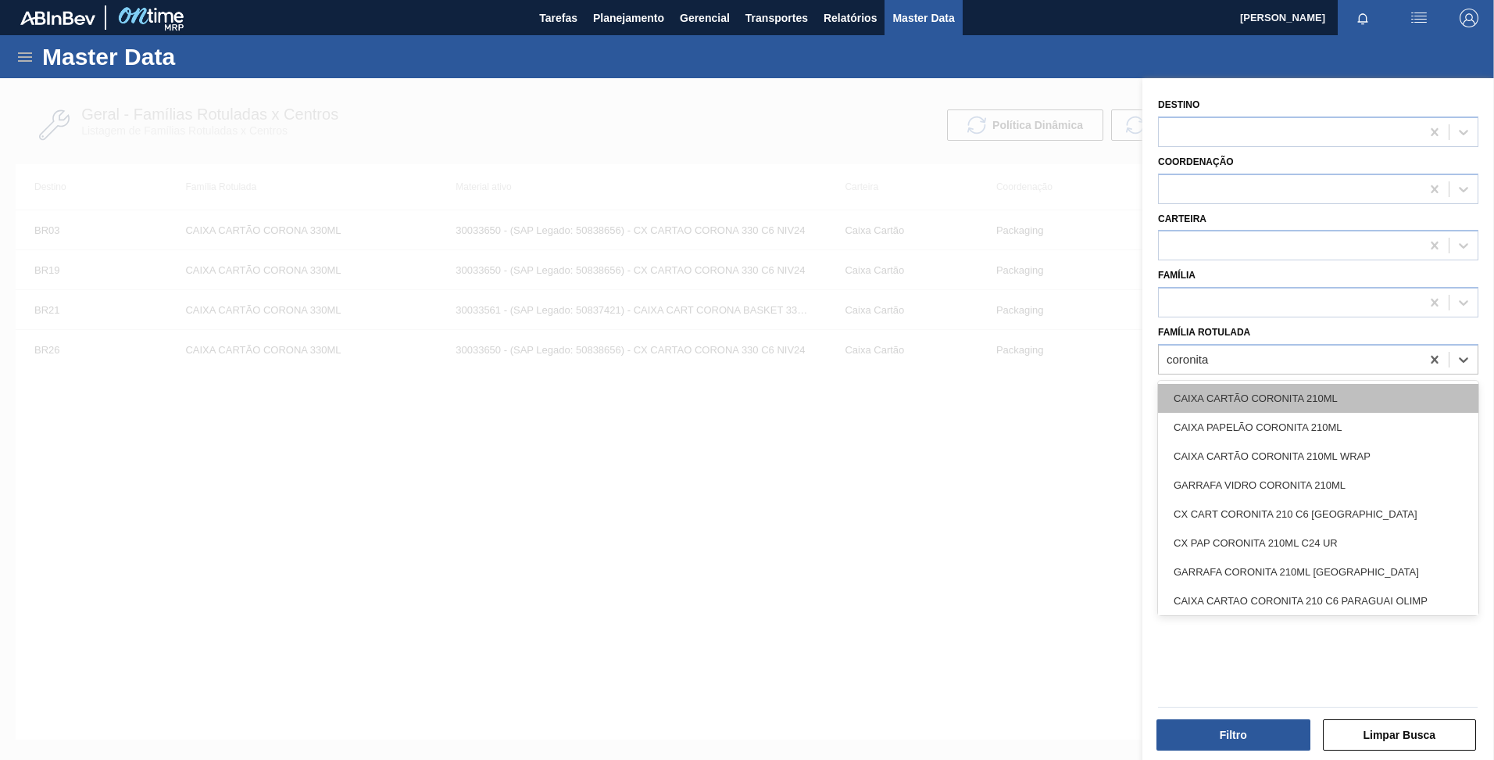
click at [1325, 392] on div "CAIXA CARTÃO CORONITA 210ML" at bounding box center [1318, 398] width 320 height 29
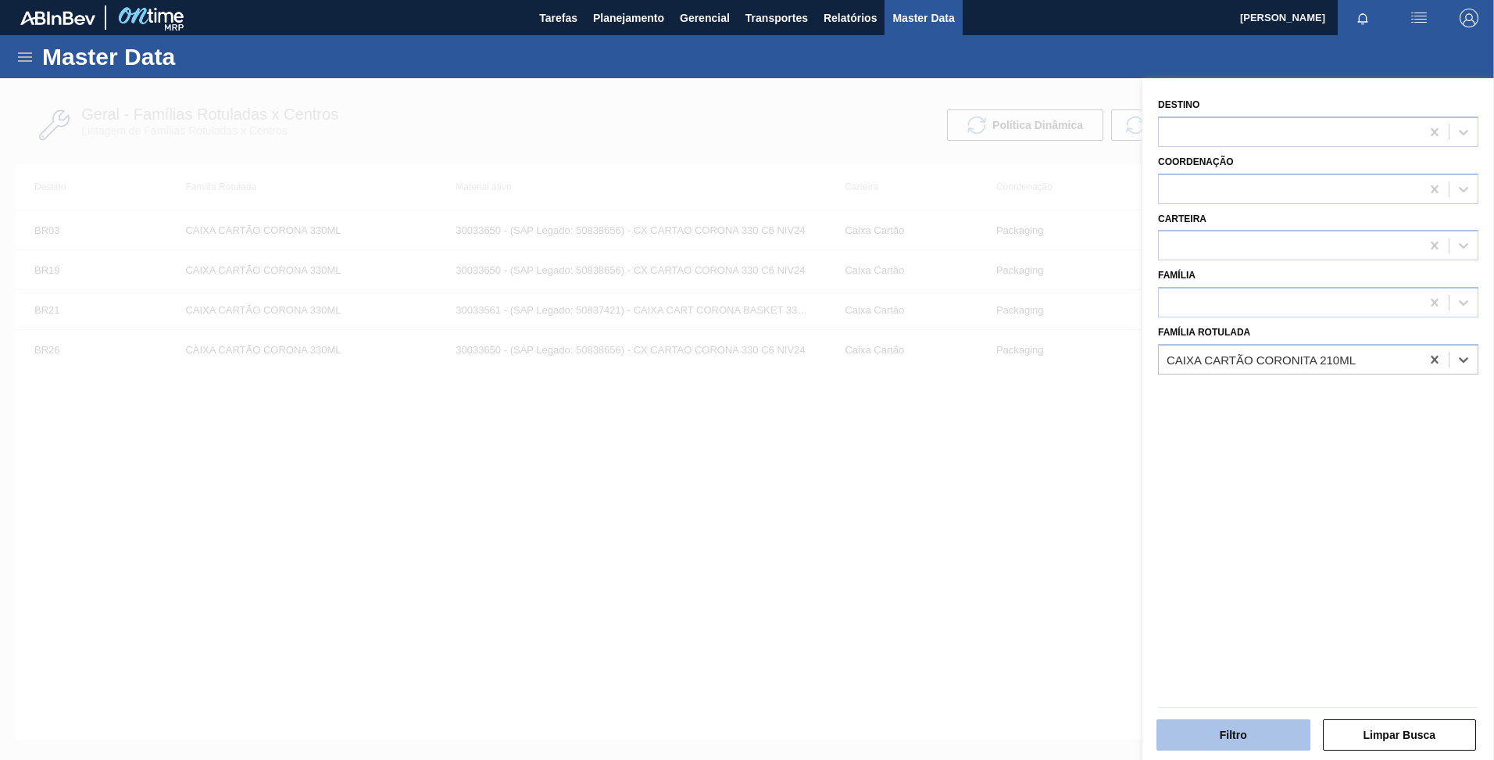
click at [1265, 735] on button "Filtro" at bounding box center [1234, 734] width 154 height 31
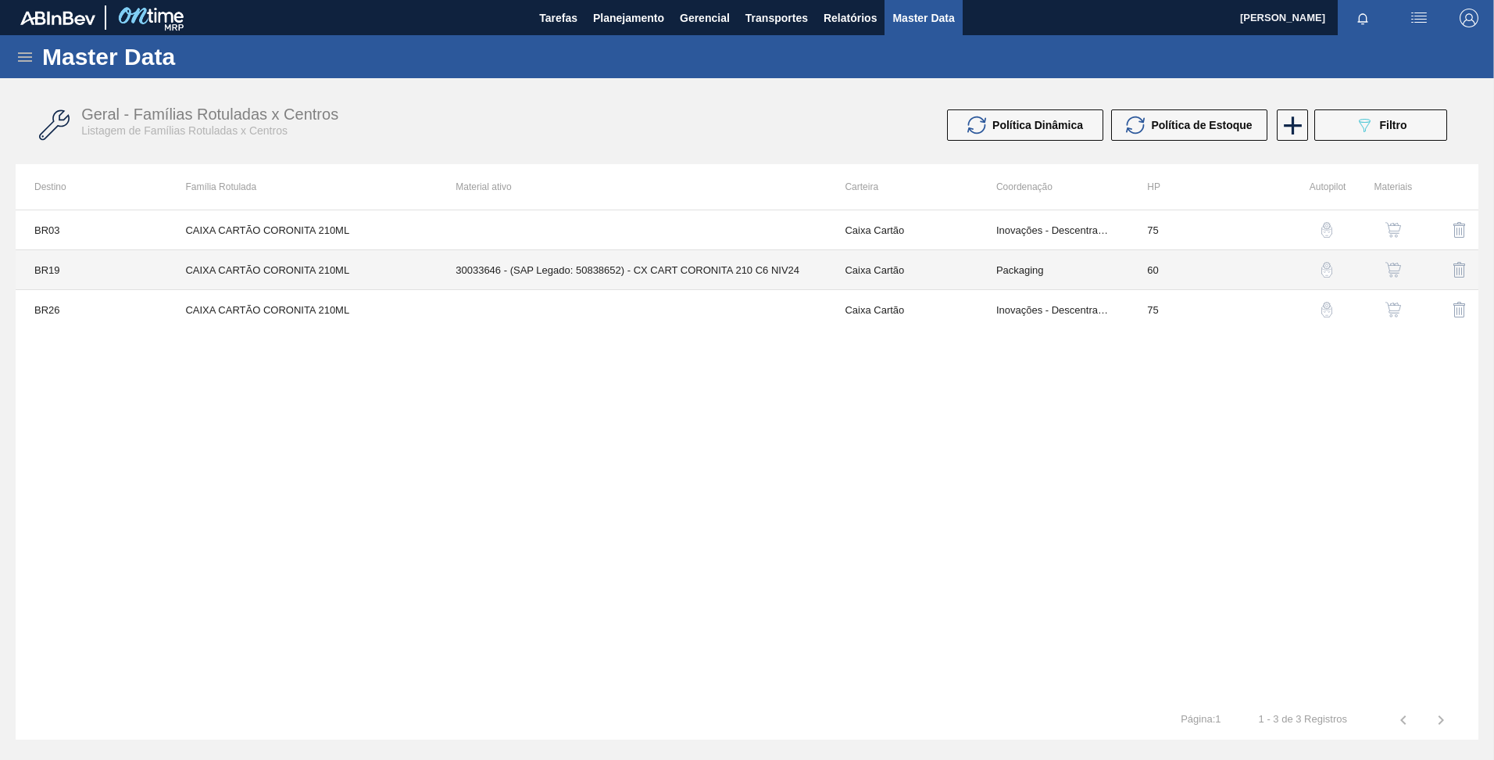
click at [322, 271] on td "CAIXA CARTÃO CORONITA 210ML" at bounding box center [301, 270] width 270 height 40
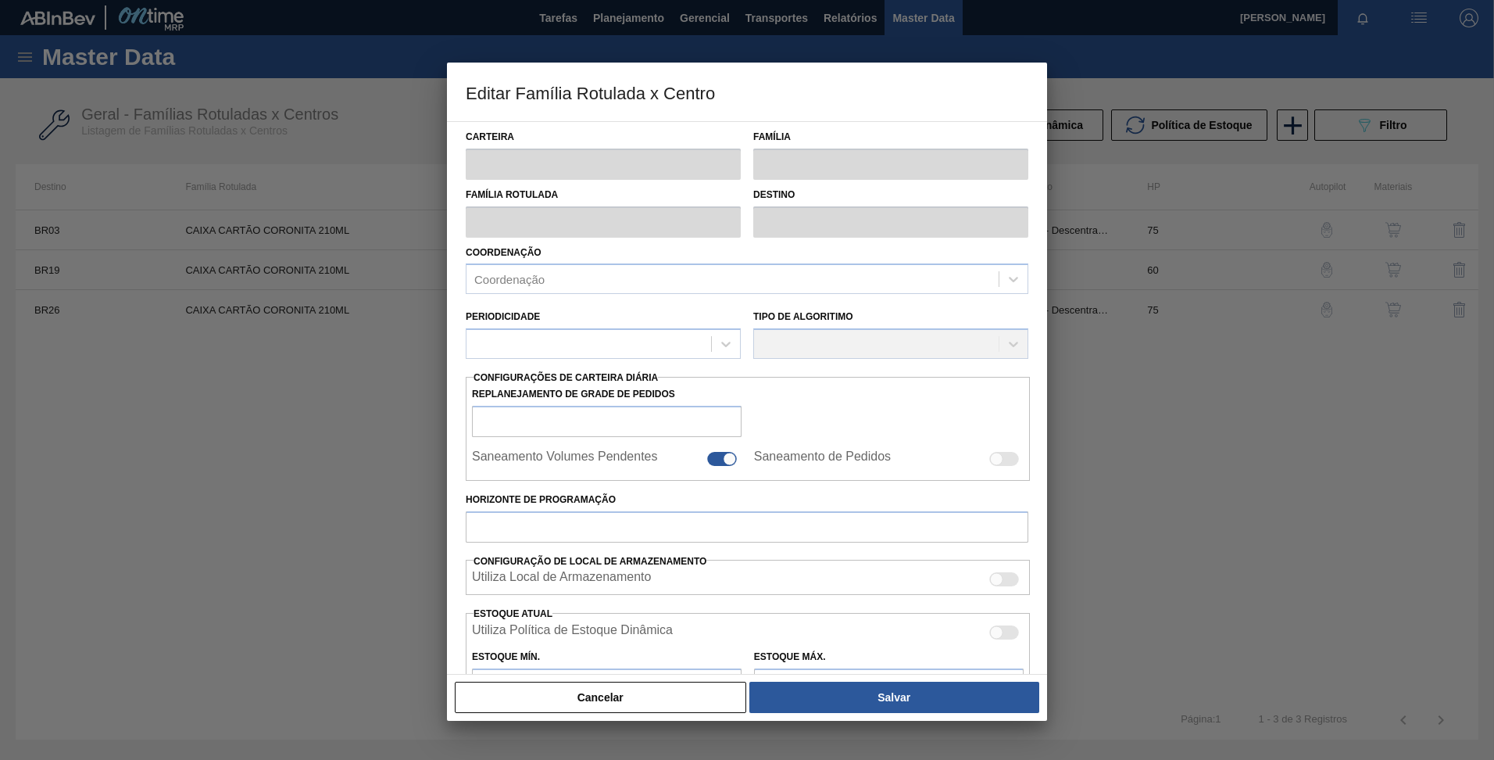
type input "Caixa Cartão"
type input "CAIXA CARTÃO CORONITA 210ML"
type input "BR19 - Nova Rio"
type input "60"
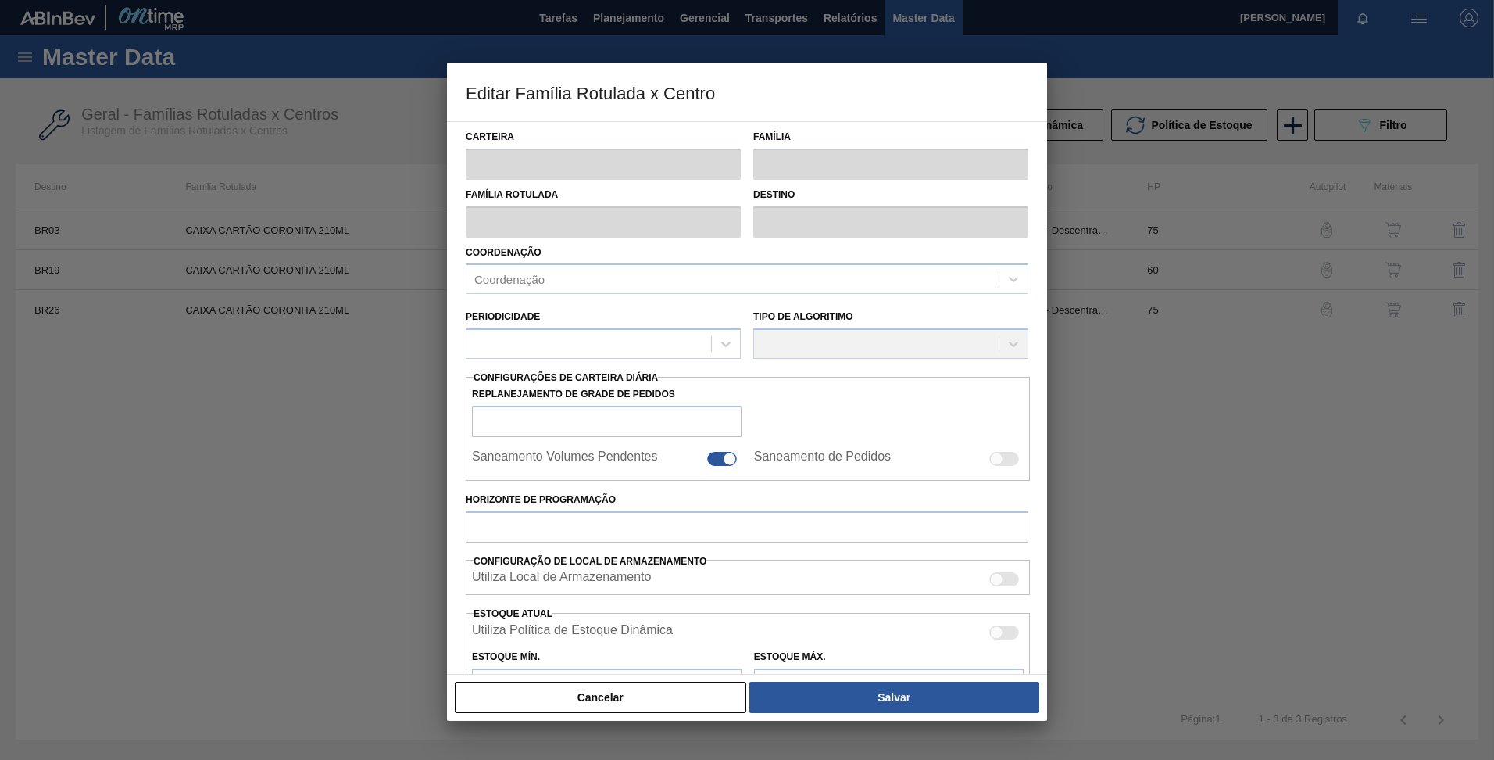
type input "600"
type input "2.300"
type input "60"
type input "1.620,000"
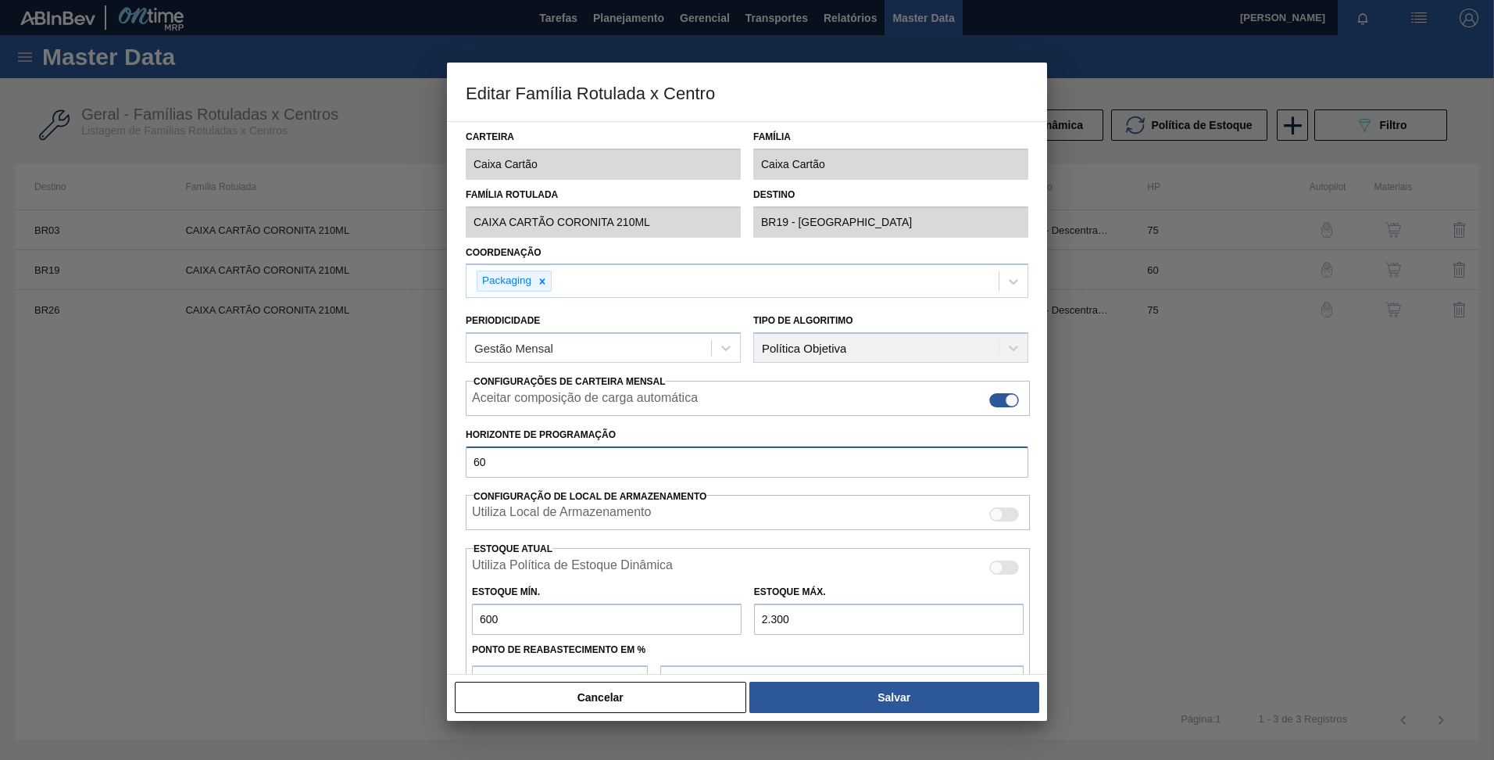
drag, startPoint x: 491, startPoint y: 461, endPoint x: 417, endPoint y: 454, distance: 73.8
click at [417, 454] on div "Editar Família Rotulada x Centro Carteira Caixa Cartão Família Caixa Cartão Fam…" at bounding box center [747, 380] width 1494 height 760
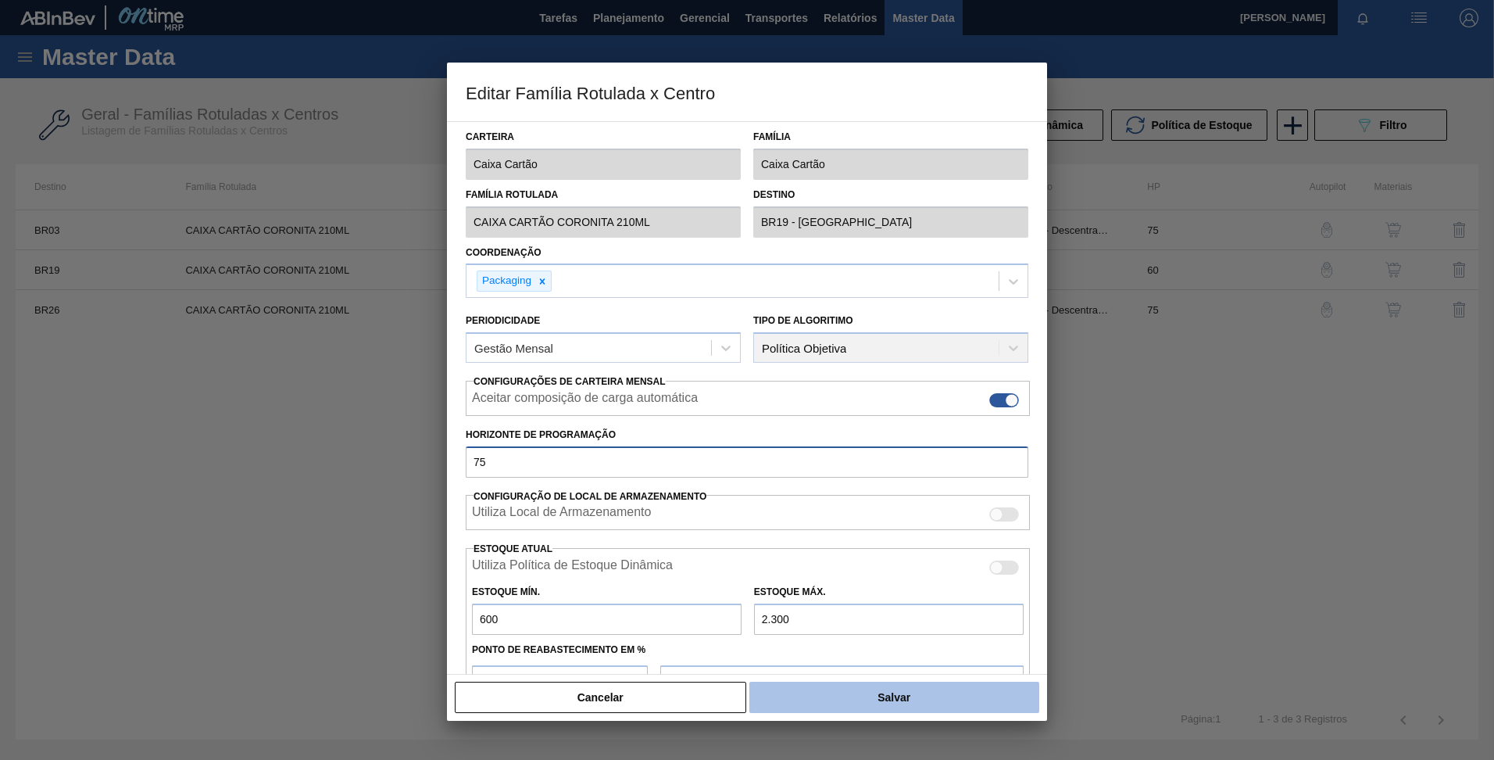
type input "75"
click at [854, 694] on button "Salvar" at bounding box center [894, 696] width 290 height 31
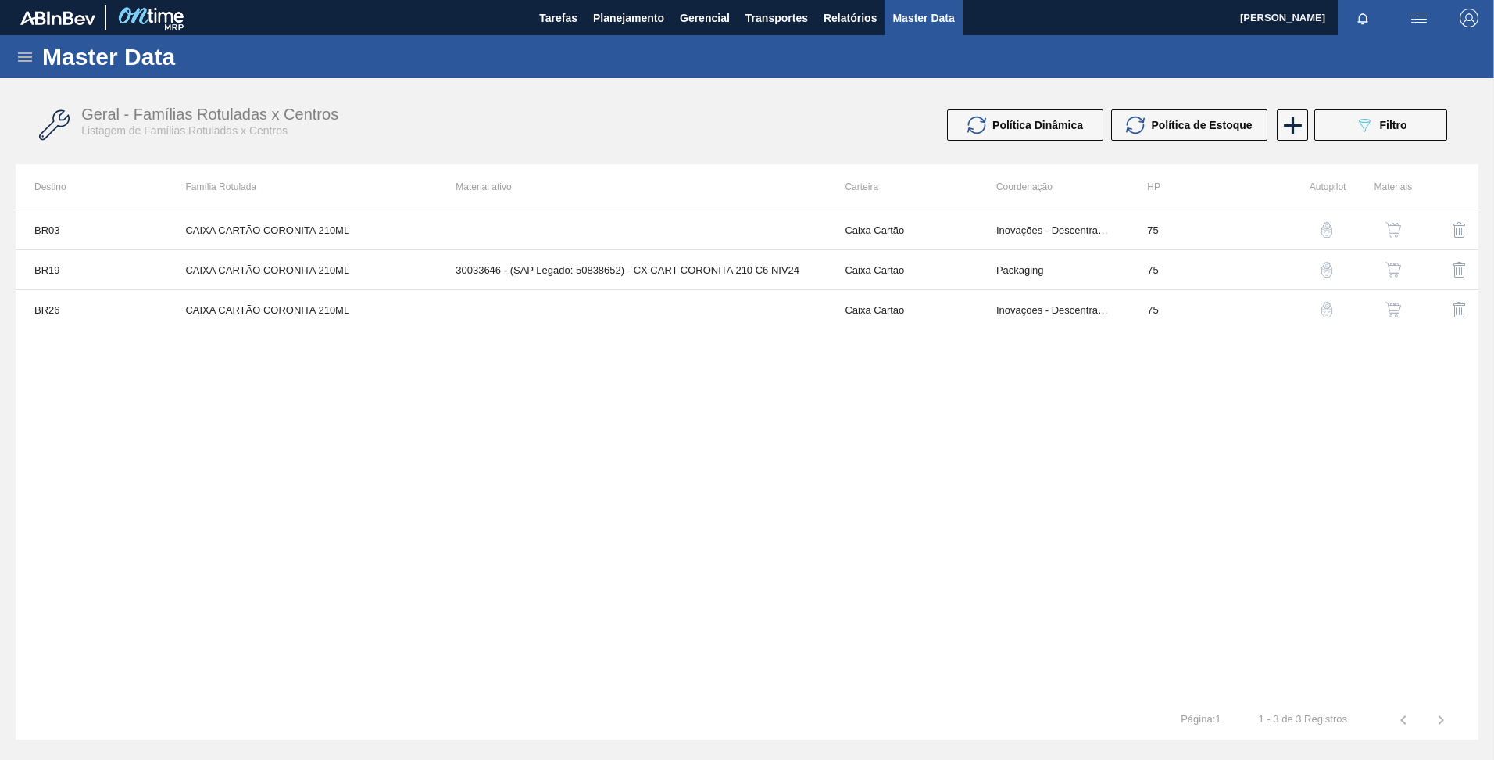
click at [16, 55] on icon at bounding box center [25, 57] width 19 height 19
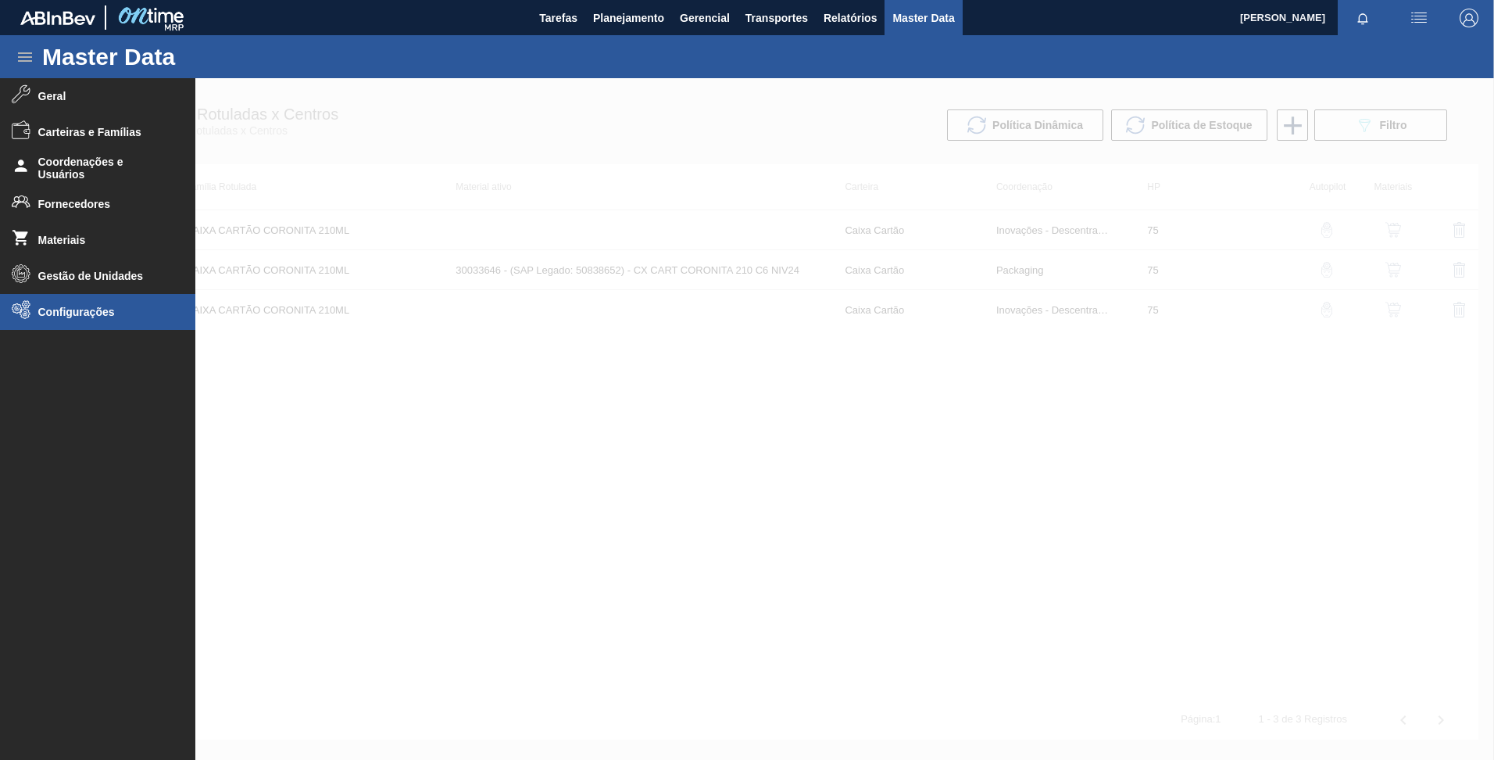
click at [75, 316] on span "Configurações" at bounding box center [102, 312] width 129 height 13
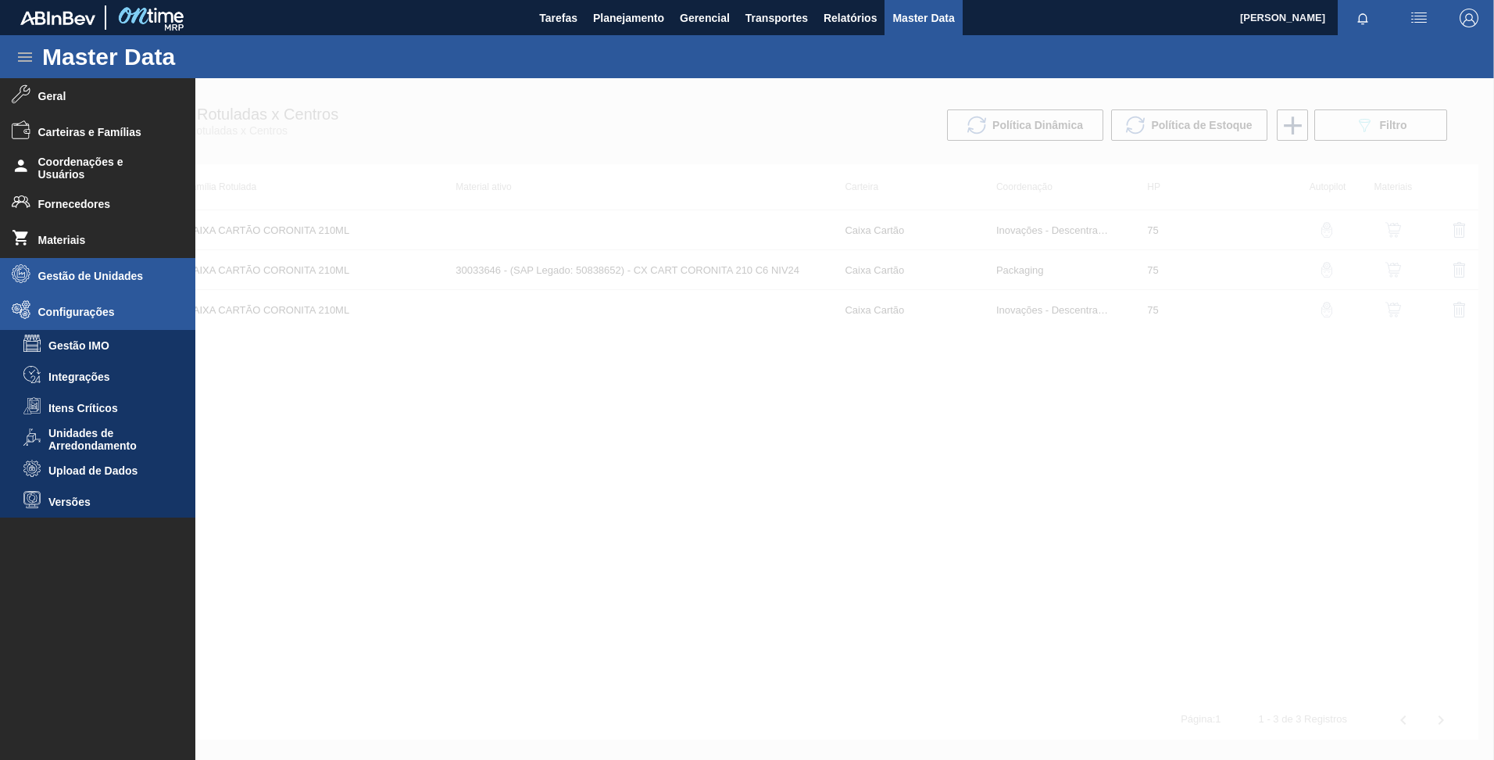
click at [83, 288] on li "Gestão de Unidades" at bounding box center [97, 276] width 195 height 36
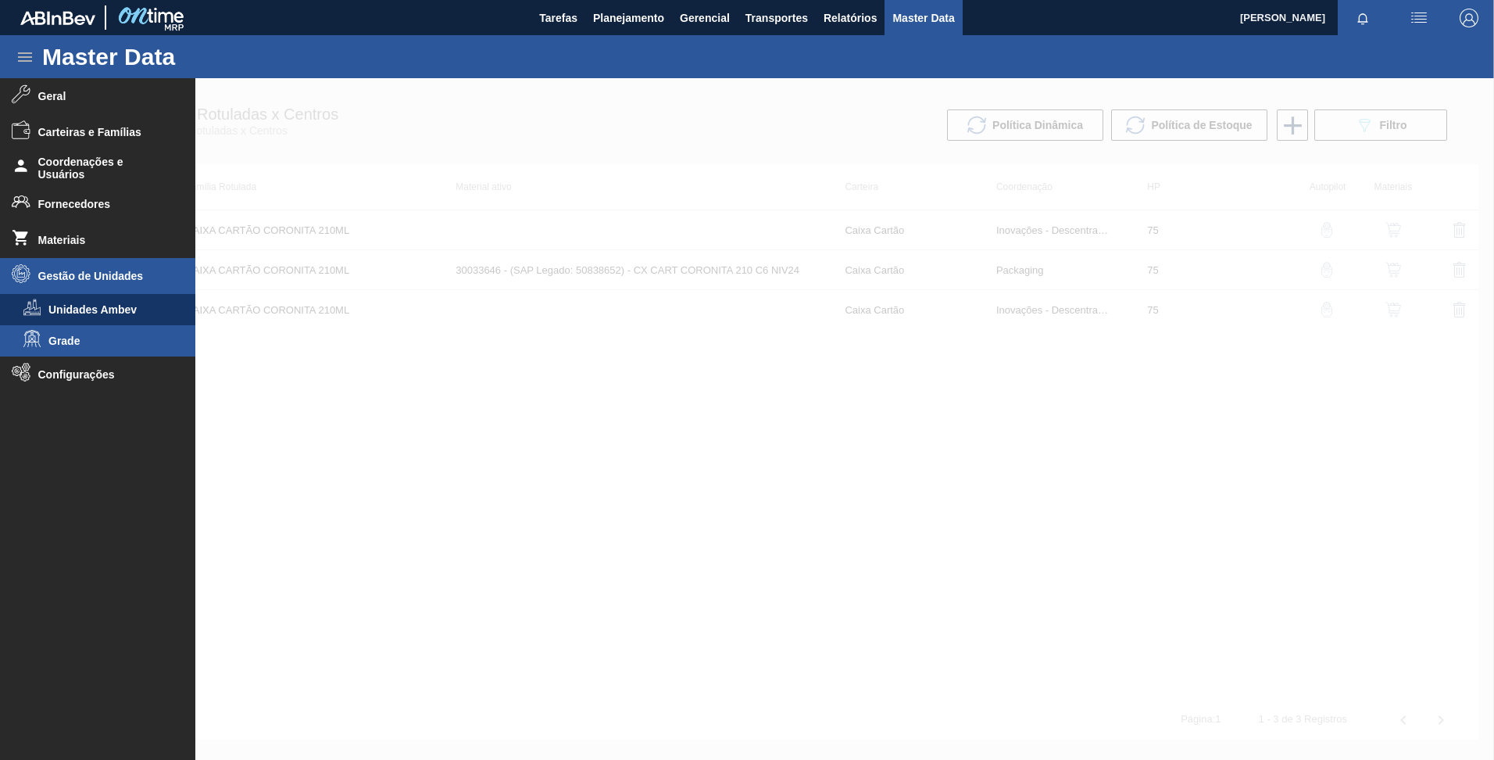
click at [83, 333] on li "Grade" at bounding box center [97, 340] width 195 height 31
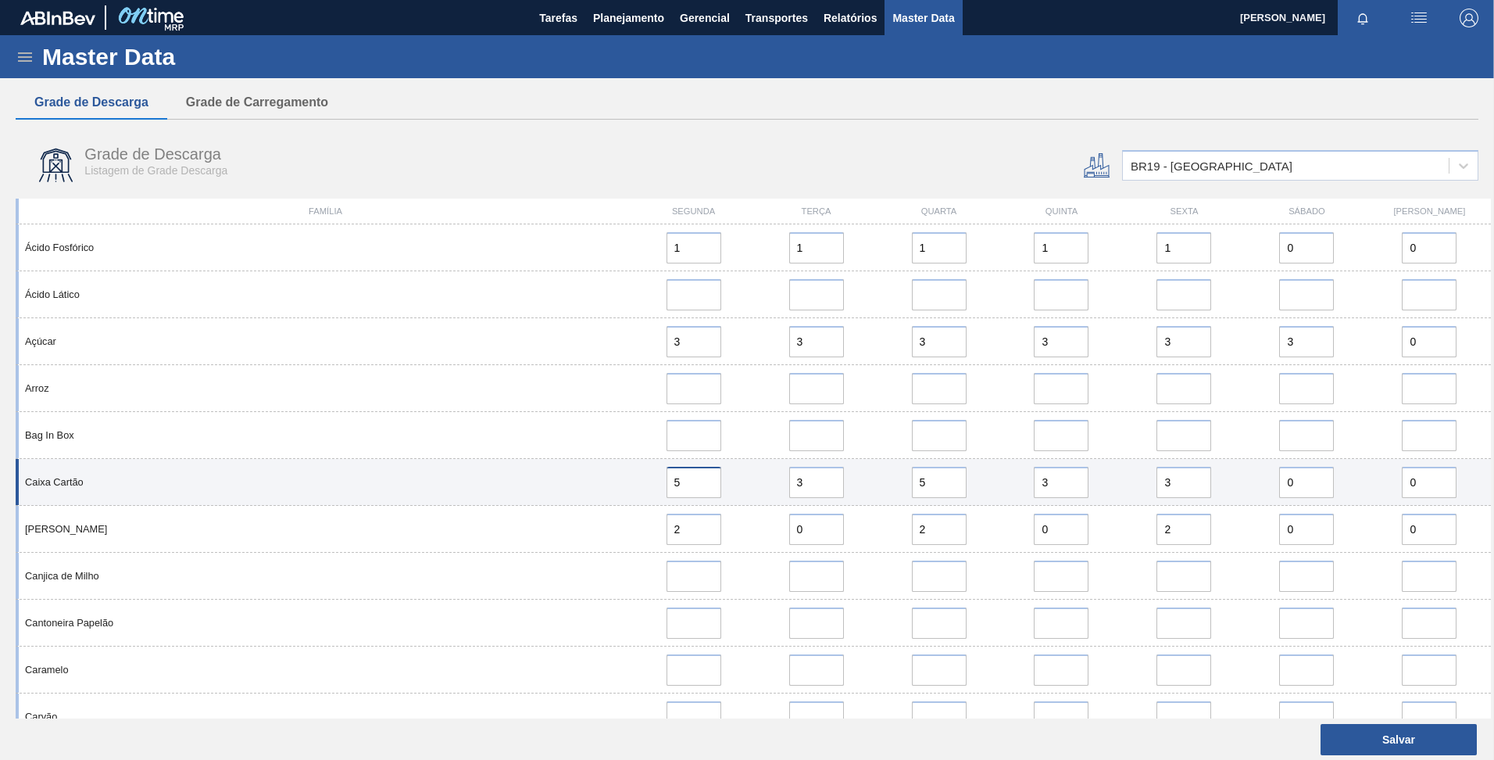
drag, startPoint x: 682, startPoint y: 482, endPoint x: 638, endPoint y: 482, distance: 44.5
click at [638, 482] on div "5" at bounding box center [693, 482] width 110 height 31
type input "2"
drag, startPoint x: 814, startPoint y: 482, endPoint x: 756, endPoint y: 483, distance: 57.8
click at [756, 483] on div "3" at bounding box center [816, 482] width 123 height 31
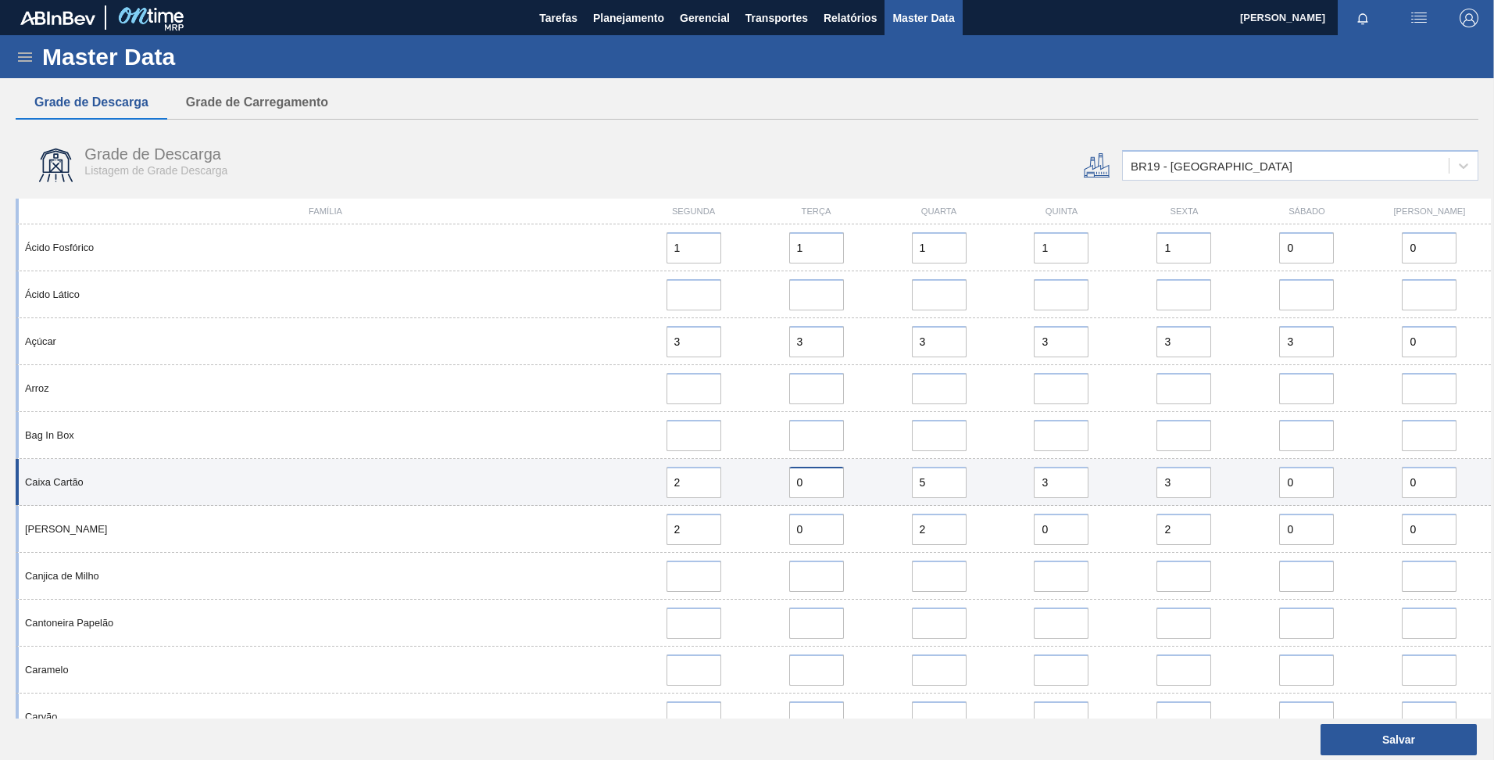
type input "0"
drag, startPoint x: 934, startPoint y: 483, endPoint x: 870, endPoint y: 479, distance: 64.2
click at [870, 479] on div "Caixa Cartão 2 0 5 3 3 0 0" at bounding box center [753, 482] width 1475 height 47
type input "2"
drag, startPoint x: 1182, startPoint y: 476, endPoint x: 1118, endPoint y: 474, distance: 63.3
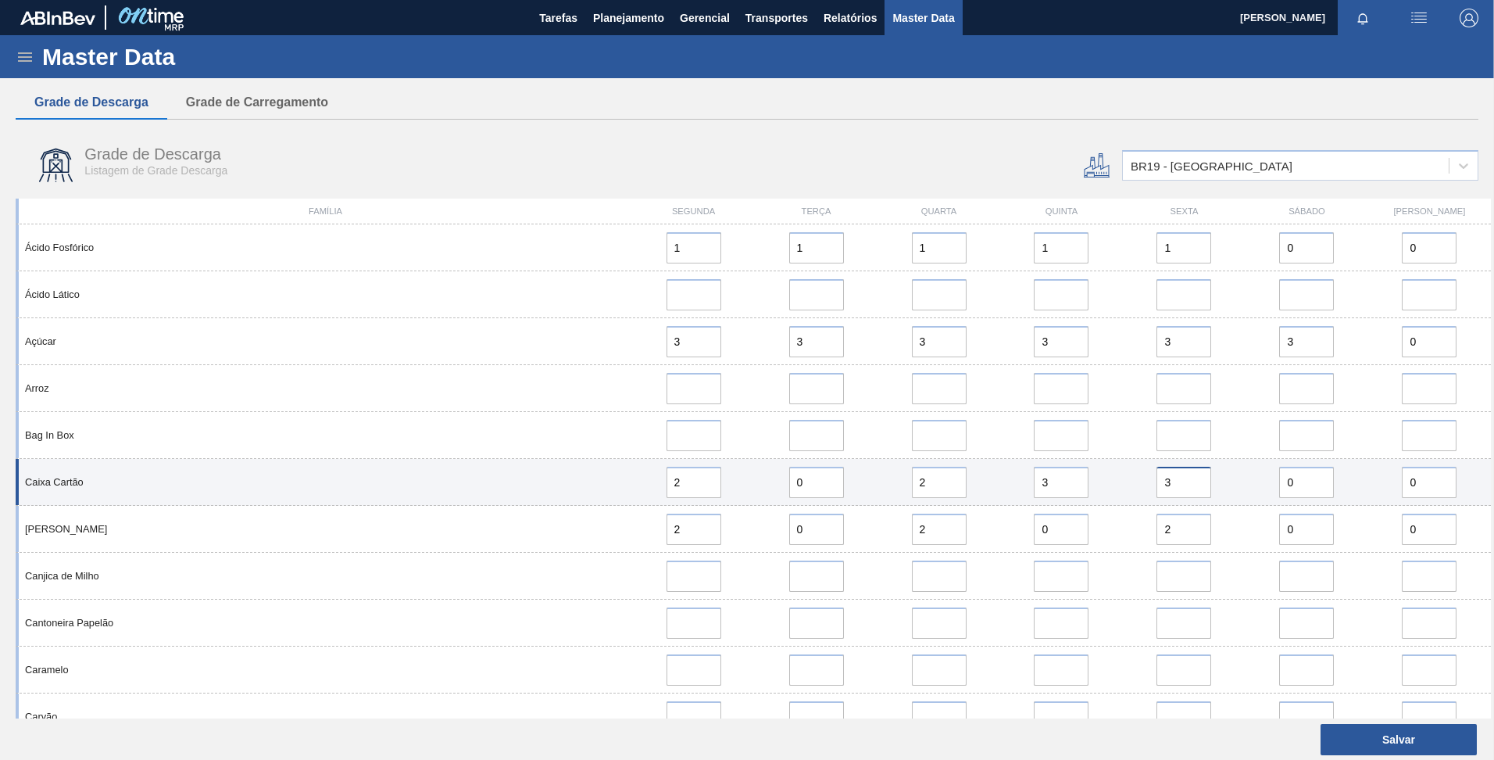
click at [1118, 474] on div "Caixa Cartão 2 0 2 3 3 0 0" at bounding box center [753, 482] width 1475 height 47
type input "2"
drag, startPoint x: 1045, startPoint y: 488, endPoint x: 984, endPoint y: 486, distance: 61.0
click at [985, 486] on div "Caixa Cartão 2 0 2 3 2 0 0" at bounding box center [753, 482] width 1475 height 47
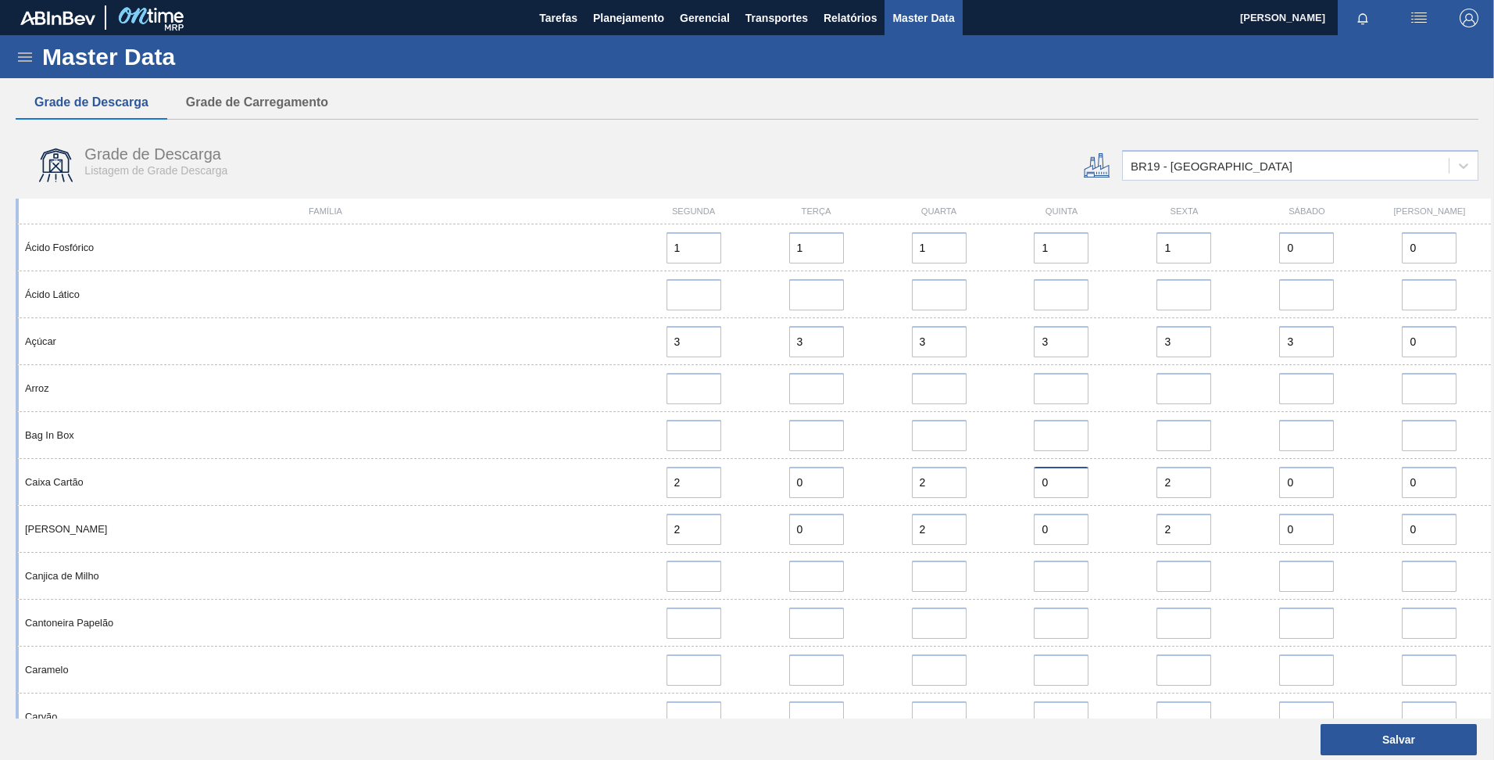
type input "0"
click at [1010, 155] on div at bounding box center [1054, 165] width 123 height 59
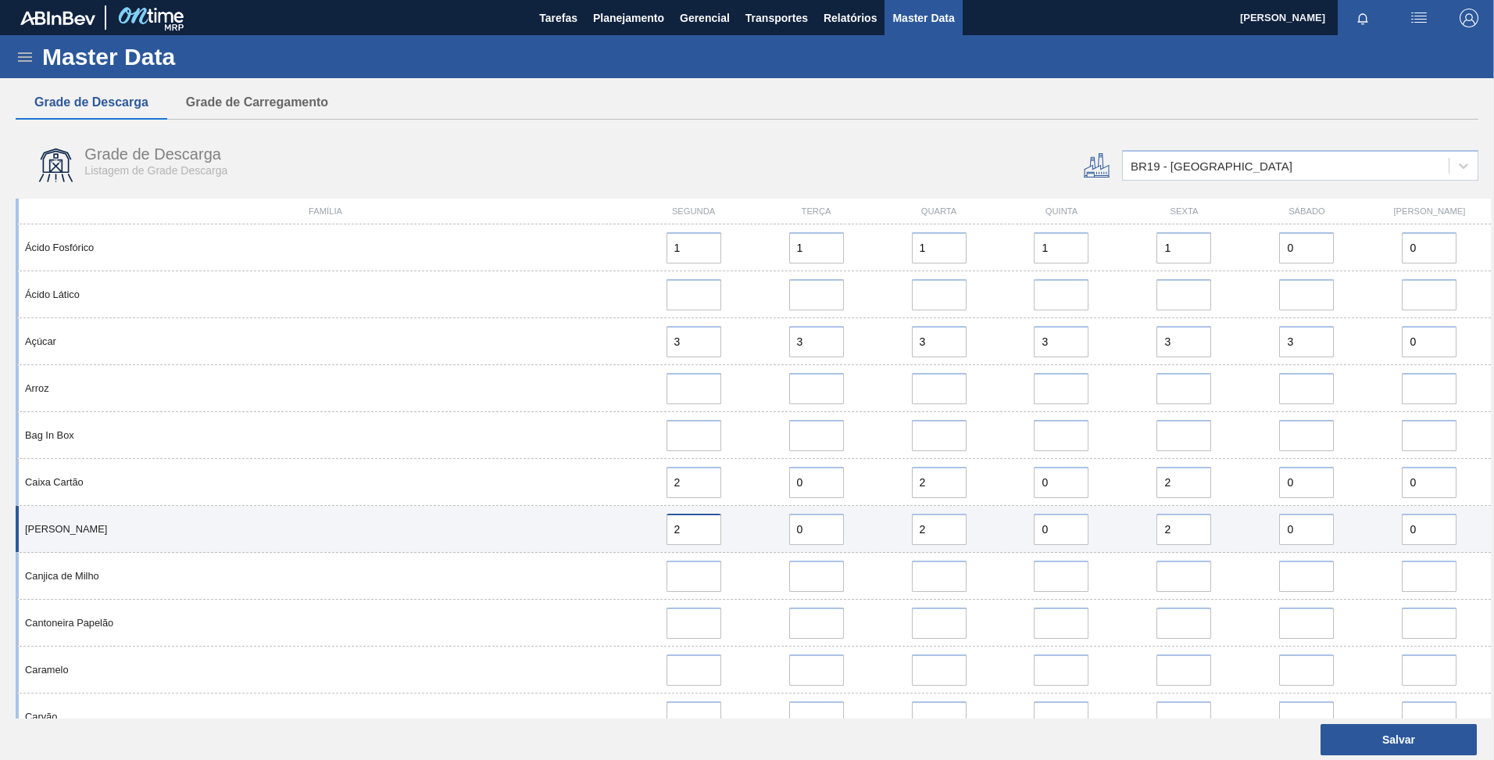
drag, startPoint x: 692, startPoint y: 533, endPoint x: 640, endPoint y: 531, distance: 51.6
click at [640, 531] on div "2" at bounding box center [693, 528] width 110 height 31
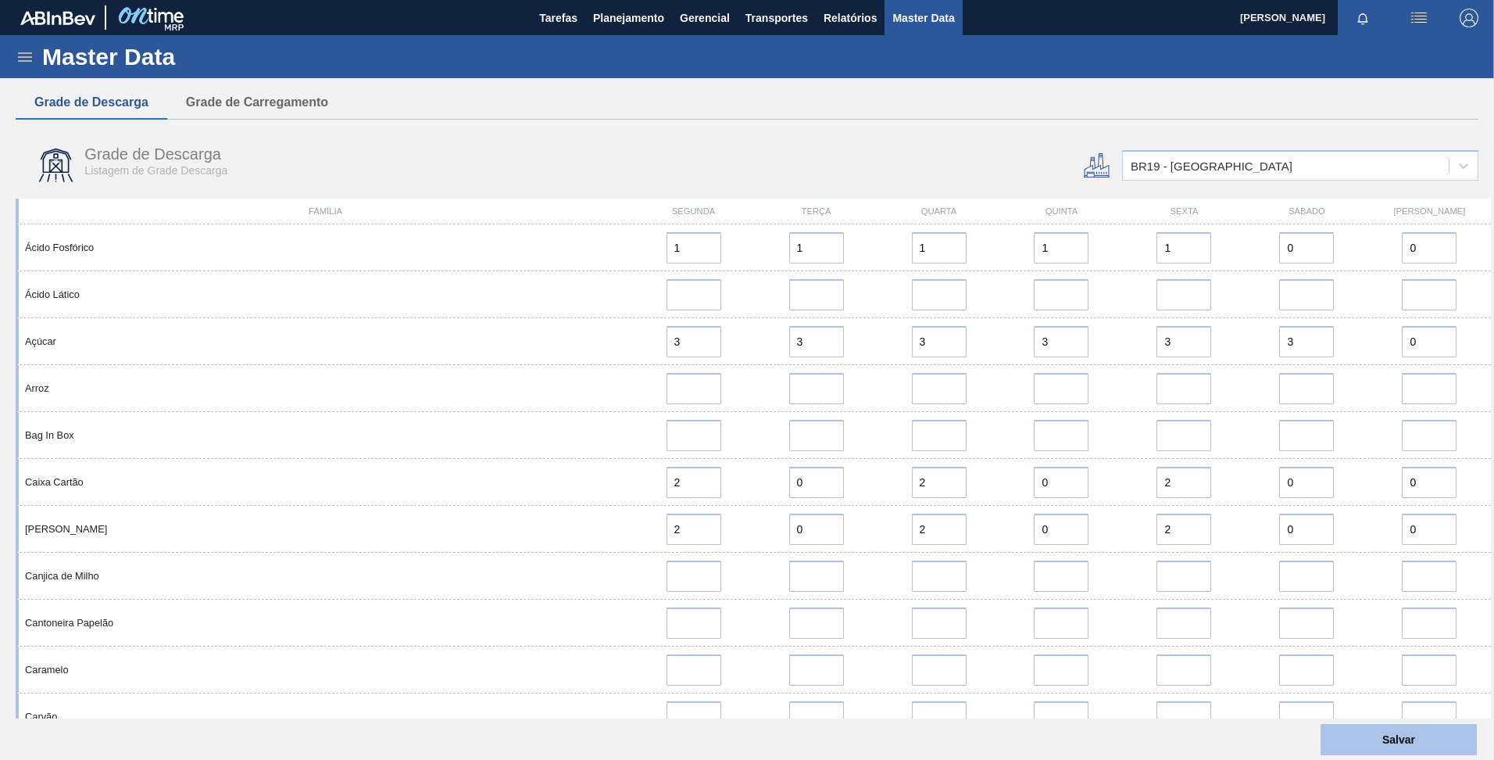
click at [1428, 740] on button "Salvar" at bounding box center [1399, 739] width 156 height 31
click at [928, 21] on span "Master Data" at bounding box center [923, 18] width 62 height 19
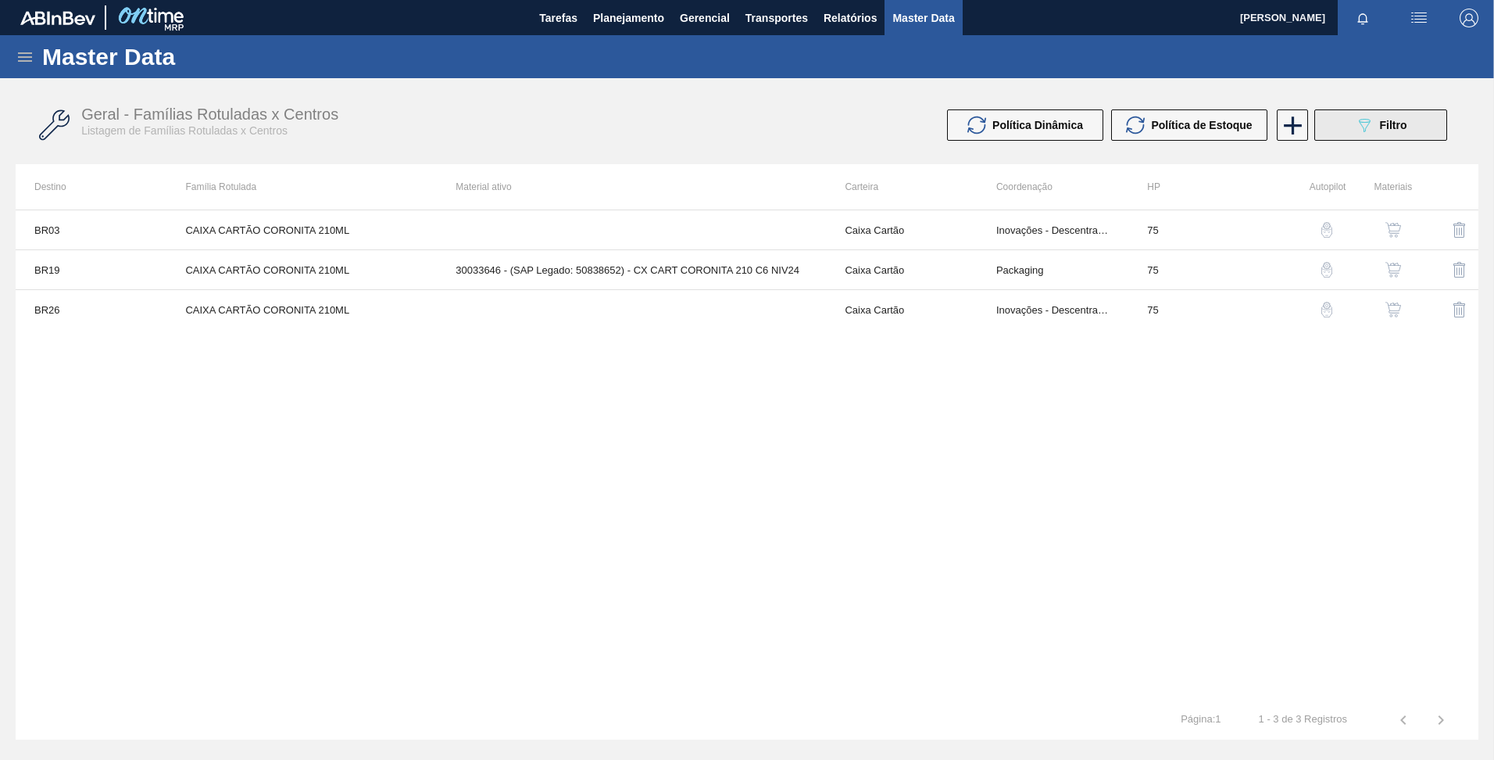
click at [1350, 119] on button "089F7B8B-B2A5-4AFE-B5C0-19BA573D28AC Filtro" at bounding box center [1380, 124] width 133 height 31
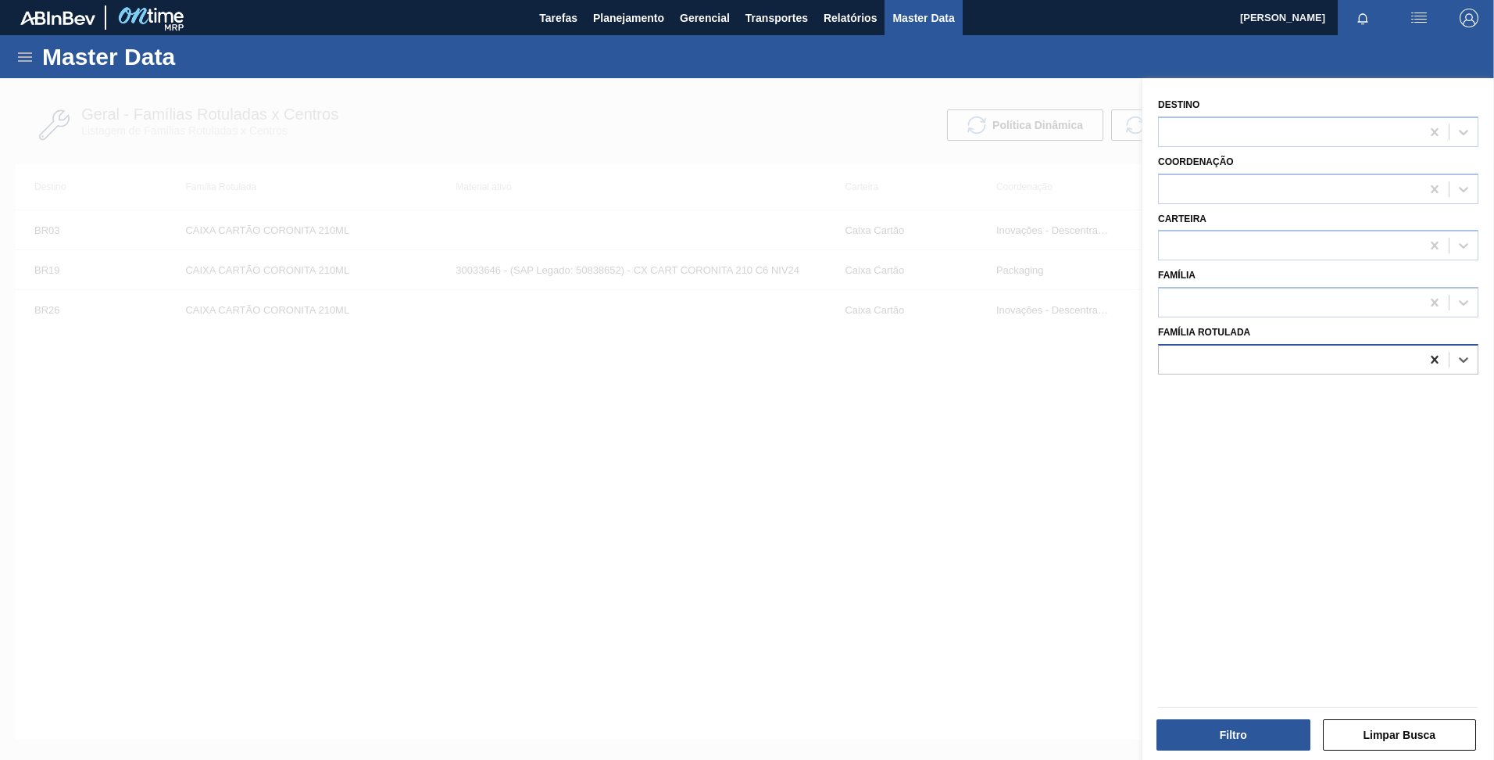
click at [1439, 347] on div at bounding box center [1435, 359] width 28 height 28
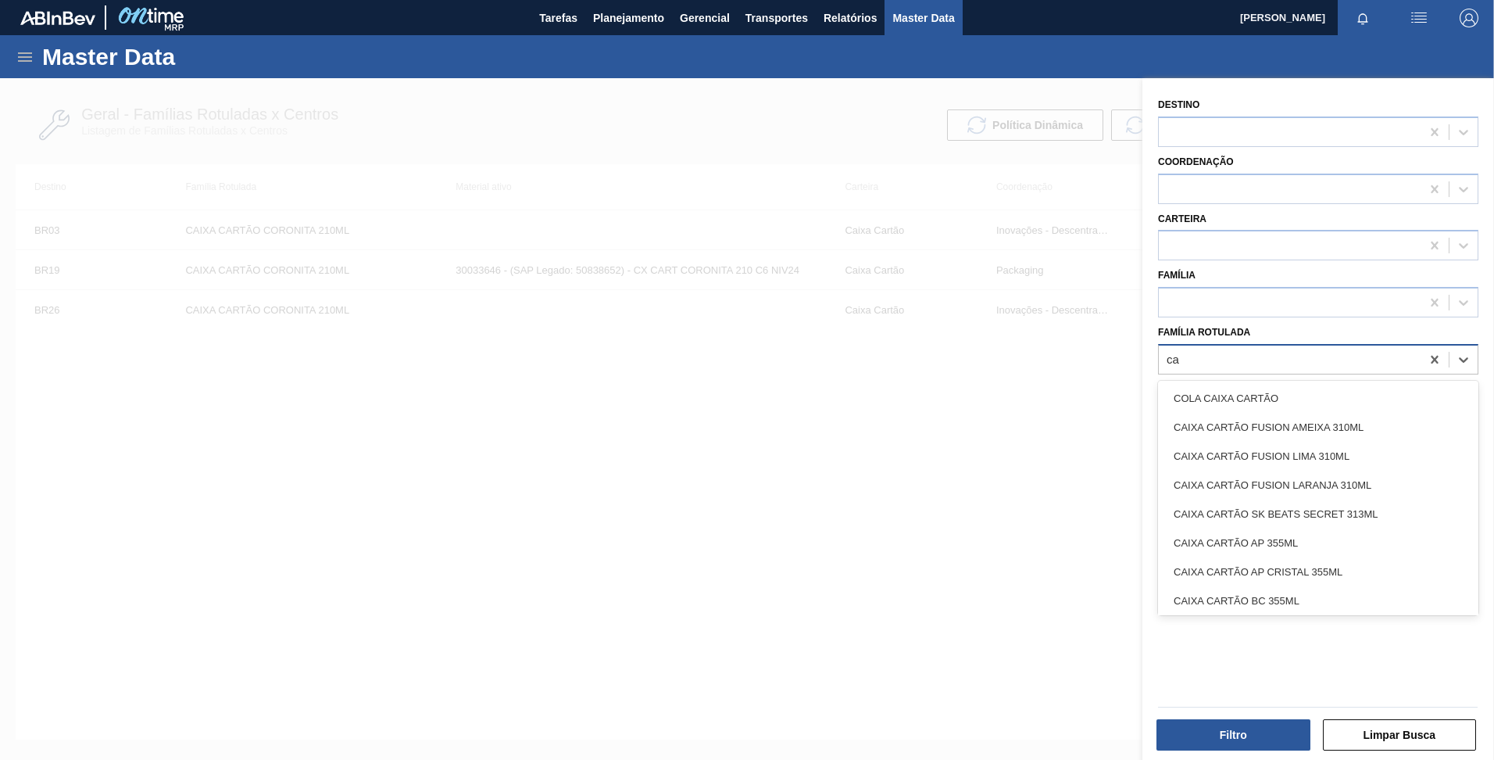
type Rotulada "c"
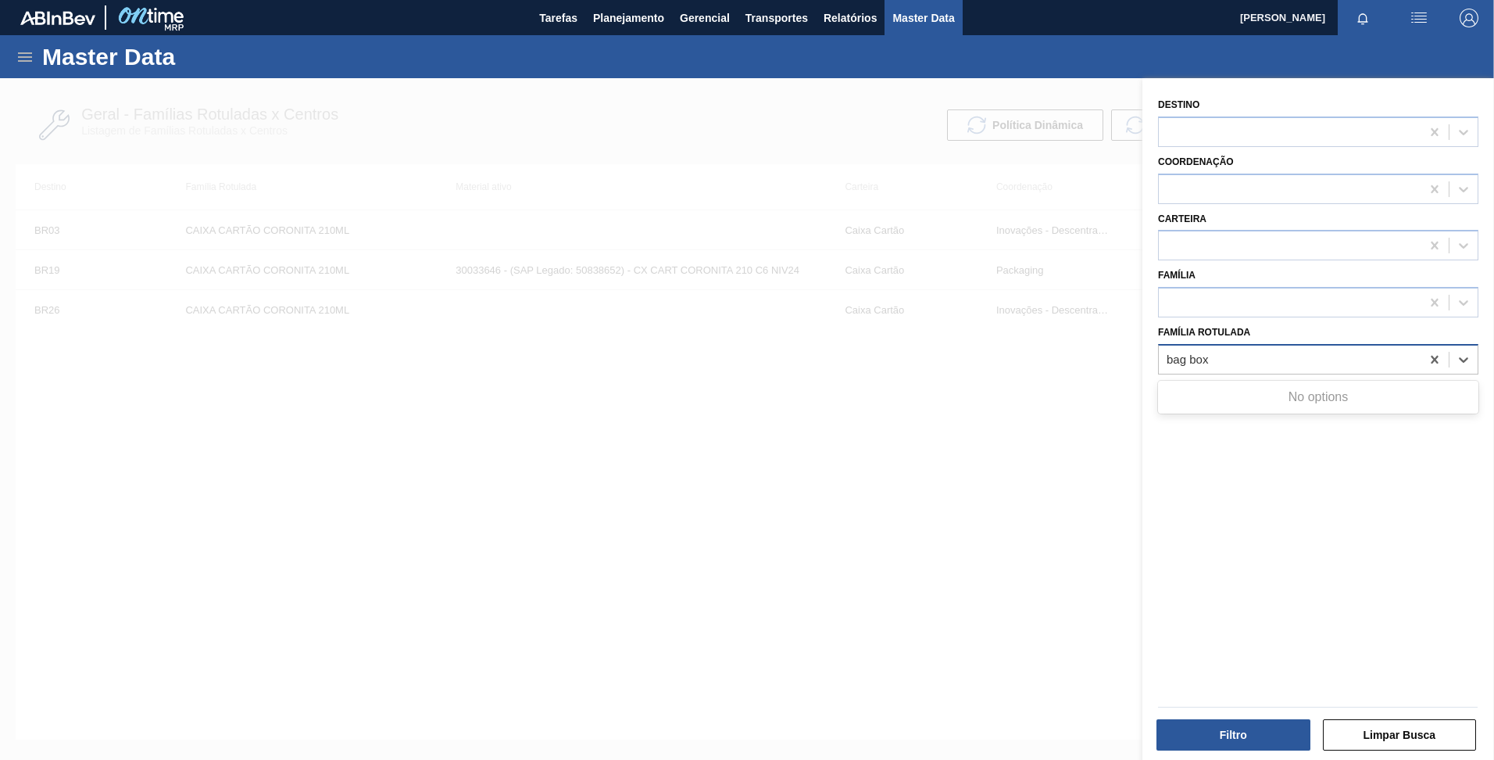
click at [1189, 358] on Rotulada "bag box" at bounding box center [1188, 358] width 43 height 13
type Rotulada "bag in box"
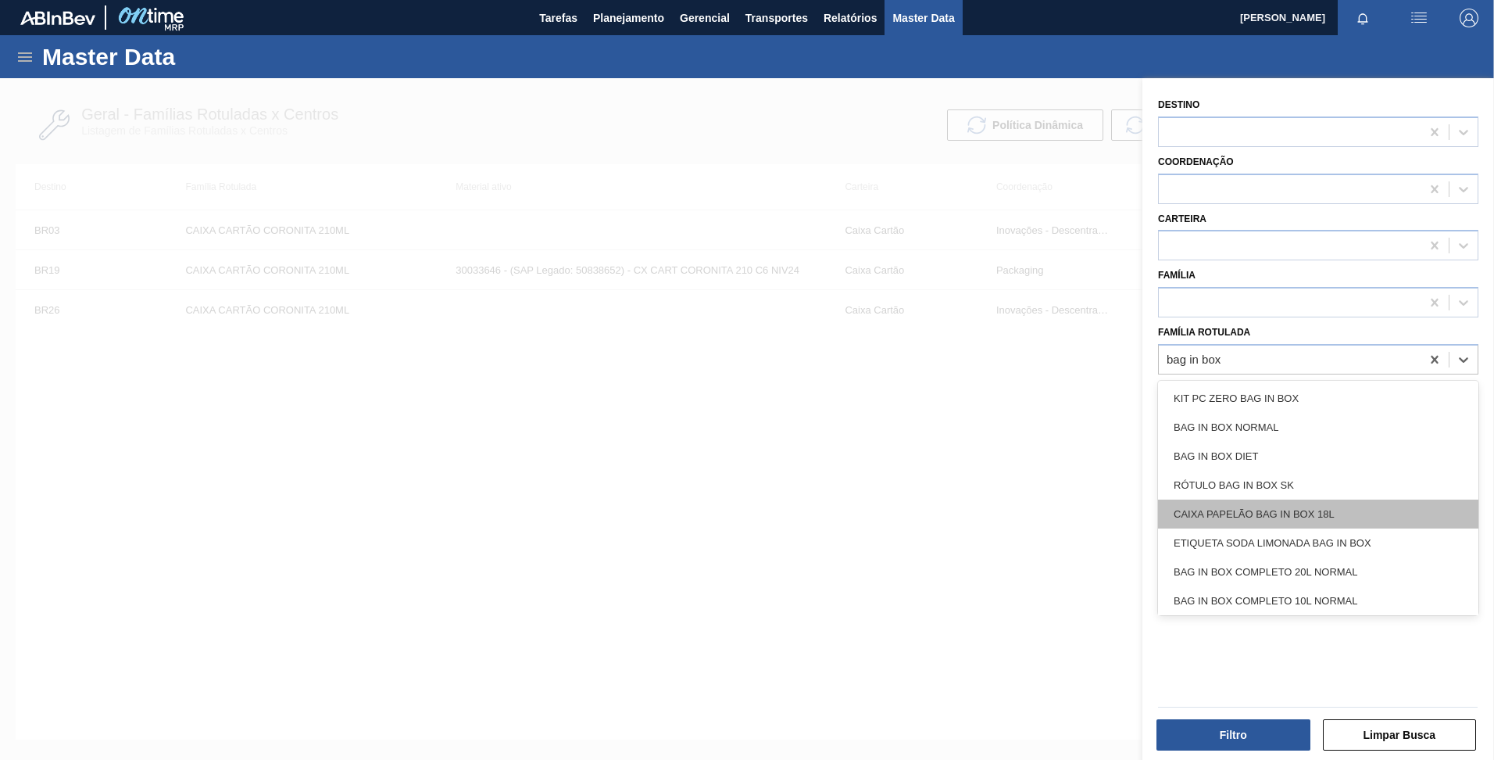
click at [1307, 519] on div "CAIXA PAPELÃO BAG IN BOX 18L" at bounding box center [1318, 513] width 320 height 29
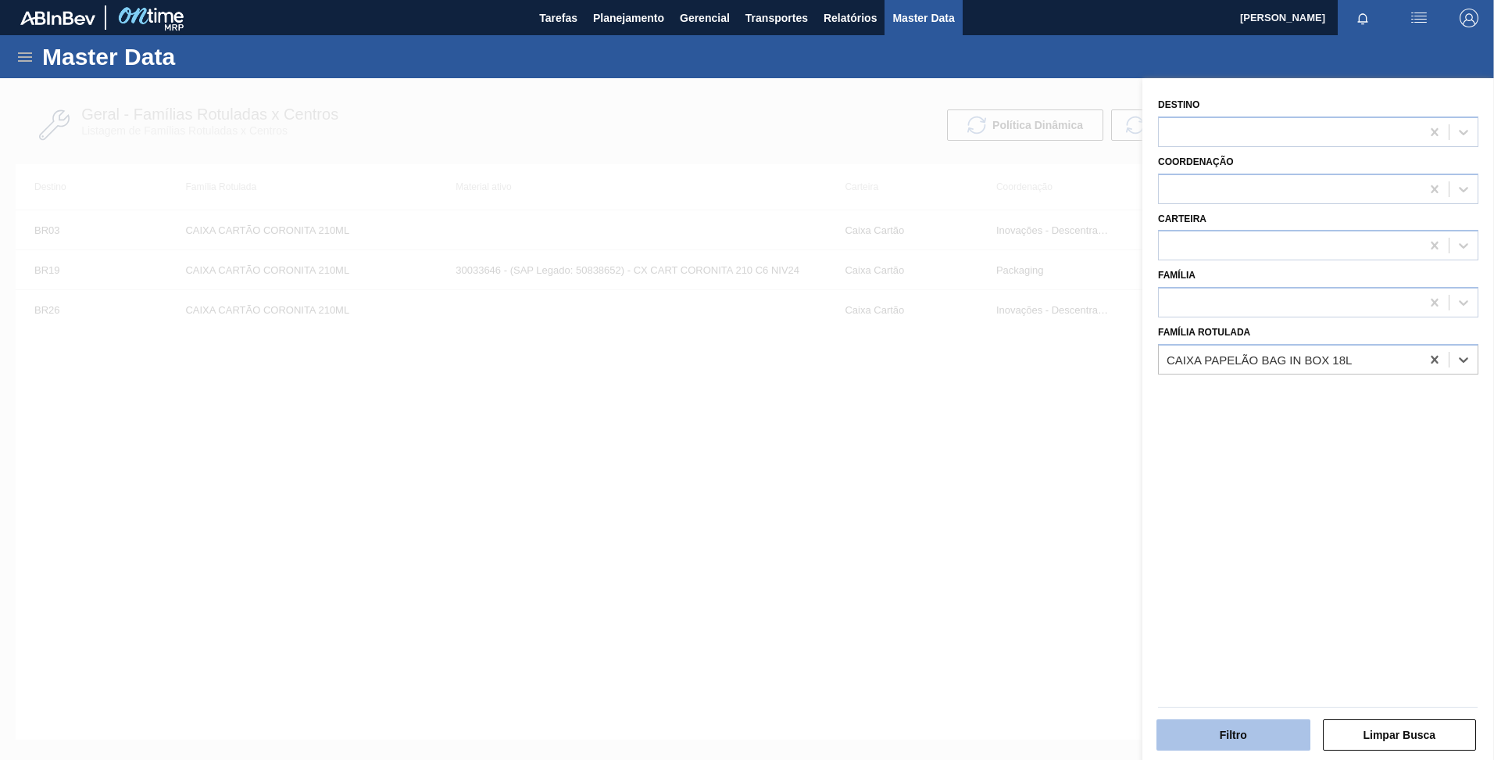
click at [1260, 735] on button "Filtro" at bounding box center [1234, 734] width 154 height 31
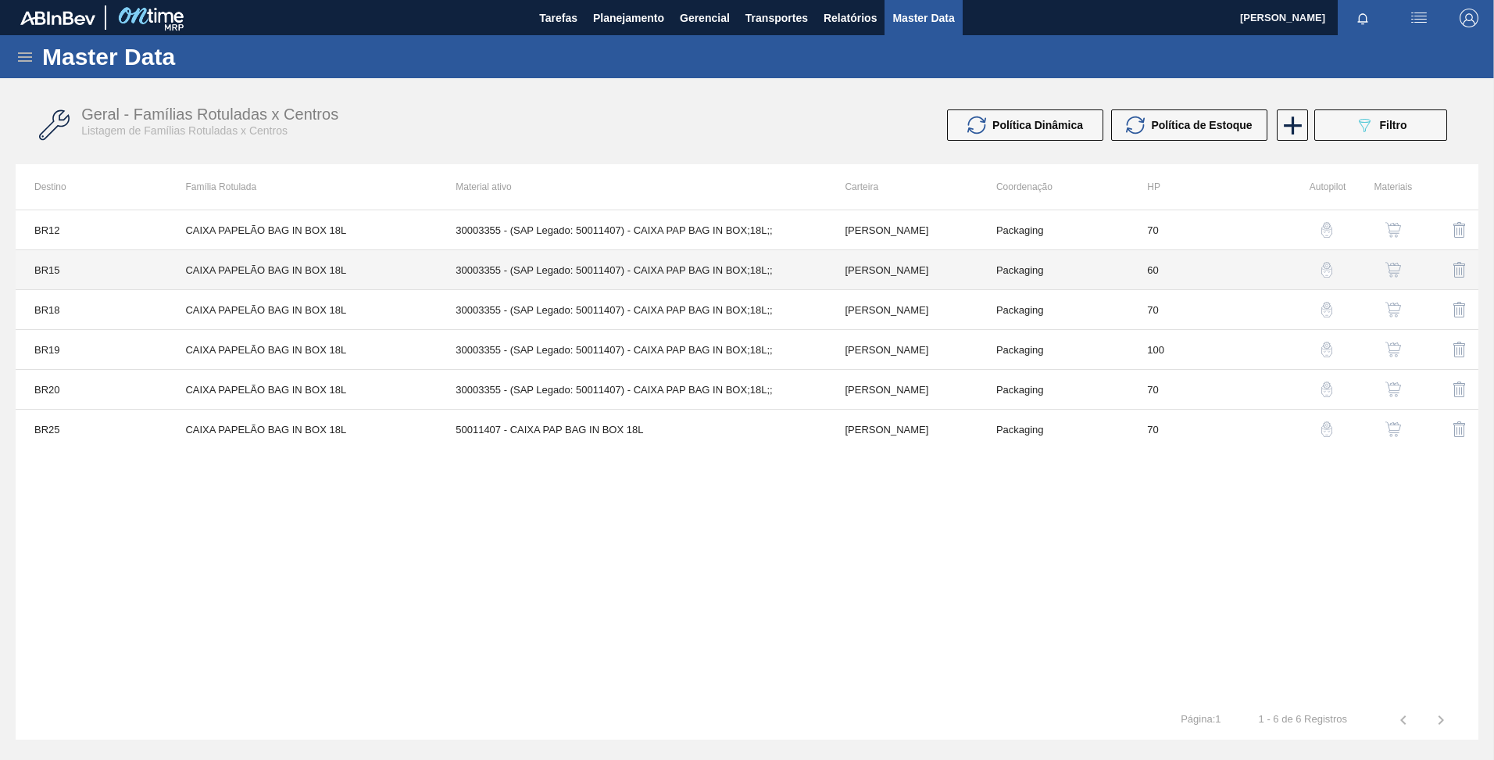
click at [283, 266] on td "CAIXA PAPELÃO BAG IN BOX 18L" at bounding box center [301, 270] width 270 height 40
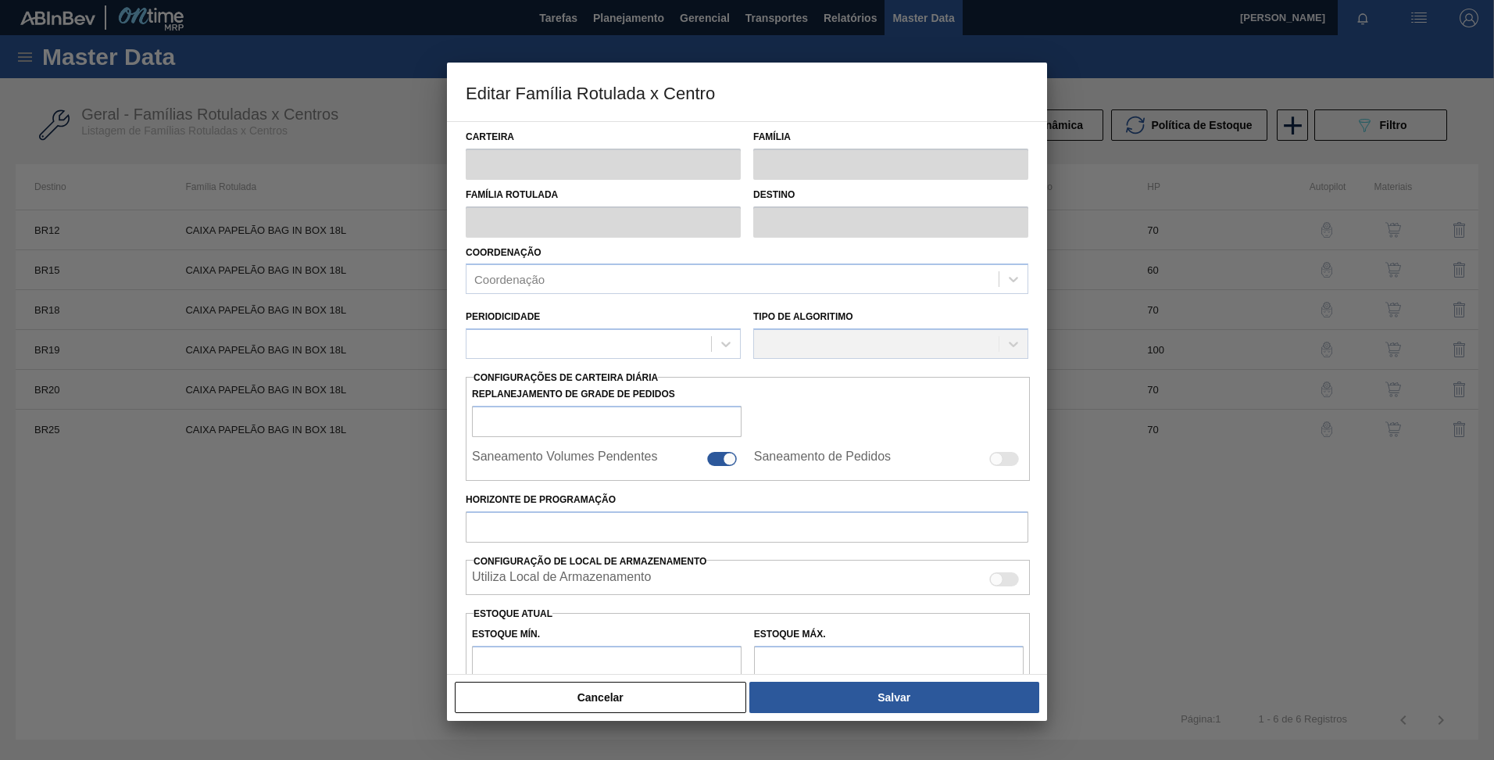
type input "Caixa Papelão"
type input "CAIXA PAPELÃO BAG IN BOX 18L"
type input "BR15 - Jundiaí"
type input "60"
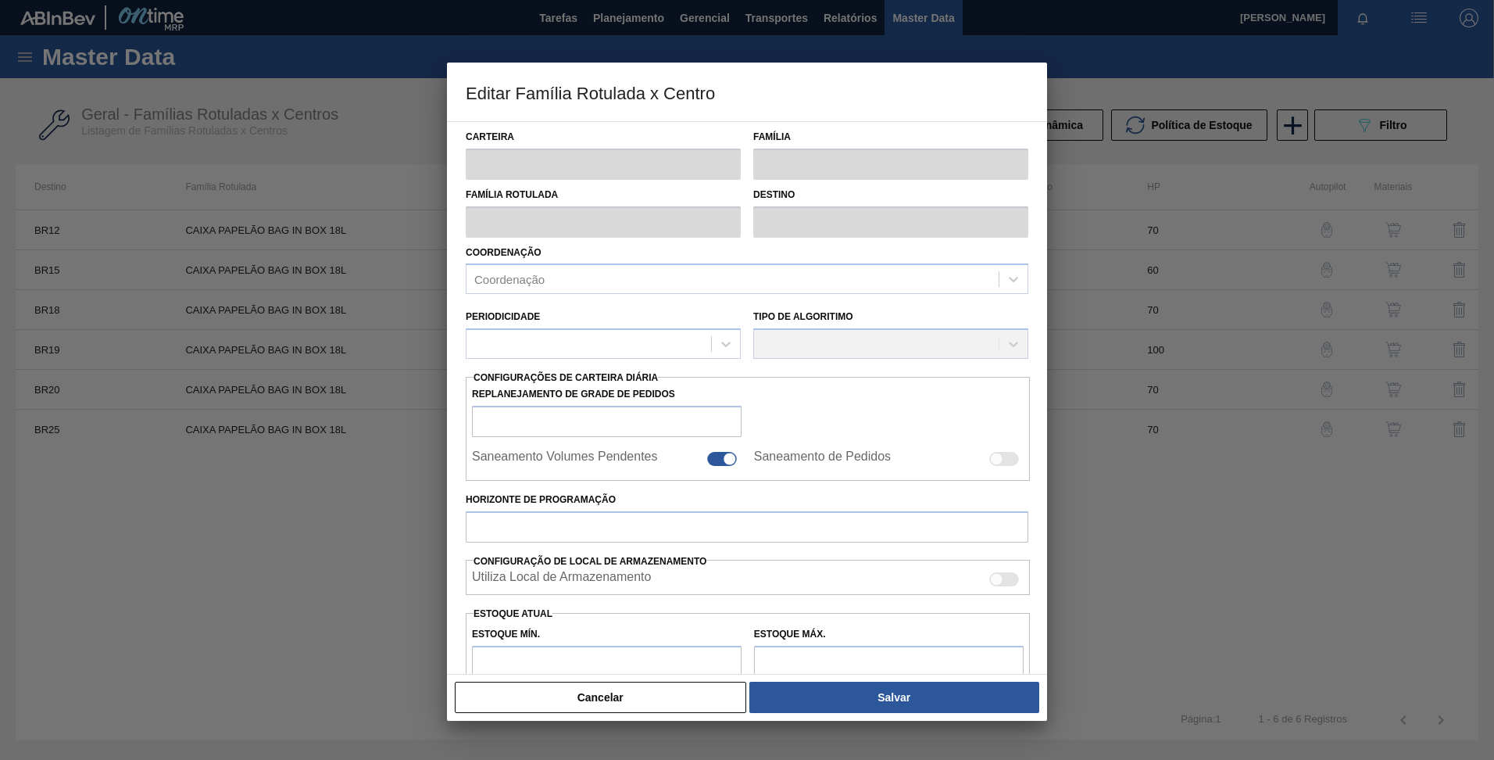
type input "15"
type input "33,44"
type input "40"
type input "22,376"
checkbox input "true"
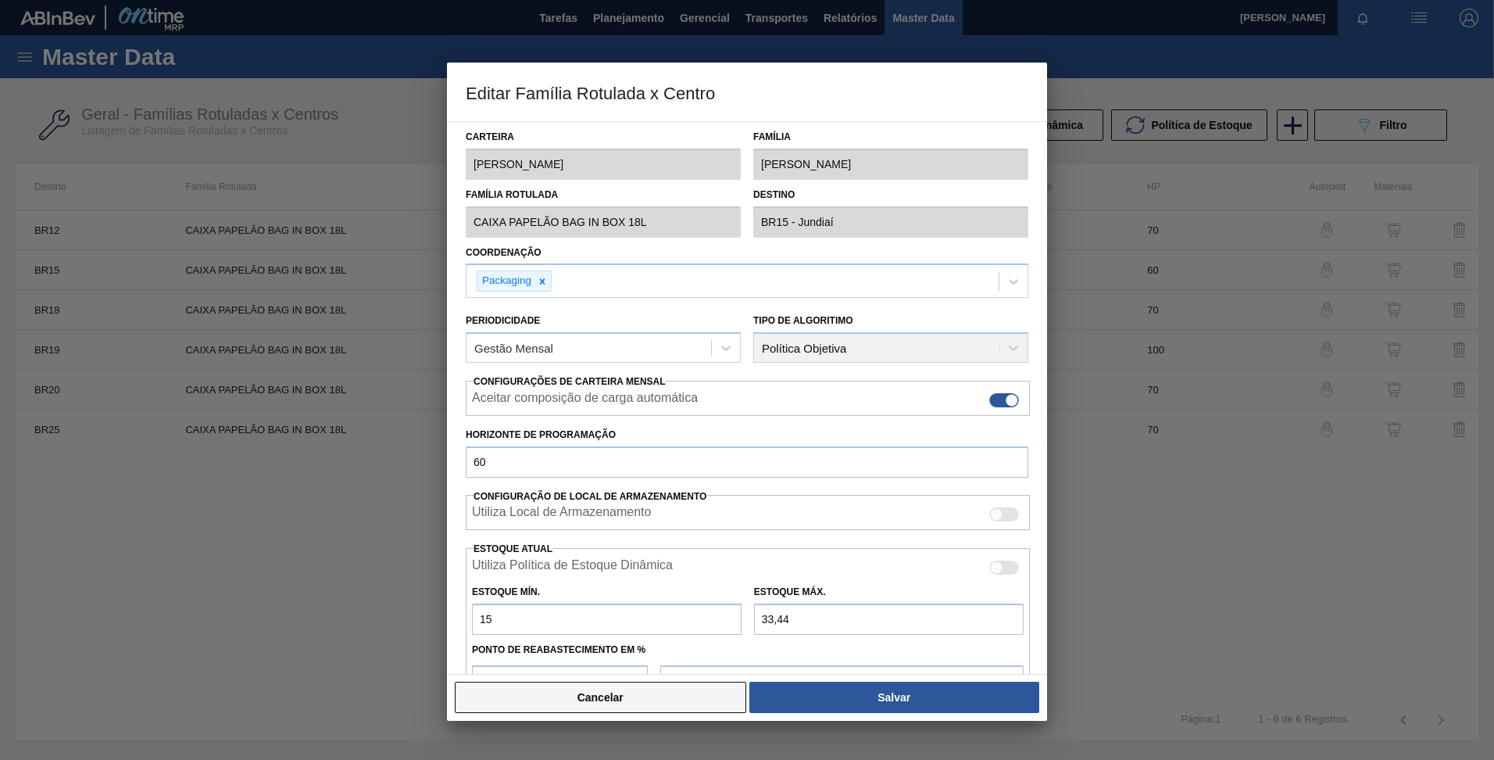
click at [699, 695] on button "Cancelar" at bounding box center [600, 696] width 291 height 31
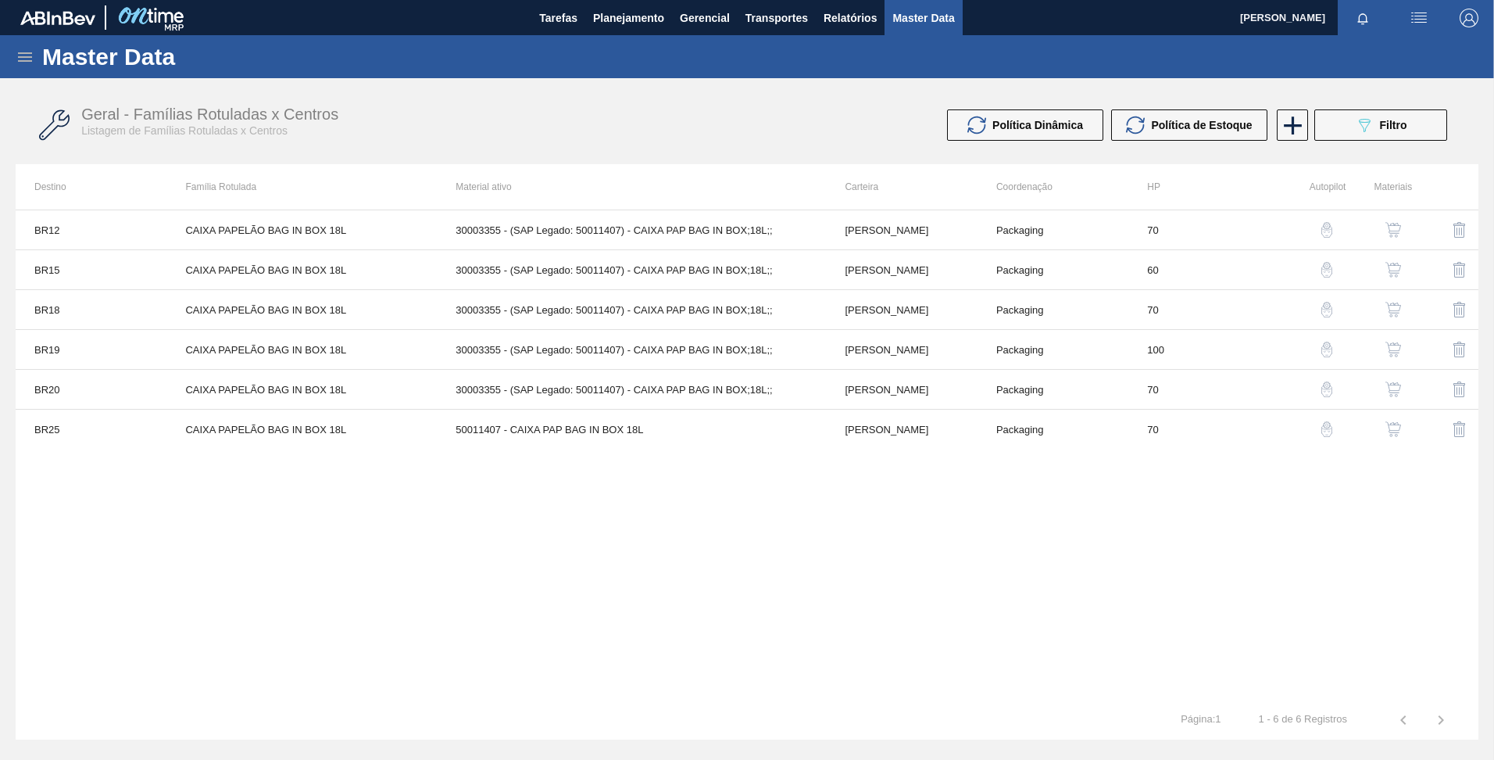
drag, startPoint x: 34, startPoint y: 49, endPoint x: 45, endPoint y: 63, distance: 17.2
click at [34, 49] on icon at bounding box center [25, 57] width 19 height 19
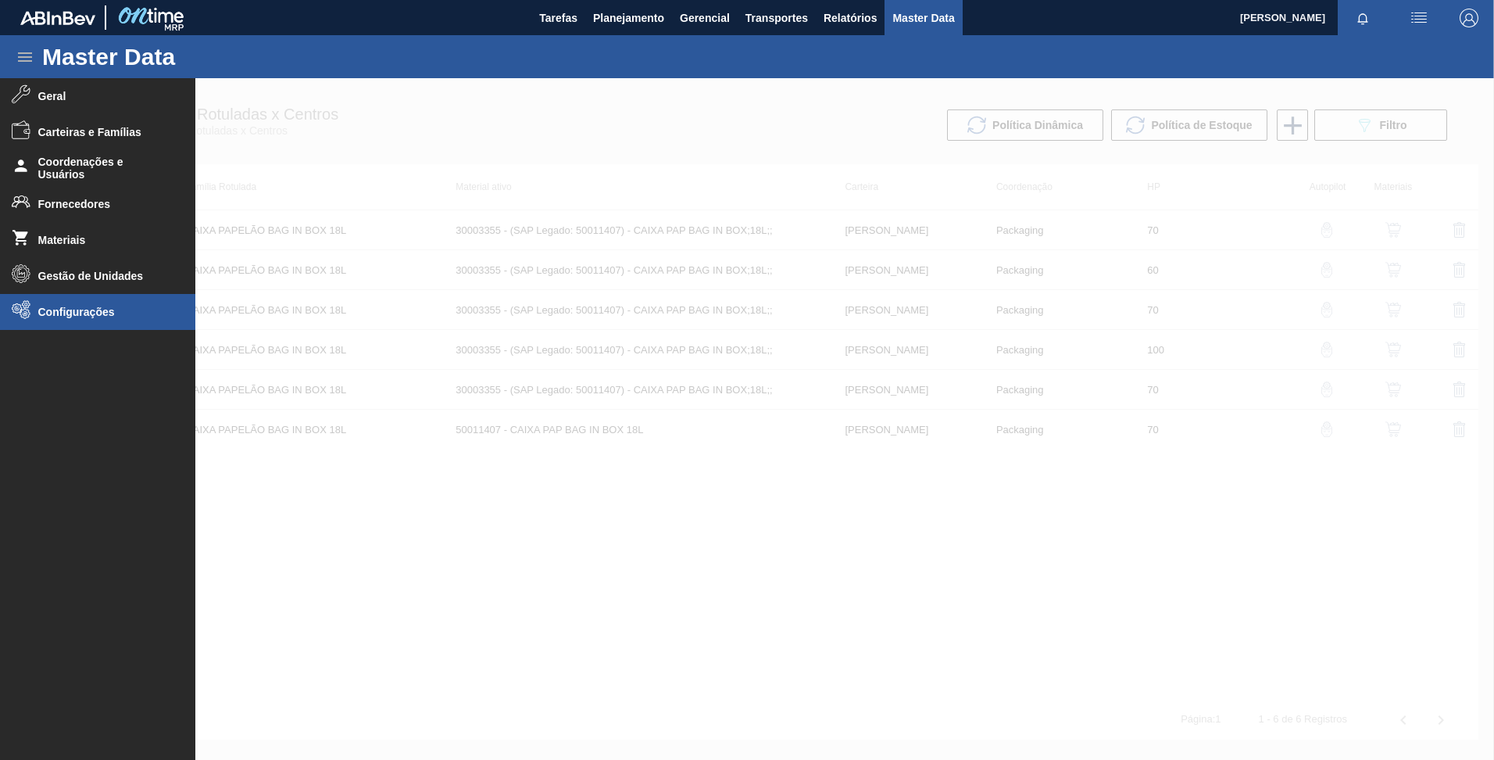
click at [76, 314] on span "Configurações" at bounding box center [102, 312] width 129 height 13
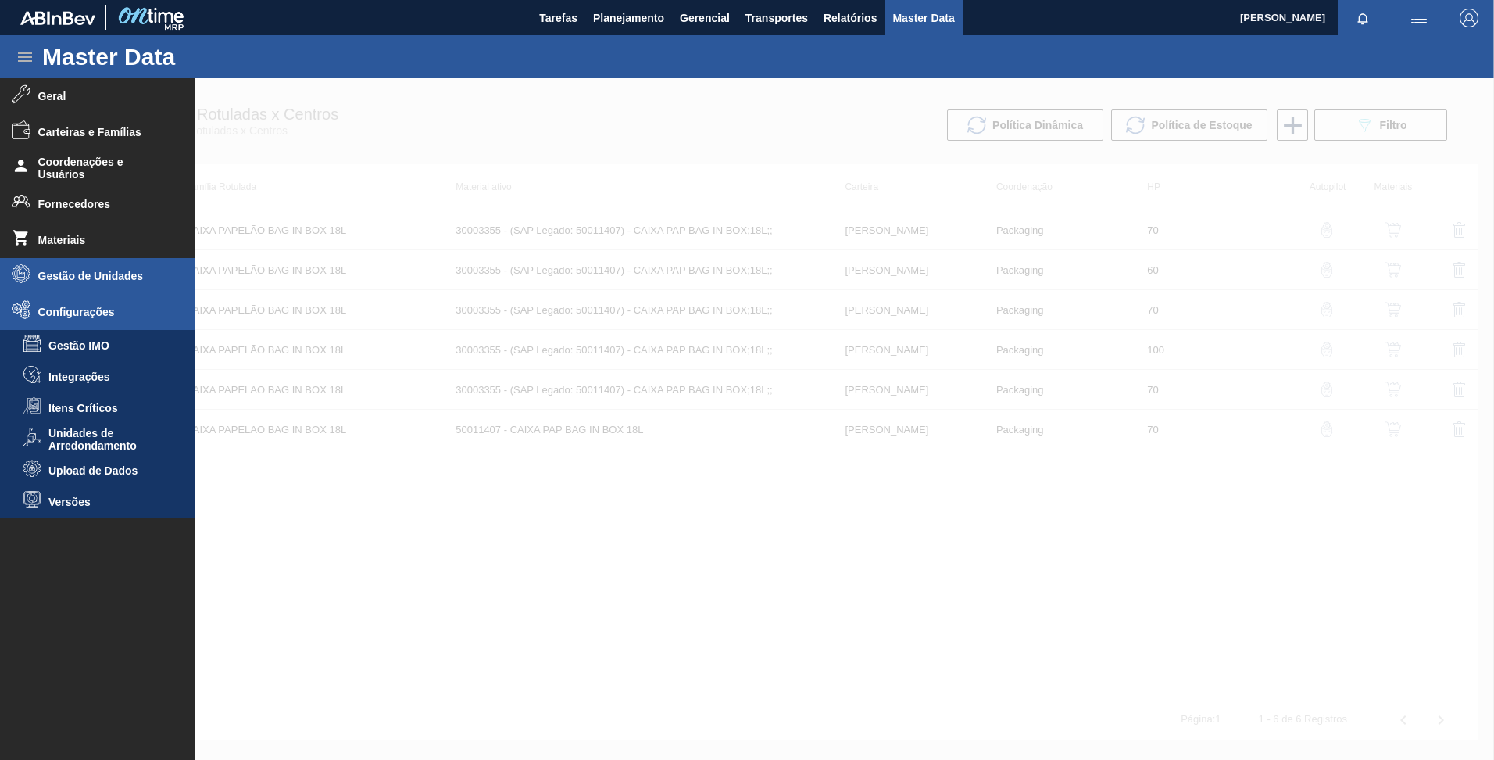
click at [93, 279] on span "Gestão de Unidades" at bounding box center [102, 276] width 129 height 13
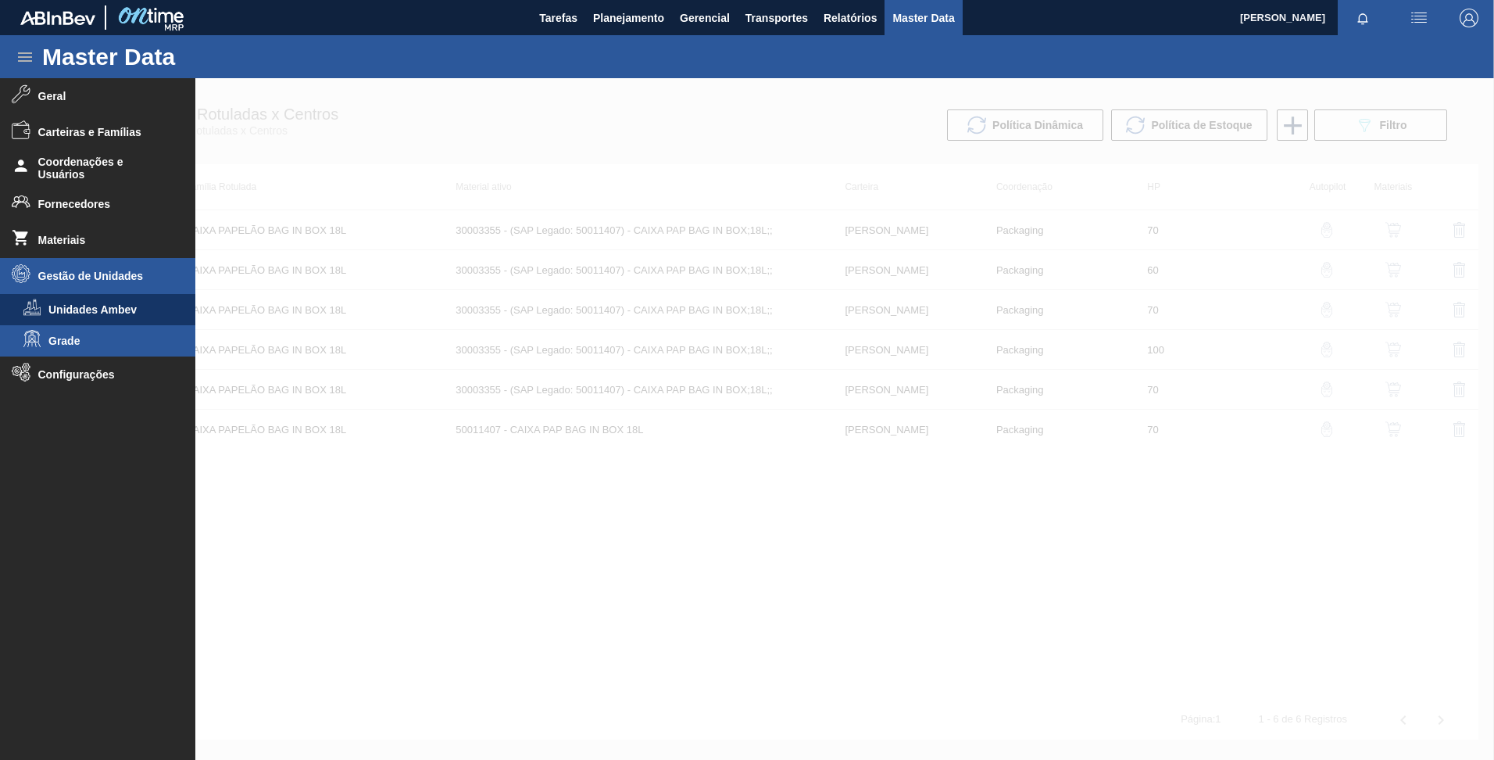
click at [96, 342] on span "Grade" at bounding box center [108, 340] width 120 height 13
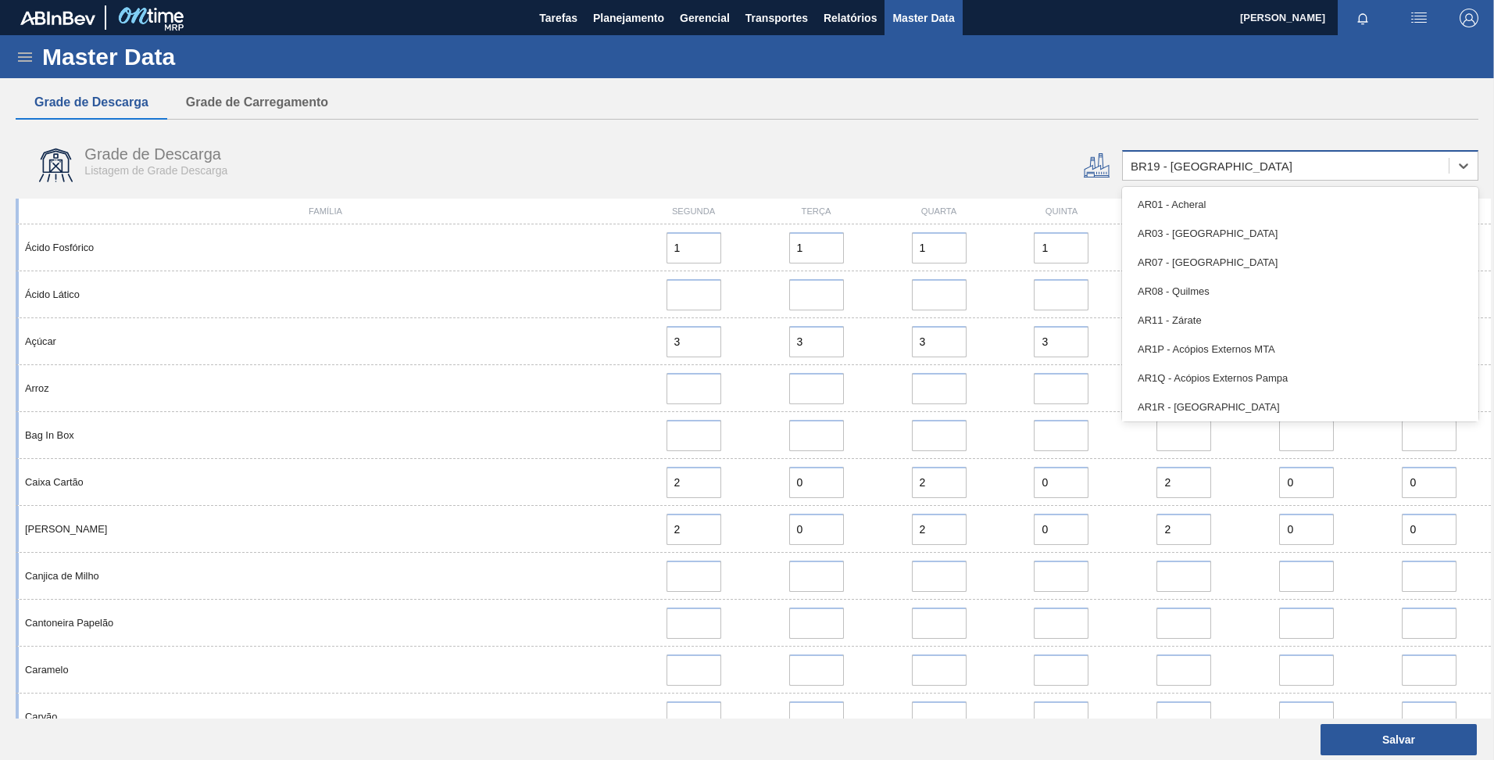
click at [1267, 166] on div "BR19 - Nova Rio" at bounding box center [1286, 166] width 326 height 23
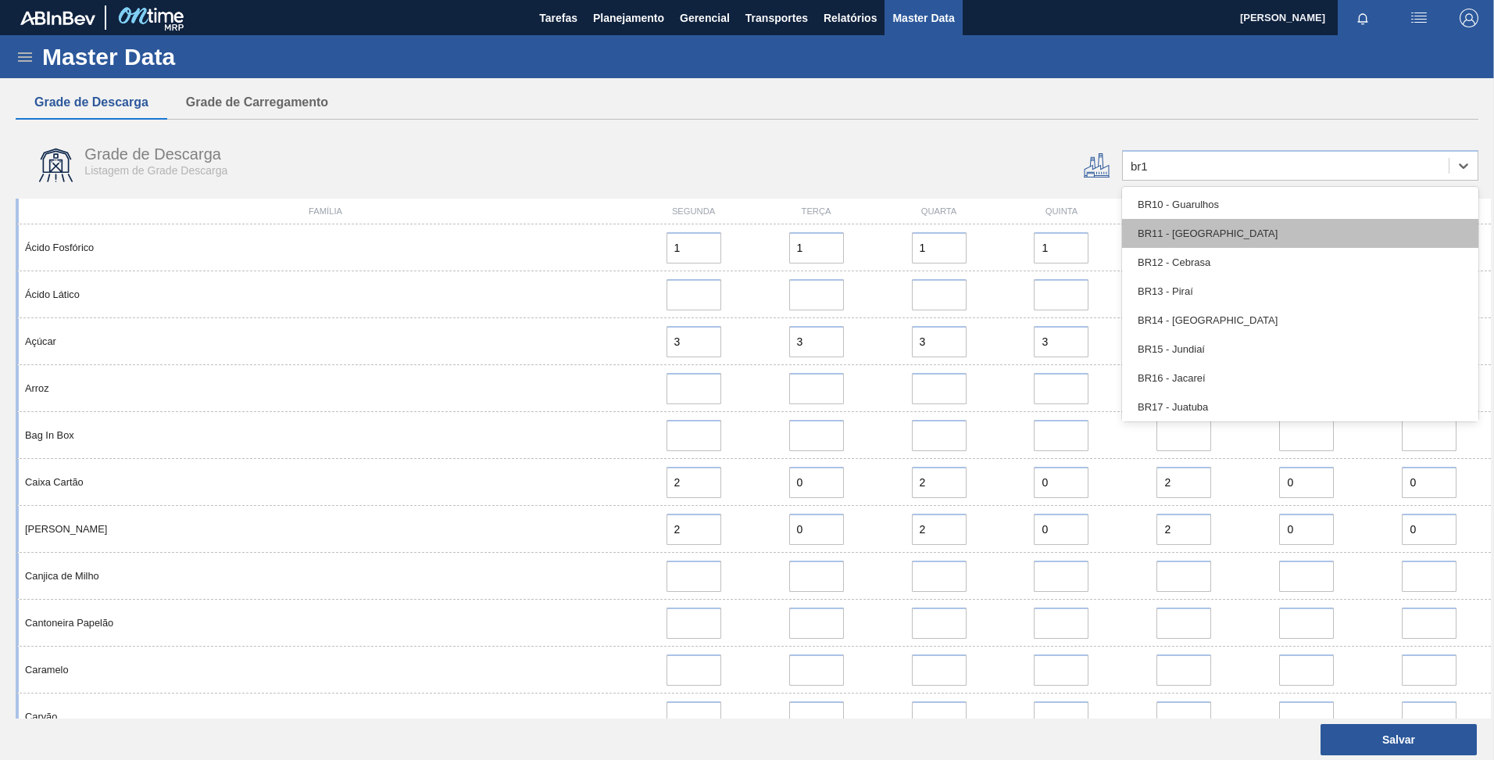
type input "br15"
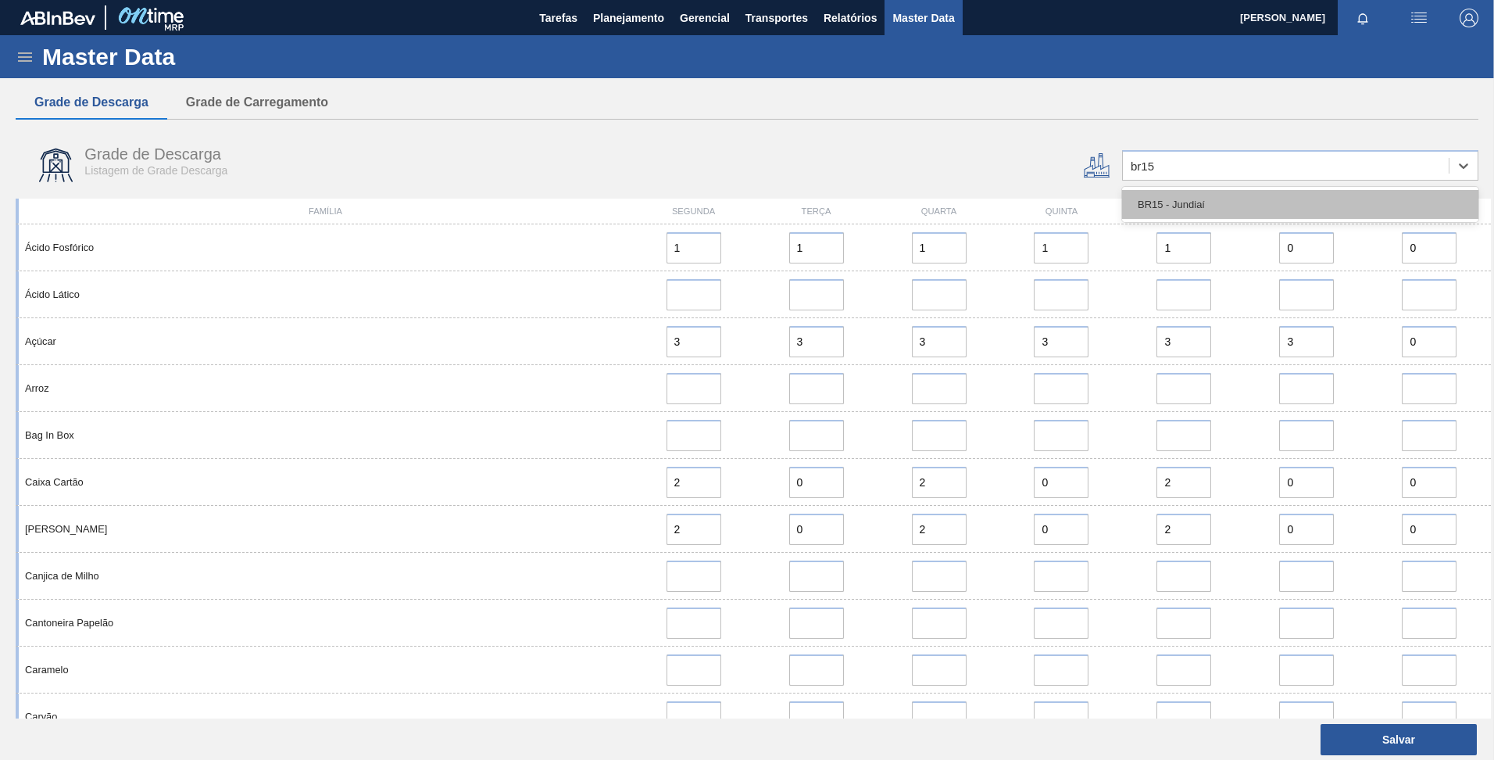
click at [1166, 210] on div "BR15 - Jundiaí" at bounding box center [1300, 204] width 356 height 29
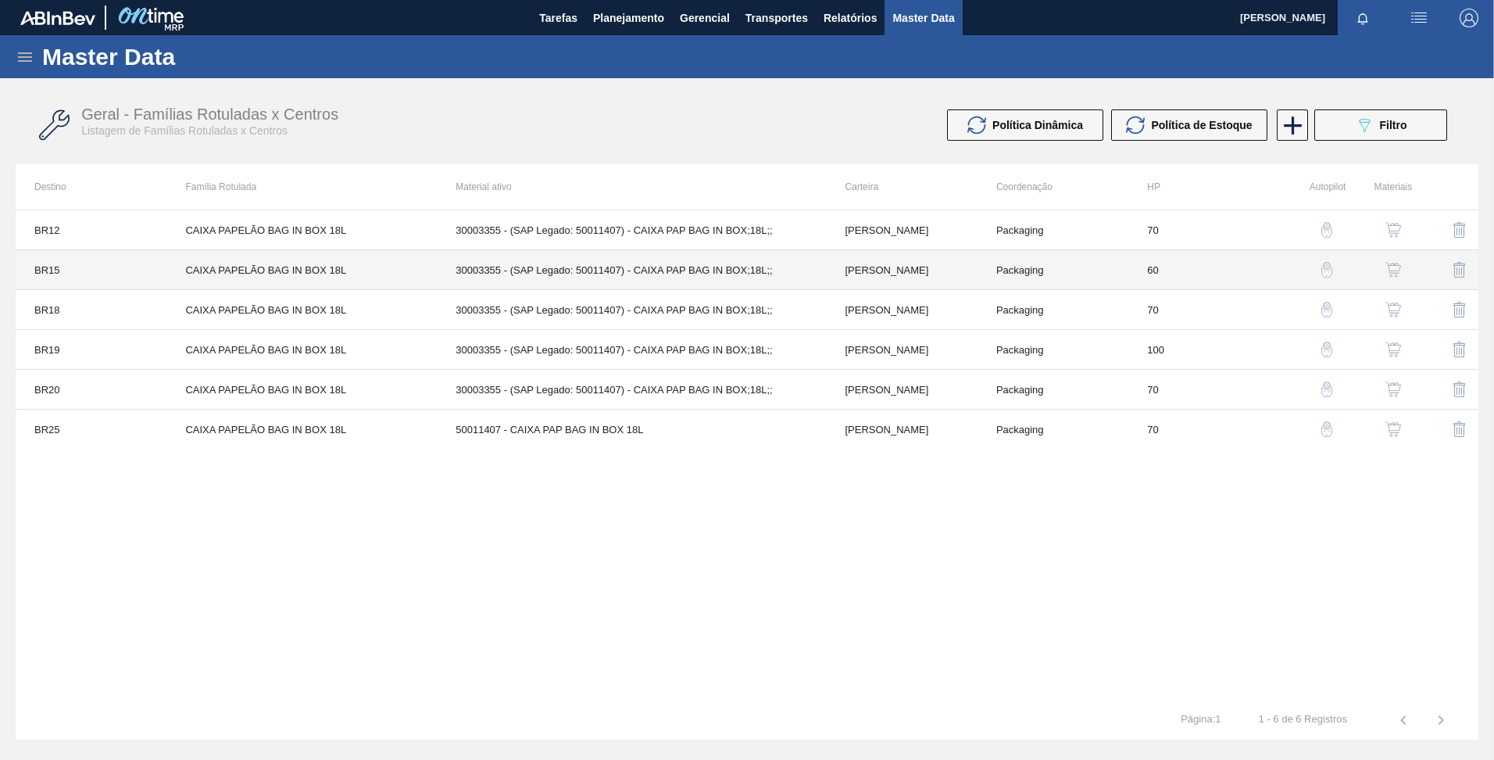
click at [182, 266] on td "CAIXA PAPELÃO BAG IN BOX 18L" at bounding box center [301, 270] width 270 height 40
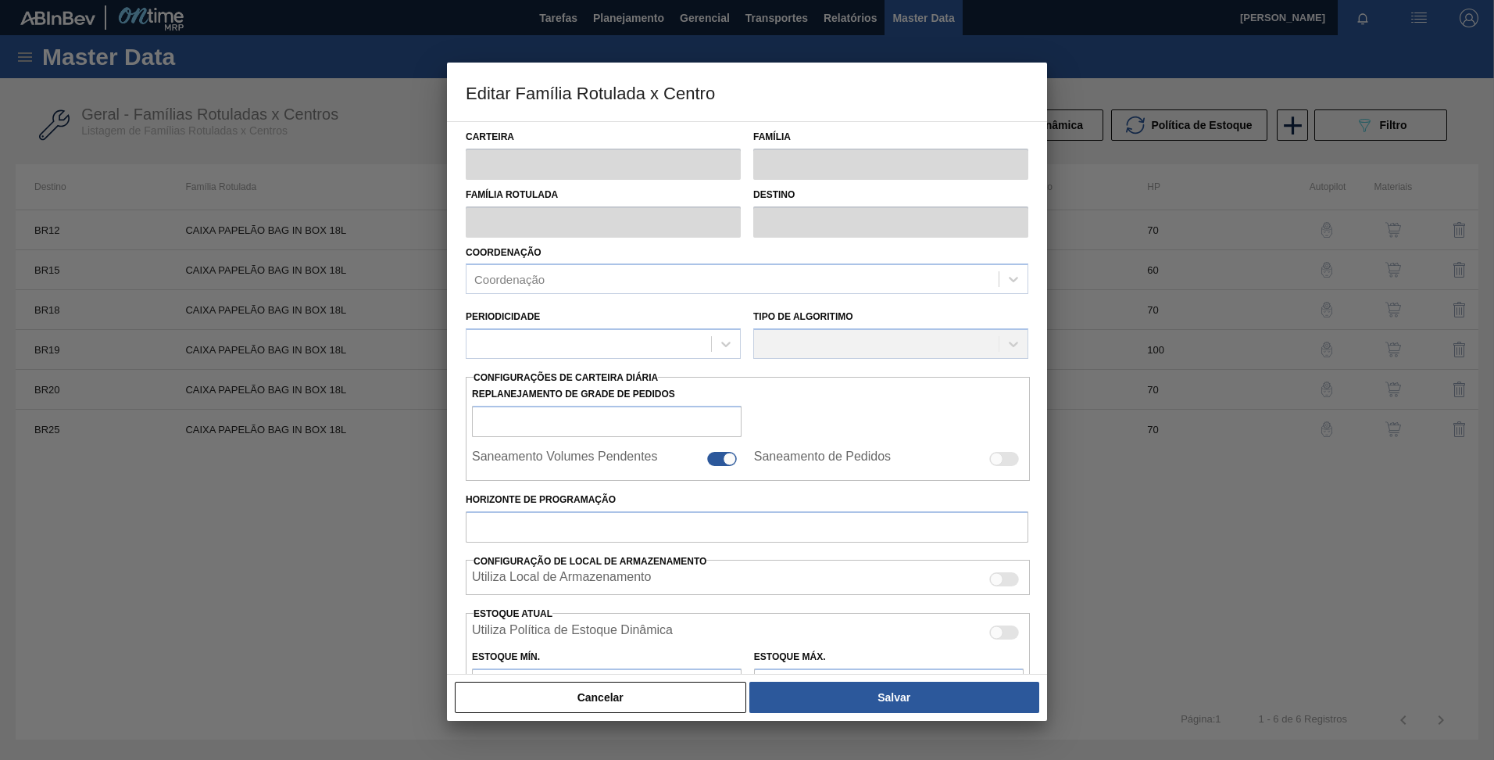
type input "Caixa Papelão"
type input "CAIXA PAPELÃO BAG IN BOX 18L"
type input "BR15 - Jundiaí"
type input "60"
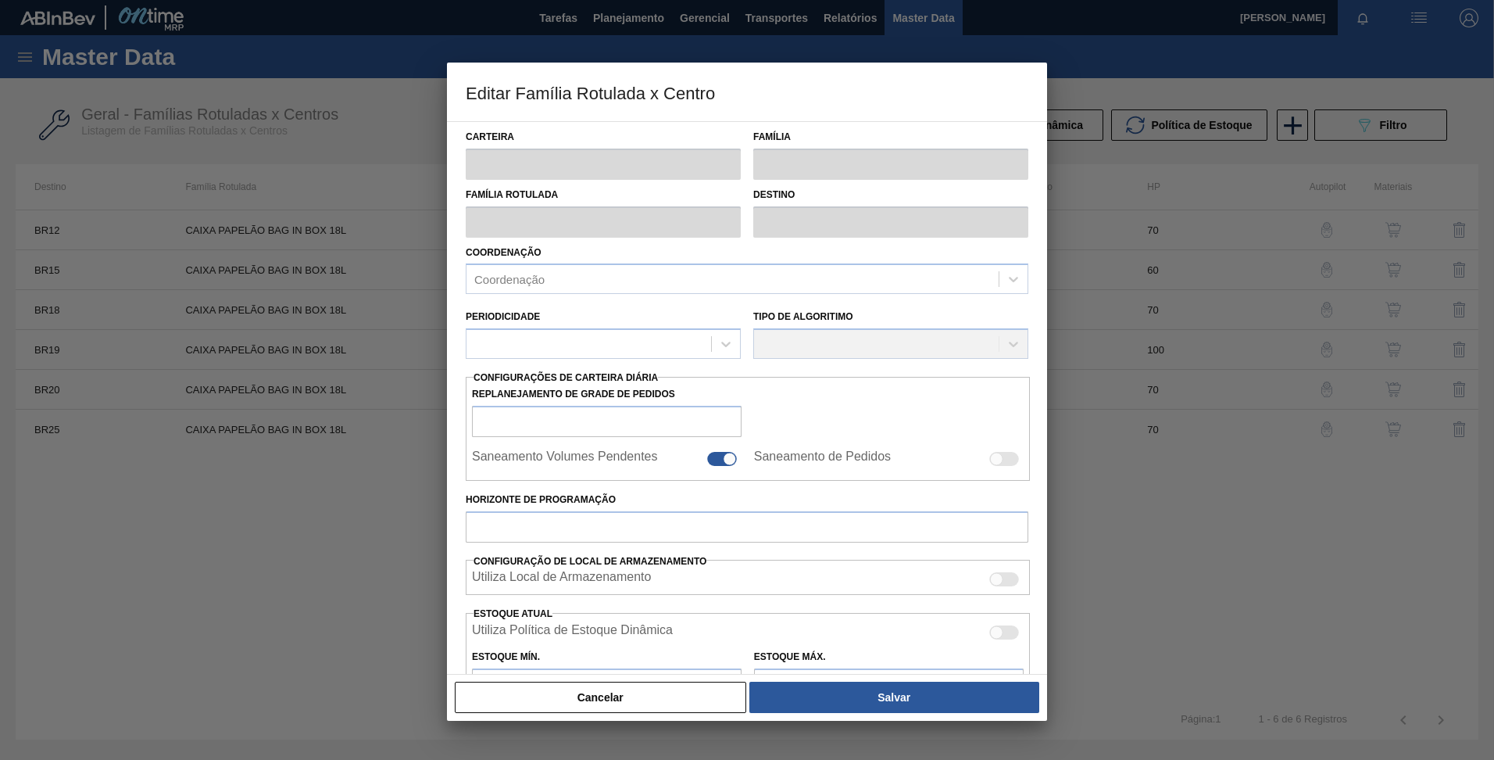
type input "15"
type input "33,44"
type input "40"
type input "22,376"
checkbox input "true"
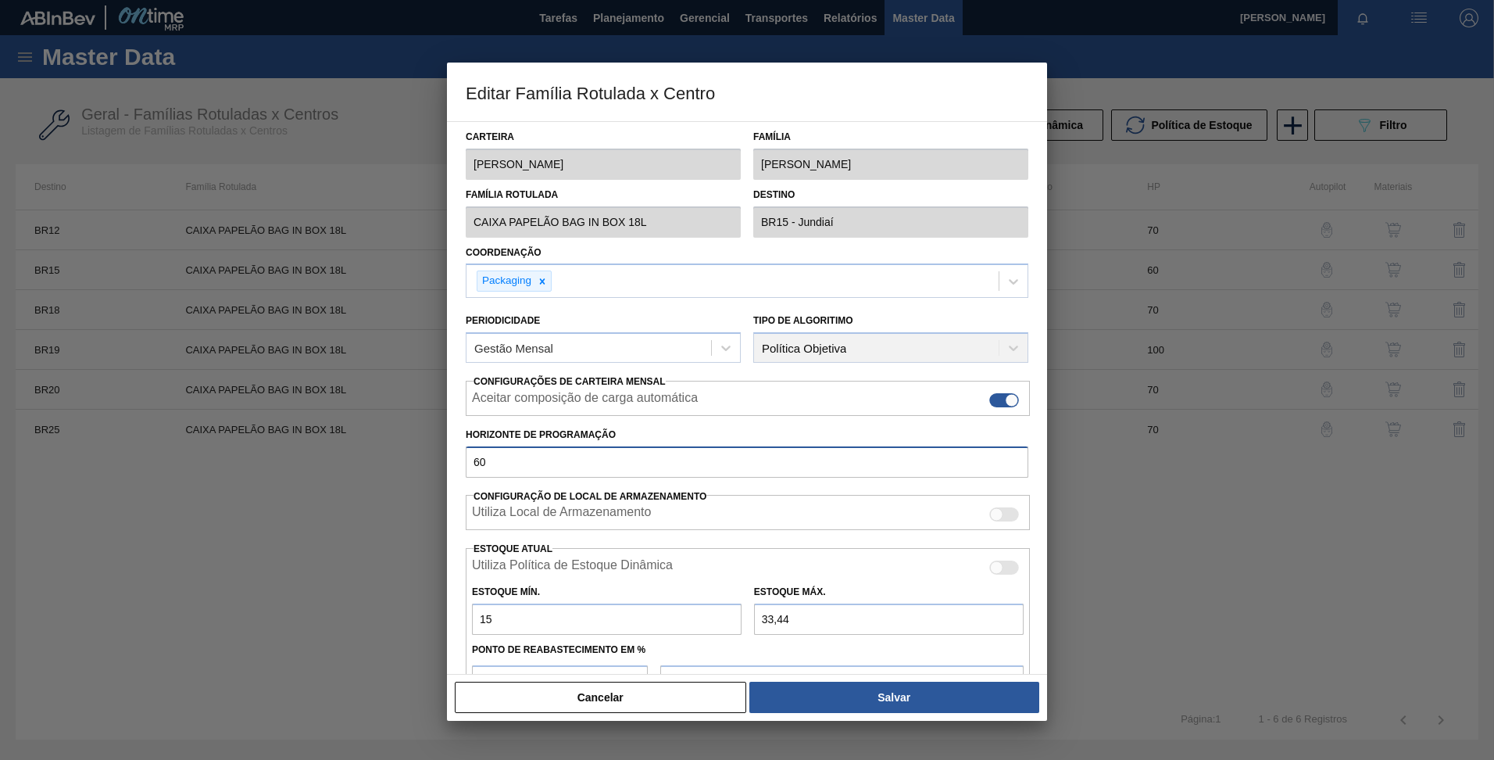
drag, startPoint x: 502, startPoint y: 453, endPoint x: 341, endPoint y: 428, distance: 162.9
click at [351, 429] on div "Editar Família Rotulada x Centro Carteira Caixa Papelão Família Caixa Papelão F…" at bounding box center [747, 380] width 1494 height 760
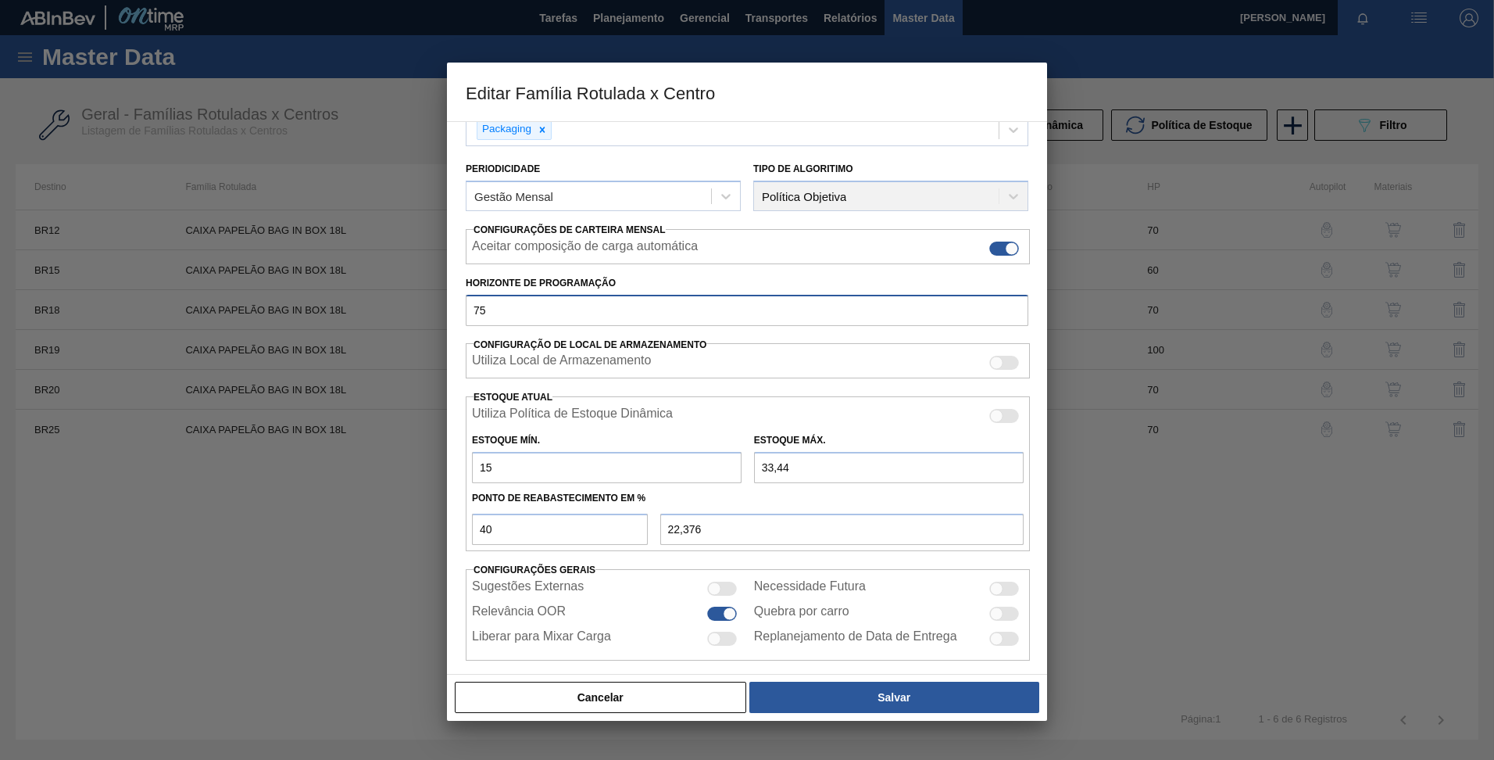
scroll to position [156, 0]
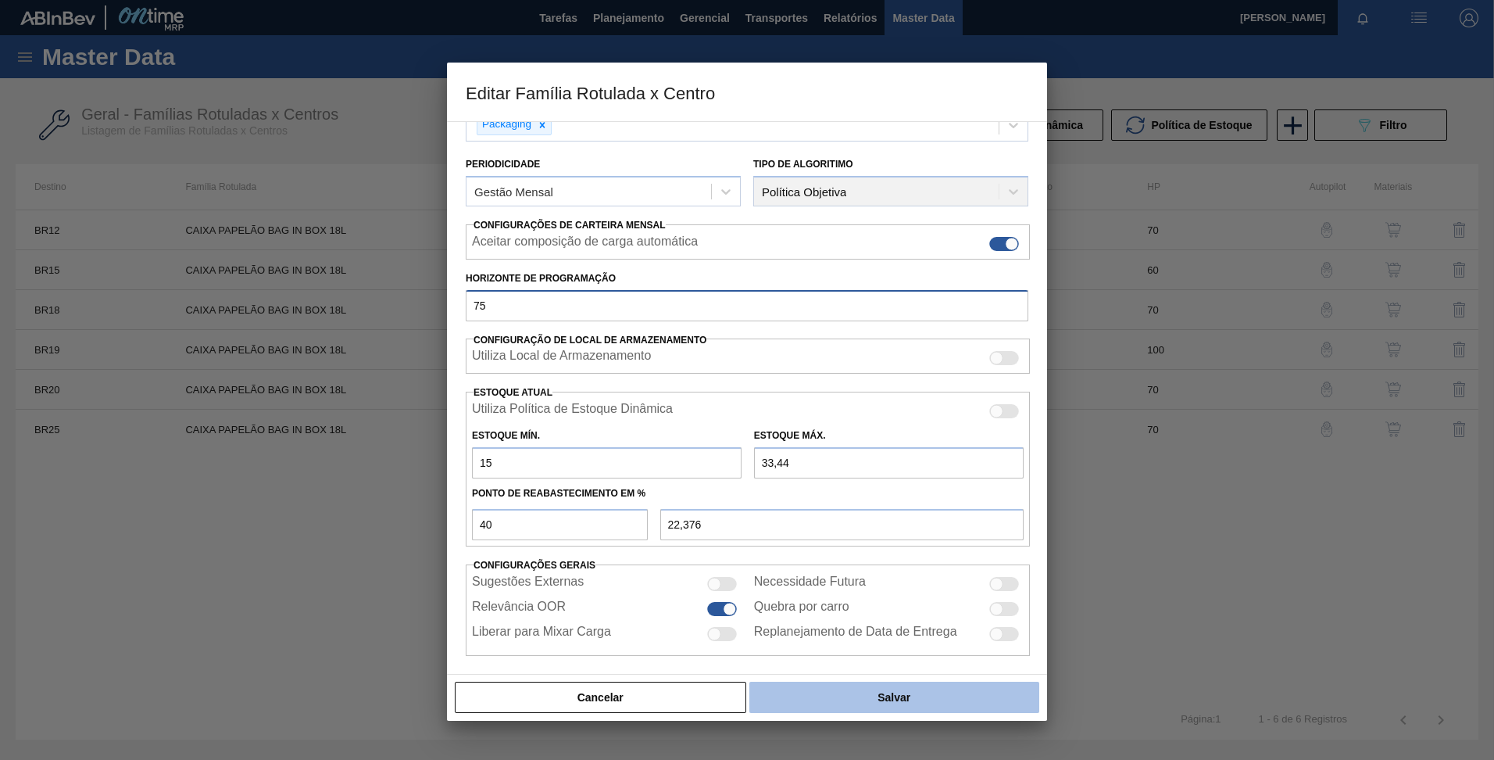
type input "75"
click at [914, 697] on button "Salvar" at bounding box center [894, 696] width 290 height 31
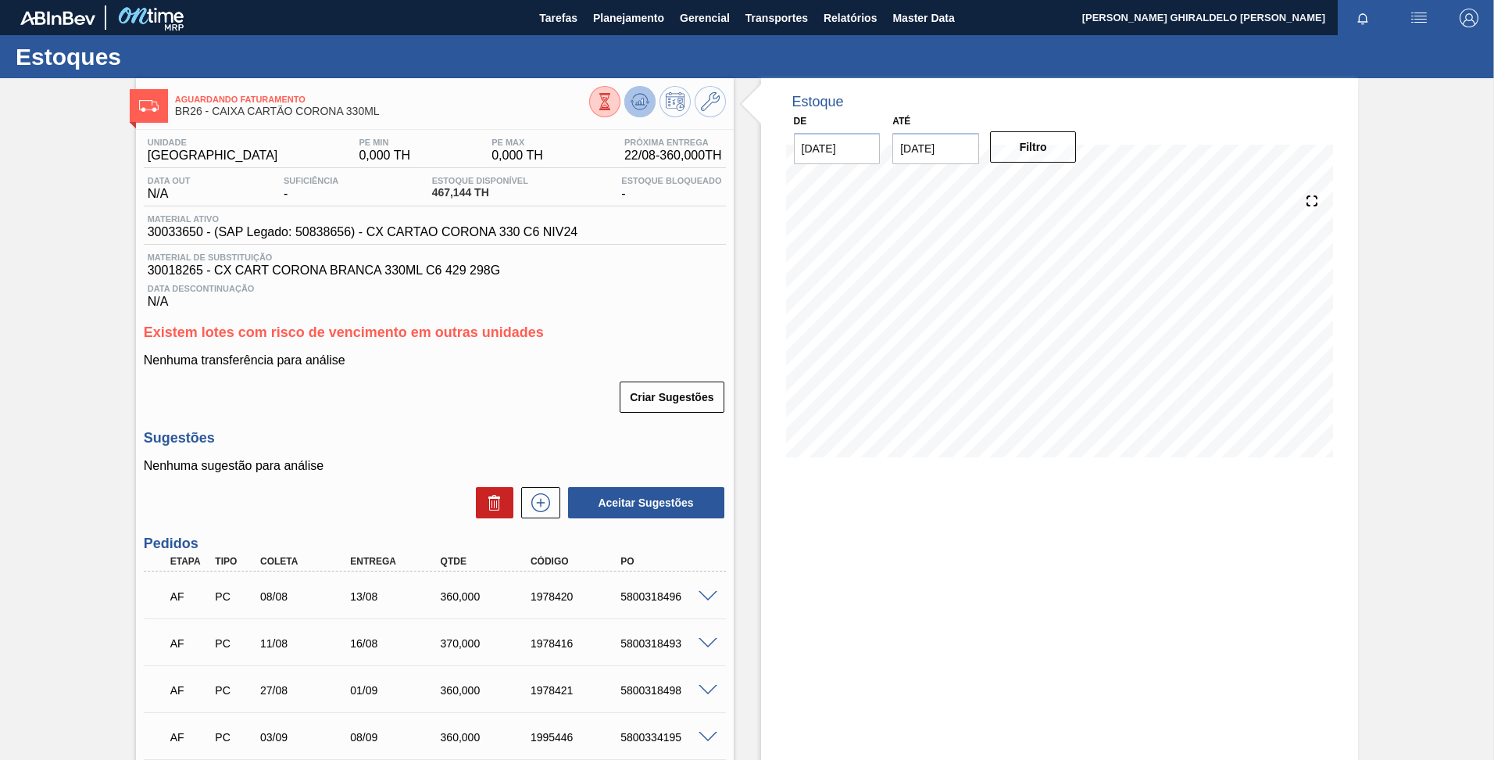
click at [613, 103] on icon at bounding box center [604, 101] width 17 height 17
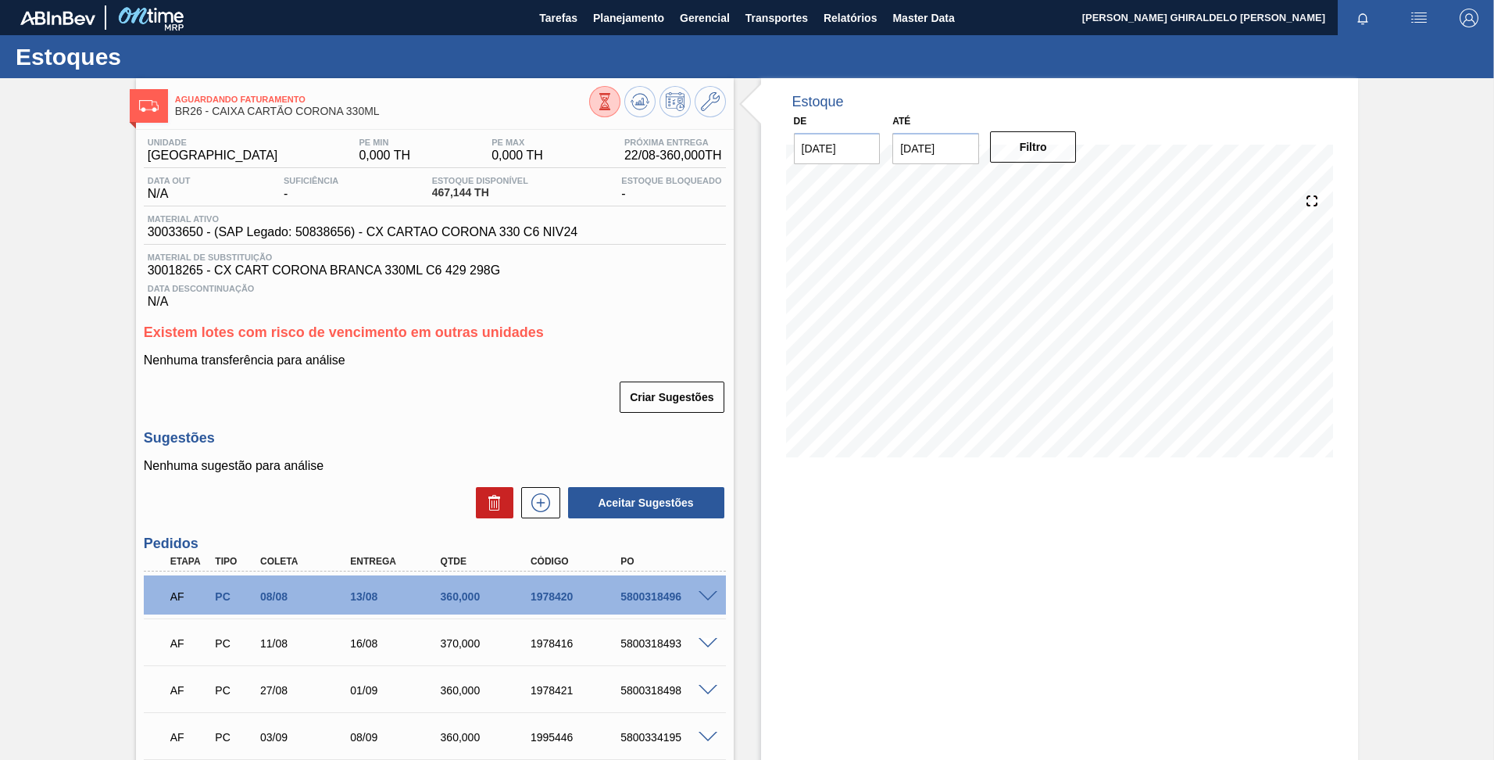
click at [742, 145] on input "[DATE]" at bounding box center [935, 148] width 87 height 31
click at [742, 192] on div "dom seg ter qua qui sex sab" at bounding box center [987, 204] width 188 height 25
click at [742, 188] on button "Next Month" at bounding box center [1067, 186] width 11 height 11
click at [742, 331] on div "29" at bounding box center [1012, 337] width 21 height 21
type input "29/01/2026"
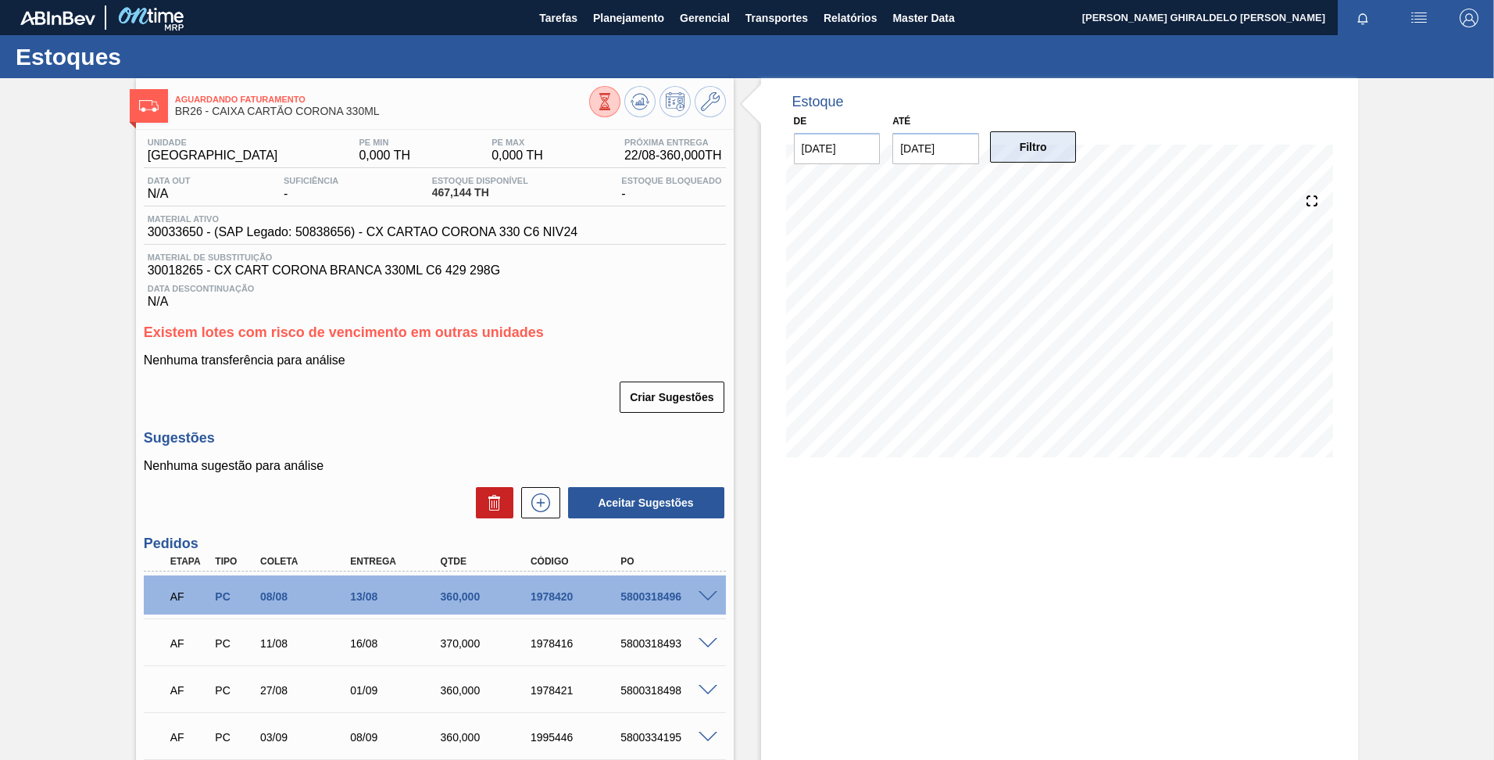
click at [742, 145] on button "Filtro" at bounding box center [1033, 146] width 87 height 31
click at [642, 100] on icon at bounding box center [640, 101] width 10 height 7
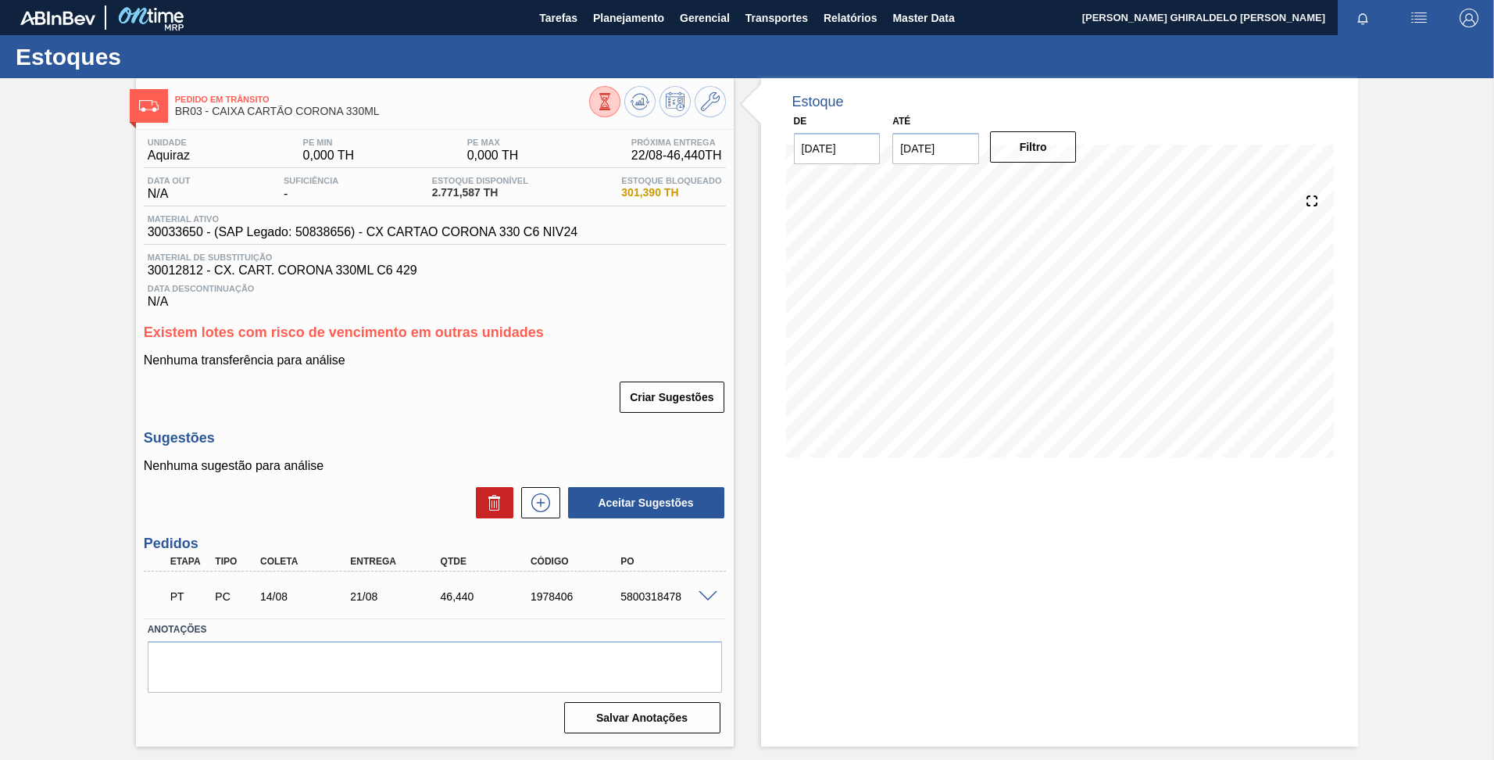
click at [945, 149] on input "26/12/2025" at bounding box center [935, 148] width 87 height 31
click at [1065, 193] on div "dom seg ter qua qui sex sab" at bounding box center [987, 204] width 188 height 25
drag, startPoint x: 1065, startPoint y: 193, endPoint x: 1064, endPoint y: 181, distance: 12.6
click at [1064, 184] on button "Next Month" at bounding box center [1067, 186] width 11 height 11
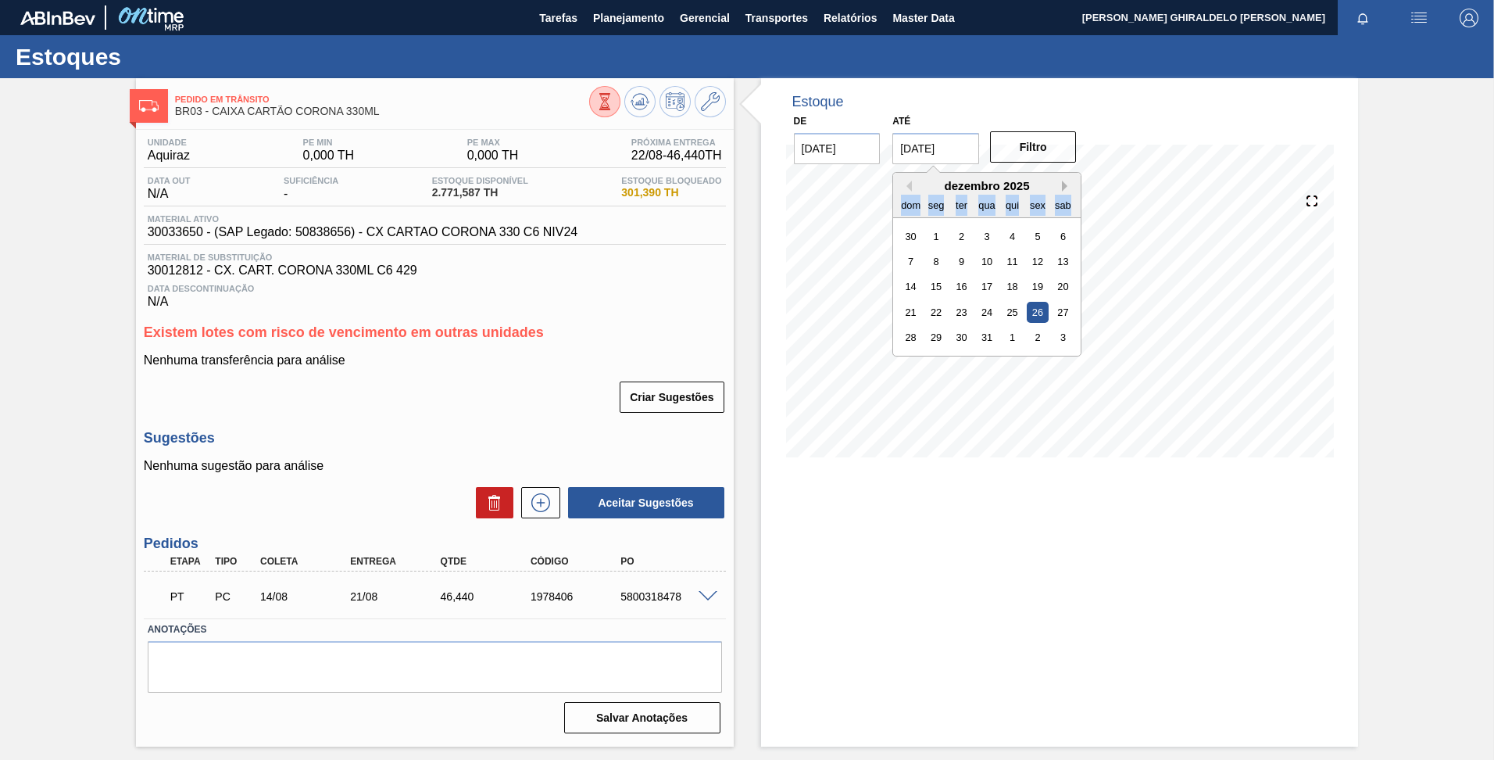
click at [1064, 181] on button "Next Month" at bounding box center [1067, 186] width 11 height 11
drag, startPoint x: 1064, startPoint y: 181, endPoint x: 1050, endPoint y: 200, distance: 24.1
click at [1066, 186] on button "Next Month" at bounding box center [1067, 186] width 11 height 11
click at [999, 273] on div "5 6 7 8 9 10 11" at bounding box center [987, 261] width 177 height 25
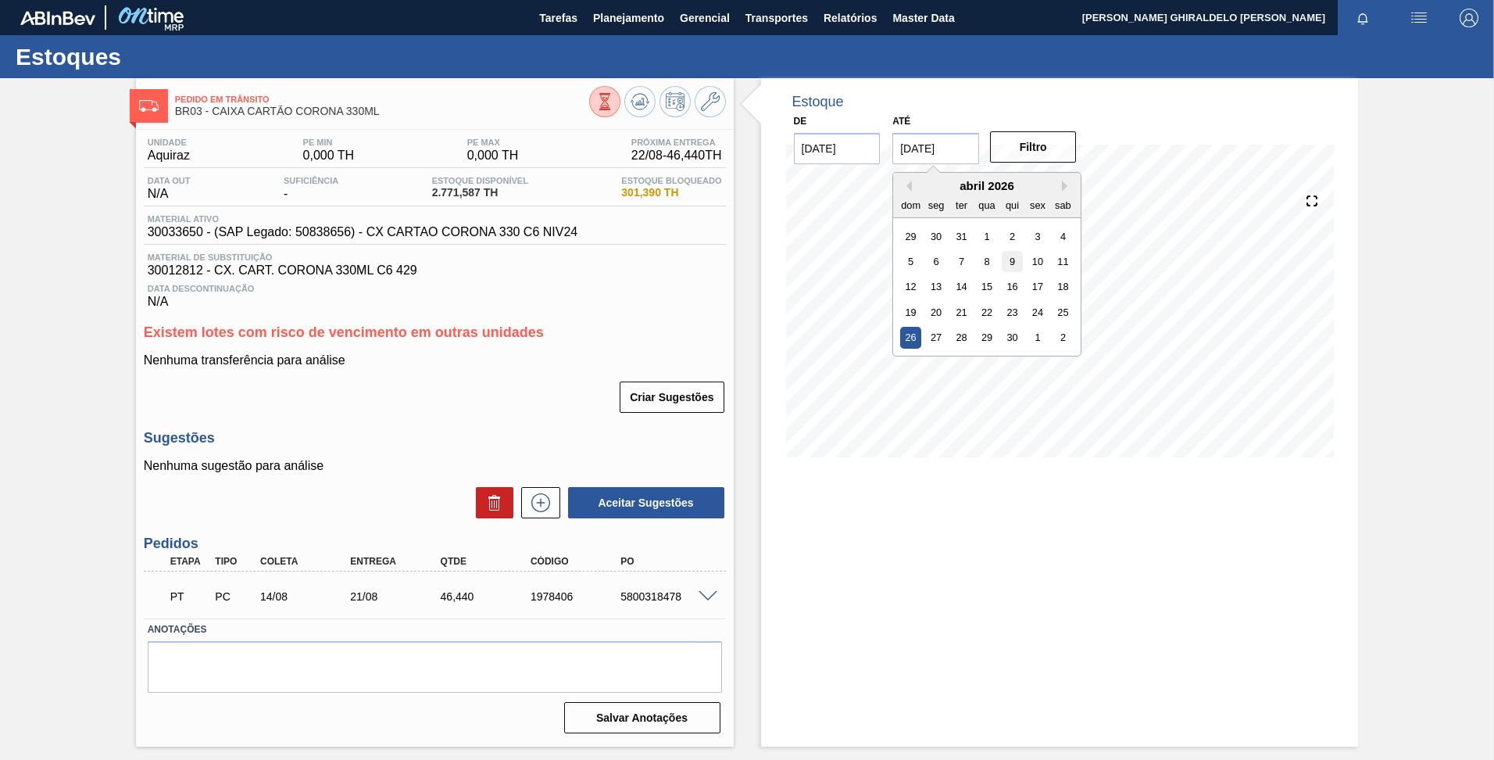
click at [1009, 264] on div "9" at bounding box center [1012, 261] width 21 height 21
type input "09/04/2026"
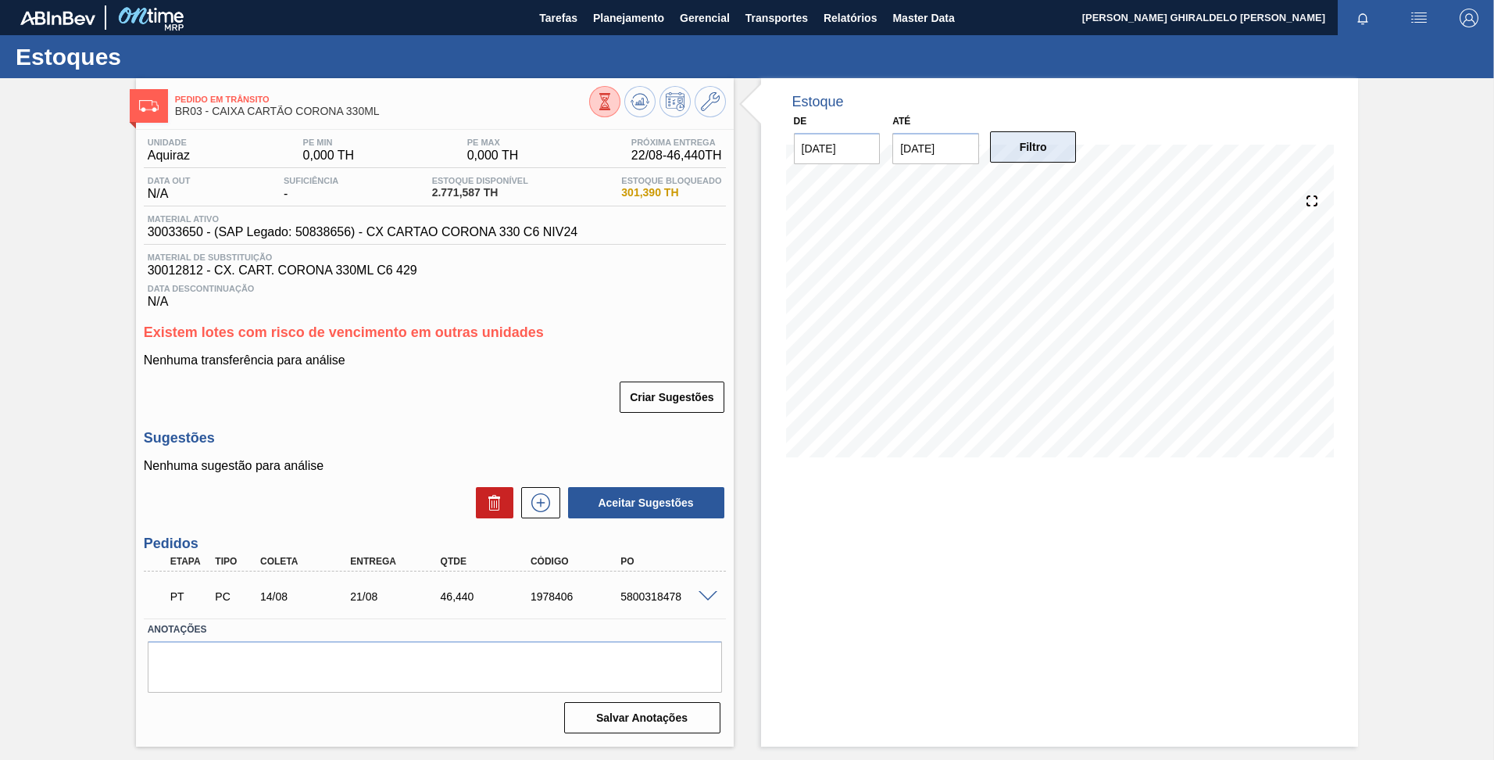
click at [1032, 152] on button "Filtro" at bounding box center [1033, 146] width 87 height 31
click at [1039, 141] on button "Filtro" at bounding box center [1033, 146] width 87 height 31
click at [1025, 157] on button "Filtro" at bounding box center [1033, 146] width 87 height 31
click at [613, 104] on icon at bounding box center [604, 101] width 17 height 17
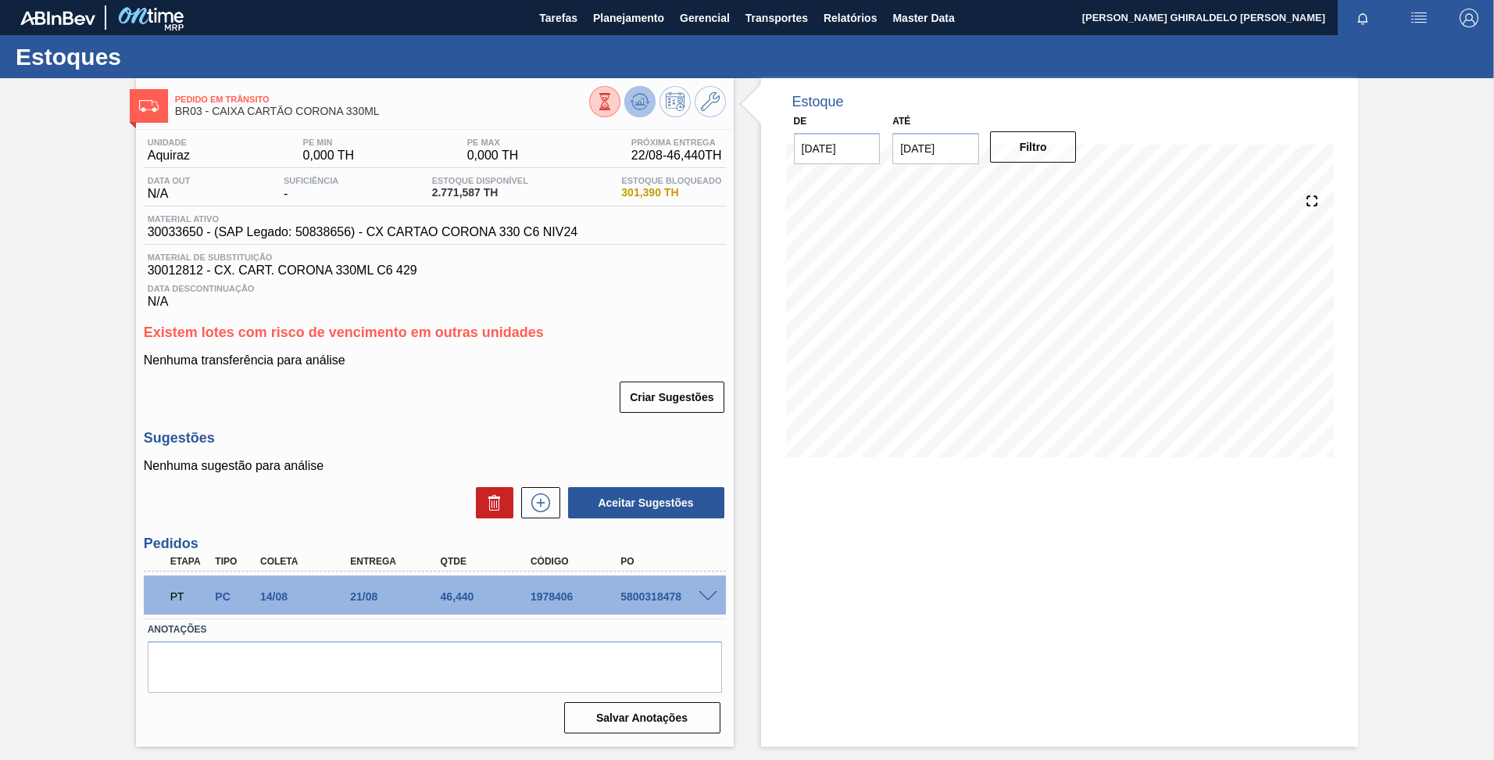
click at [613, 96] on icon at bounding box center [604, 101] width 17 height 17
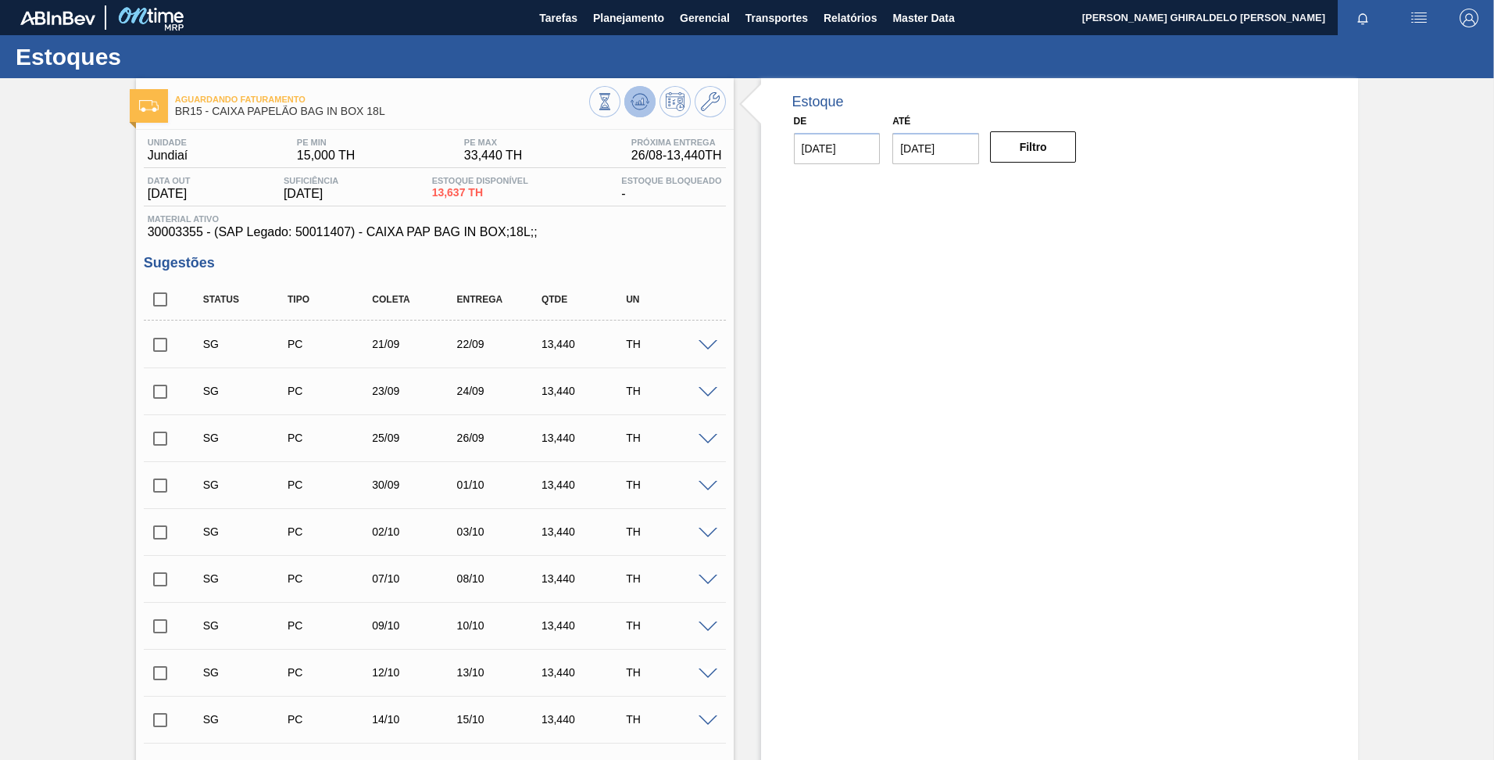
click at [624, 104] on button at bounding box center [639, 101] width 31 height 31
drag, startPoint x: 835, startPoint y: 158, endPoint x: 846, endPoint y: 157, distance: 10.2
click at [836, 158] on input "[DATE]" at bounding box center [837, 148] width 87 height 31
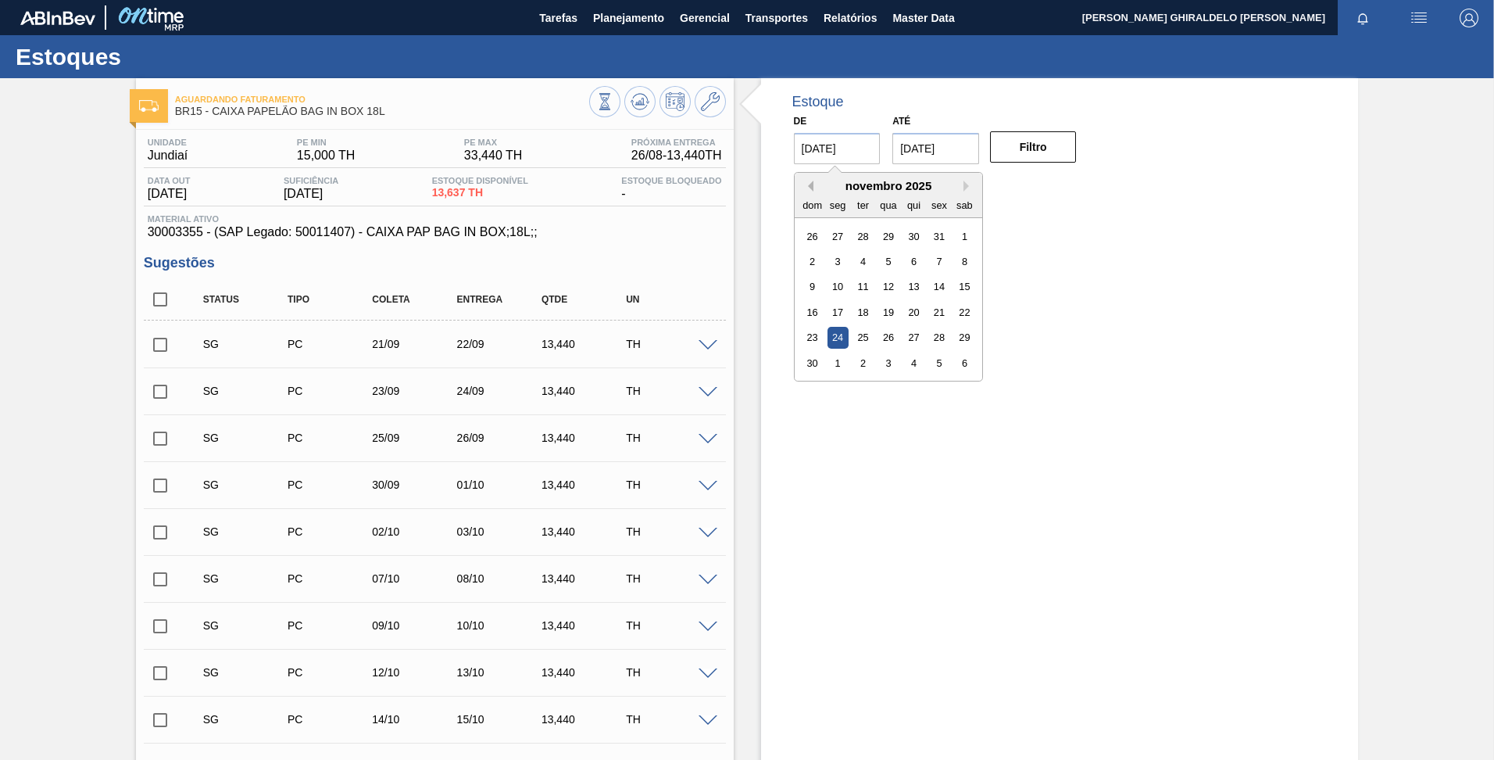
click at [807, 188] on button "Previous Month" at bounding box center [808, 186] width 11 height 11
click at [808, 189] on button "Previous Month" at bounding box center [808, 186] width 11 height 11
click at [940, 309] on div "22" at bounding box center [938, 312] width 21 height 21
type input "[DATE]"
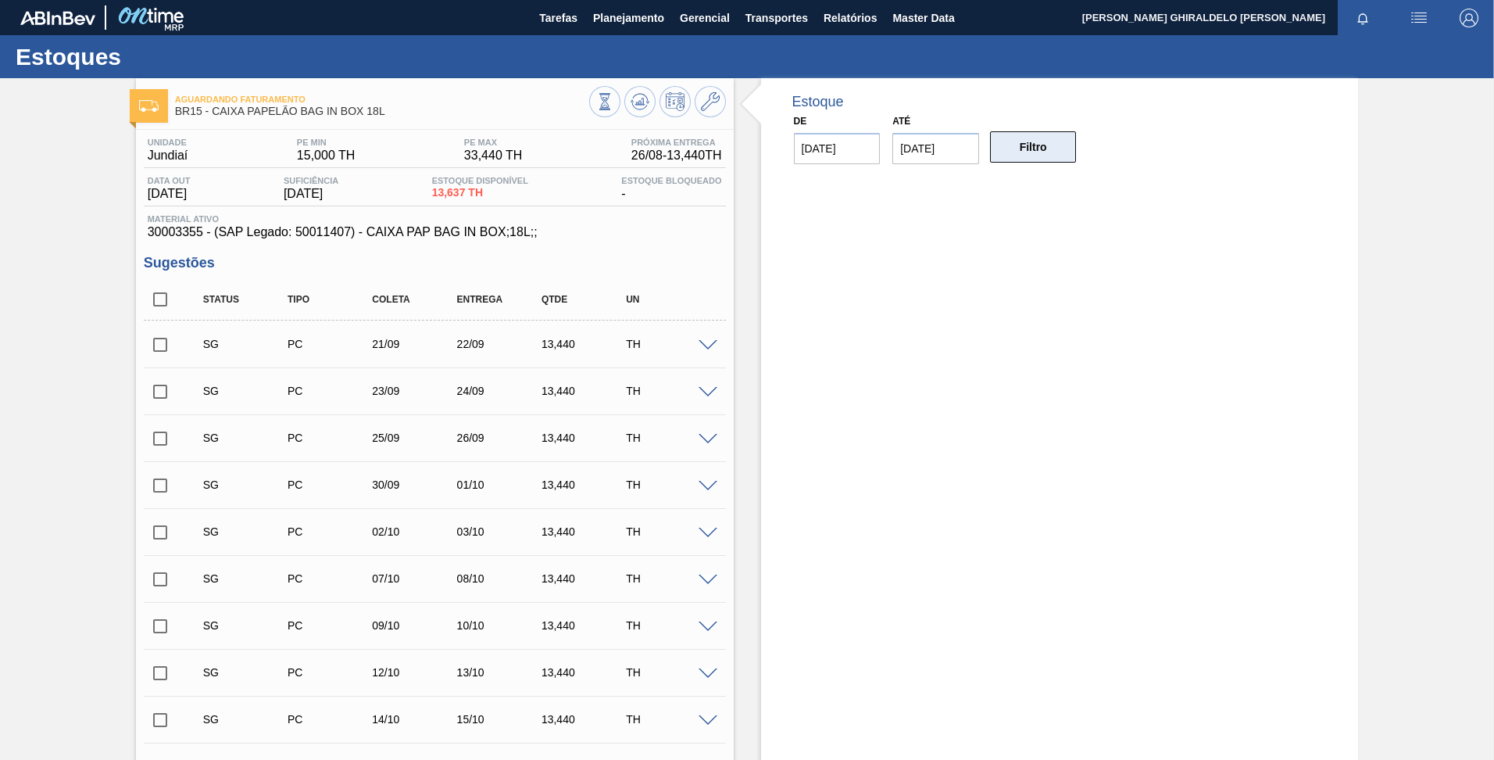
click at [1025, 144] on button "Filtro" at bounding box center [1033, 146] width 87 height 31
click at [152, 229] on span "30003355 - (SAP Legado: 50011407) - CAIXA PAP BAG IN BOX;18L;;" at bounding box center [435, 232] width 574 height 14
copy span "30003355"
click at [896, 27] on button "Master Data" at bounding box center [923, 17] width 77 height 35
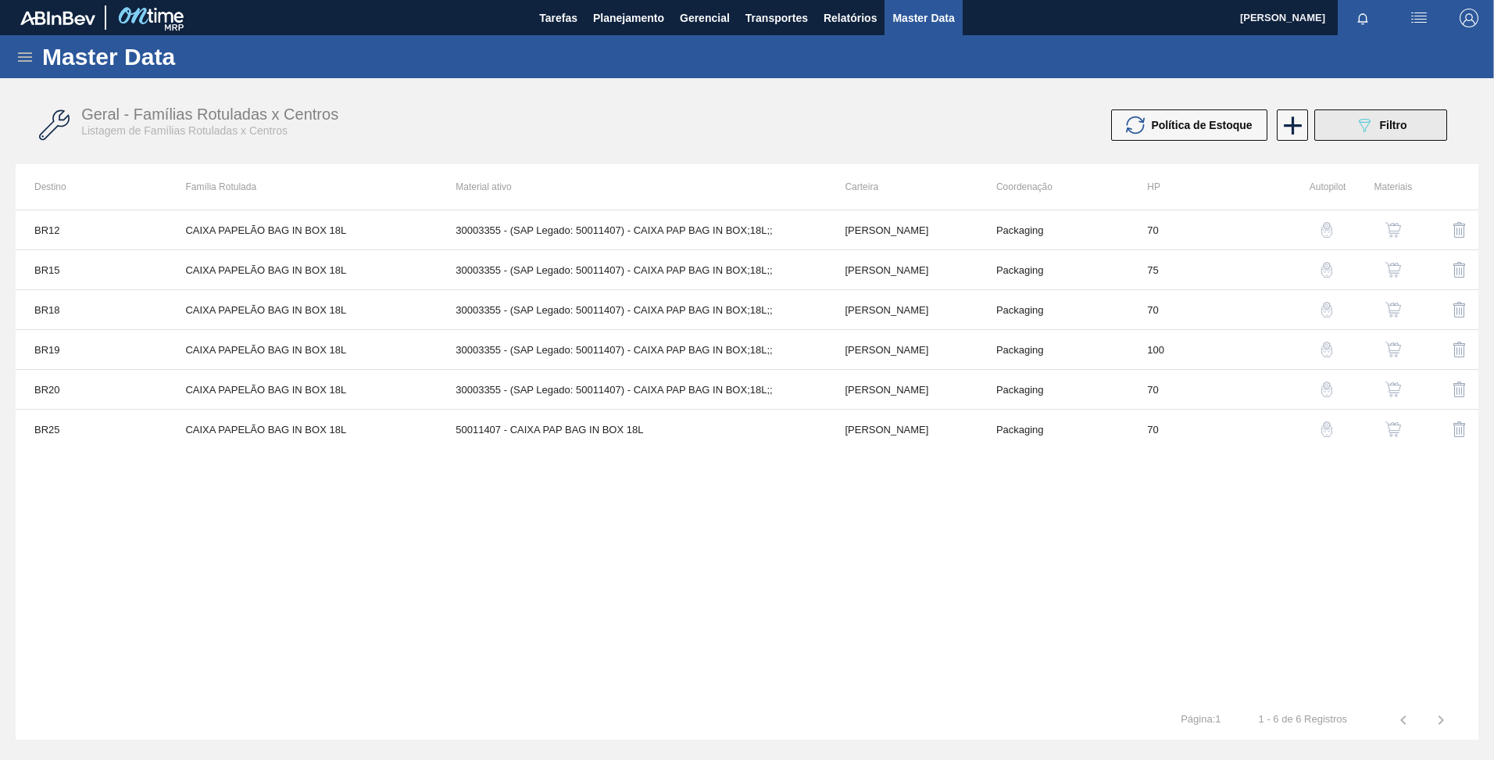
click at [1373, 136] on button "089F7B8B-B2A5-4AFE-B5C0-19BA573D28AC Filtro" at bounding box center [1380, 124] width 133 height 31
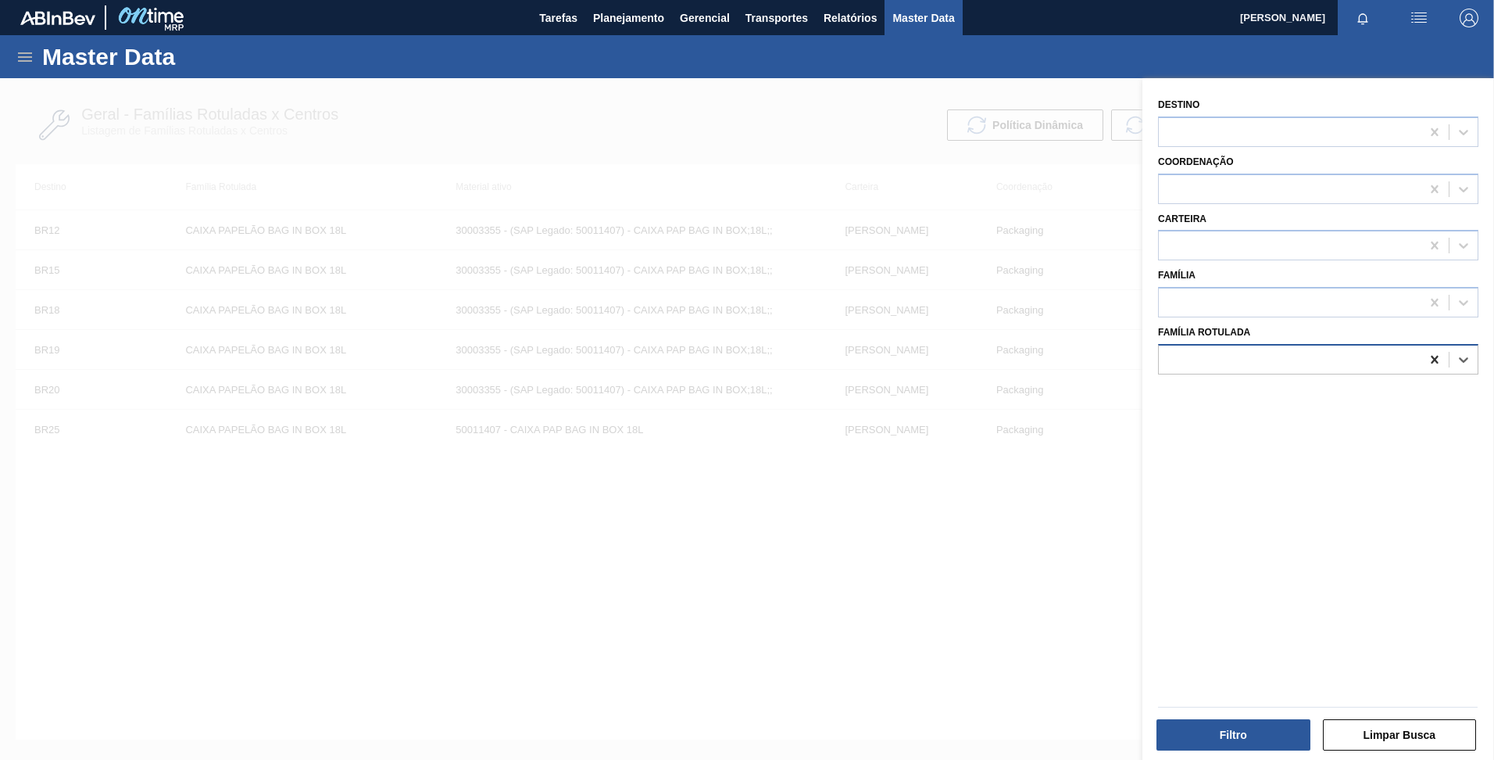
click at [1434, 356] on icon at bounding box center [1435, 360] width 16 height 16
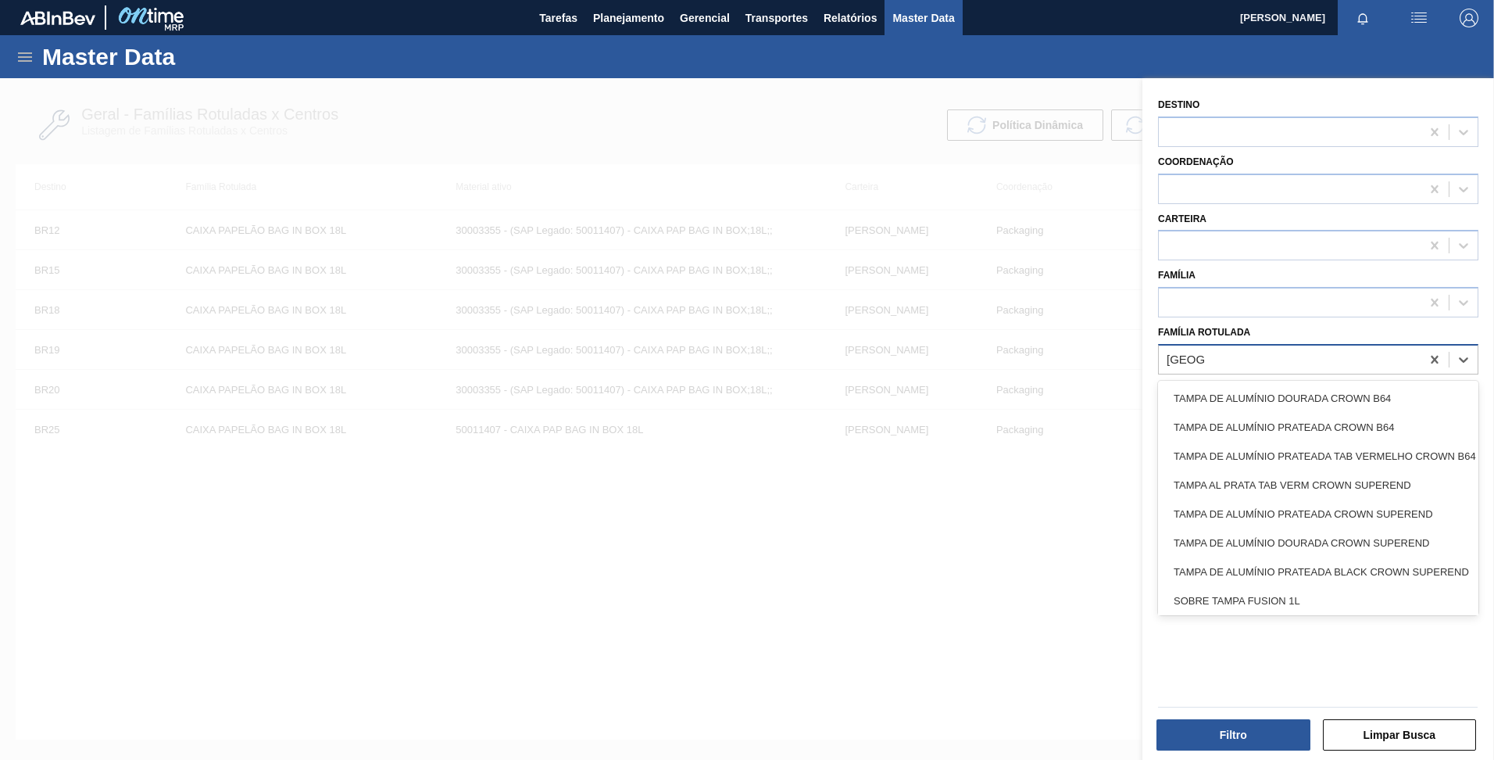
type Rotulada "[GEOGRAPHIC_DATA]"
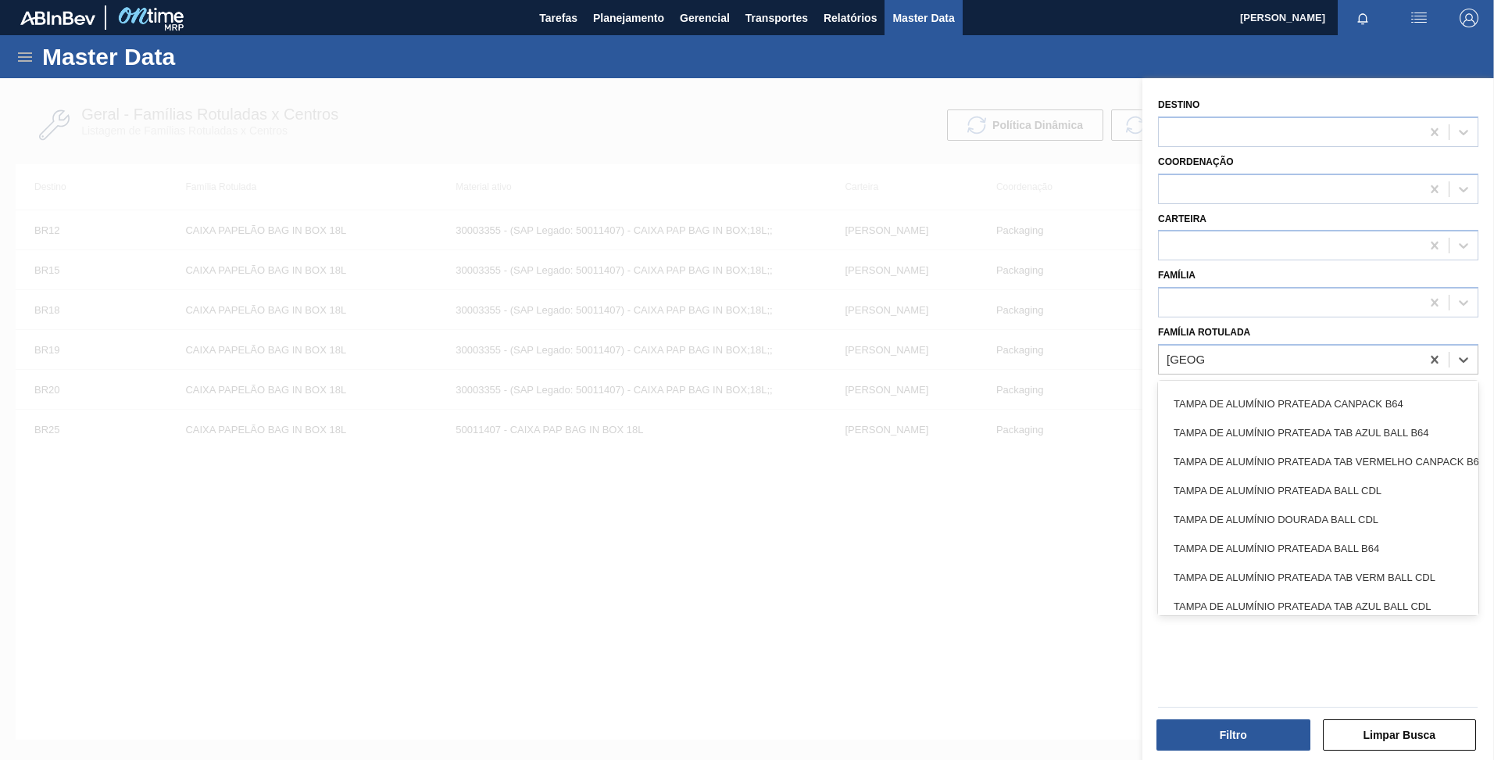
scroll to position [234, 0]
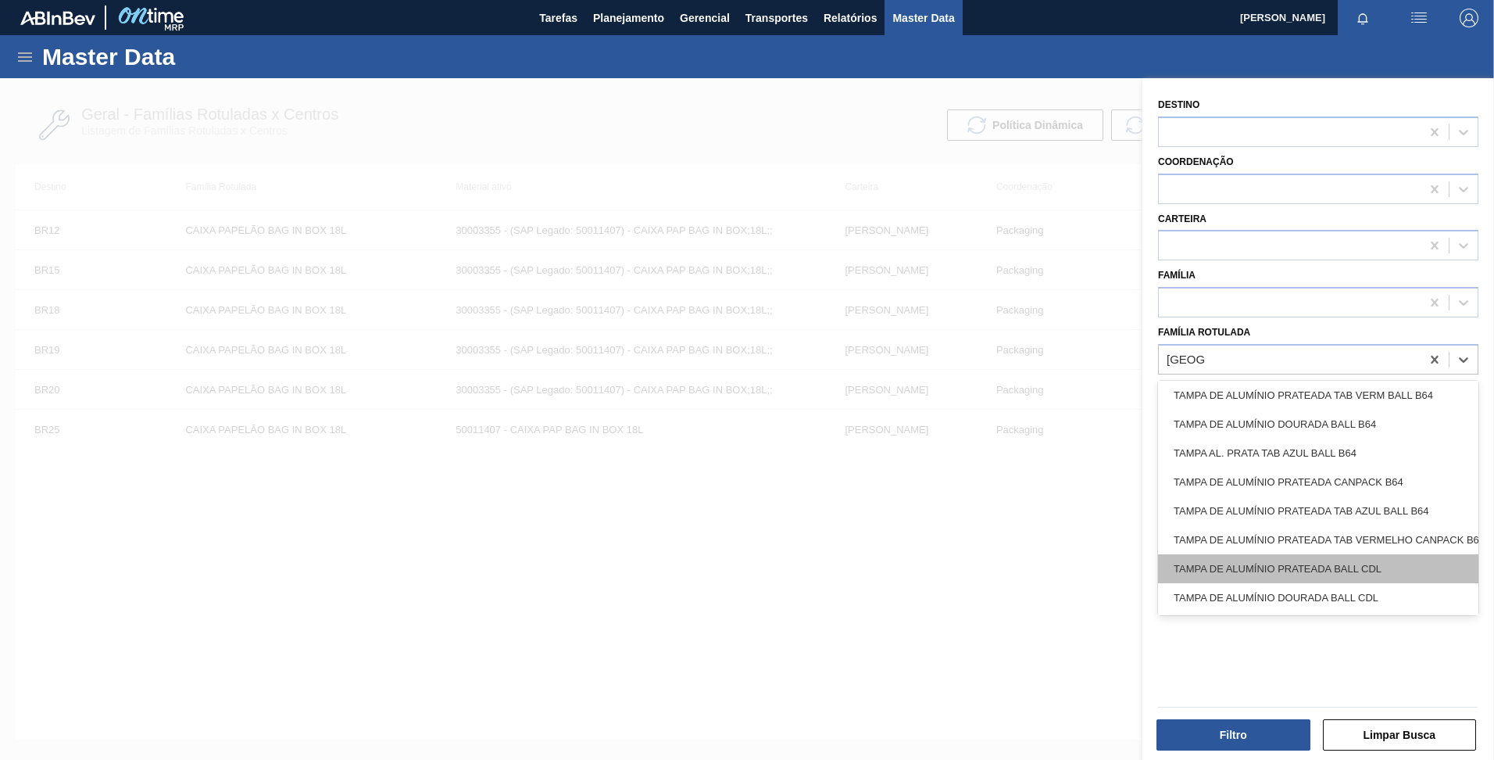
click at [1306, 574] on div "TAMPA DE ALUMÍNIO PRATEADA BALL CDL" at bounding box center [1318, 568] width 320 height 29
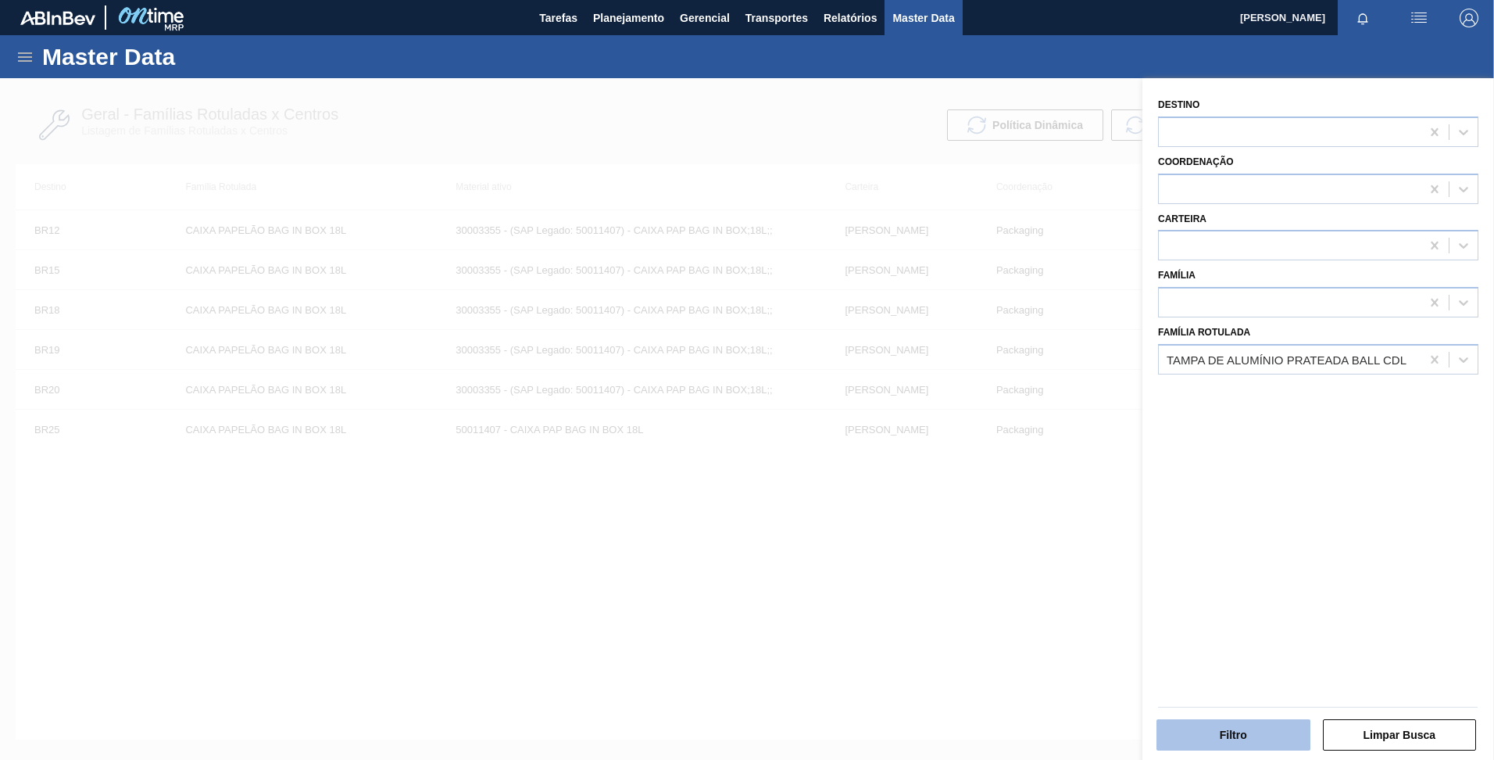
click at [1214, 738] on button "Filtro" at bounding box center [1234, 734] width 154 height 31
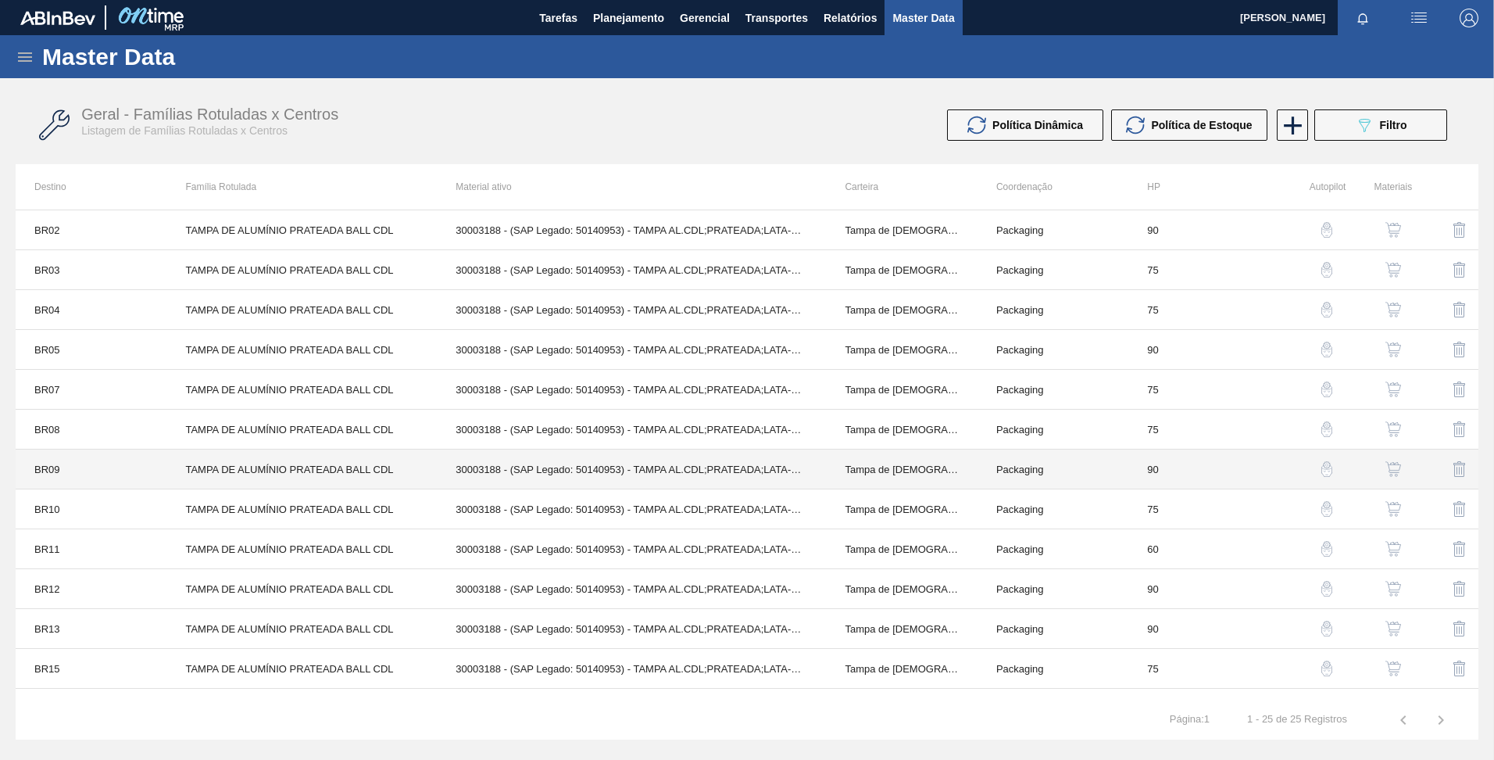
click at [232, 466] on td "TAMPA DE ALUMÍNIO PRATEADA BALL CDL" at bounding box center [301, 469] width 270 height 40
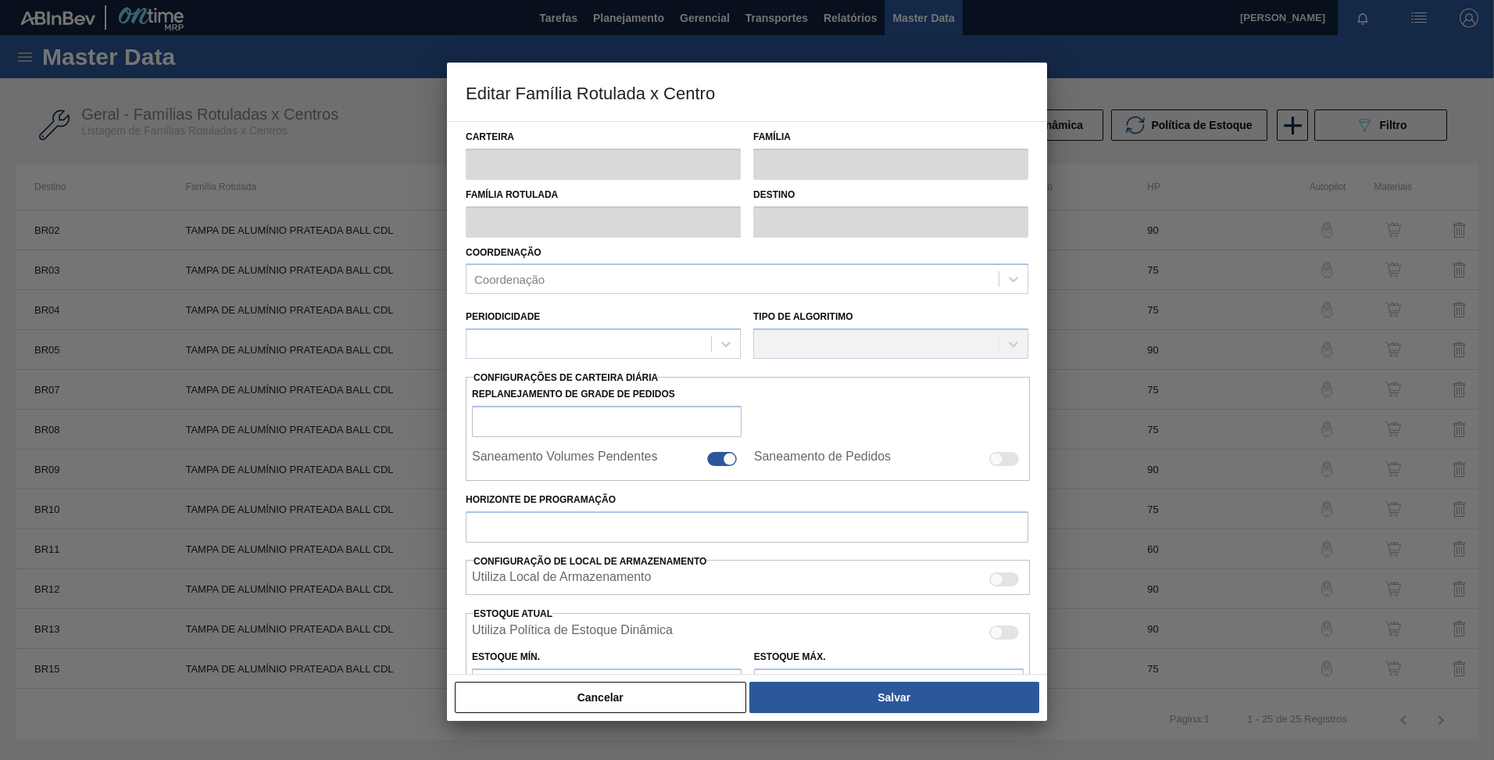
type input "Tampa de [DEMOGRAPHIC_DATA]"
type input "Tampa de Alumínio"
type input "TAMPA DE ALUMÍNIO PRATEADA BALL CDL"
type input "BR09 - Agudos"
type input "90"
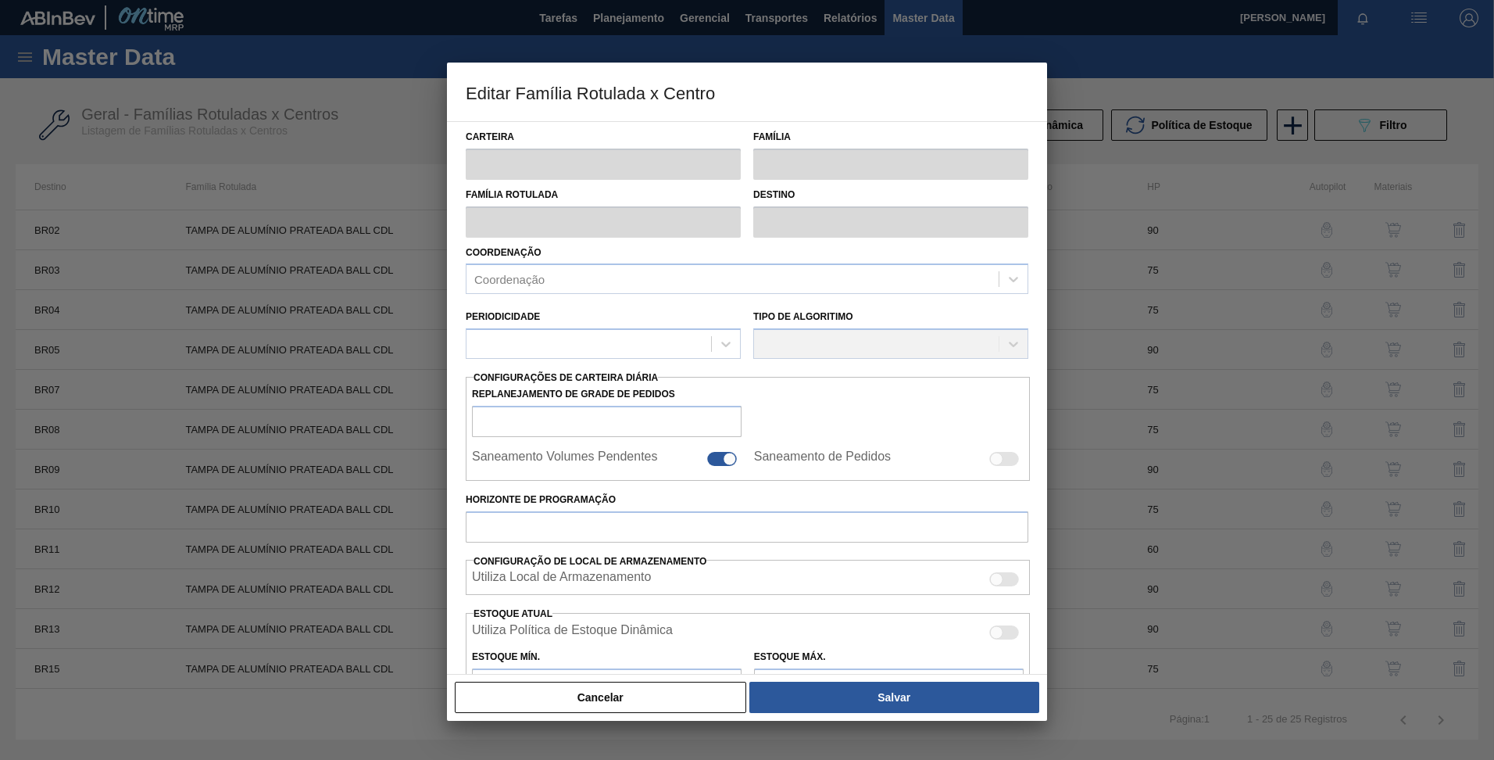
type input "21.823,952"
type input "66.518,07"
type input "70"
type input "52.895,504"
checkbox input "true"
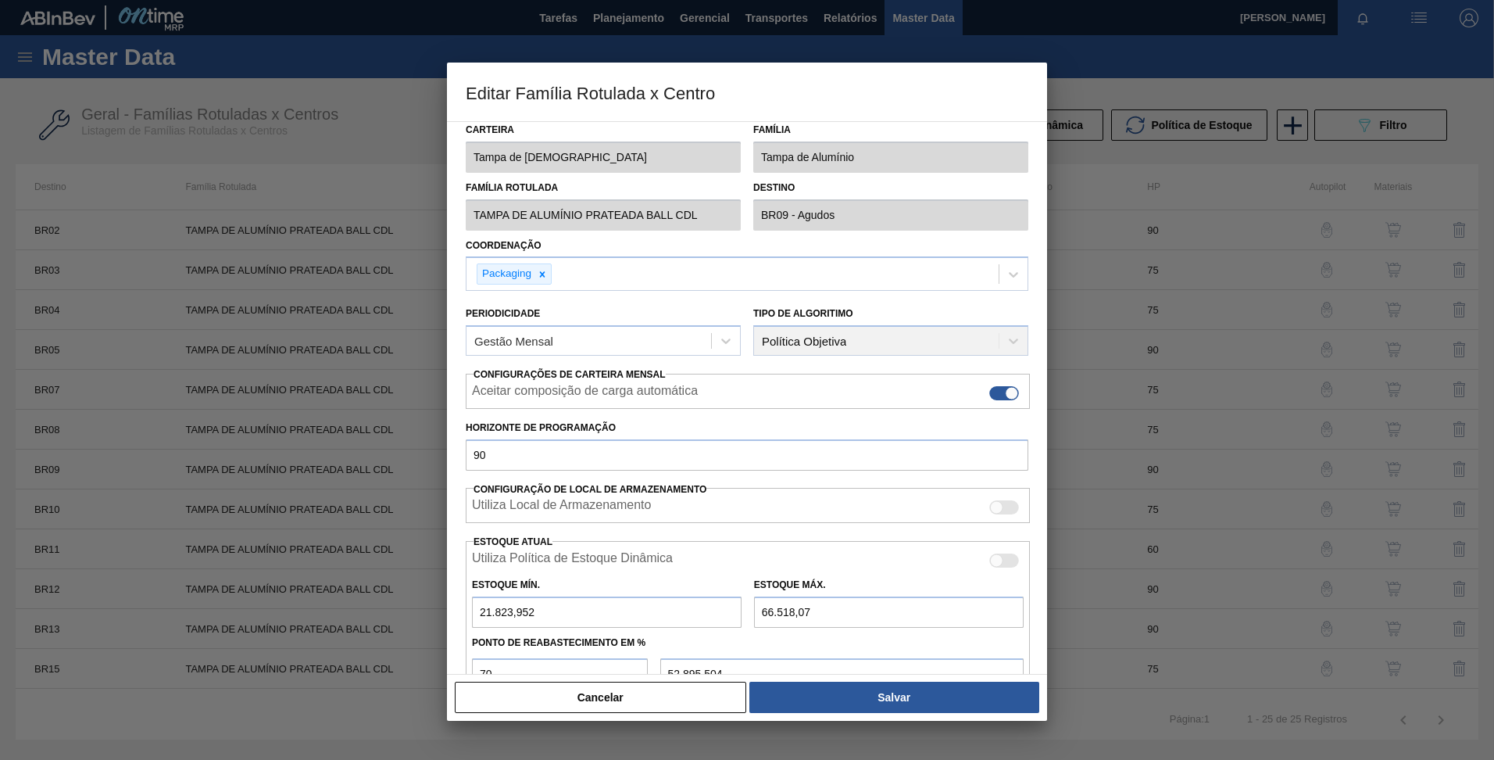
scroll to position [0, 0]
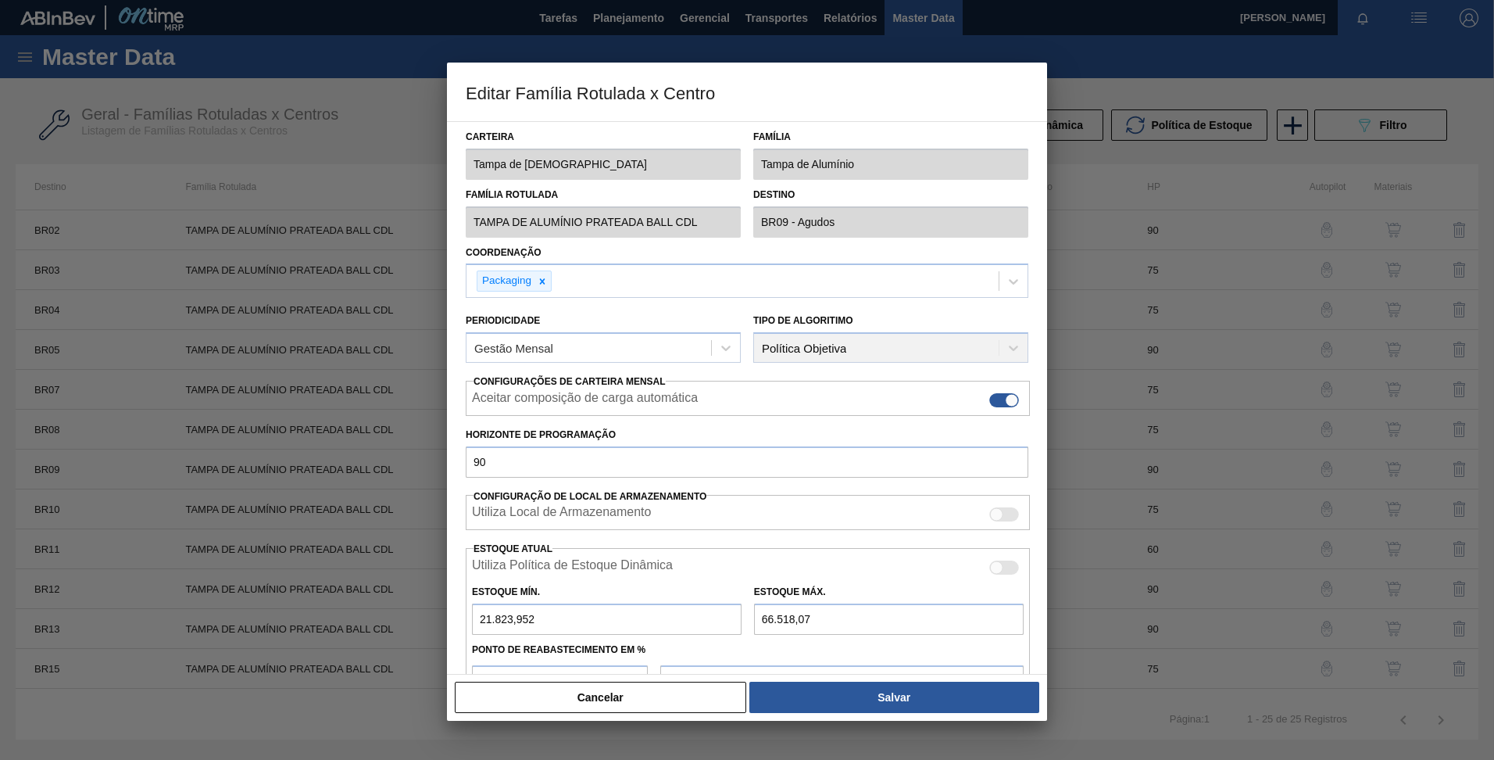
click at [424, 220] on div "Editar Família Rotulada x Centro Carteira Tampa de Lata Família Tampa de Alumín…" at bounding box center [747, 380] width 1494 height 760
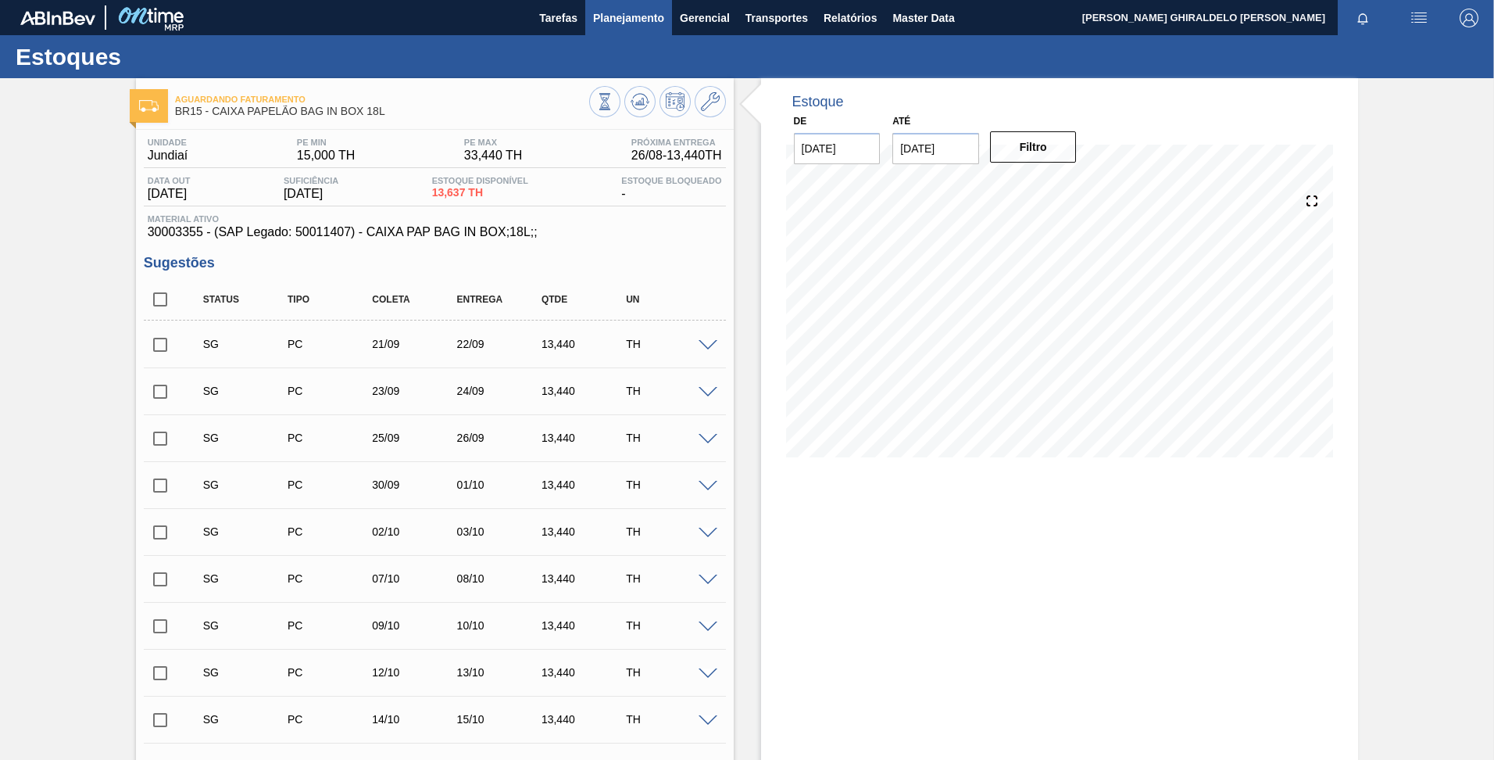
click at [603, 18] on span "Planejamento" at bounding box center [628, 18] width 71 height 19
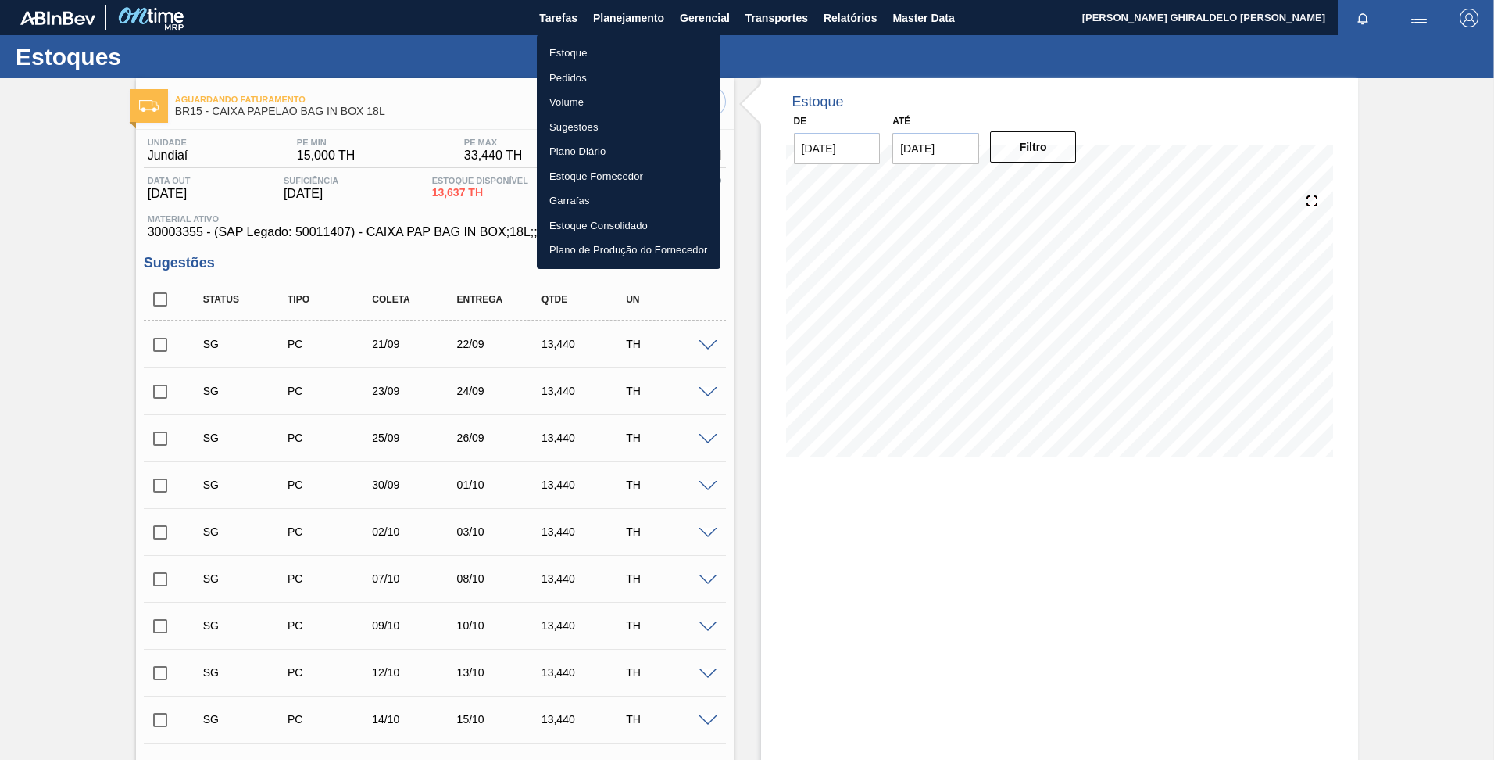
click at [576, 51] on li "Estoque" at bounding box center [629, 53] width 184 height 25
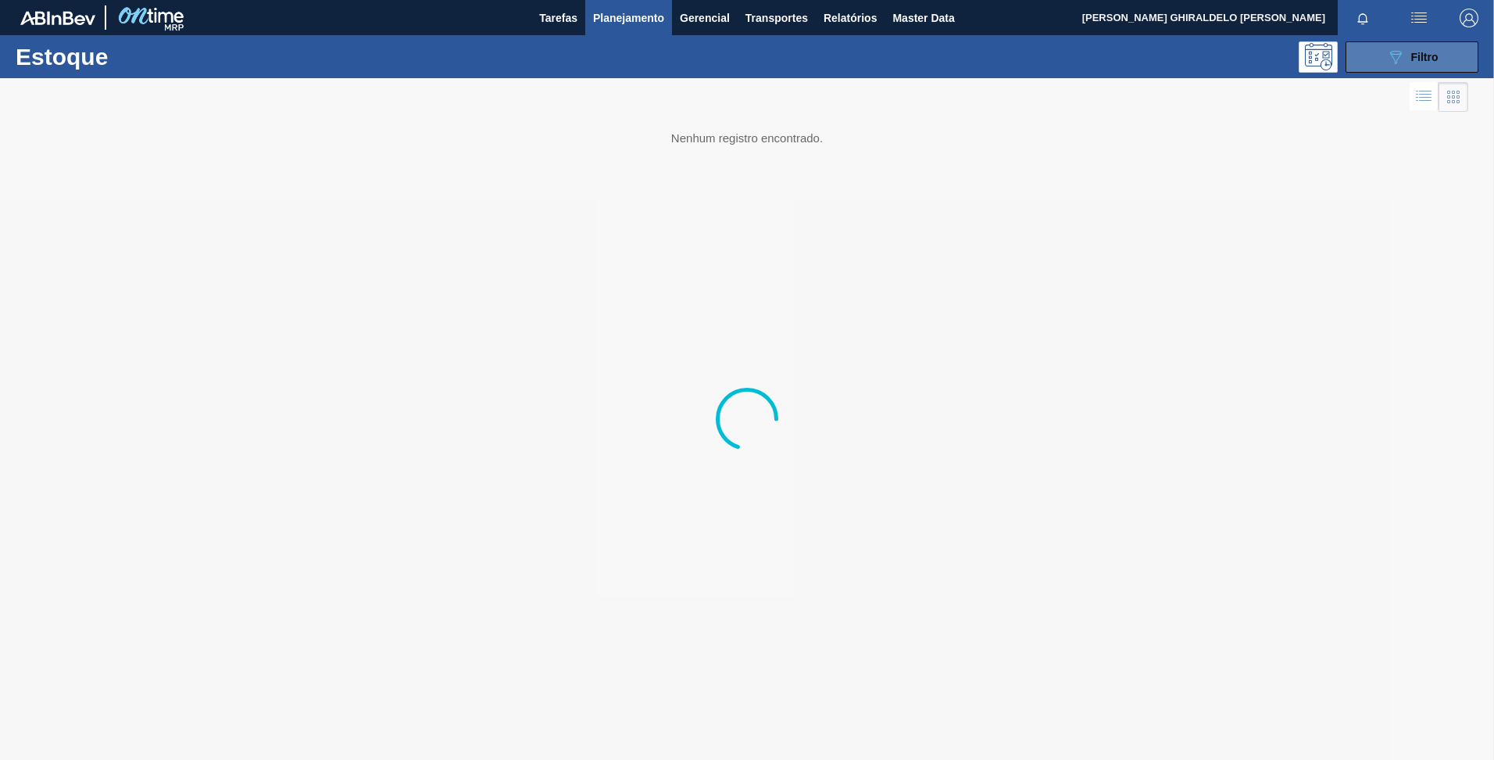
click at [1376, 70] on button "089F7B8B-B2A5-4AFE-B5C0-19BA573D28AC Filtro" at bounding box center [1412, 56] width 133 height 31
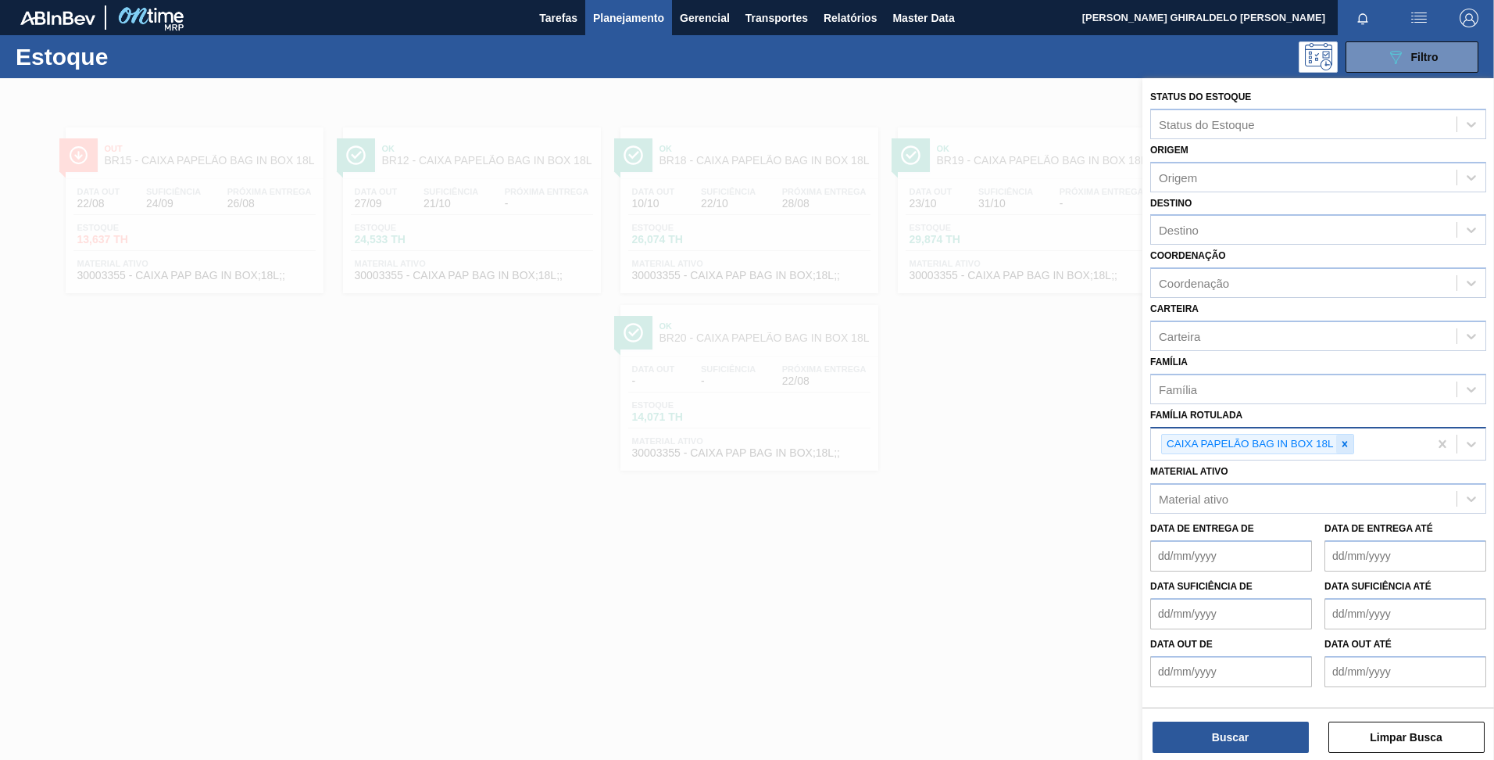
click at [1345, 436] on div at bounding box center [1344, 444] width 17 height 20
paste Rotulada "TAMPA DE ALUMÍNIO PRATEADA BALL CDL"
type Rotulada "TAMPA DE ALUMÍNIO PRATEADA BALL CDL"
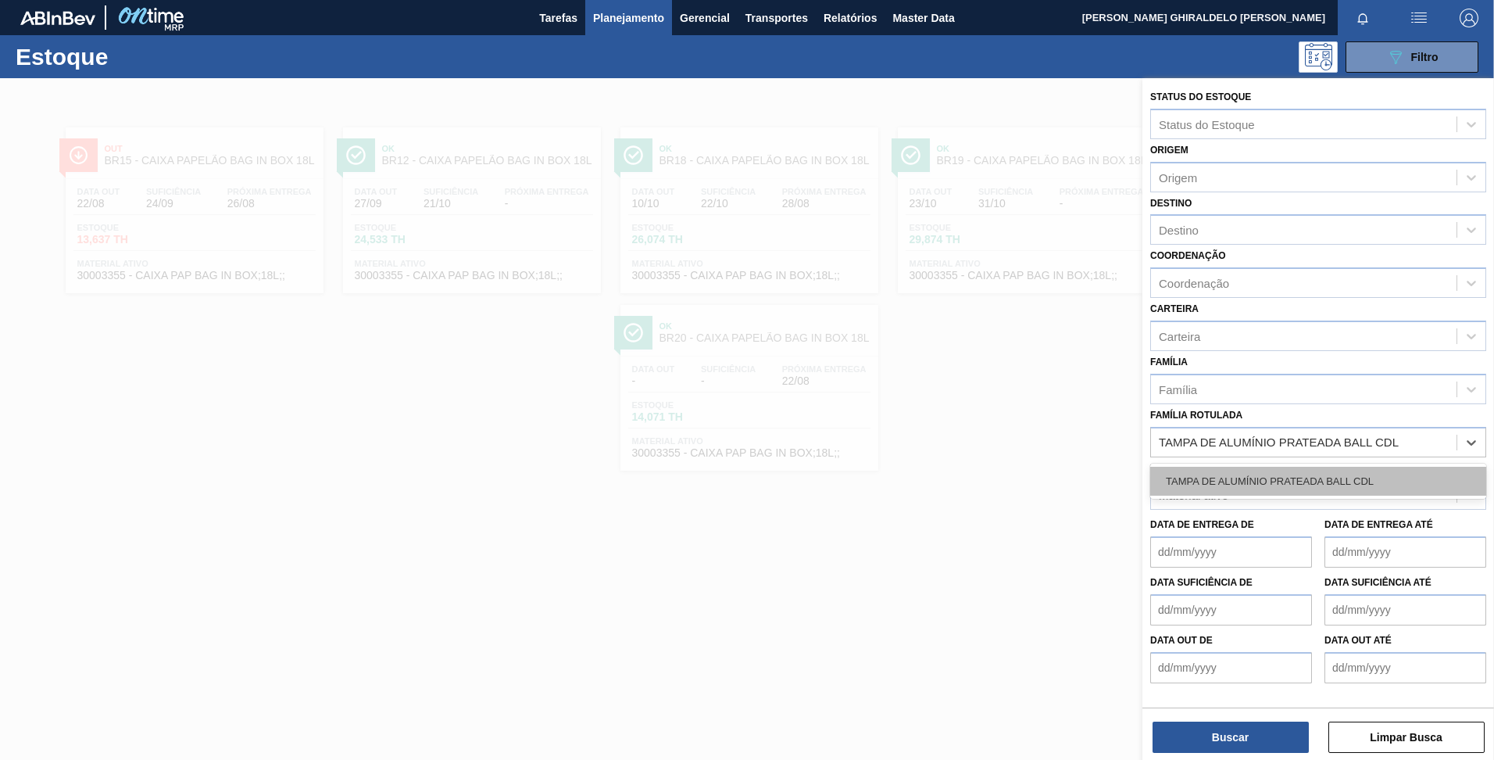
click at [1279, 481] on div "TAMPA DE ALUMÍNIO PRATEADA BALL CDL" at bounding box center [1318, 481] width 336 height 29
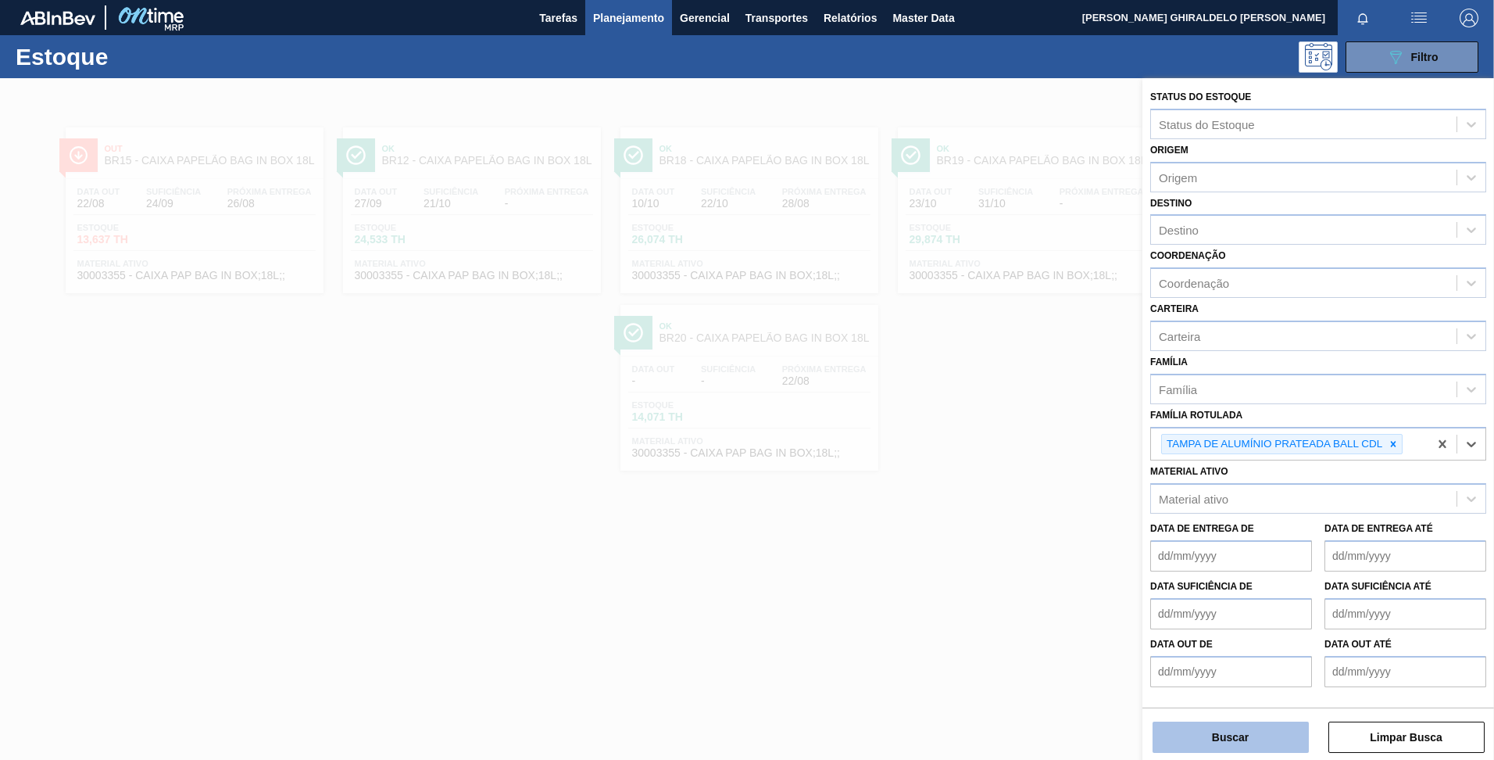
click at [1243, 735] on button "Buscar" at bounding box center [1231, 736] width 156 height 31
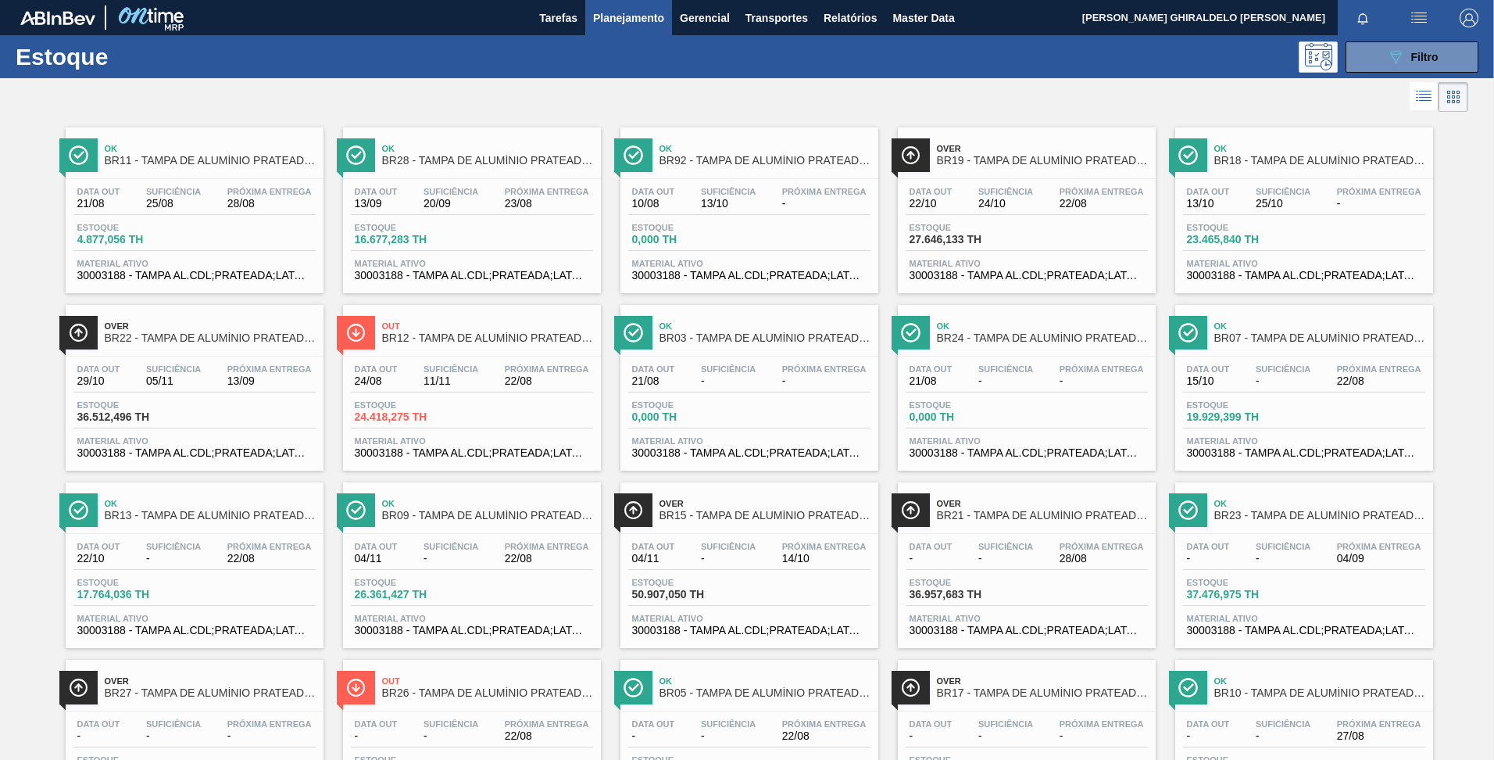
click at [443, 515] on span "BR09 - TAMPA DE ALUMÍNIO PRATEADA BALL CDL" at bounding box center [487, 516] width 211 height 12
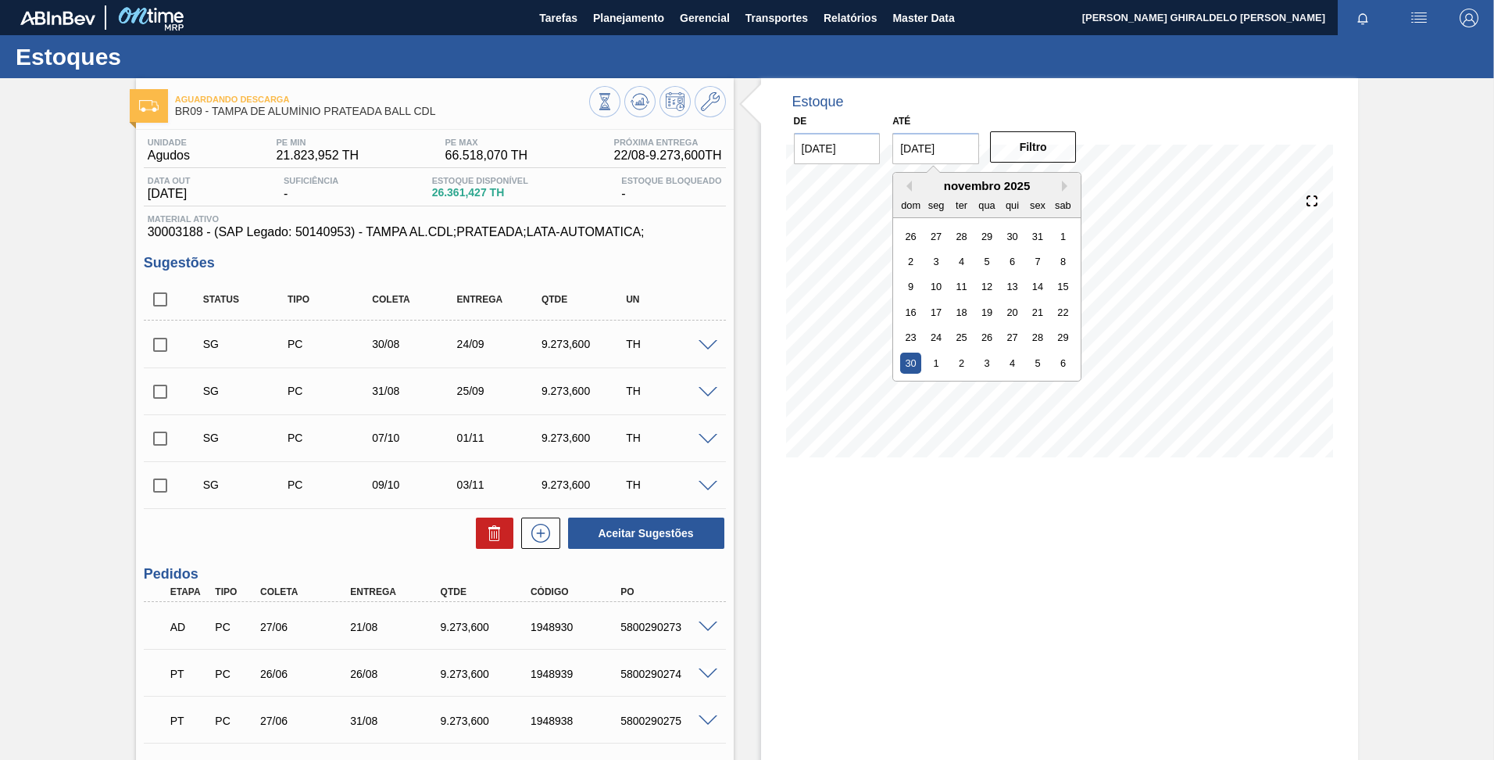
drag, startPoint x: 953, startPoint y: 152, endPoint x: 961, endPoint y: 154, distance: 8.0
click at [955, 152] on input "30/11/2025" at bounding box center [935, 148] width 87 height 31
click at [1062, 186] on button "Next Month" at bounding box center [1067, 186] width 11 height 11
click at [1067, 341] on div "3" at bounding box center [1063, 337] width 21 height 21
type input "03/01/2026"
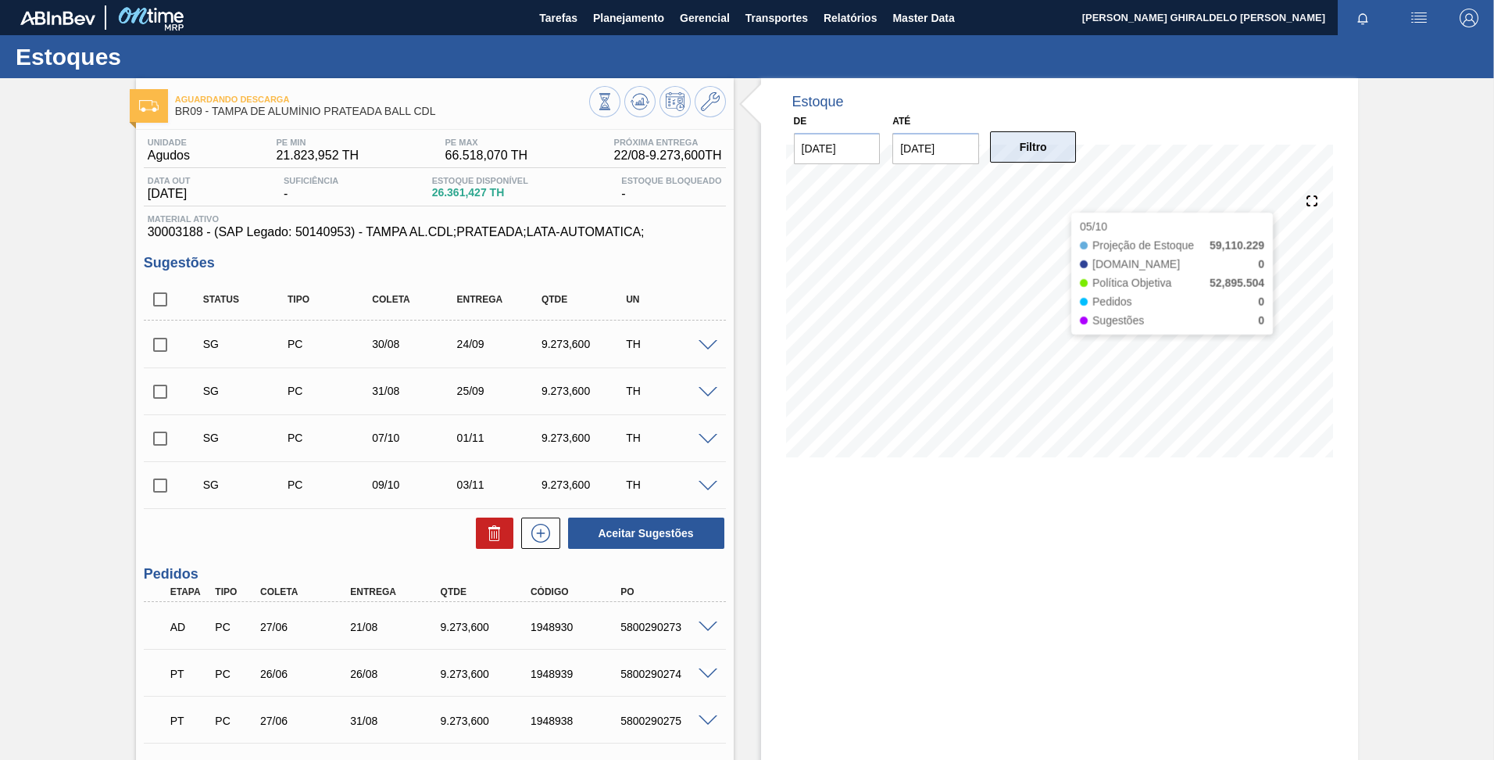
click at [1038, 149] on button "Filtro" at bounding box center [1033, 146] width 87 height 31
click at [156, 307] on input "checkbox" at bounding box center [160, 299] width 33 height 33
checkbox input "true"
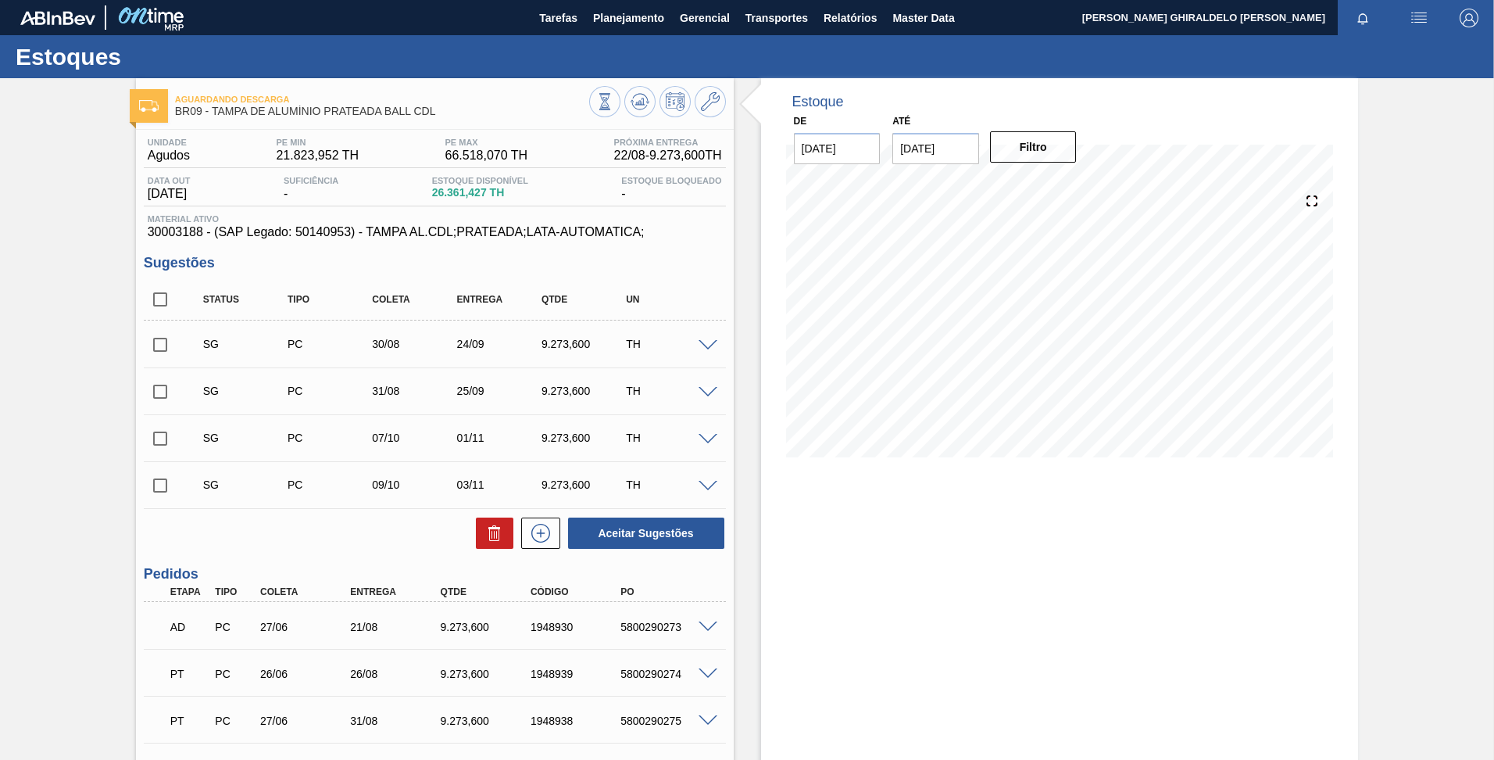
checkbox input "true"
click at [0, 0] on icon at bounding box center [0, 0] width 0 height 0
checkbox input "false"
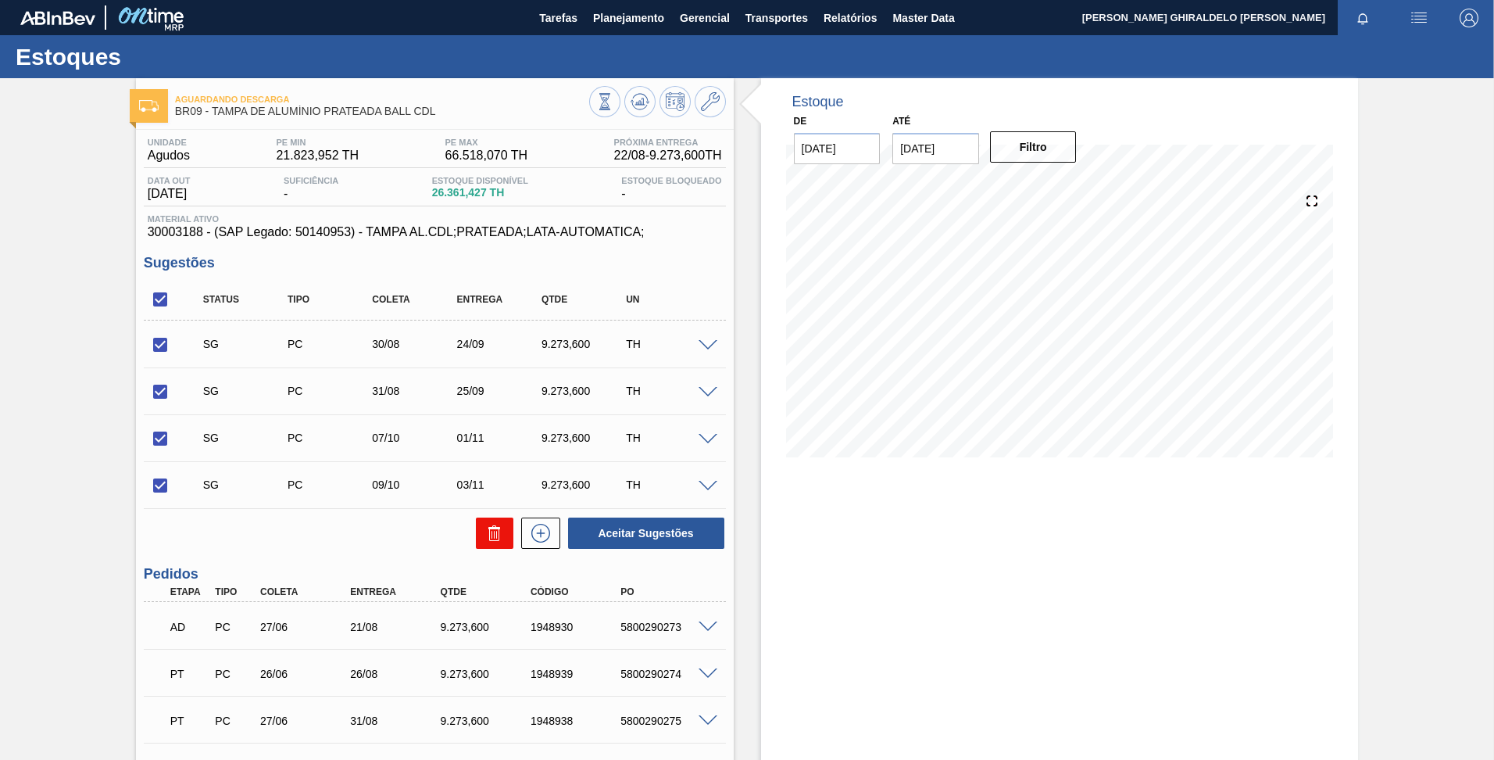
checkbox input "false"
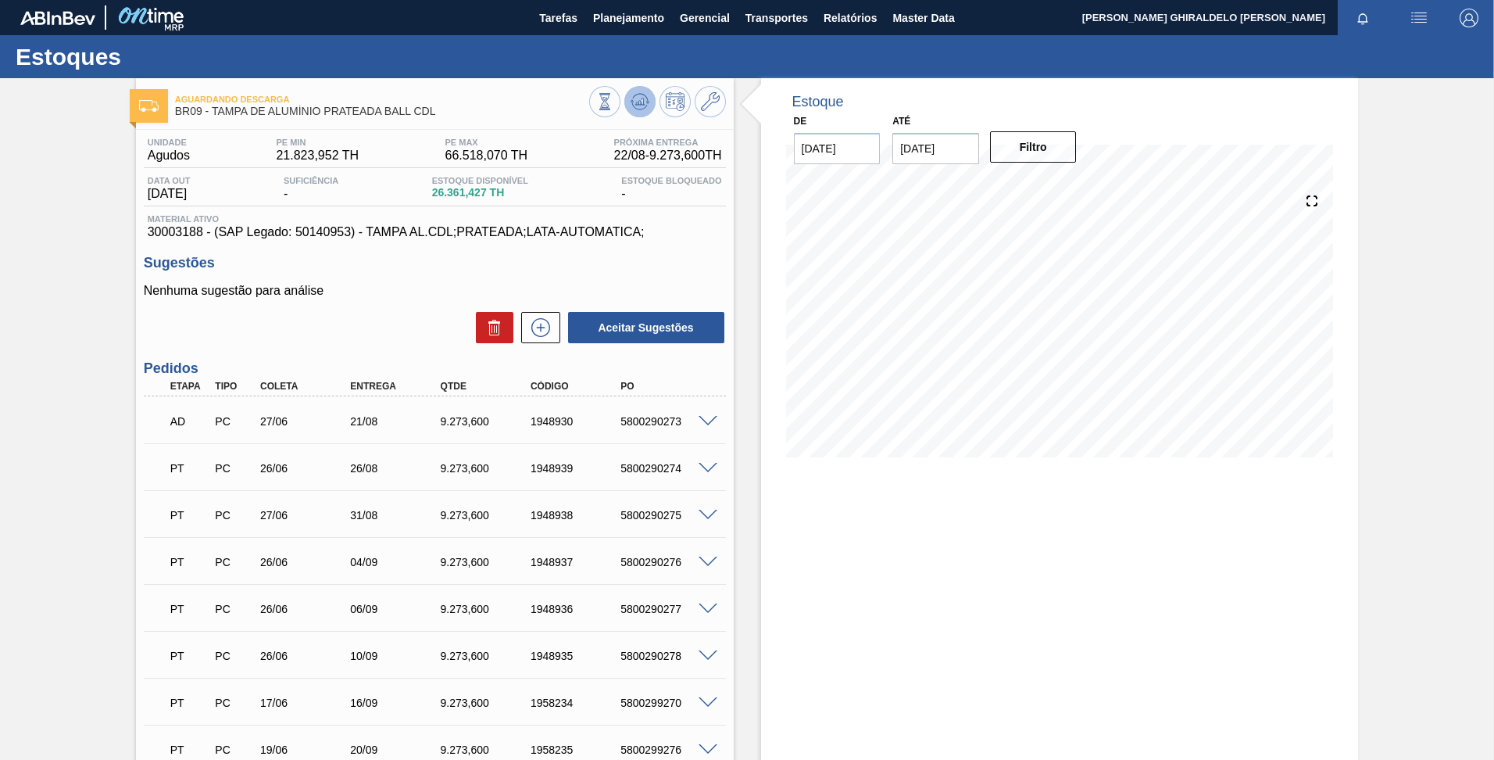
click at [613, 97] on icon at bounding box center [604, 101] width 17 height 17
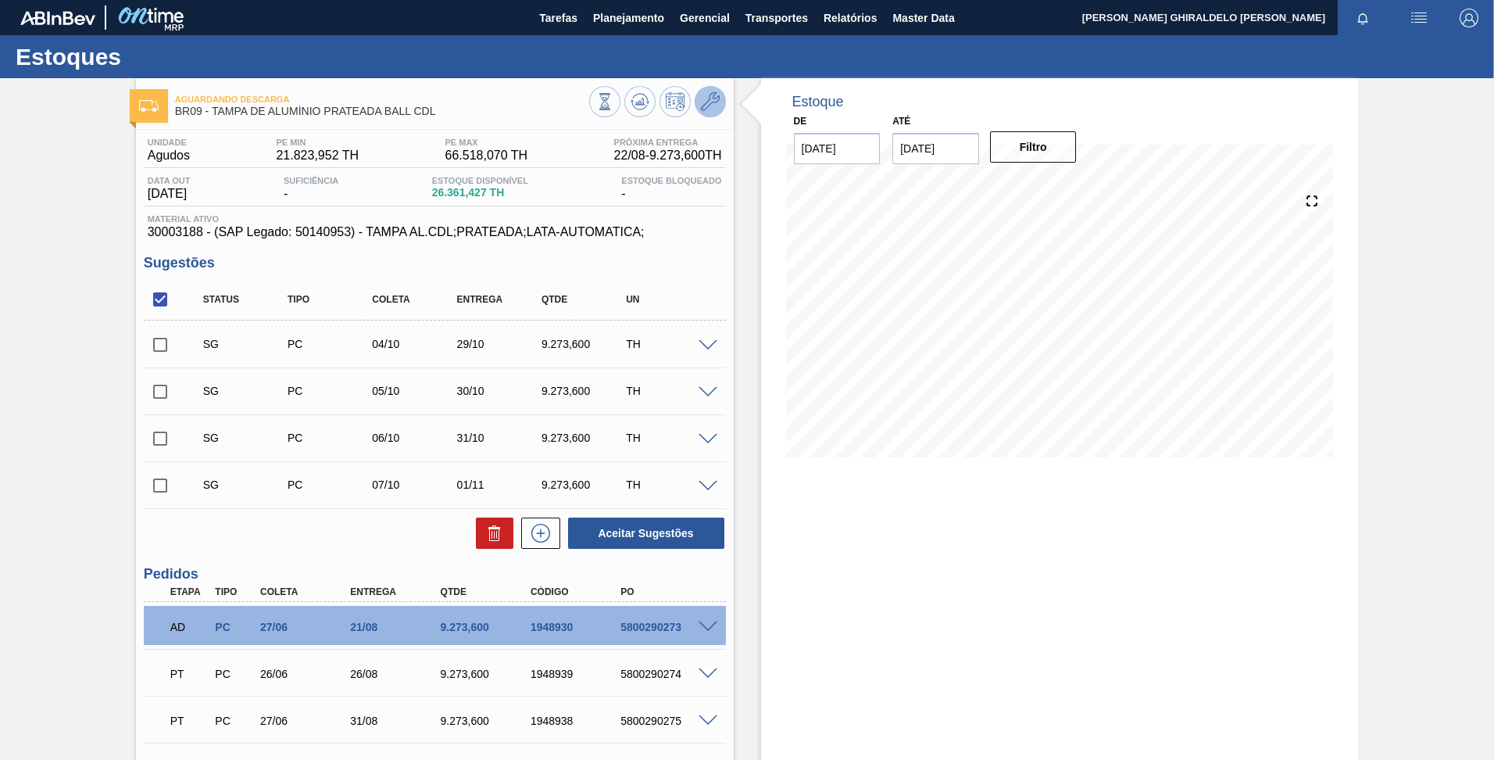
click at [705, 96] on icon at bounding box center [710, 101] width 19 height 19
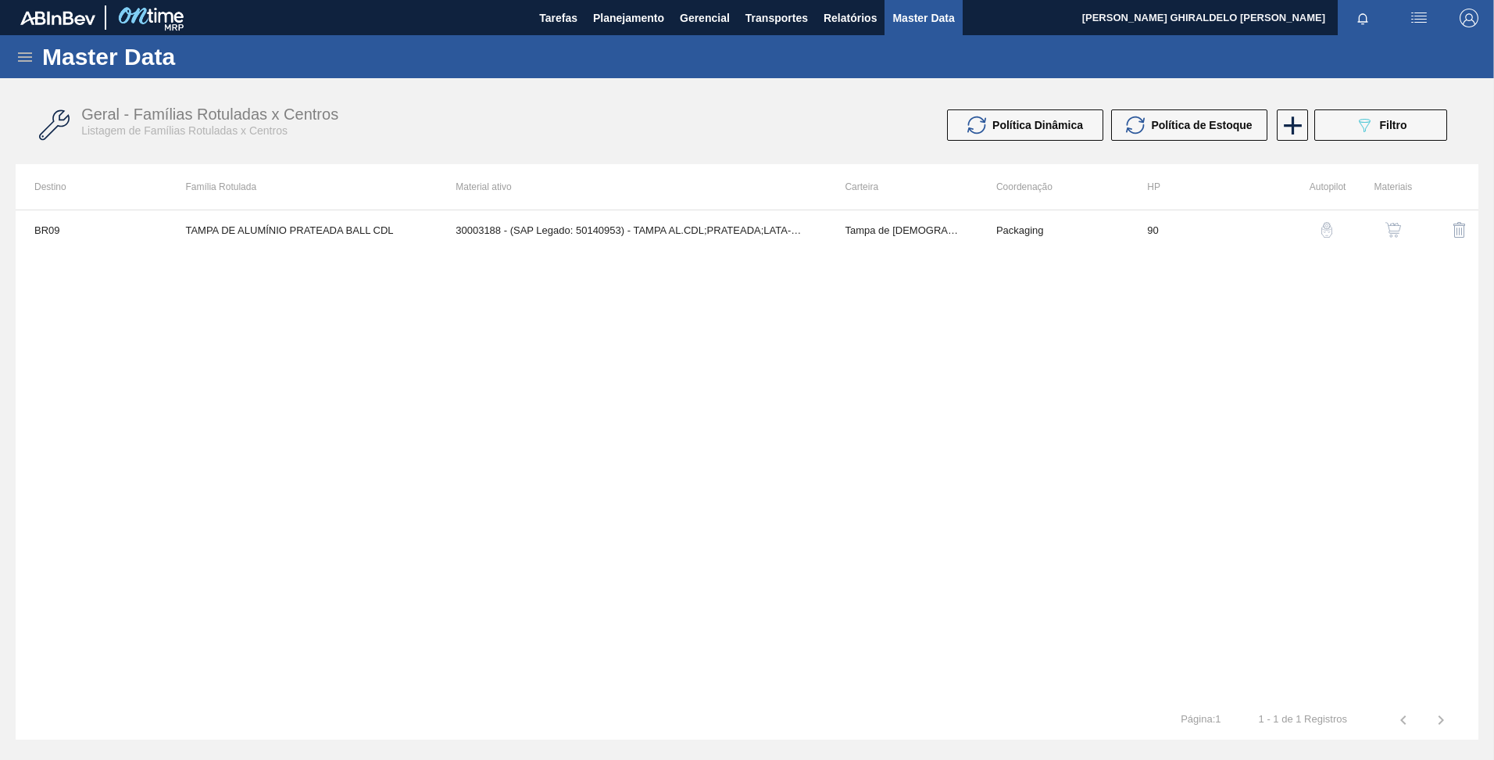
click at [554, 209] on div "BR09 TAMPA DE ALUMÍNIO PRATEADA BALL CDL 30003188 - (SAP Legado: 50140953) - TA…" at bounding box center [747, 454] width 1463 height 491
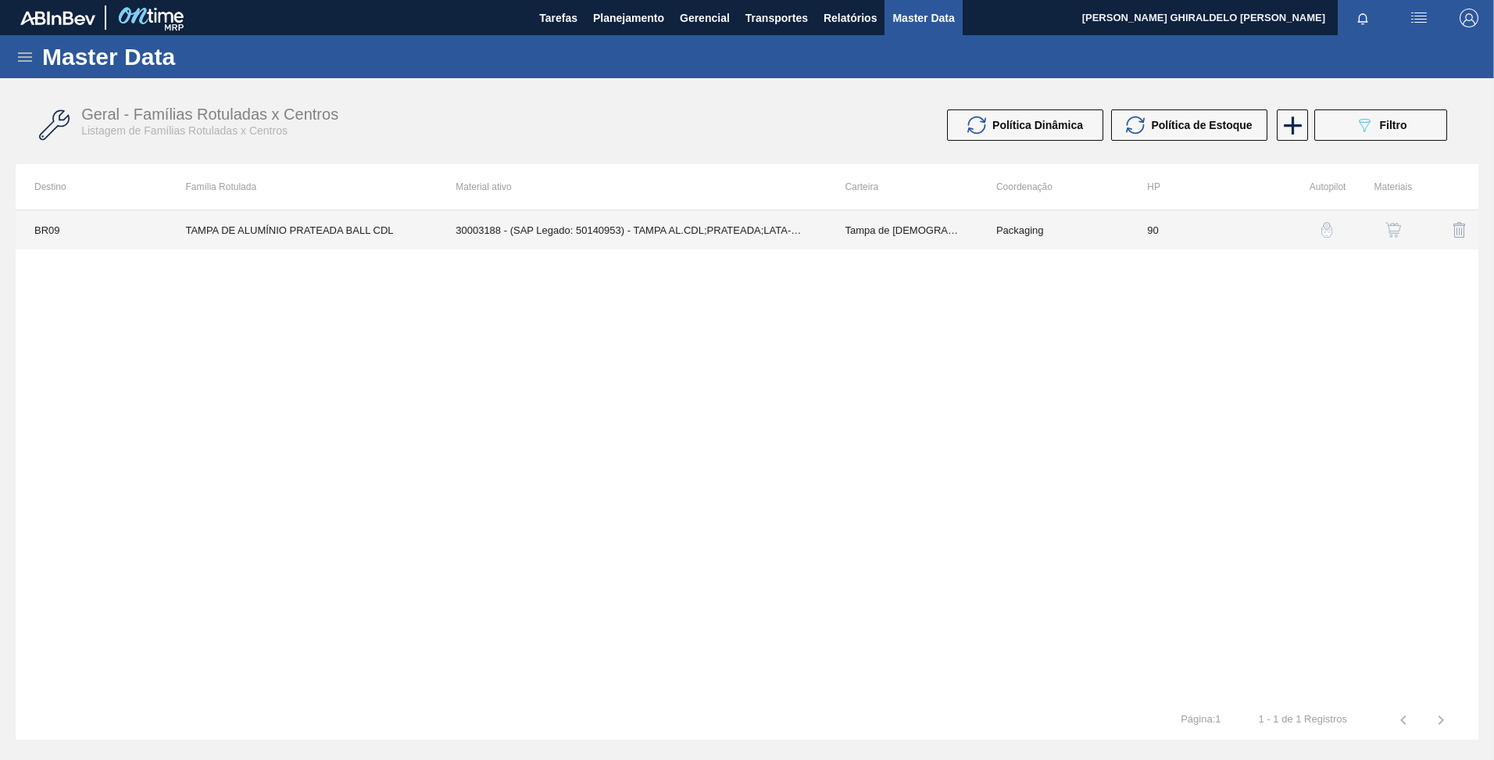
click at [559, 220] on td "30003188 - (SAP Legado: 50140953) - TAMPA AL.CDL;PRATEADA;LATA-AUTOMATICA;" at bounding box center [631, 229] width 389 height 39
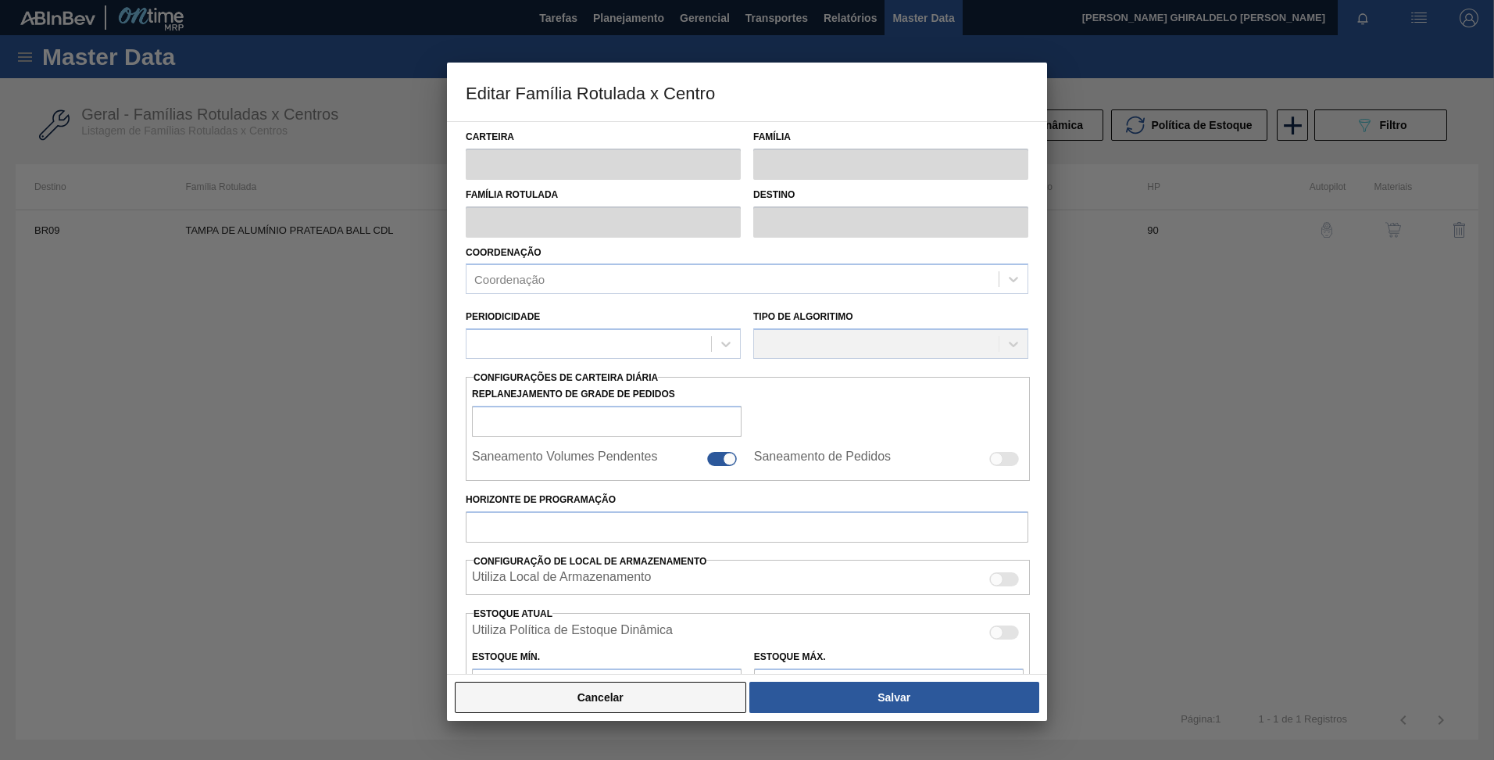
click at [656, 695] on button "Cancelar" at bounding box center [600, 696] width 291 height 31
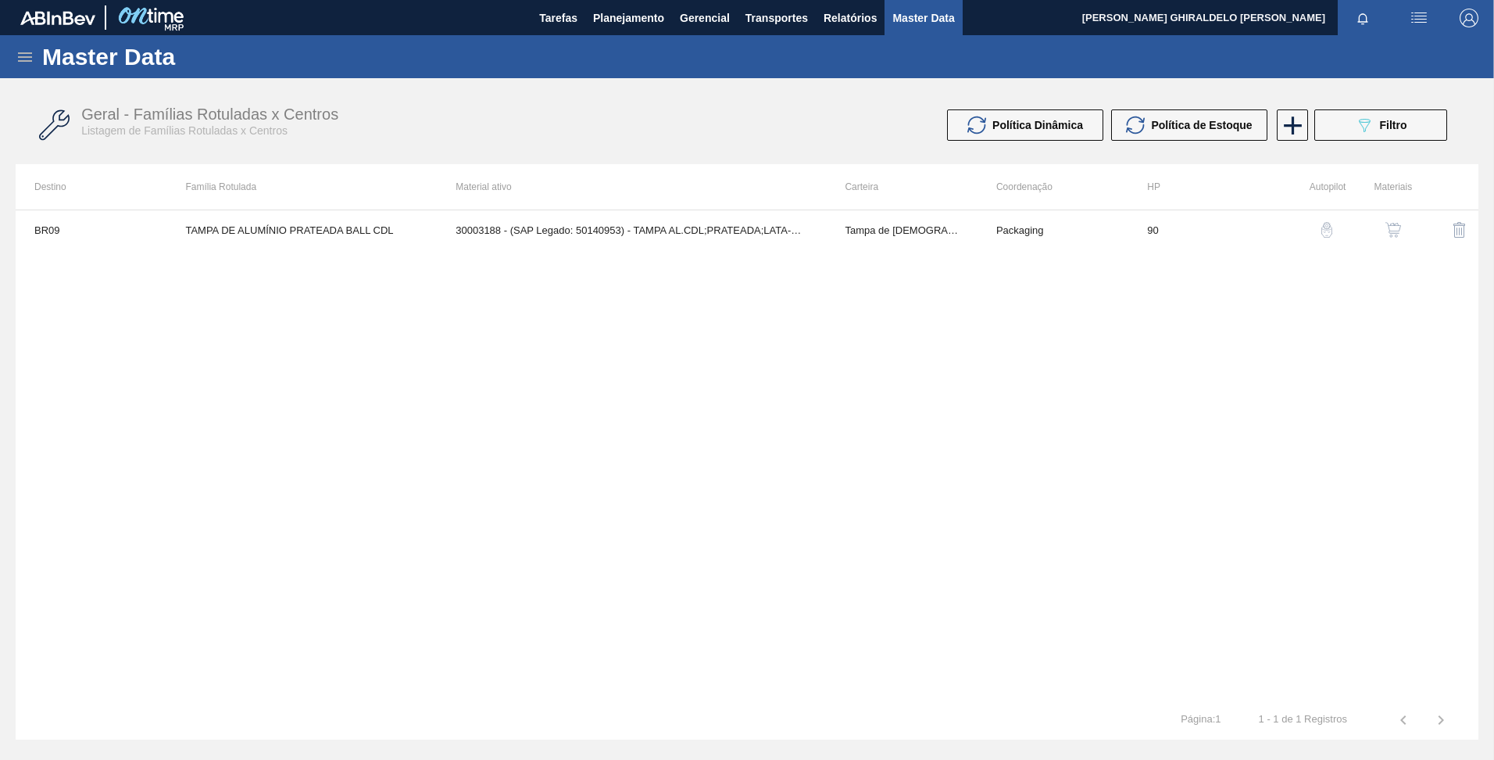
click at [1325, 223] on img "button" at bounding box center [1327, 230] width 16 height 16
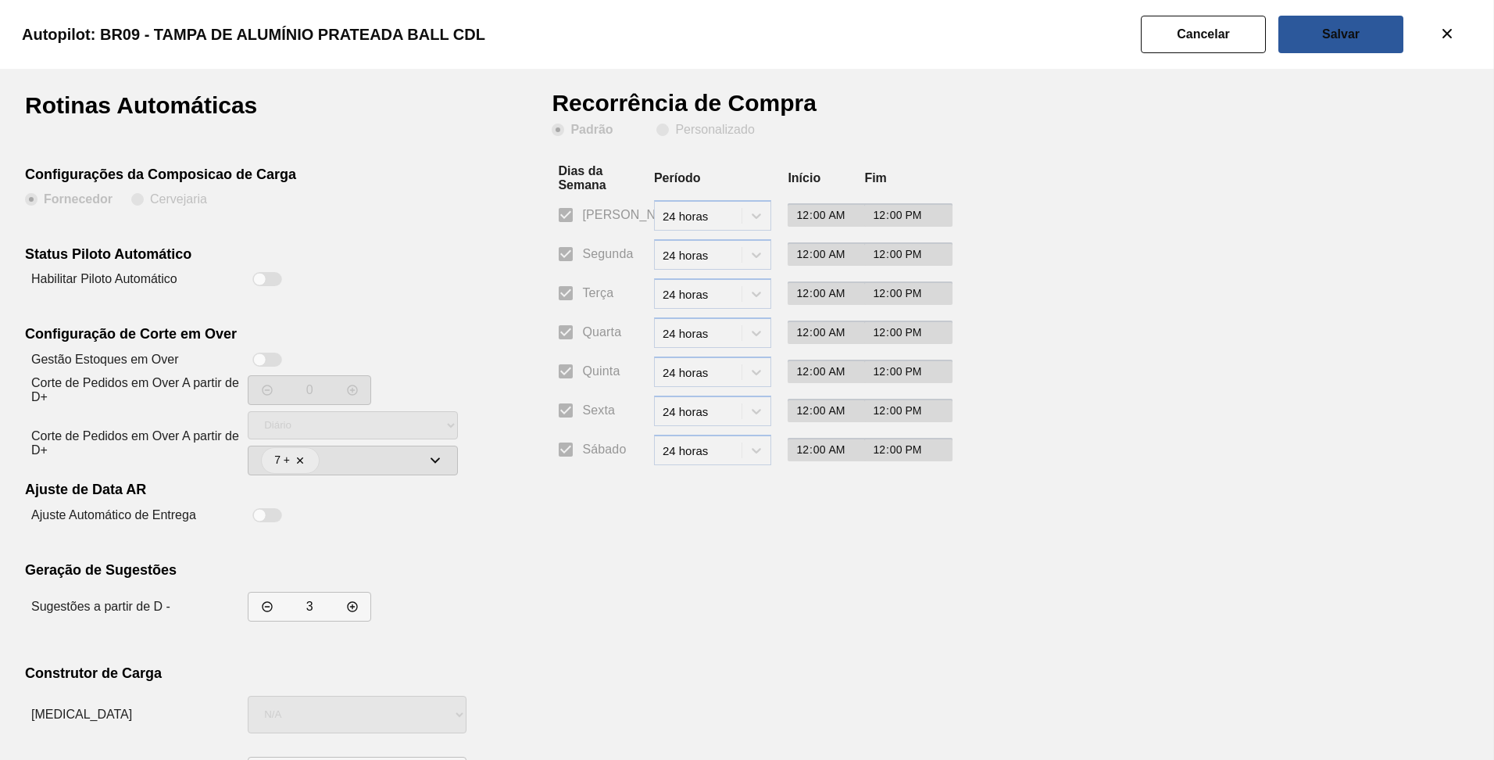
scroll to position [66, 0]
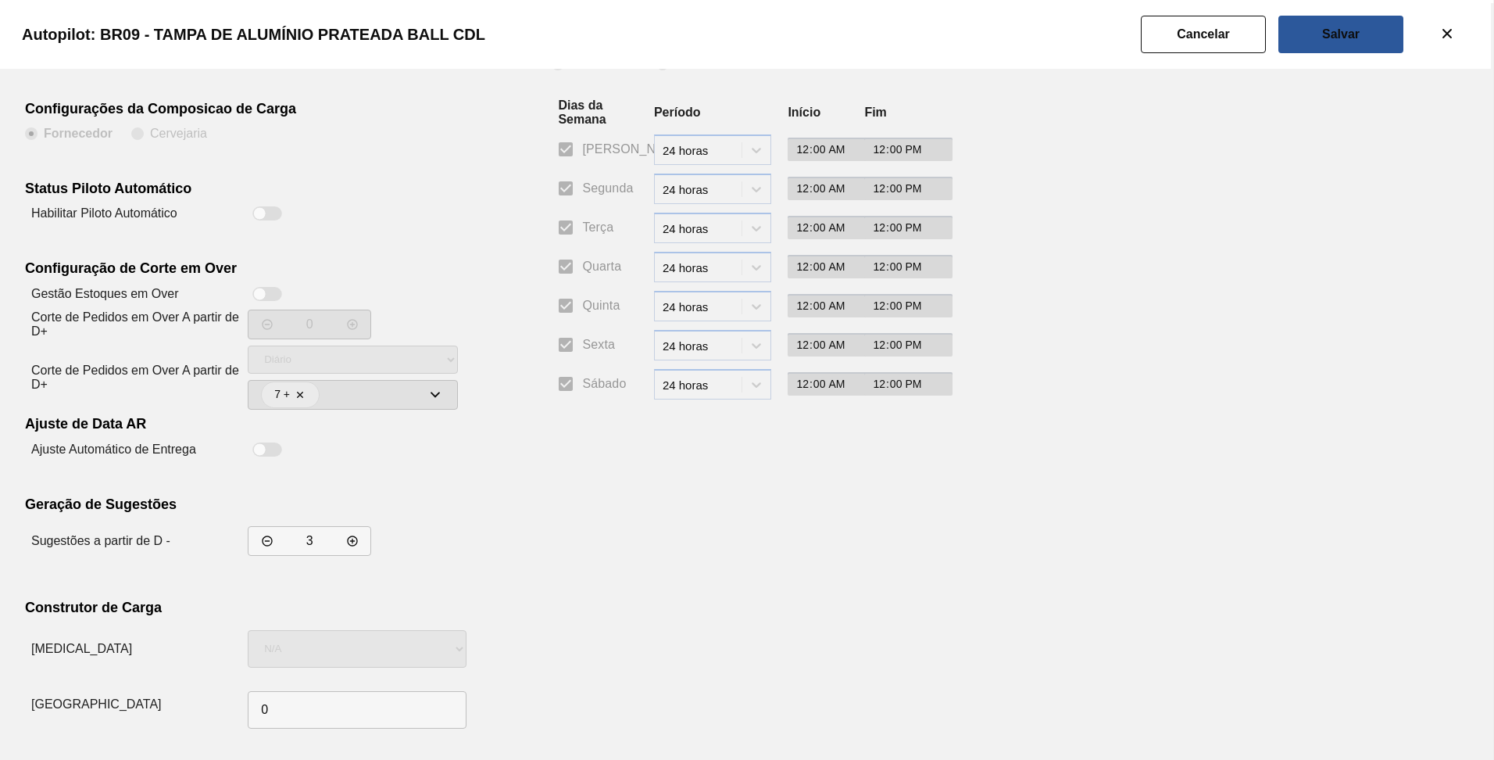
click at [1164, 30] on button "Cancelar" at bounding box center [1203, 35] width 125 height 38
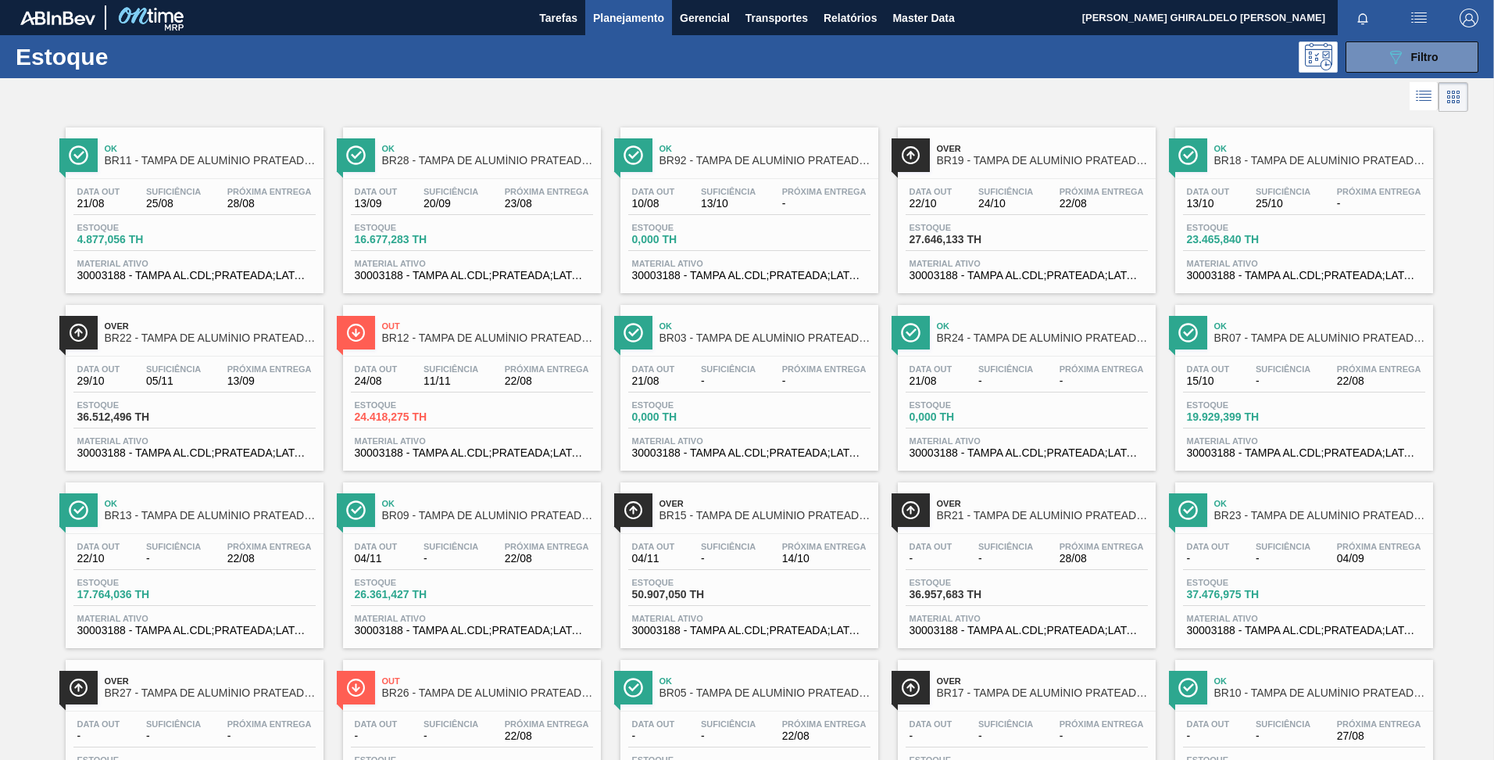
click at [487, 374] on div "Data out 24/08 Suficiência 11/11 Próxima Entrega 22/08" at bounding box center [472, 378] width 242 height 28
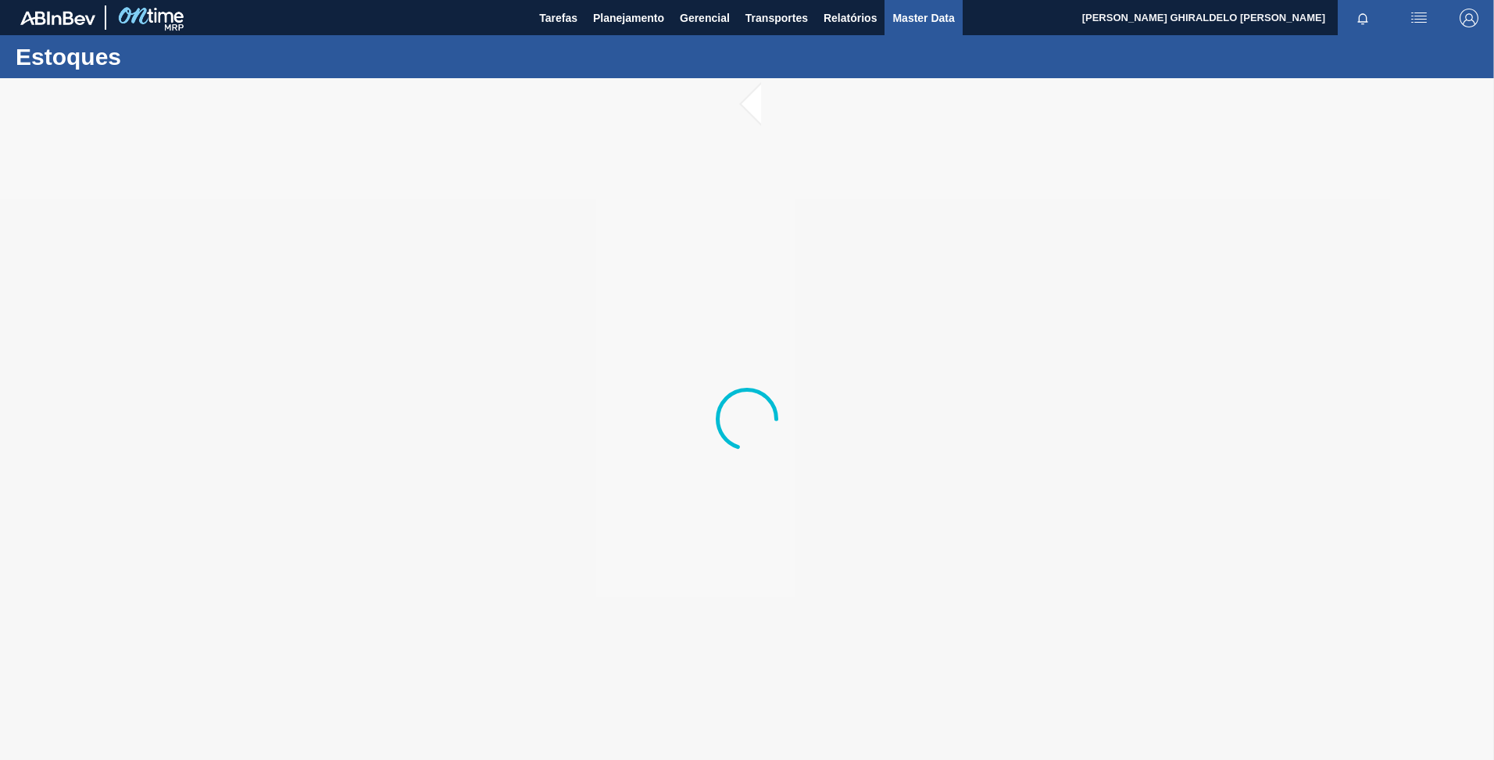
click at [910, 16] on span "Master Data" at bounding box center [923, 18] width 62 height 19
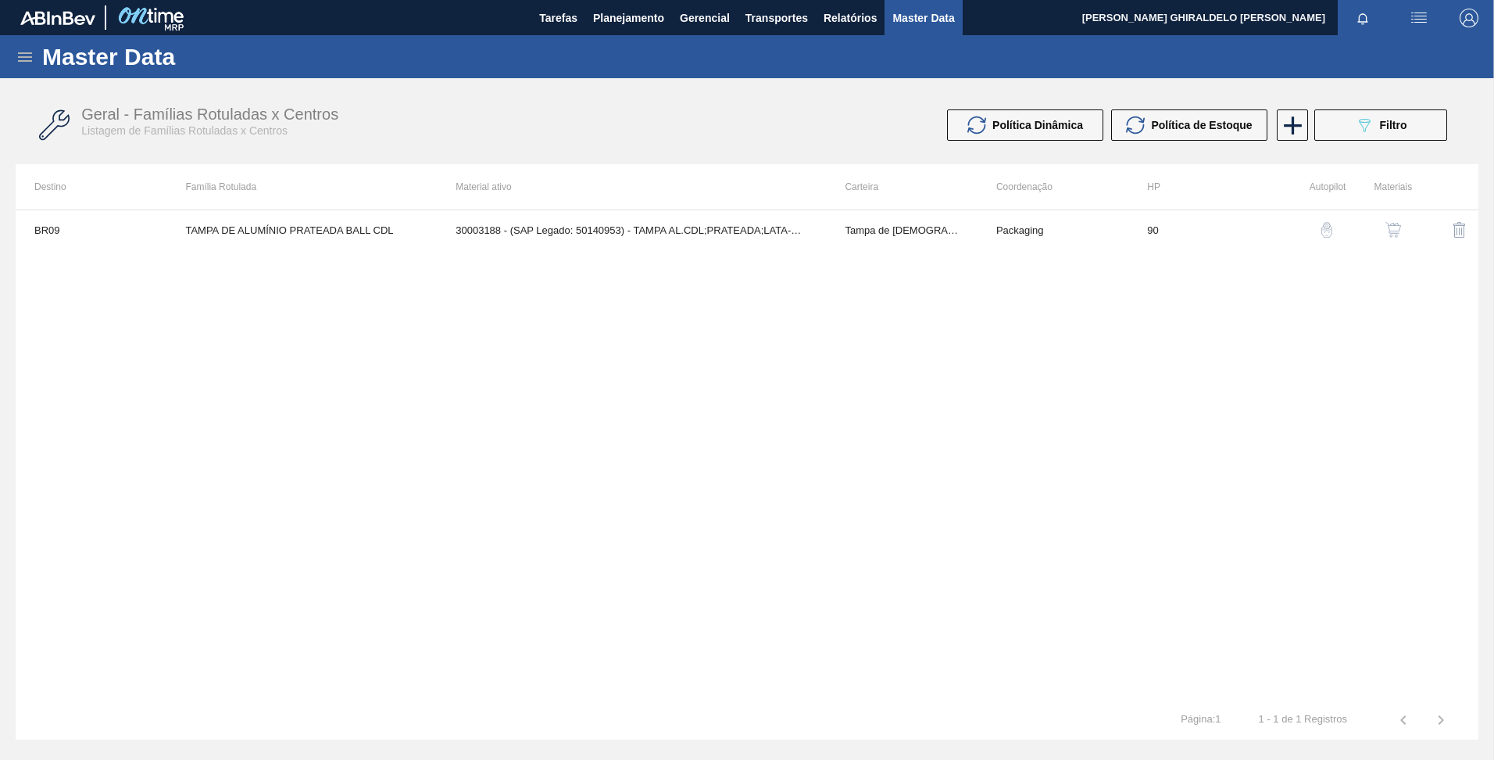
click at [23, 62] on icon at bounding box center [25, 57] width 19 height 19
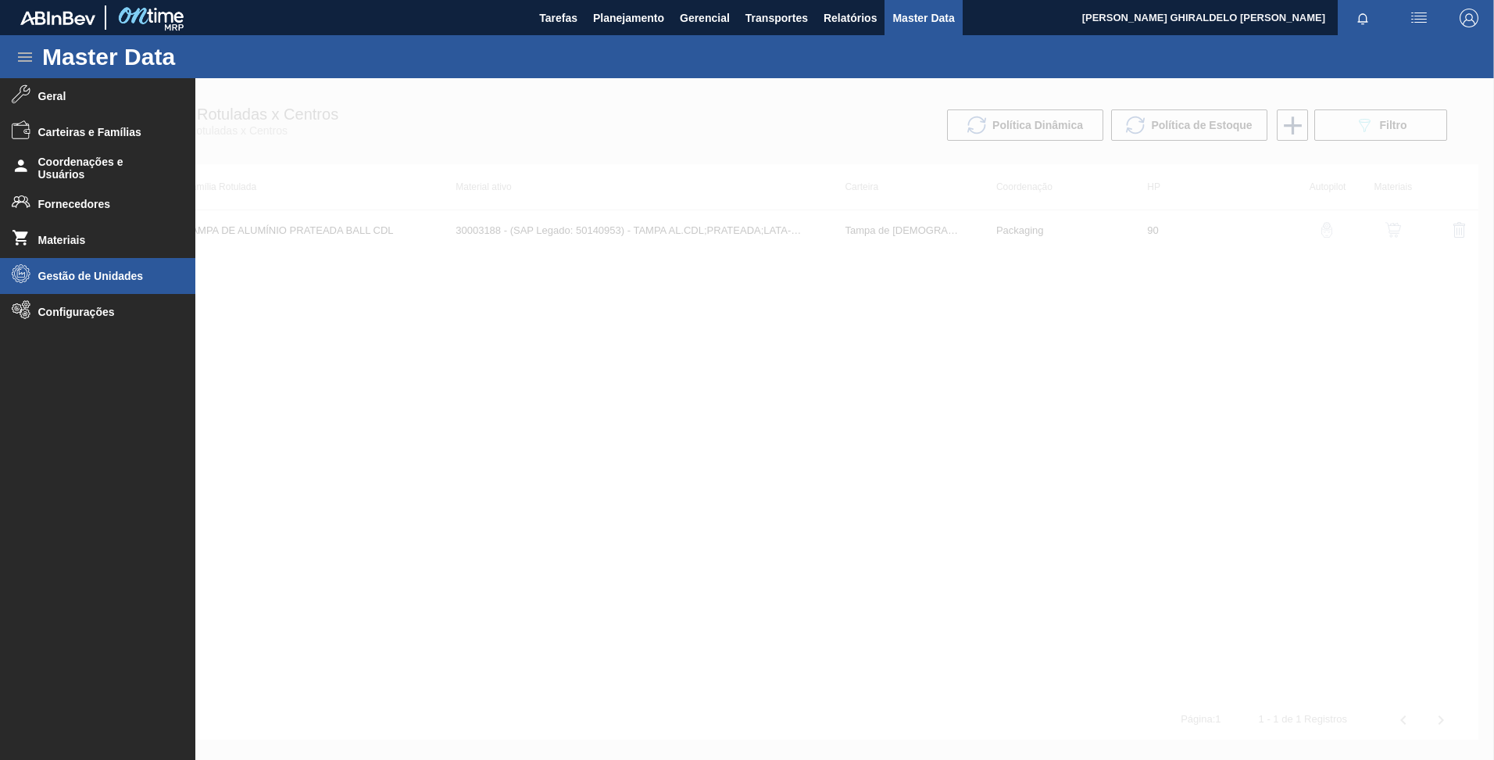
click at [100, 283] on li "Gestão de Unidades" at bounding box center [97, 276] width 195 height 36
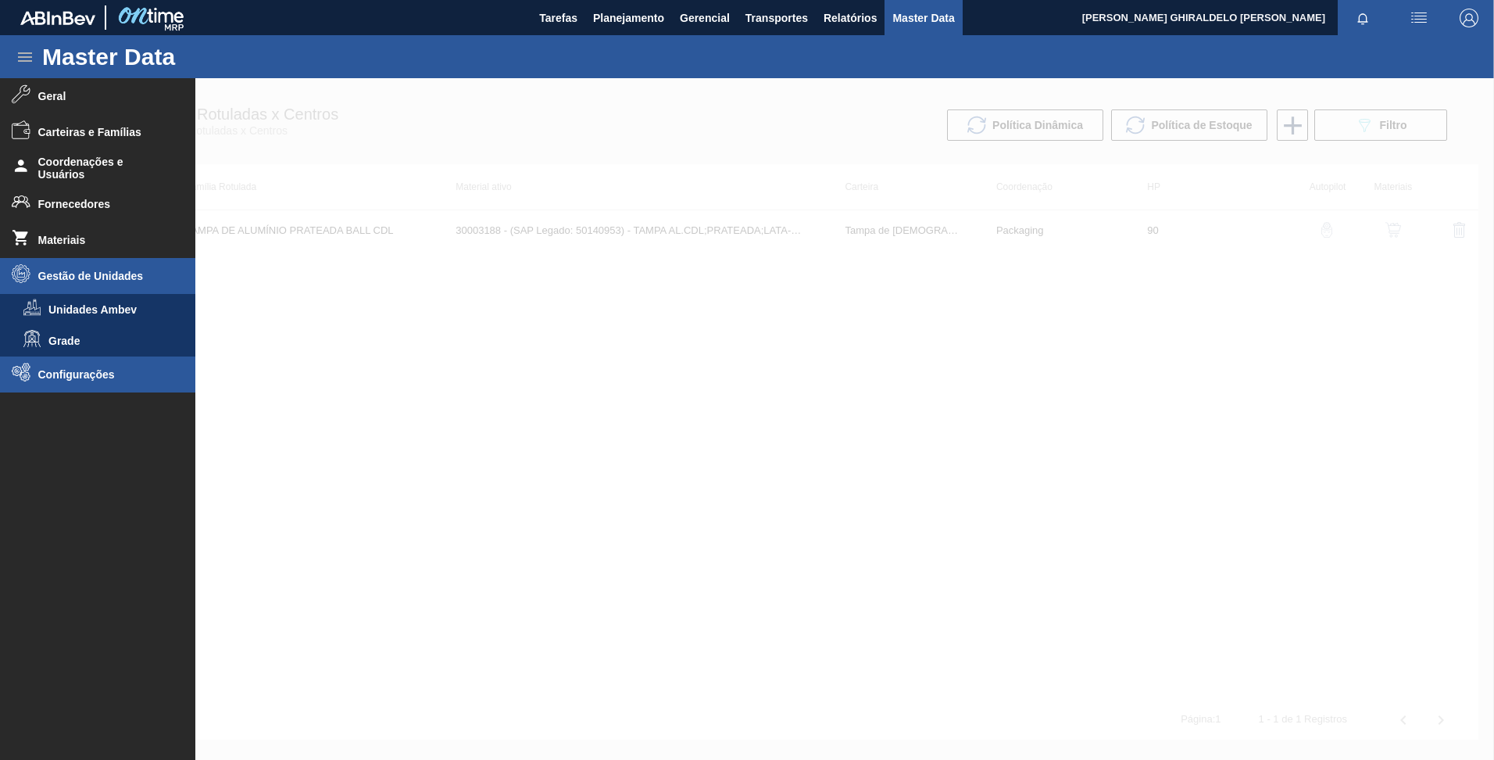
click at [100, 357] on li "Configurações" at bounding box center [97, 374] width 195 height 36
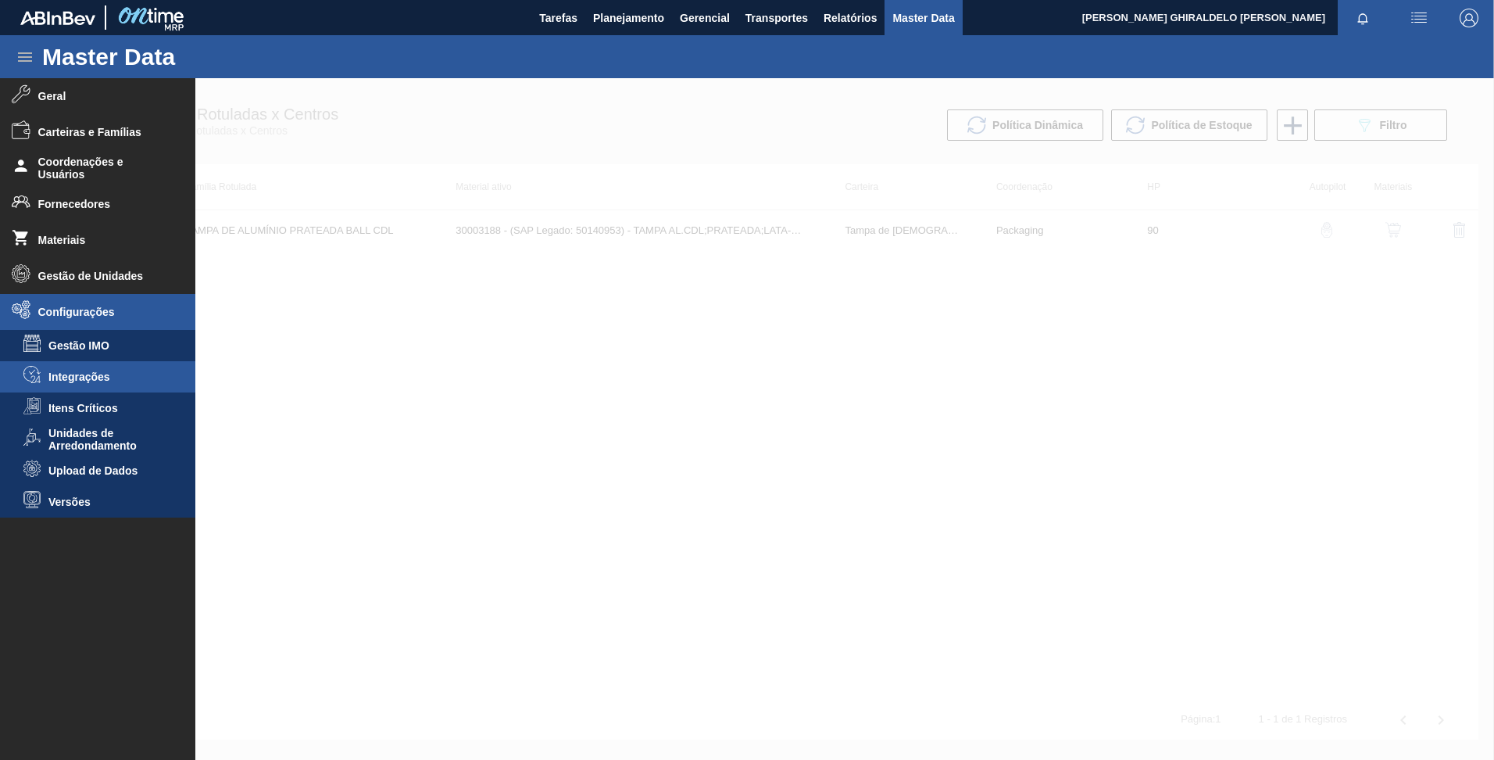
click at [95, 381] on span "Integrações" at bounding box center [108, 376] width 120 height 13
